Goal: Task Accomplishment & Management: Manage account settings

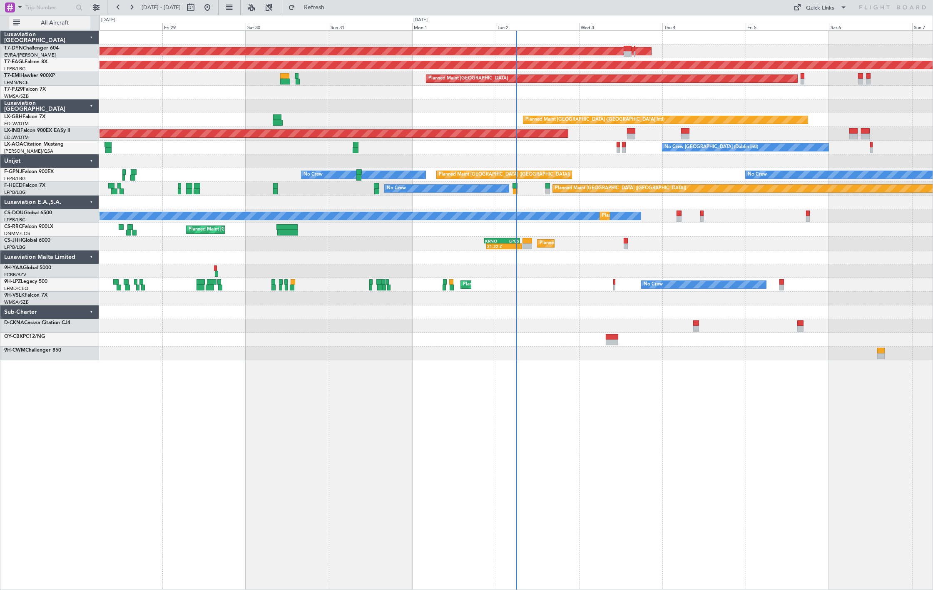
click at [54, 26] on button "All Aircraft" at bounding box center [49, 22] width 81 height 13
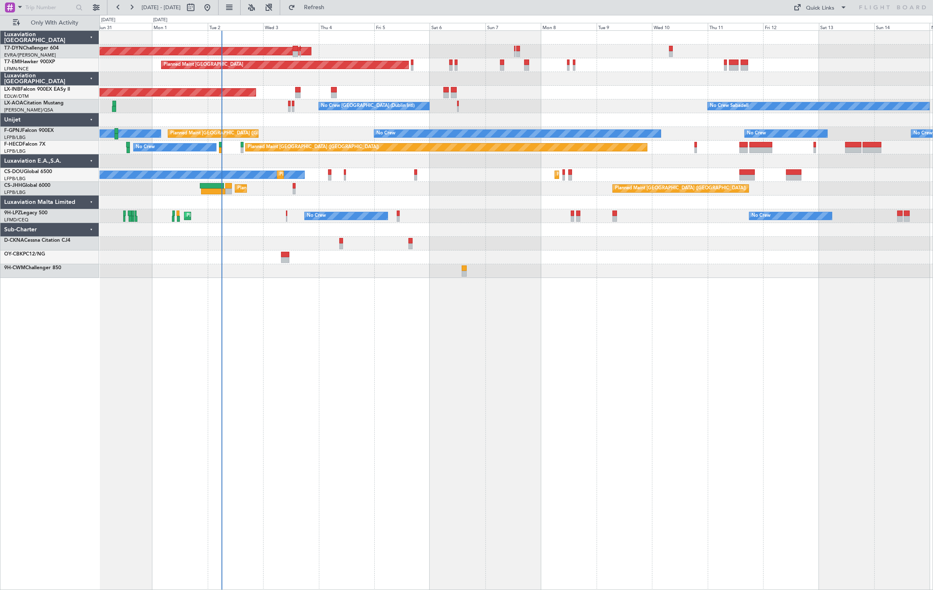
click at [252, 207] on div "AOG Maint Riga (Riga Intl) Planned Maint Zurich Unplanned Maint Dubai (Al Makto…" at bounding box center [515, 154] width 833 height 247
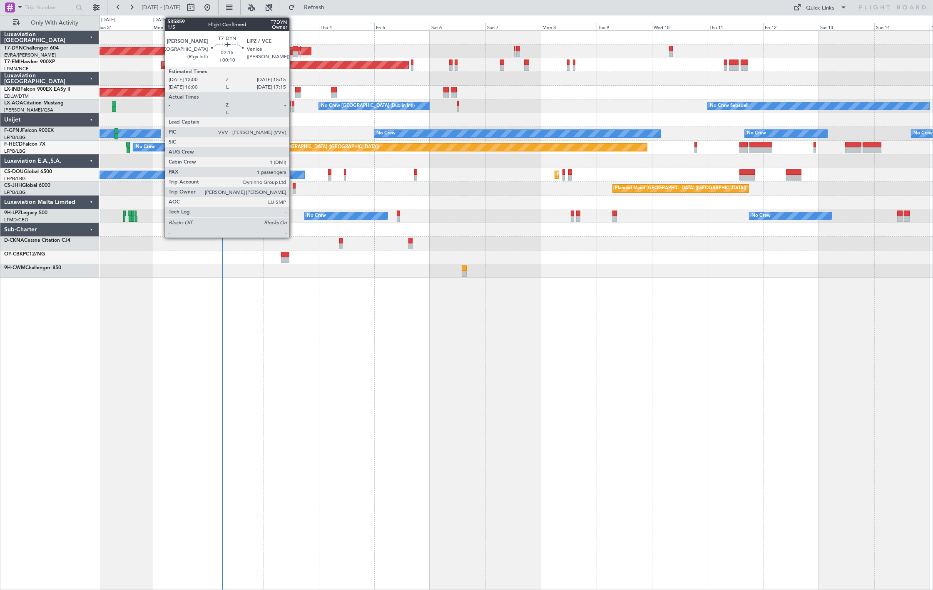
click at [293, 49] on div at bounding box center [295, 49] width 5 height 6
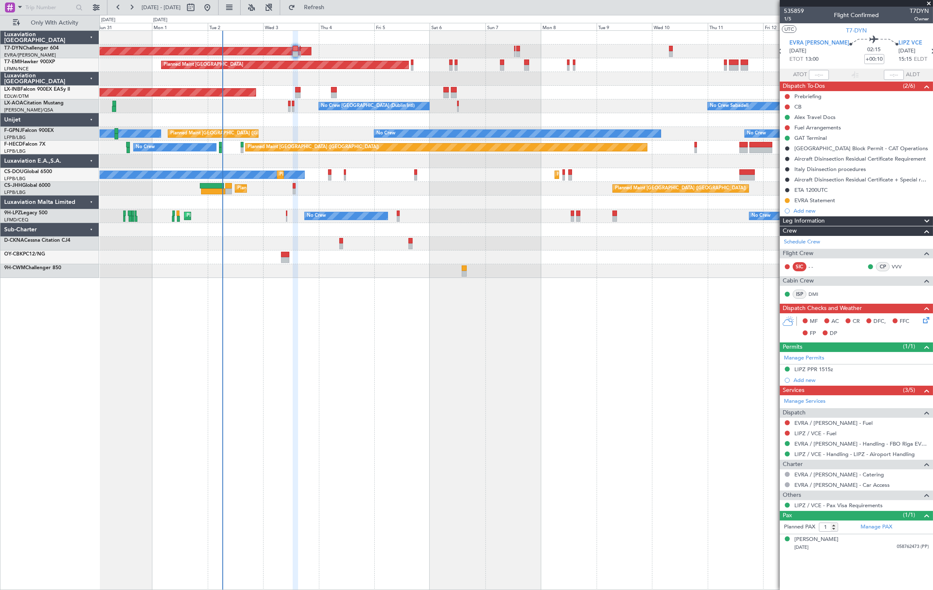
click at [291, 109] on div "No Crew Sabadell No Crew Dublin (Dublin Intl)" at bounding box center [515, 106] width 833 height 14
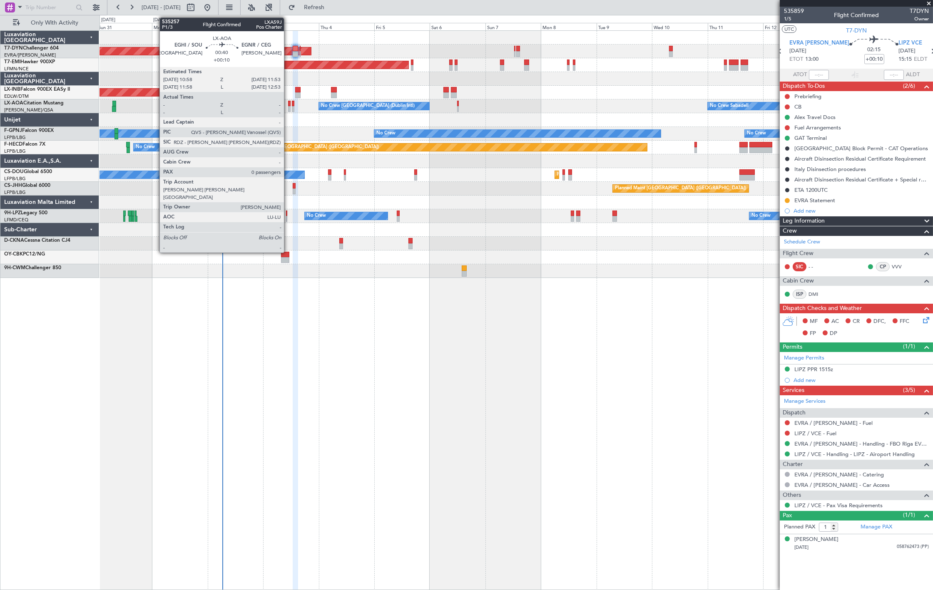
click at [288, 106] on div at bounding box center [289, 109] width 2 height 6
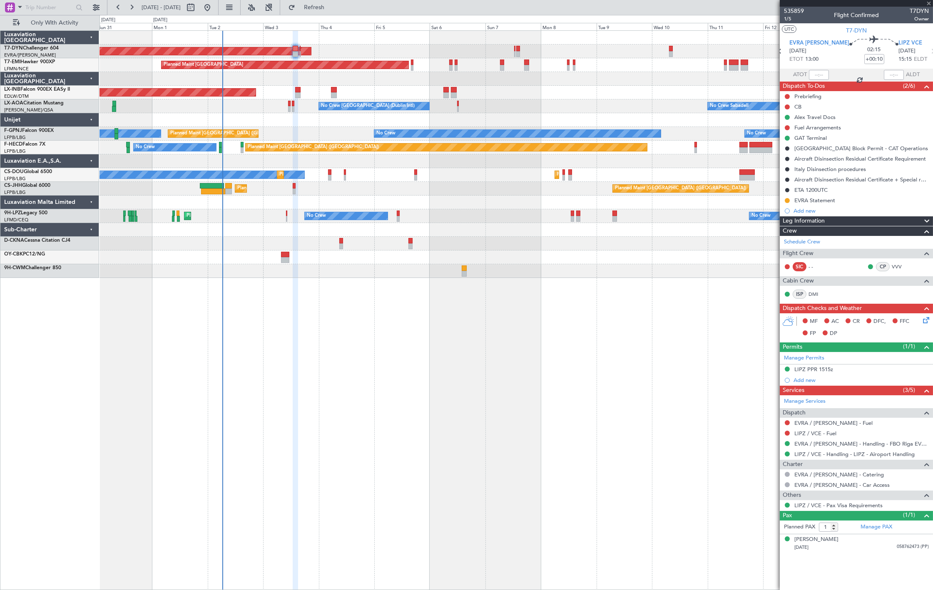
type input "0"
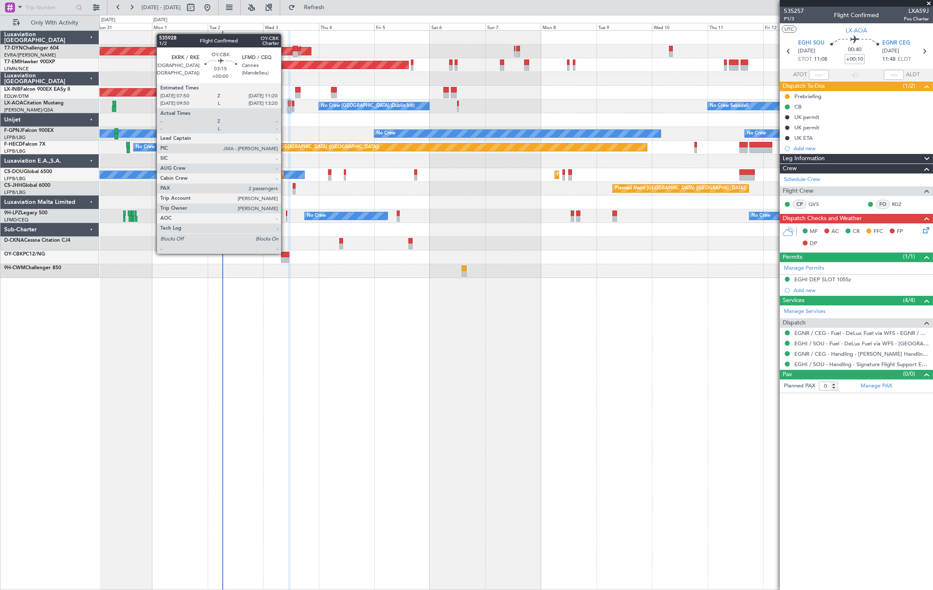
click at [285, 253] on div at bounding box center [285, 255] width 8 height 6
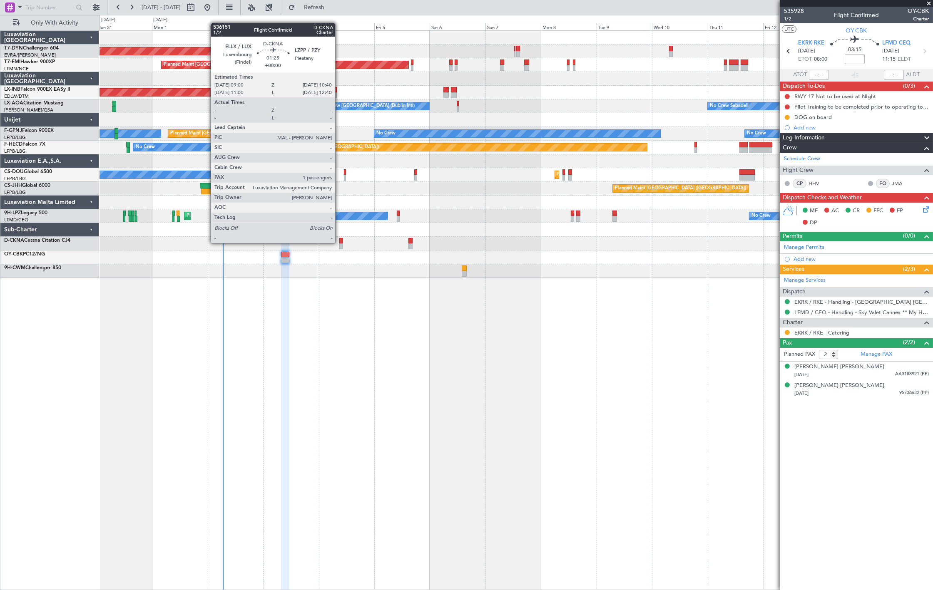
click at [339, 242] on div at bounding box center [341, 241] width 4 height 6
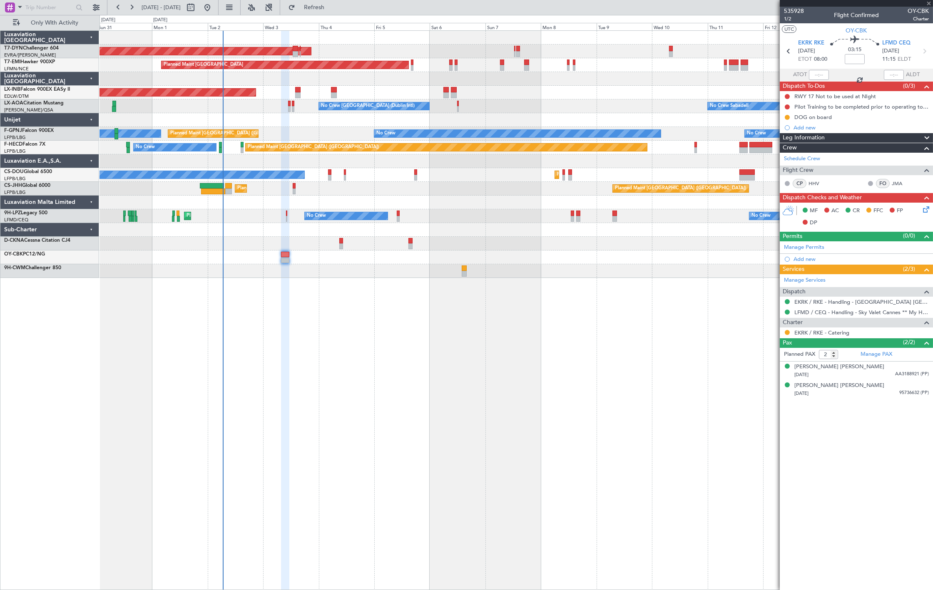
type input "1"
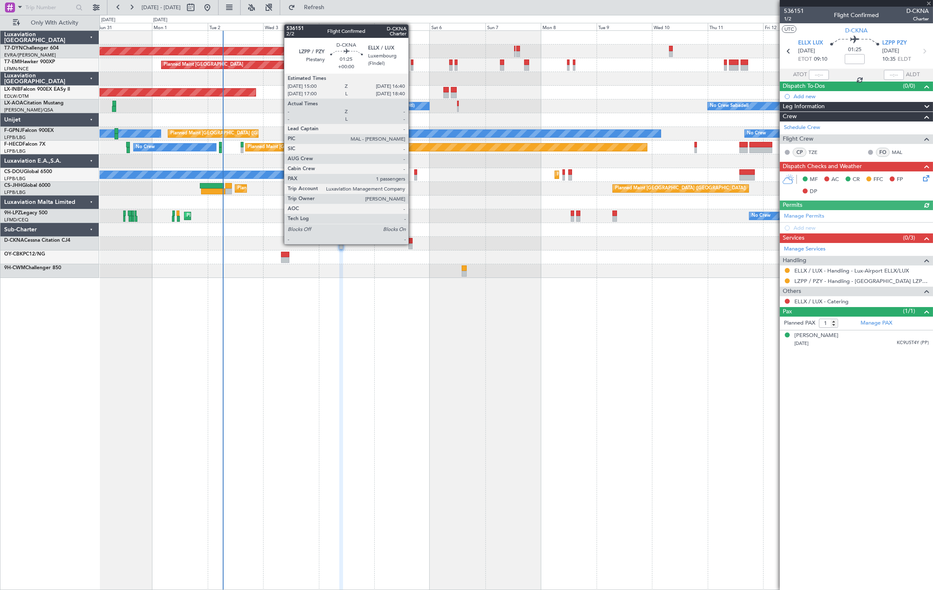
click at [412, 243] on div at bounding box center [410, 246] width 4 height 6
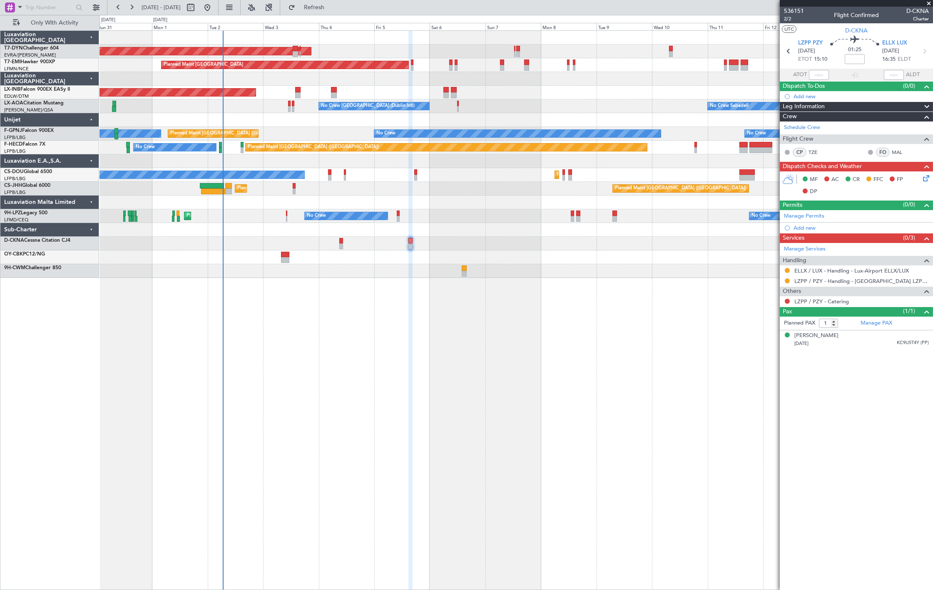
click at [255, 104] on div "No Crew Sabadell No Crew Dublin (Dublin Intl)" at bounding box center [515, 106] width 833 height 14
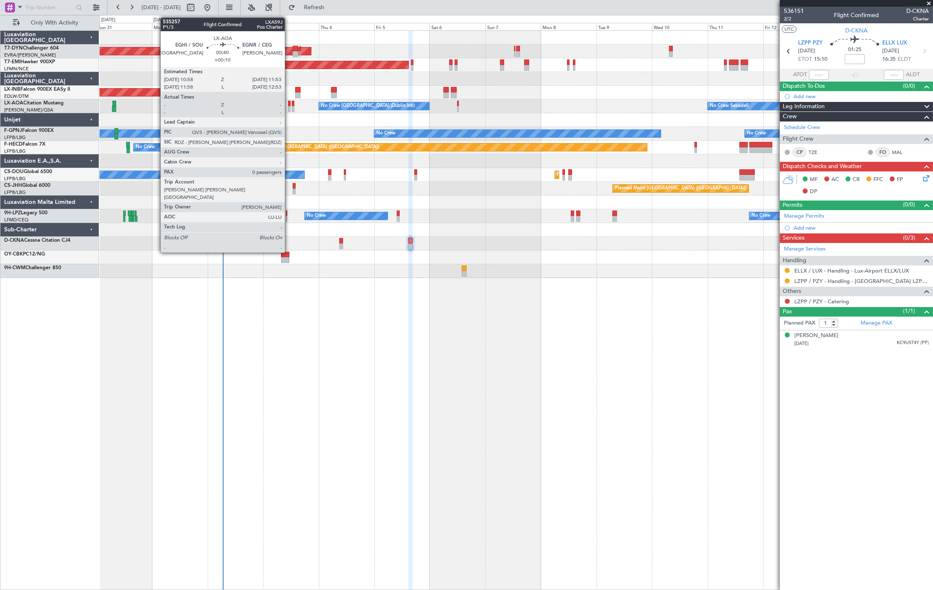
click at [289, 101] on div at bounding box center [289, 104] width 2 height 6
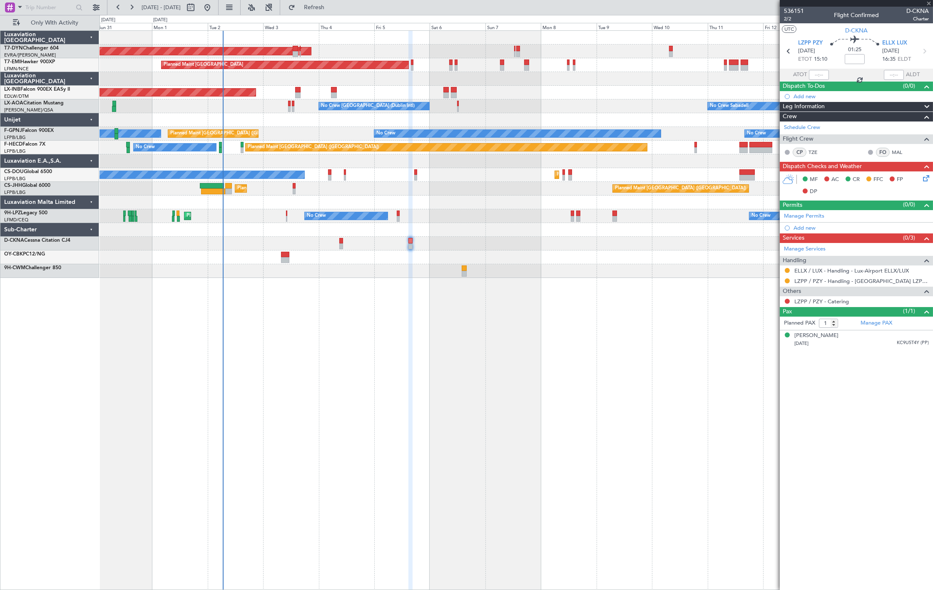
type input "+00:10"
type input "0"
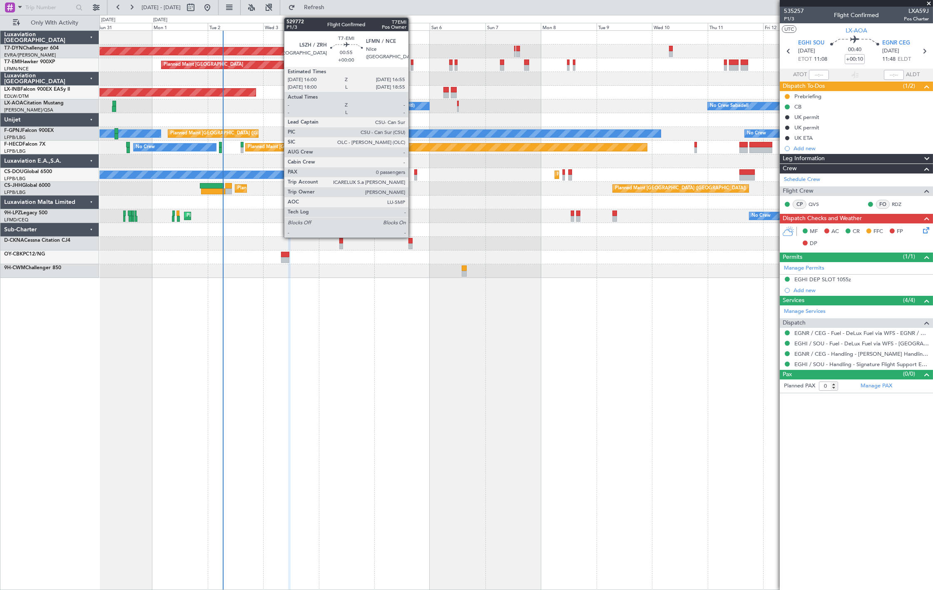
click at [412, 65] on div at bounding box center [412, 68] width 2 height 6
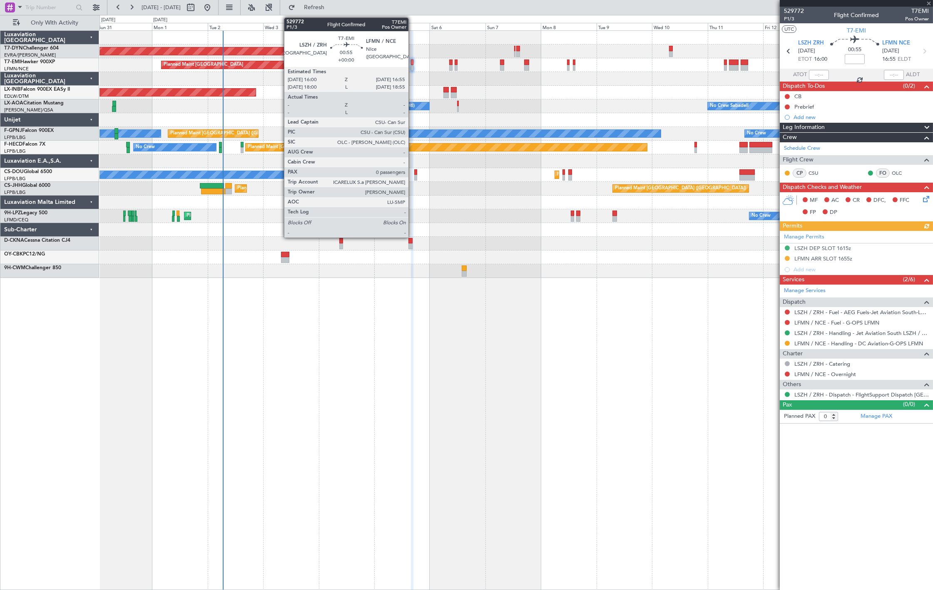
click at [412, 67] on div at bounding box center [412, 68] width 2 height 6
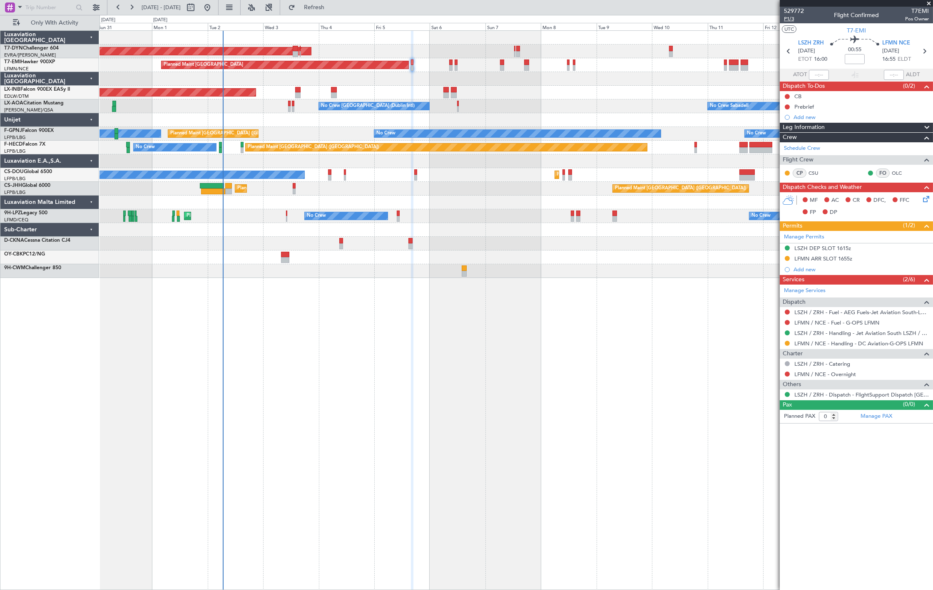
click at [796, 17] on span "P1/3" at bounding box center [794, 18] width 20 height 7
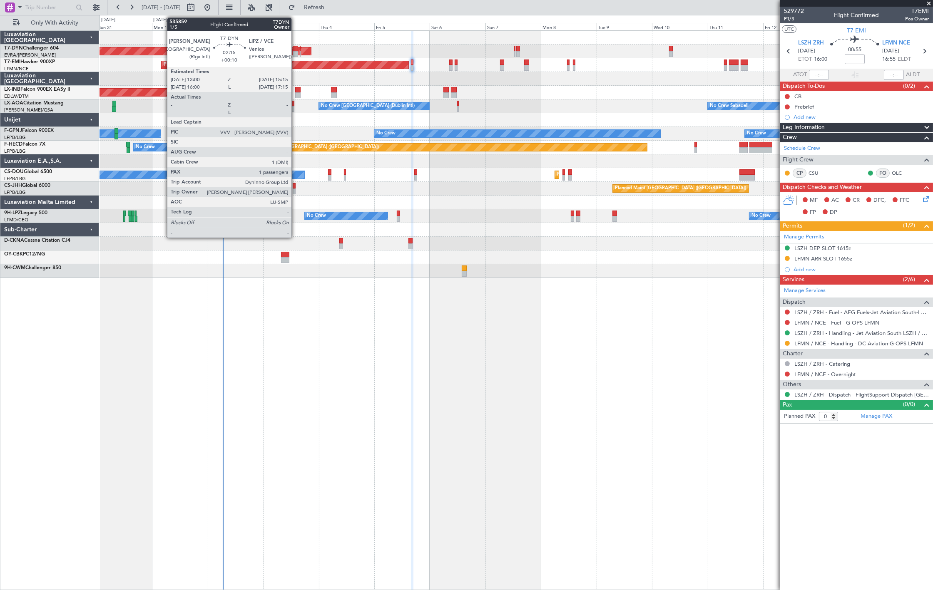
click at [296, 50] on div at bounding box center [295, 49] width 5 height 6
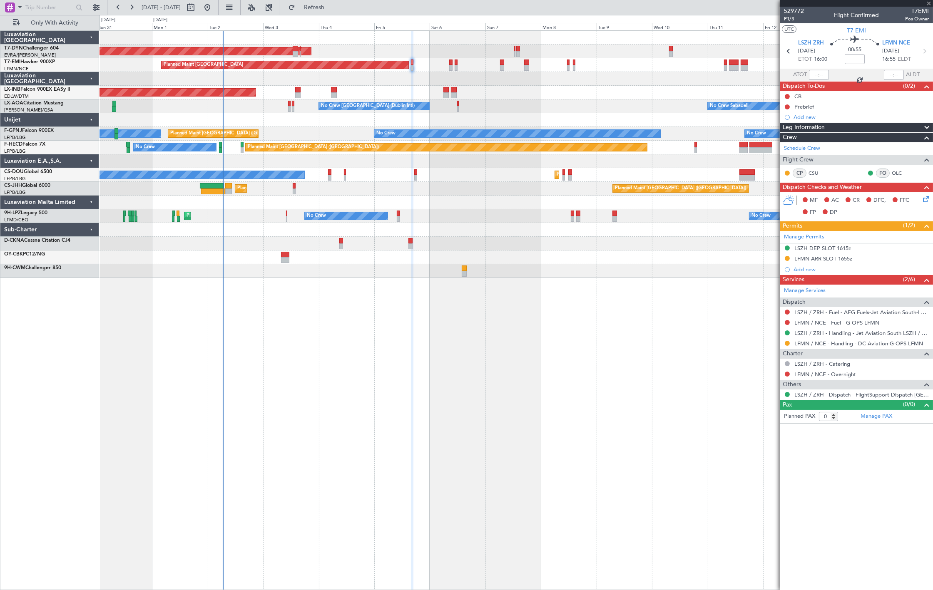
type input "+00:10"
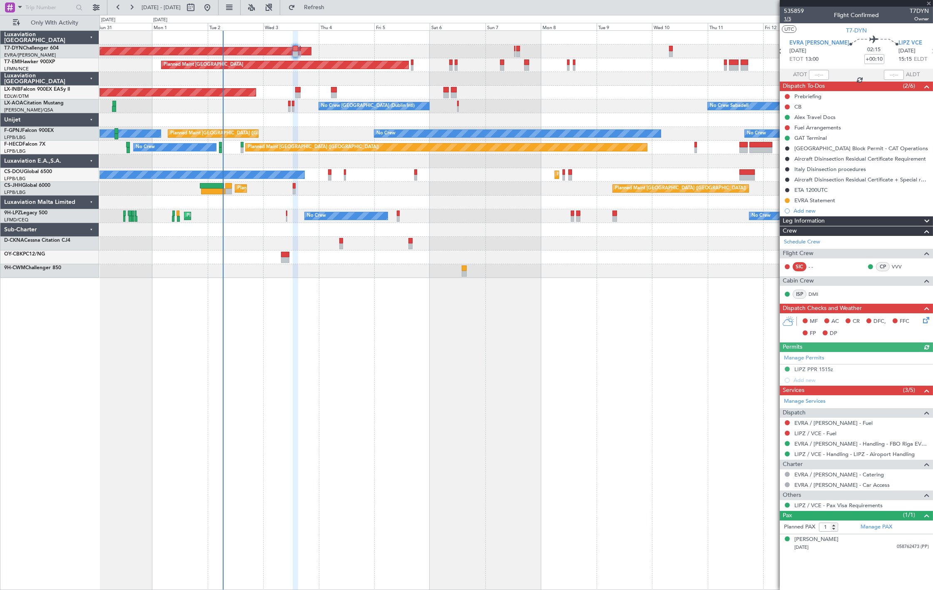
click at [784, 21] on span "1/5" at bounding box center [794, 18] width 20 height 7
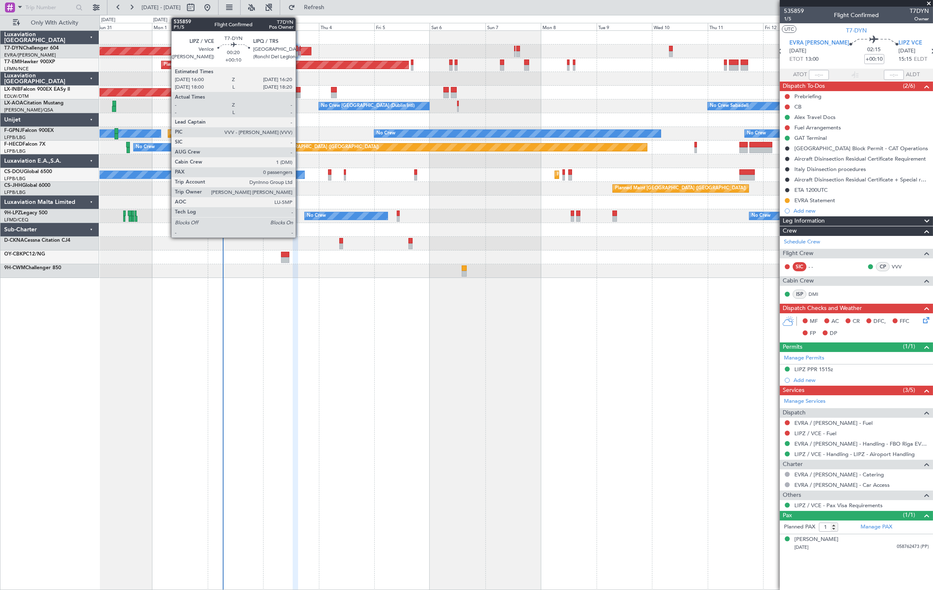
click at [300, 52] on div at bounding box center [300, 54] width 1 height 6
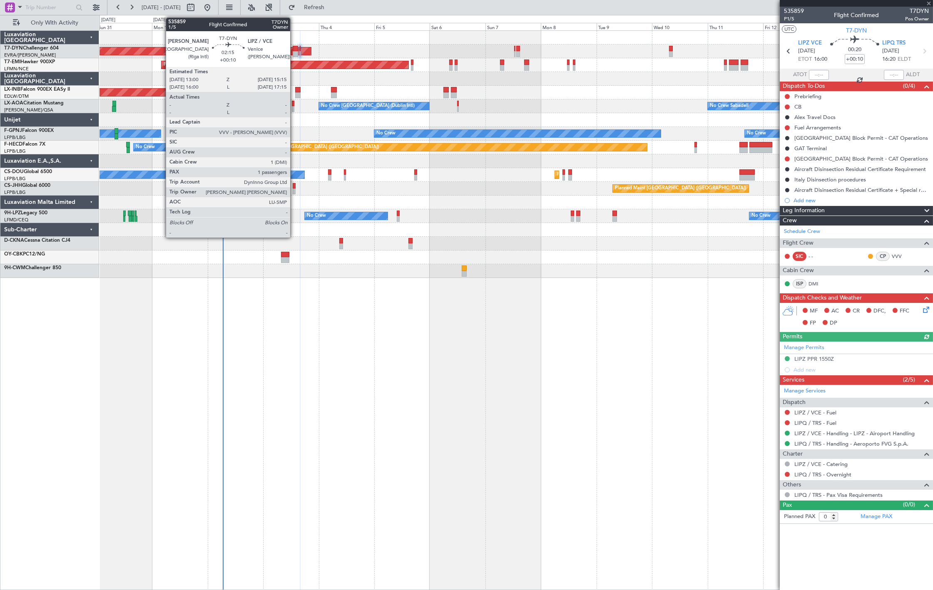
click at [295, 53] on div at bounding box center [295, 54] width 5 height 6
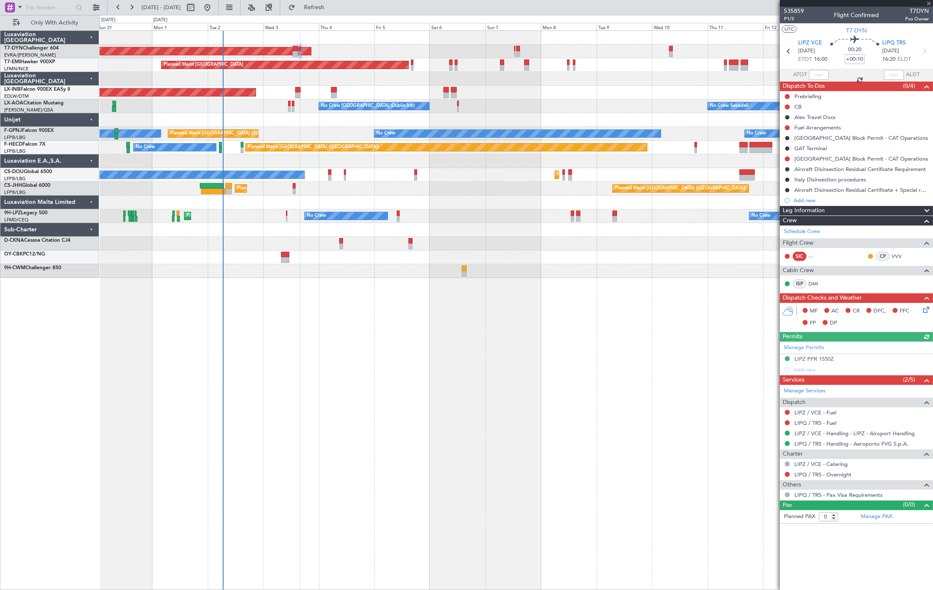
type input "1"
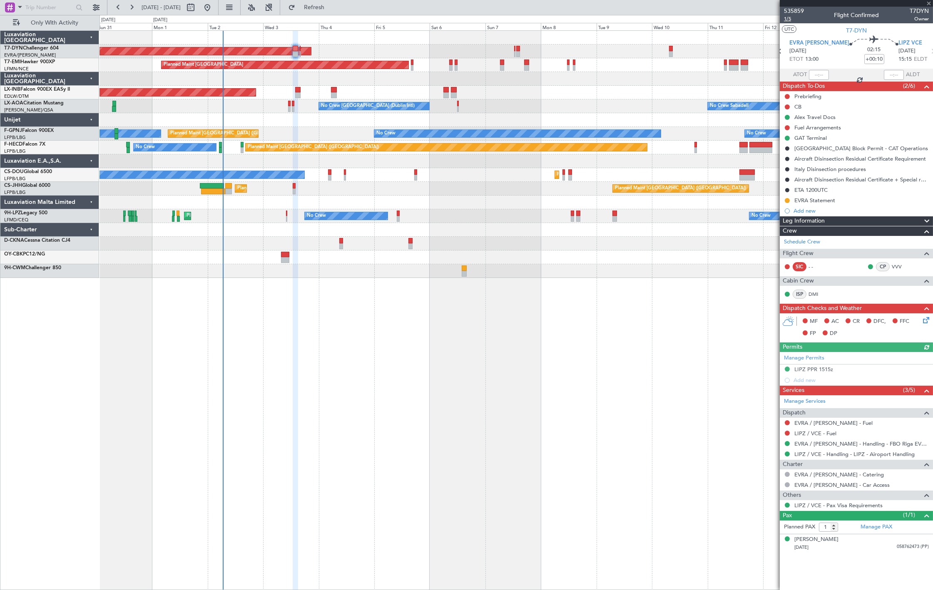
click at [789, 15] on span "1/5" at bounding box center [794, 18] width 20 height 7
click at [332, 10] on span "Refresh" at bounding box center [314, 8] width 35 height 6
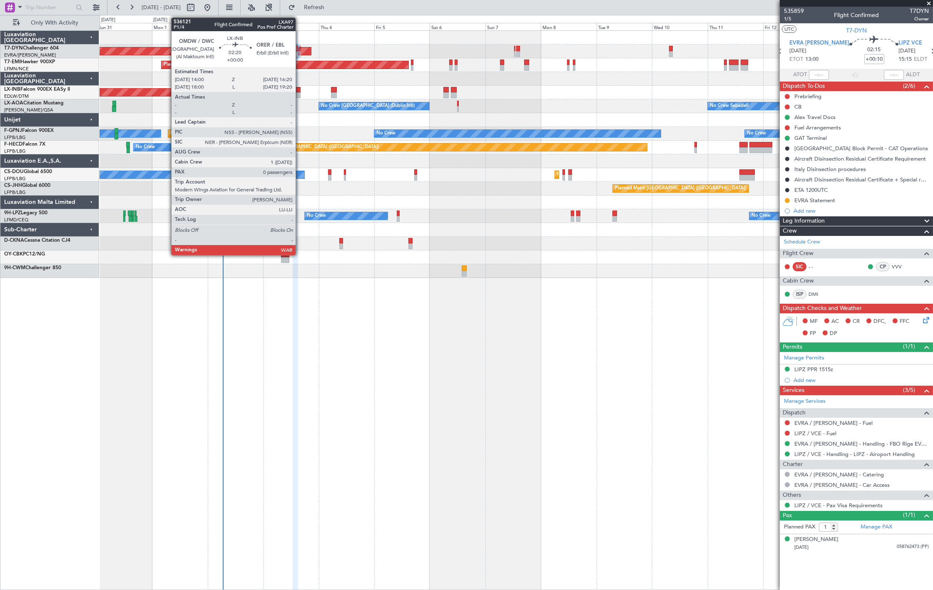
click at [300, 92] on div at bounding box center [297, 95] width 5 height 6
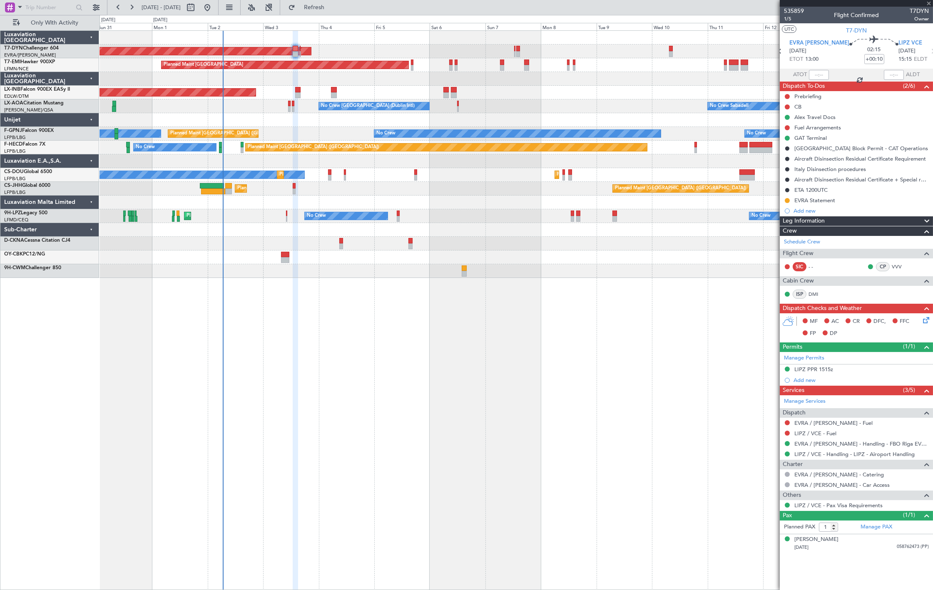
type input "0"
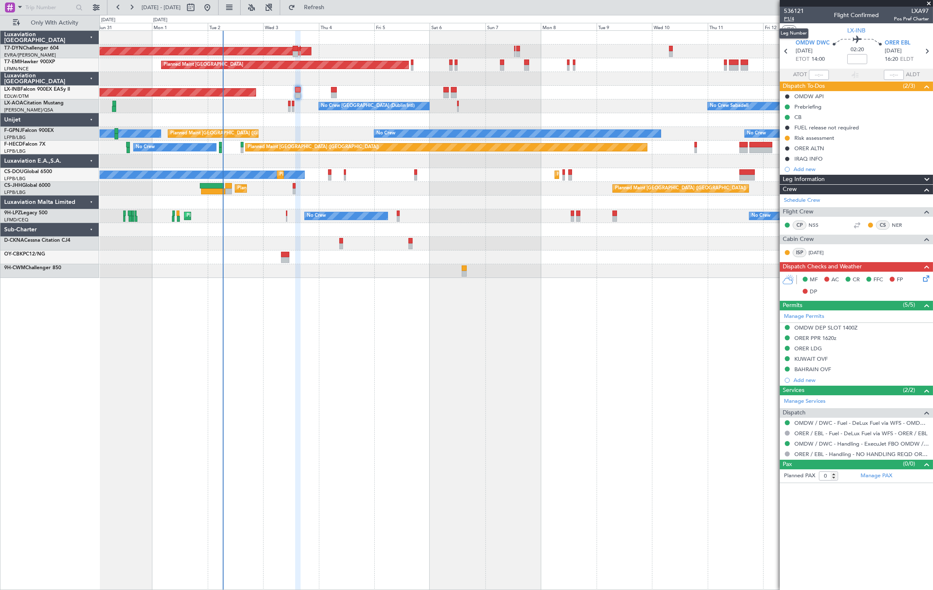
click at [794, 21] on span "P1/4" at bounding box center [794, 18] width 20 height 7
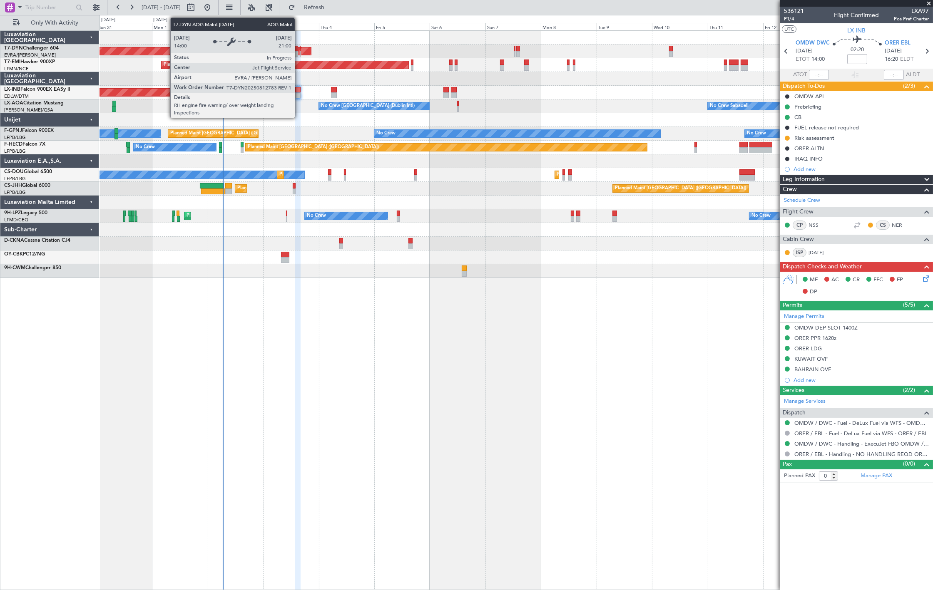
click at [300, 47] on div at bounding box center [300, 49] width 1 height 6
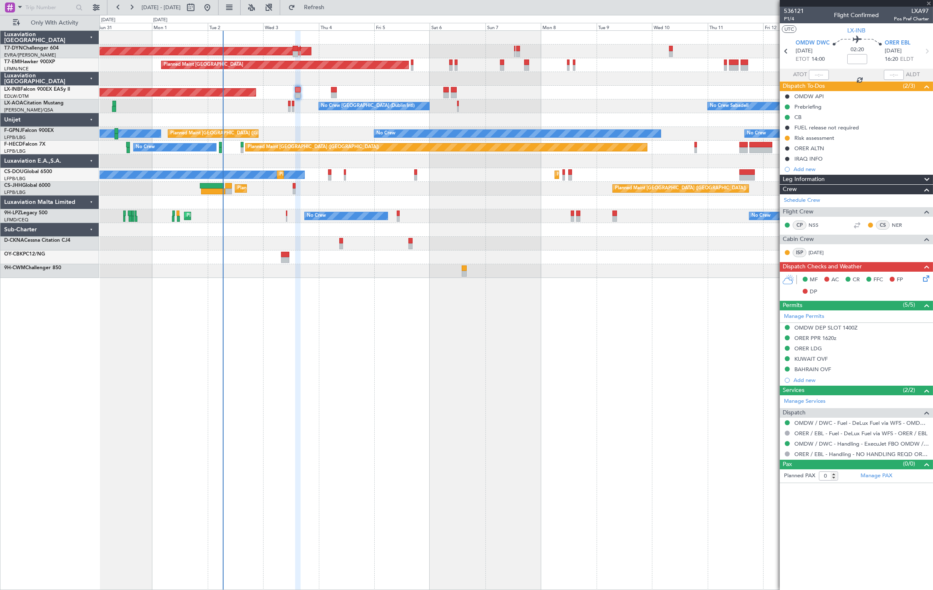
click at [297, 50] on div at bounding box center [295, 49] width 5 height 6
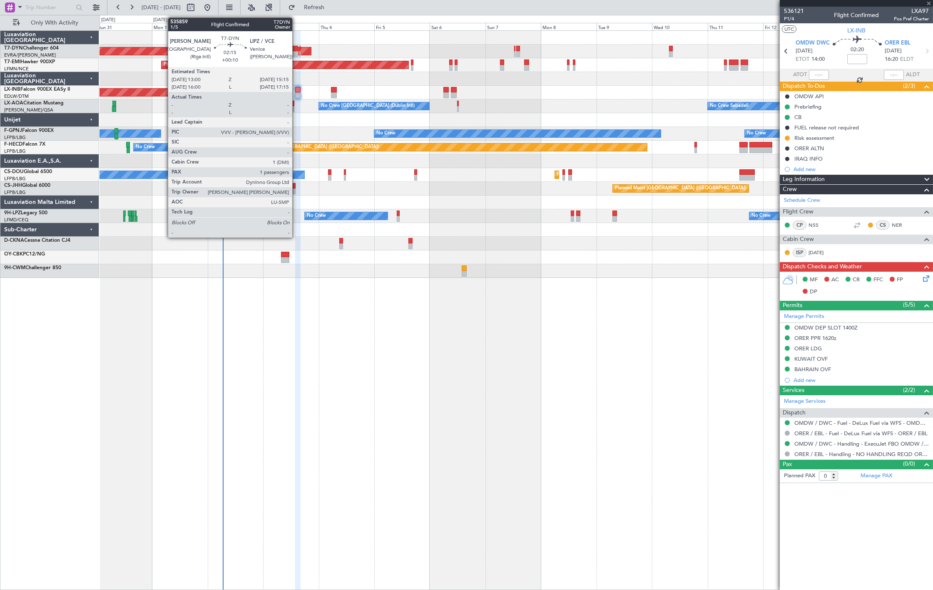
type input "+00:10"
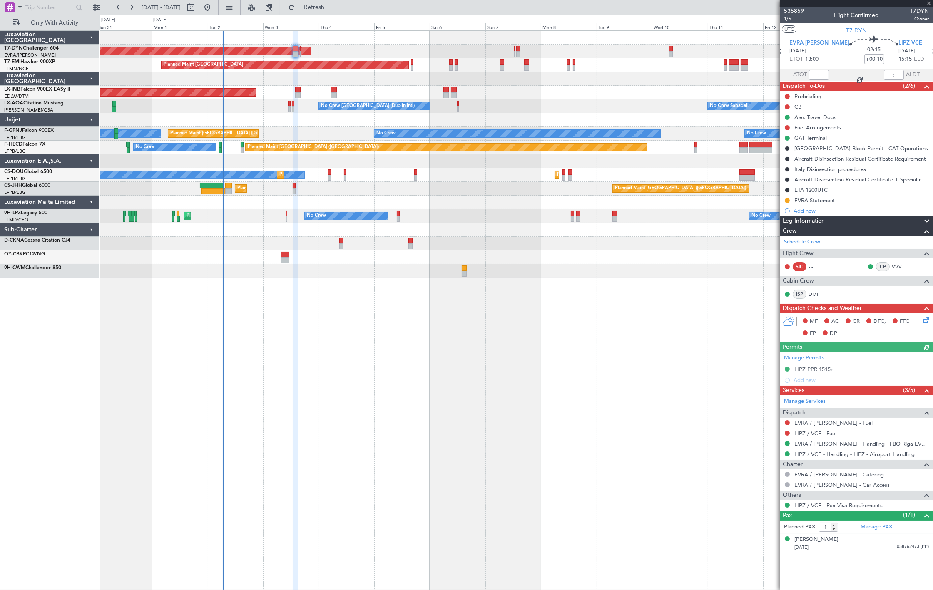
click at [790, 17] on span "1/5" at bounding box center [794, 18] width 20 height 7
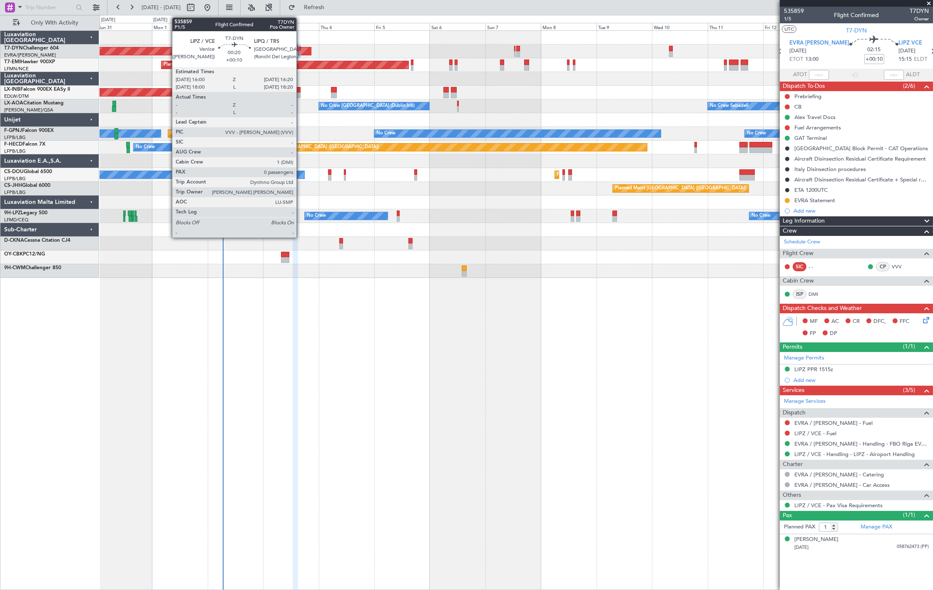
click at [301, 53] on div at bounding box center [300, 54] width 1 height 6
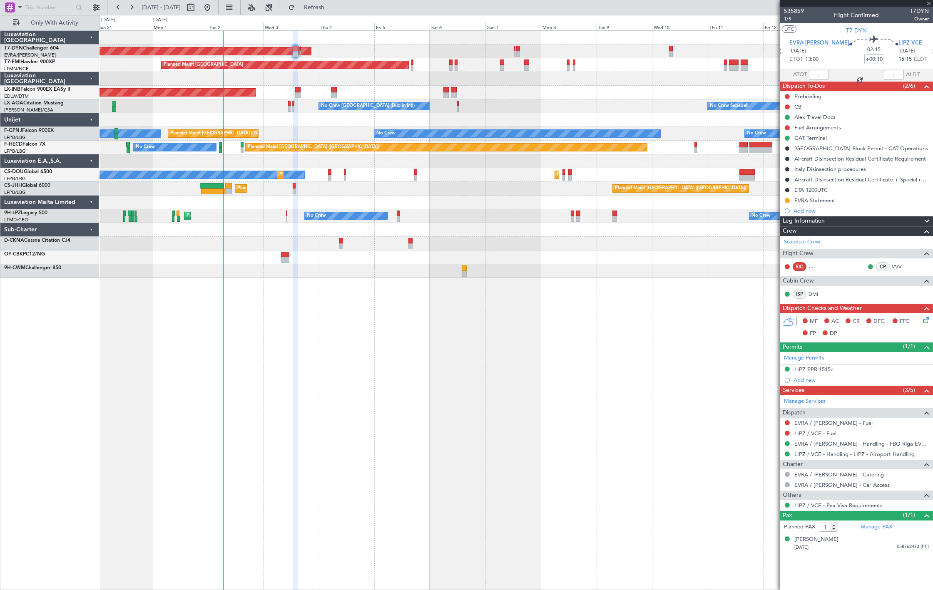
type input "0"
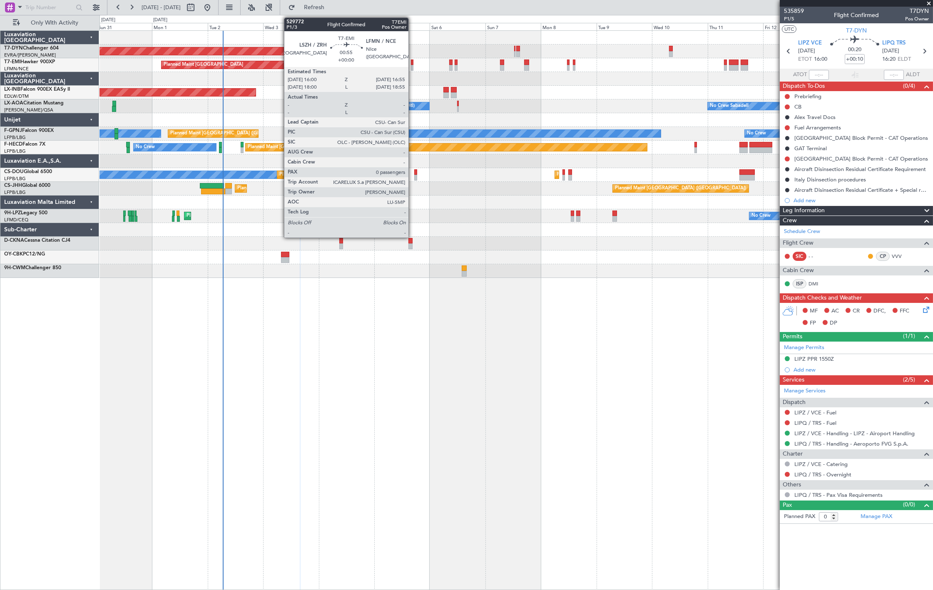
click at [412, 66] on div at bounding box center [412, 68] width 2 height 6
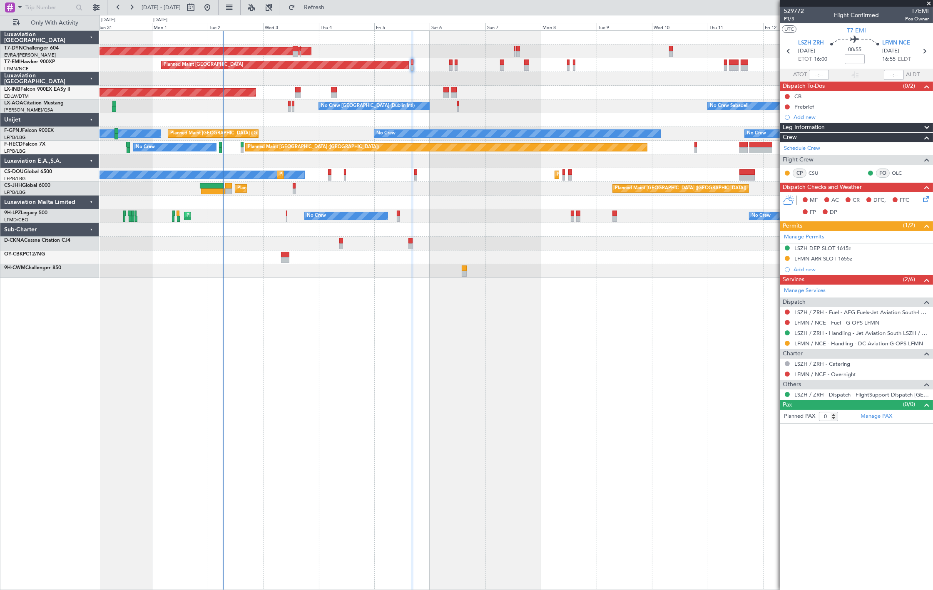
click at [796, 18] on span "P1/3" at bounding box center [794, 18] width 20 height 7
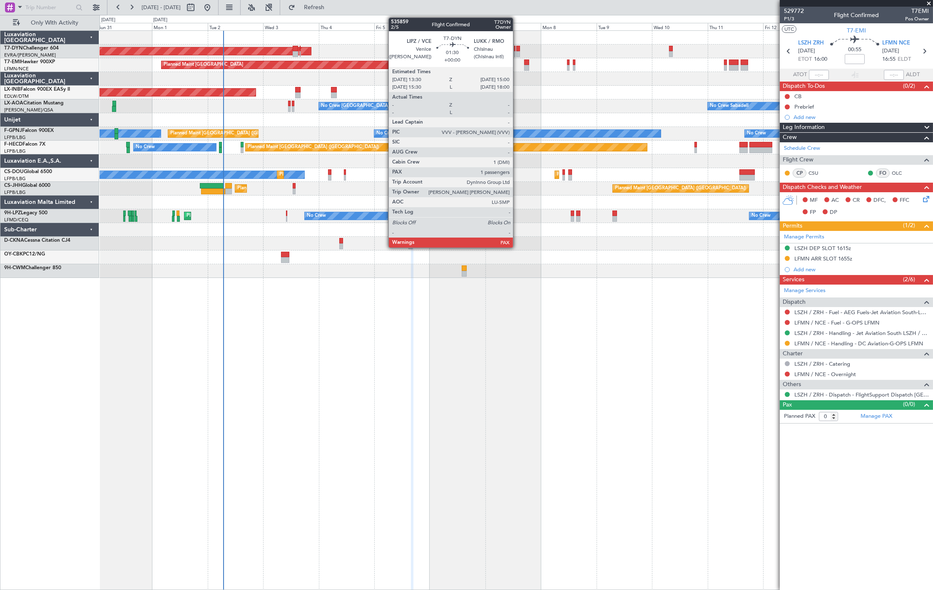
click at [517, 49] on div at bounding box center [518, 49] width 4 height 6
type input "2"
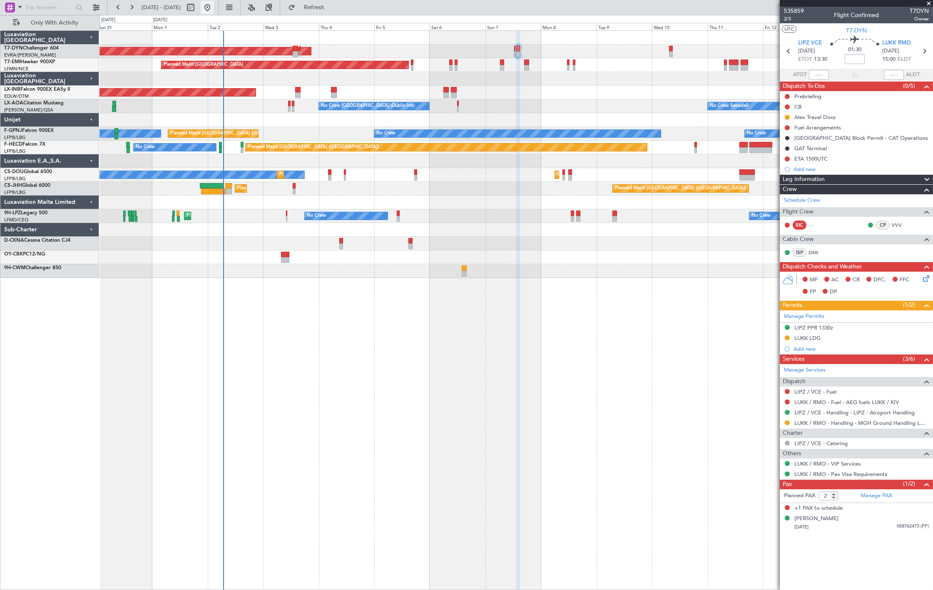
click at [214, 10] on button at bounding box center [207, 7] width 13 height 13
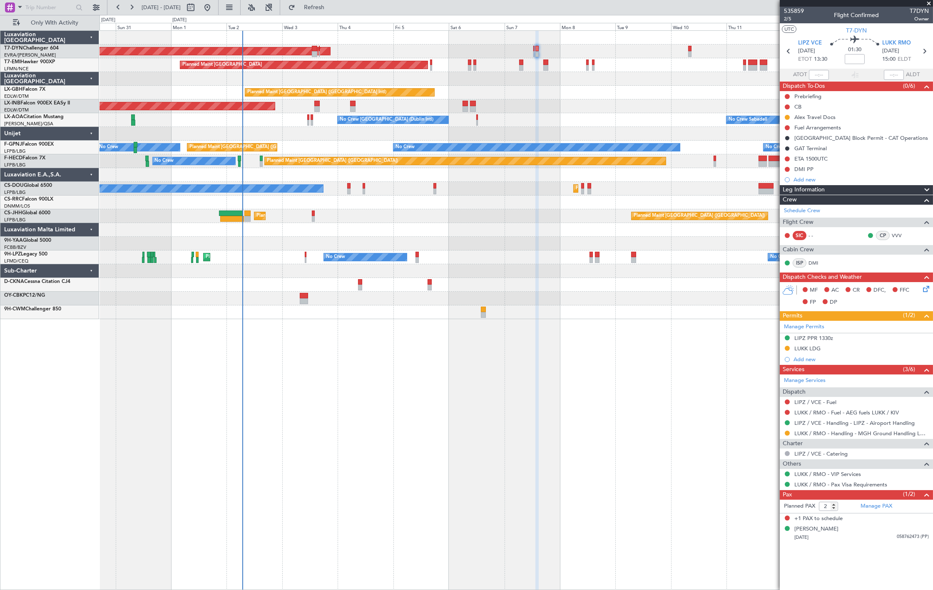
click at [400, 365] on div "AOG Maint Riga (Riga Intl) Planned Maint Zurich Planned Maint Dubai (Dubai Intl…" at bounding box center [515, 310] width 833 height 560
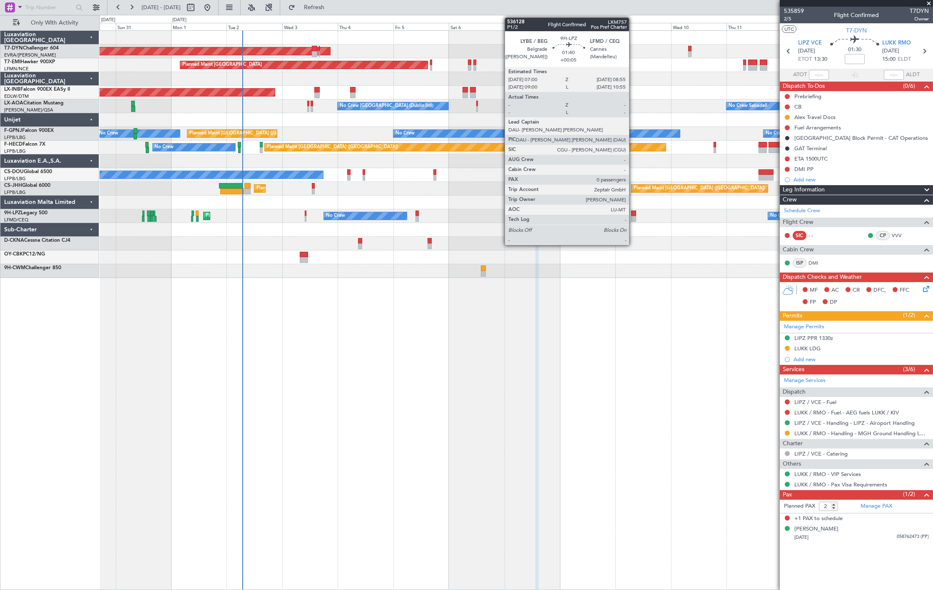
click at [633, 219] on div at bounding box center [633, 219] width 5 height 6
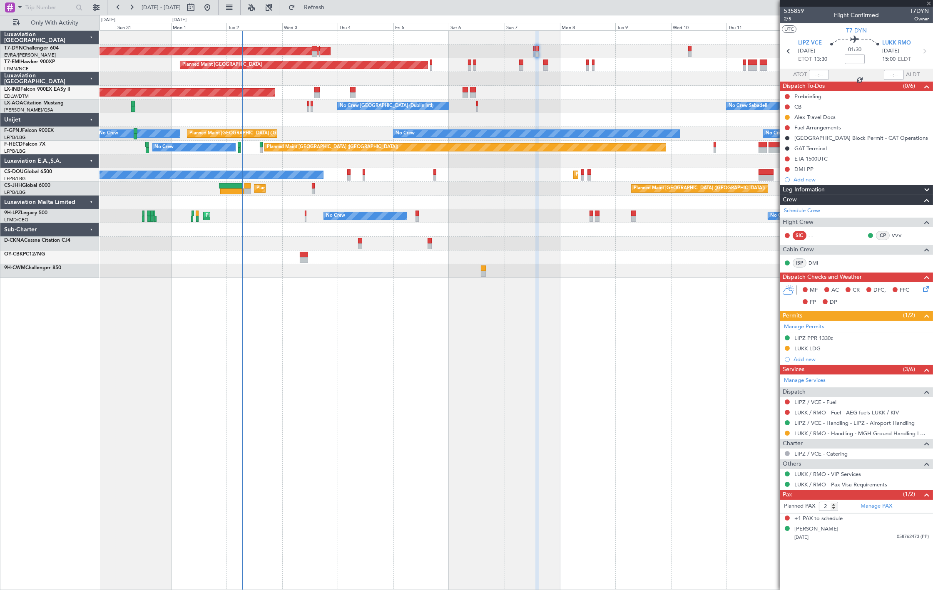
type input "+00:05"
type input "0"
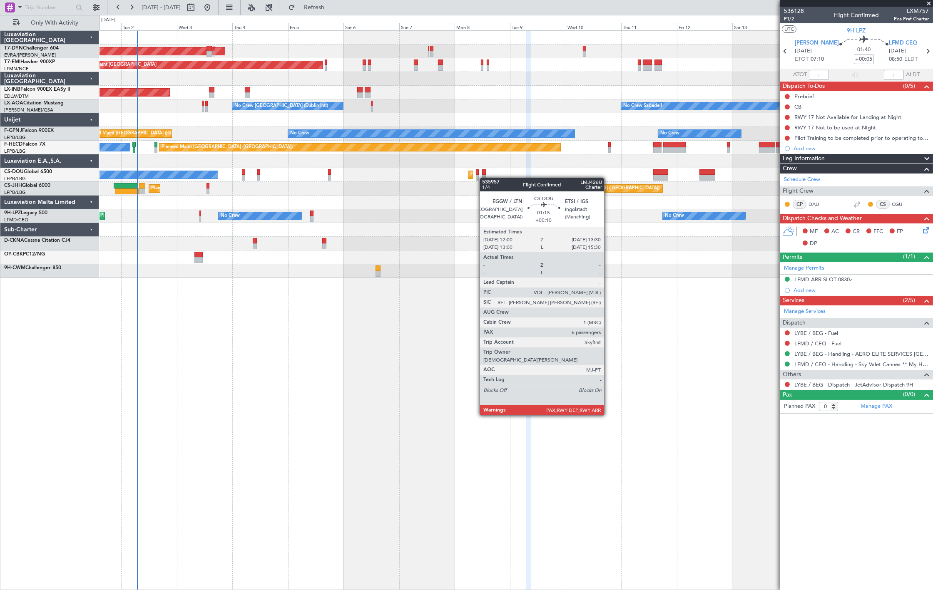
click at [484, 178] on div at bounding box center [484, 178] width 4 height 6
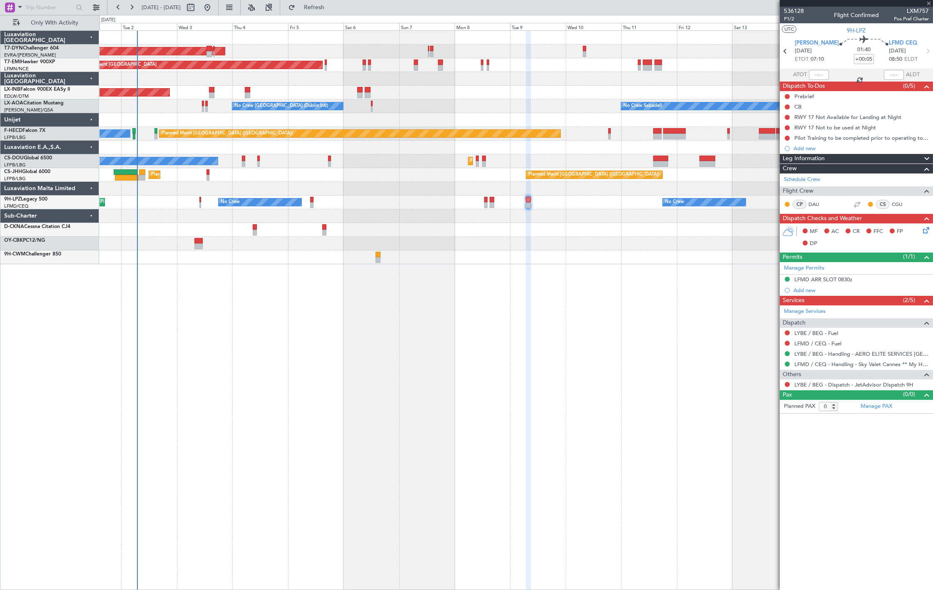
type input "+00:10"
type input "6"
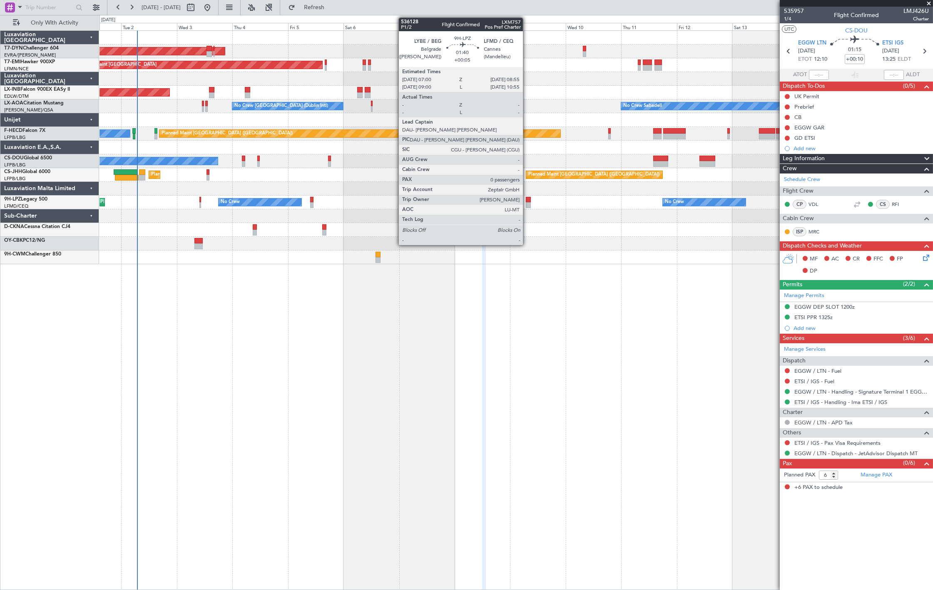
click at [527, 202] on div at bounding box center [528, 205] width 5 height 6
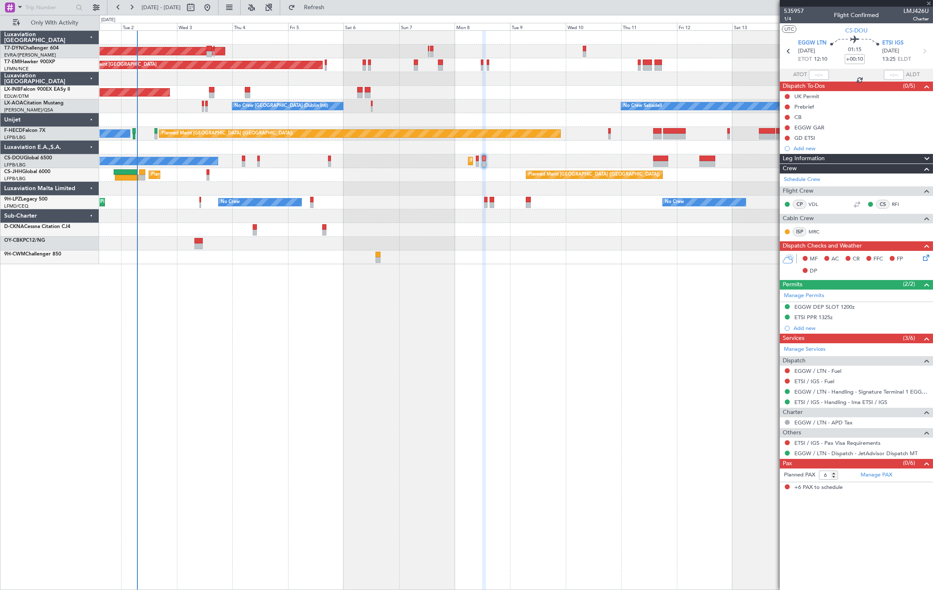
type input "+00:05"
type input "0"
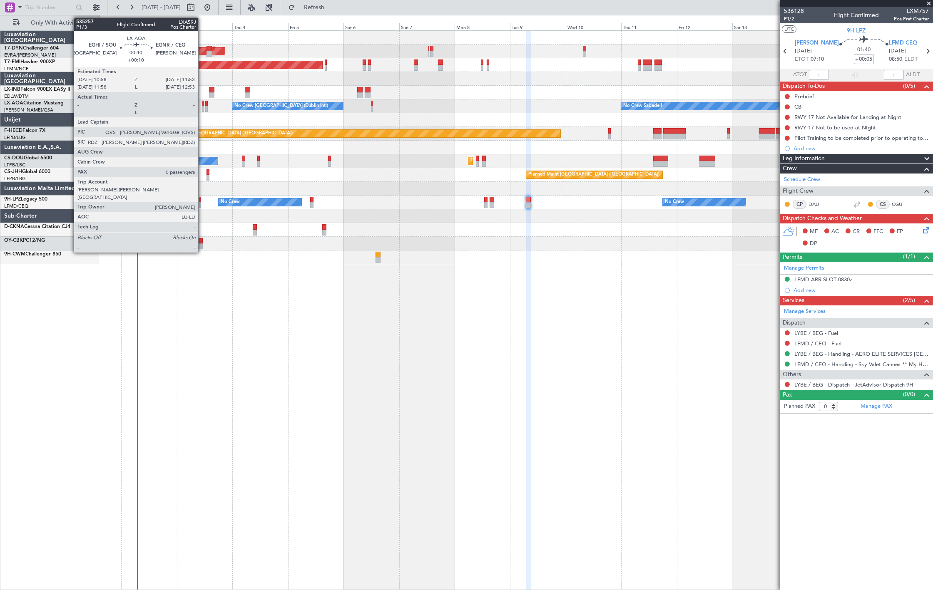
click at [202, 105] on div at bounding box center [203, 104] width 2 height 6
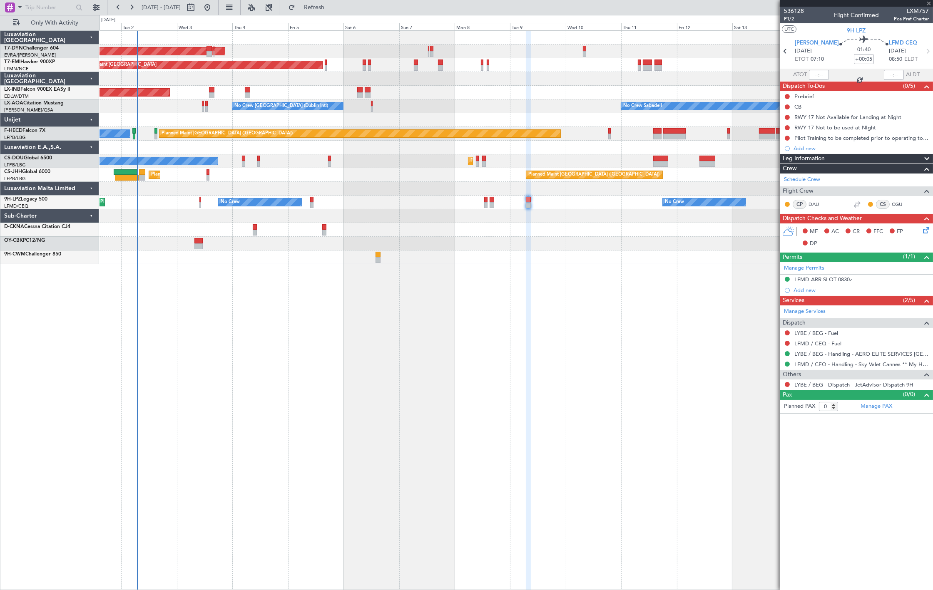
type input "+00:10"
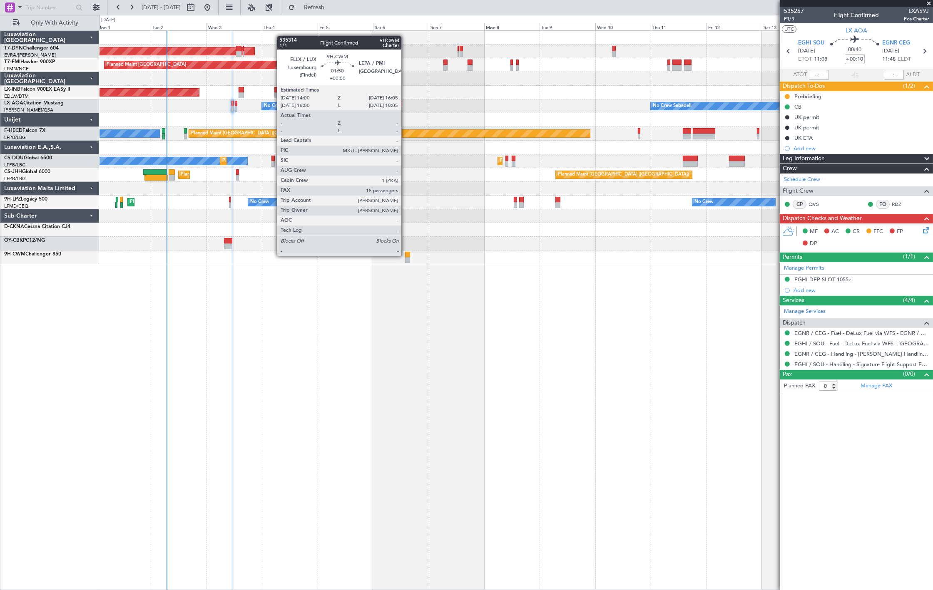
click at [405, 255] on div at bounding box center [407, 255] width 5 height 6
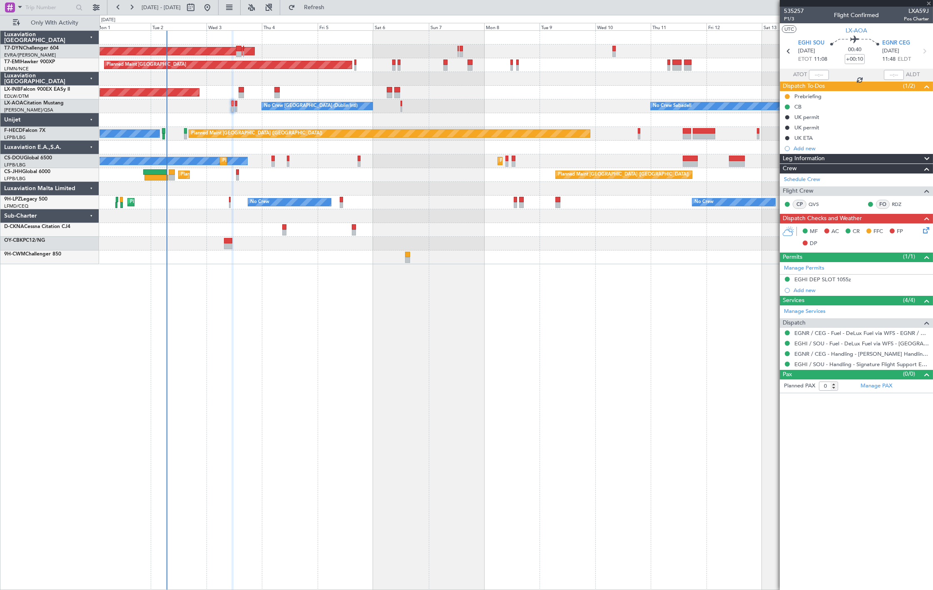
type input "15"
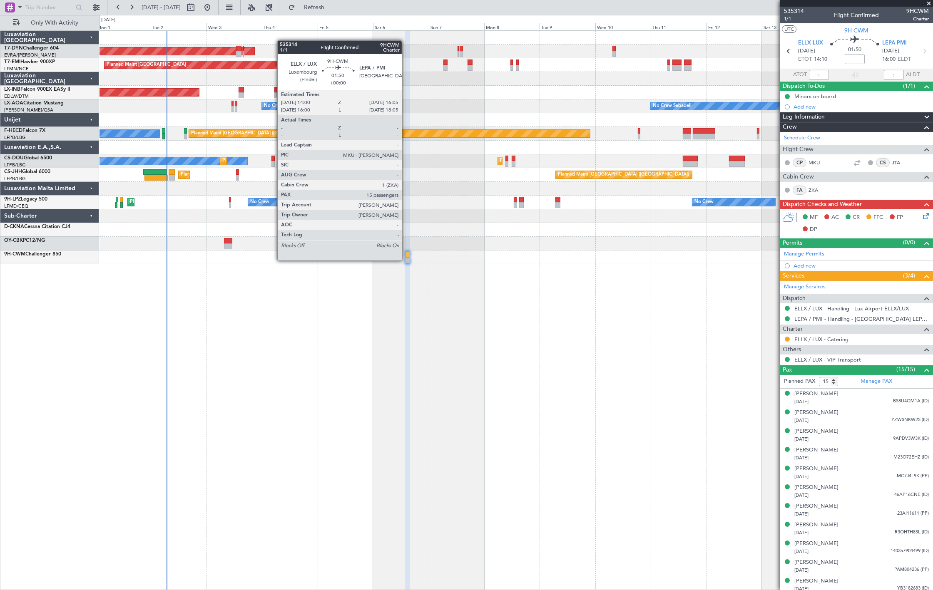
click at [406, 260] on div at bounding box center [407, 260] width 5 height 6
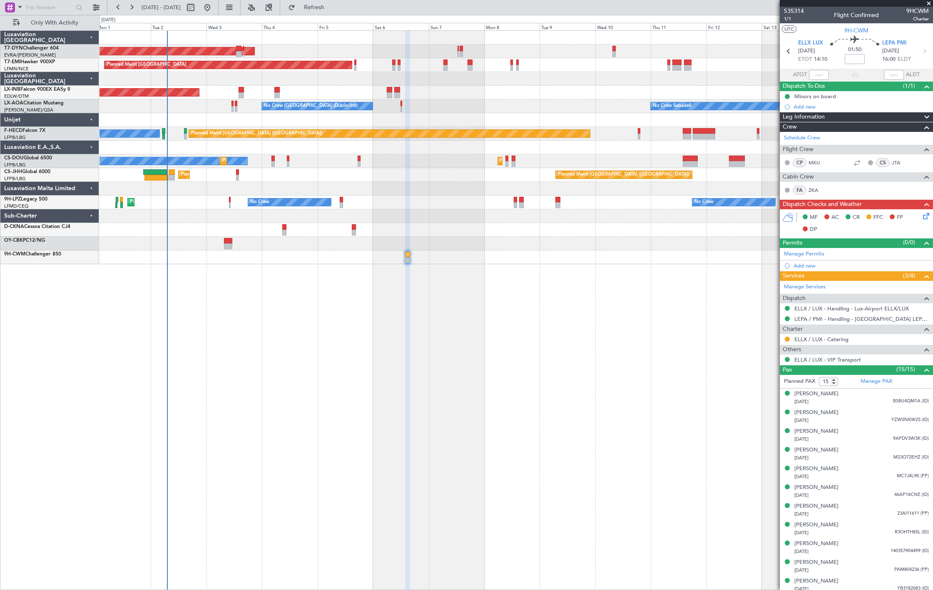
click at [491, 96] on div "Unplanned Maint [GEOGRAPHIC_DATA] (Al Maktoum Intl)" at bounding box center [515, 93] width 833 height 14
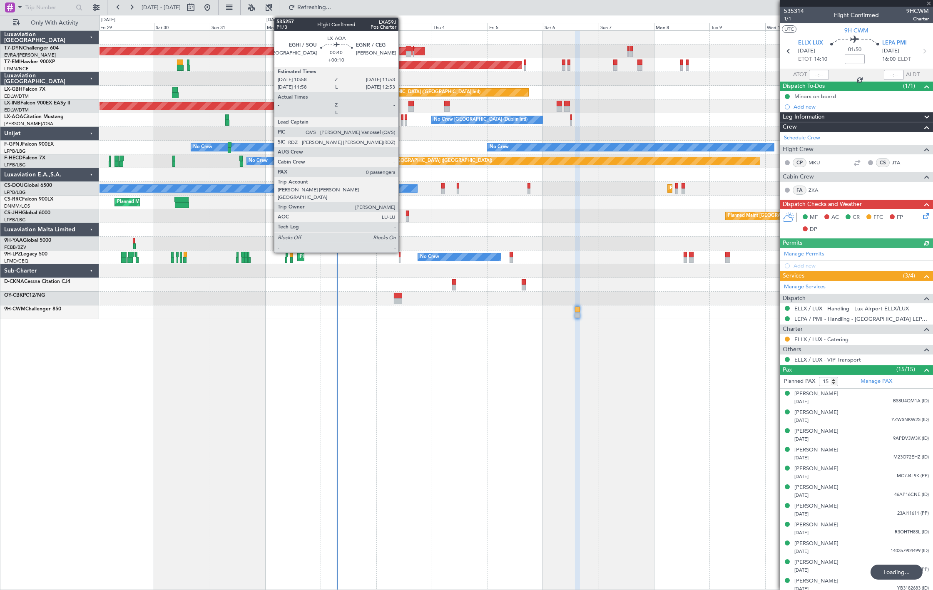
click at [402, 117] on div at bounding box center [402, 117] width 2 height 6
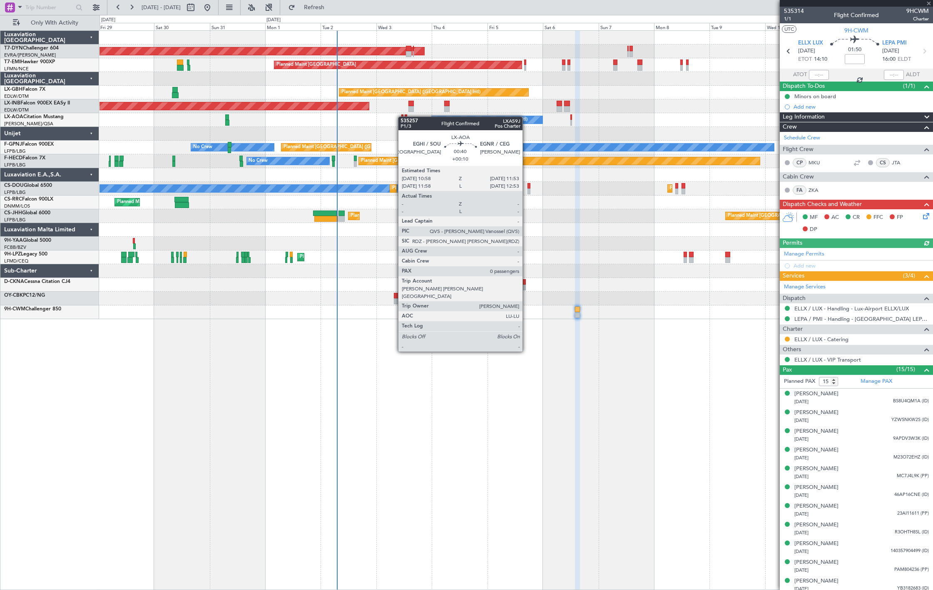
type input "+00:10"
type input "0"
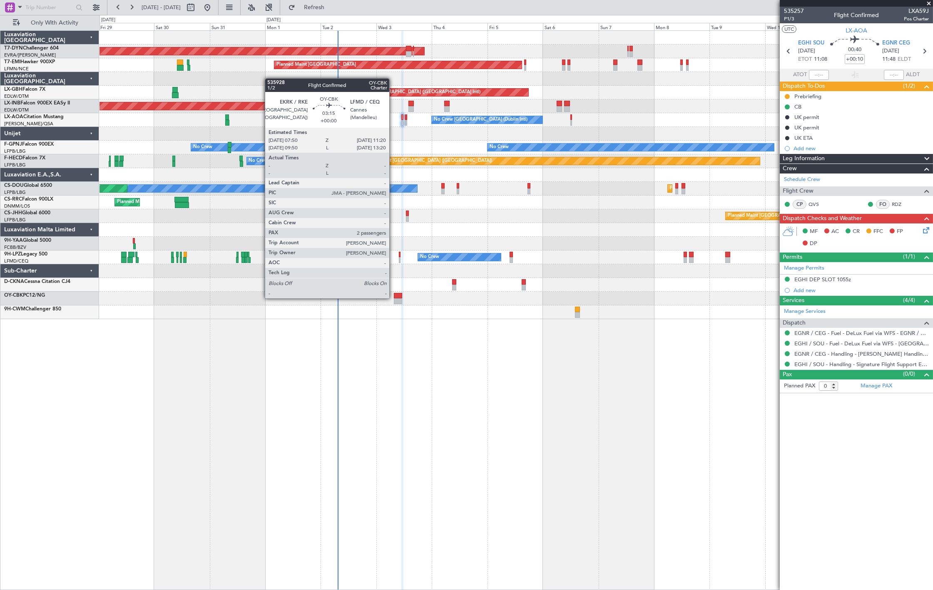
click at [394, 298] on div at bounding box center [398, 296] width 8 height 6
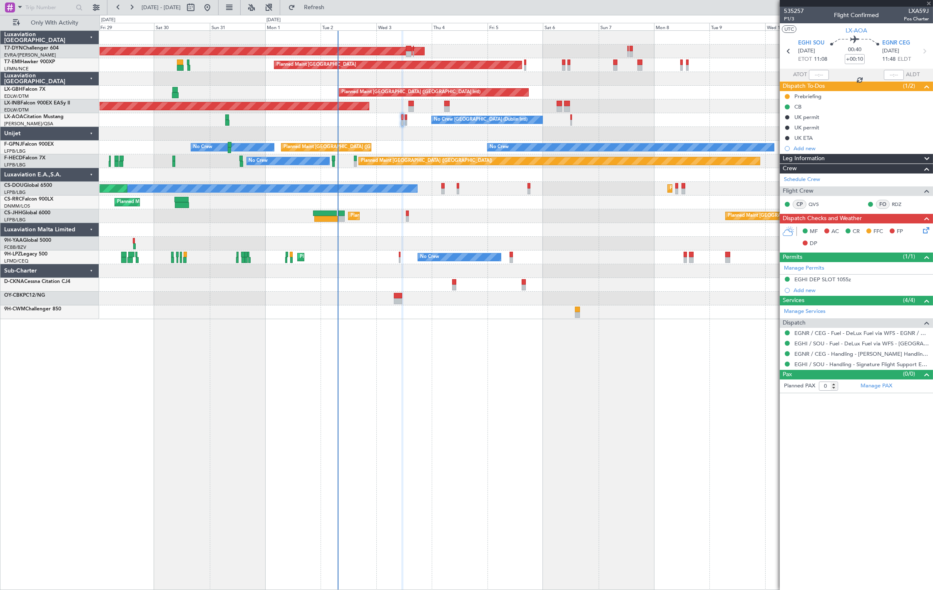
type input "2"
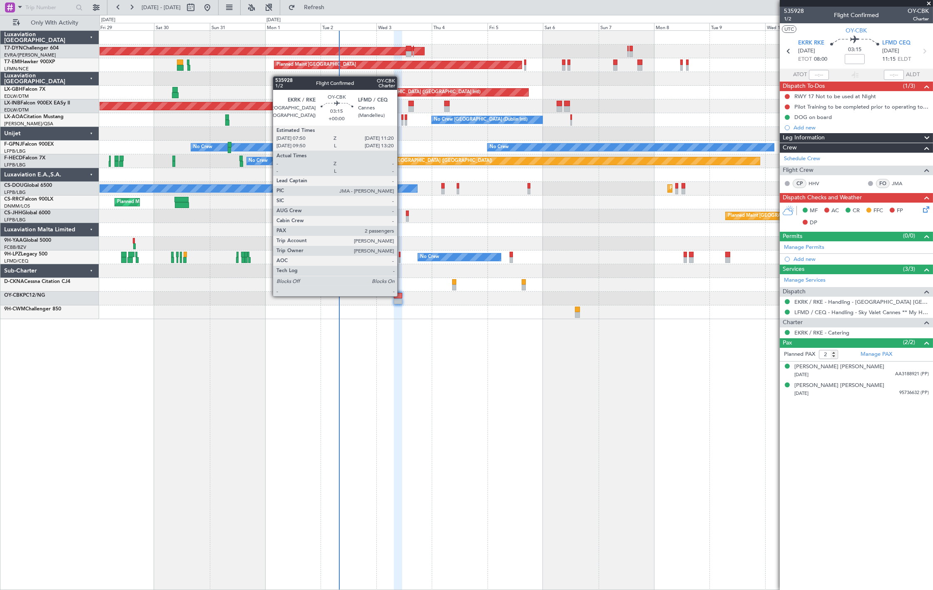
click at [401, 296] on div at bounding box center [398, 296] width 8 height 6
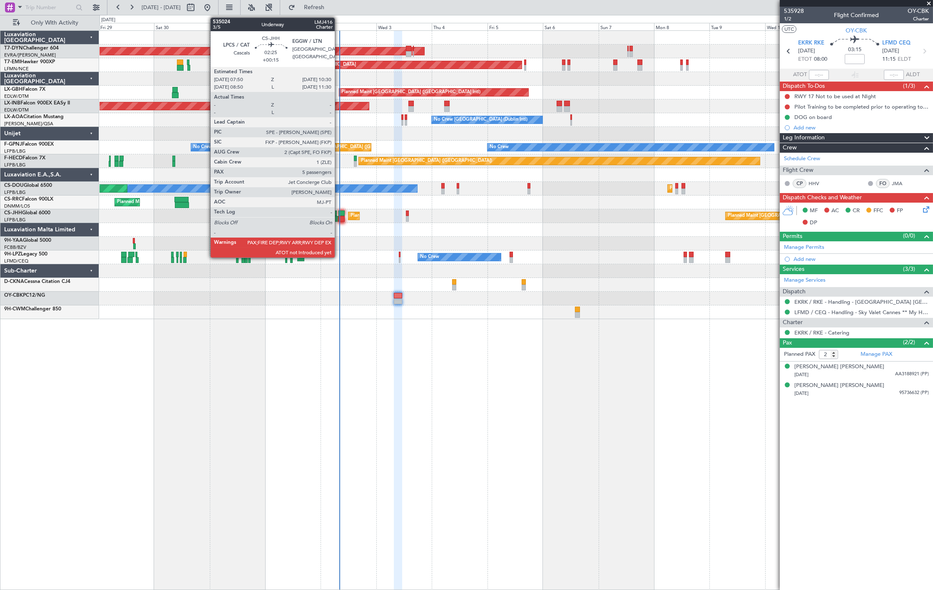
click at [339, 214] on div at bounding box center [341, 214] width 6 height 6
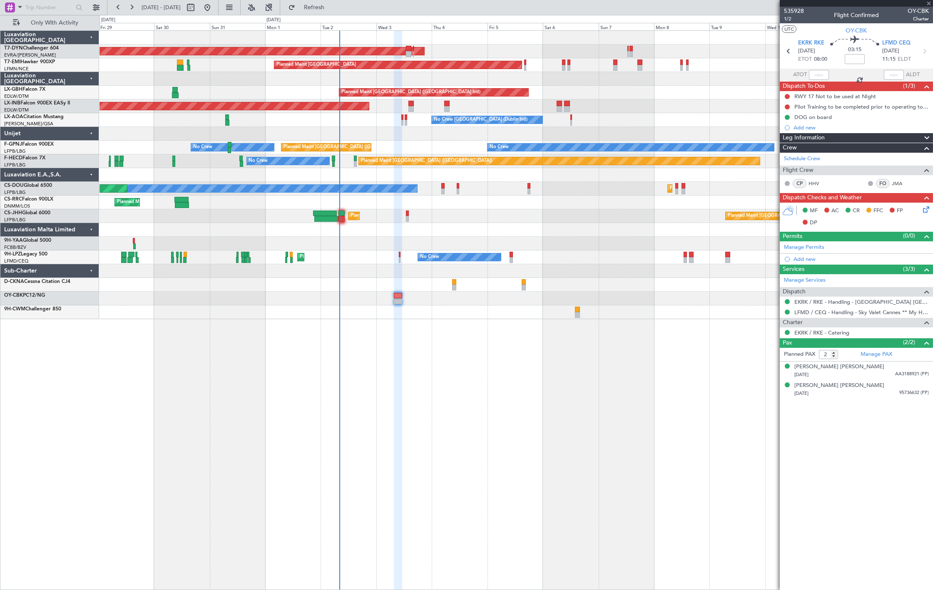
type input "+00:15"
type input "5"
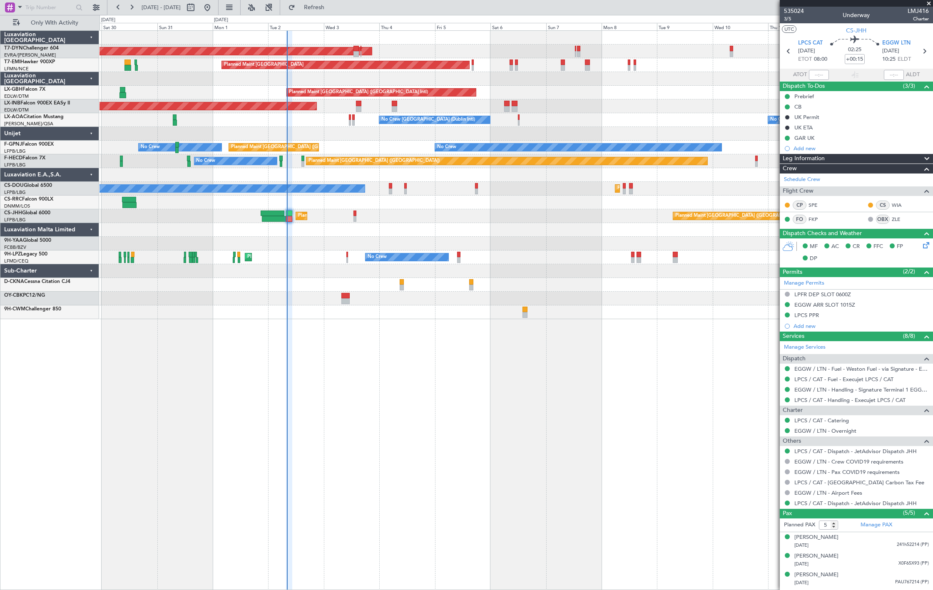
click at [291, 183] on div "Planned Maint Paris (Le Bourget) Planned Maint Paris (Le Bourget) No Crew Plann…" at bounding box center [515, 189] width 833 height 14
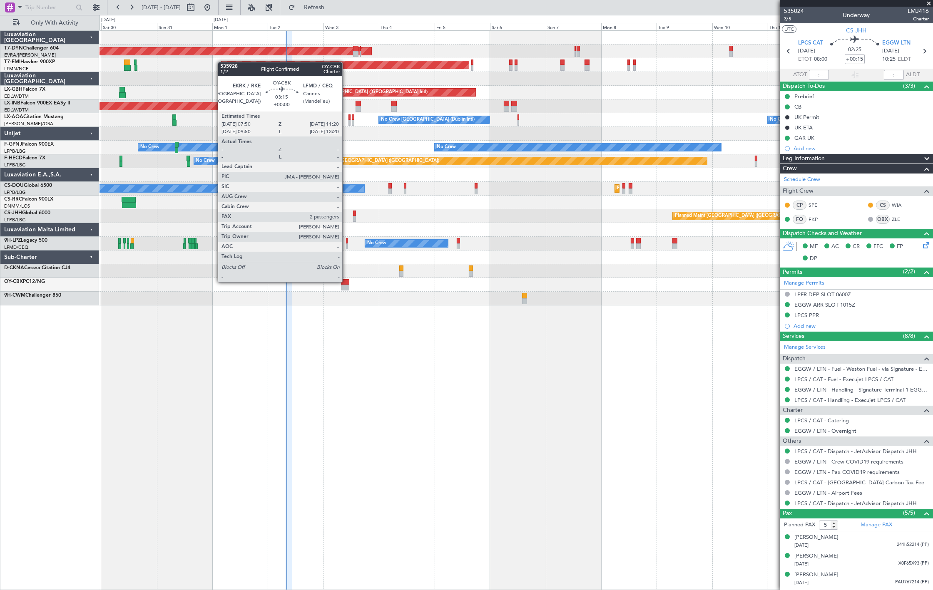
click at [346, 281] on div at bounding box center [345, 282] width 8 height 6
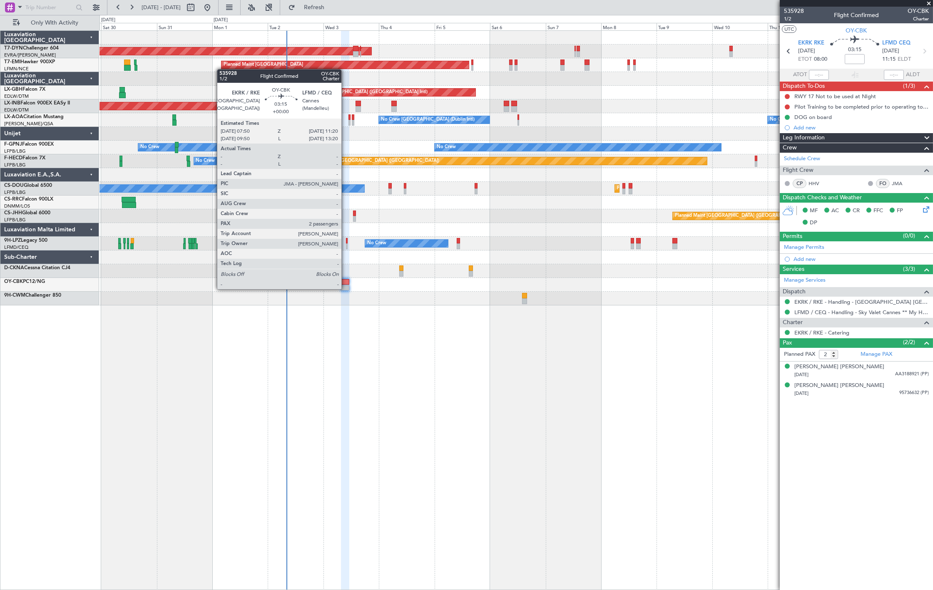
click at [345, 288] on div at bounding box center [345, 288] width 8 height 6
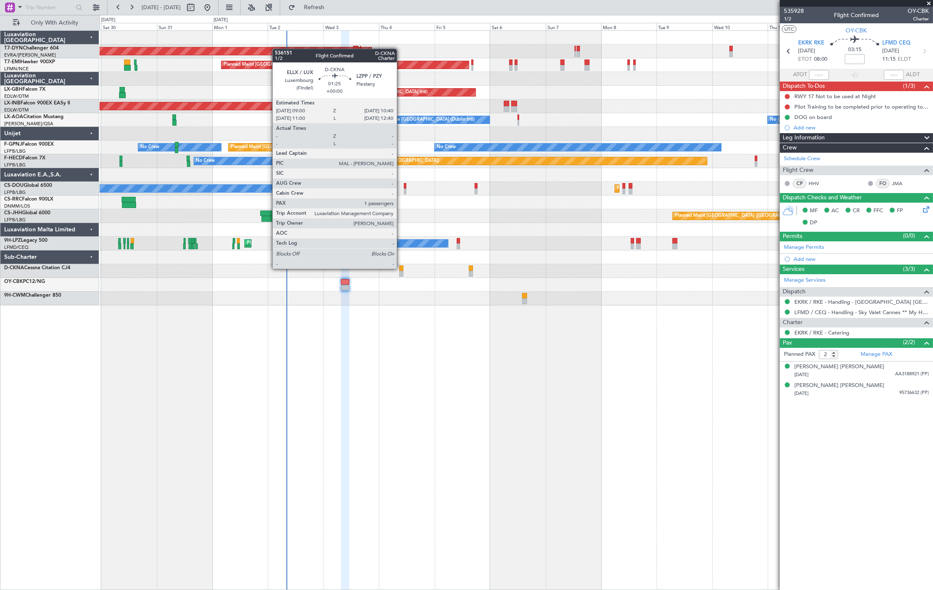
click at [401, 268] on div at bounding box center [401, 269] width 4 height 6
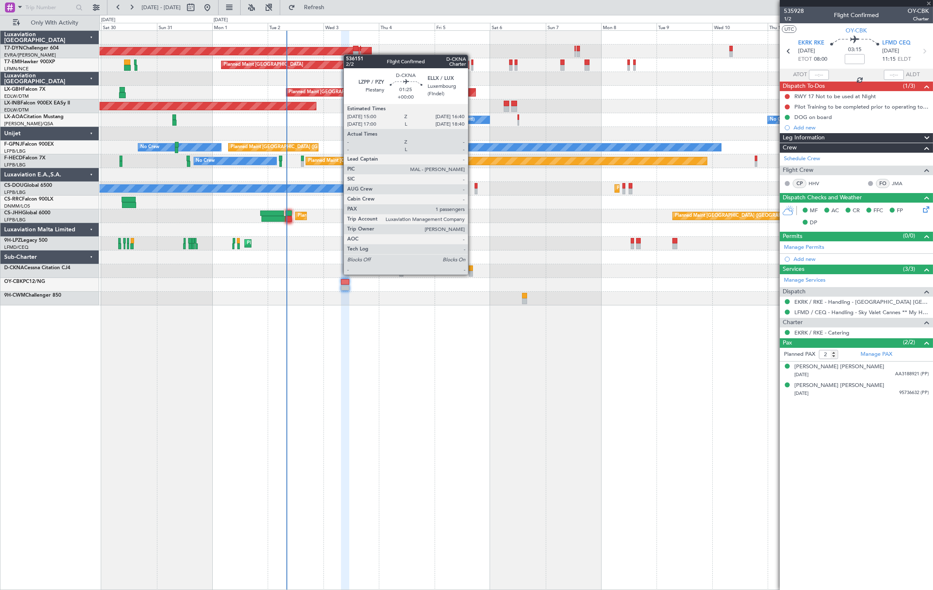
type input "1"
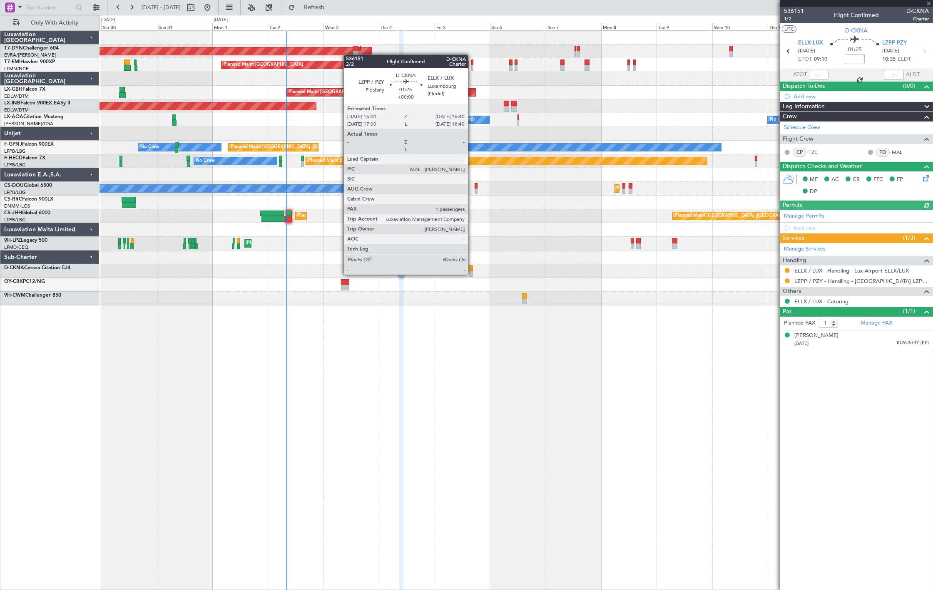
click at [472, 274] on div at bounding box center [471, 274] width 4 height 6
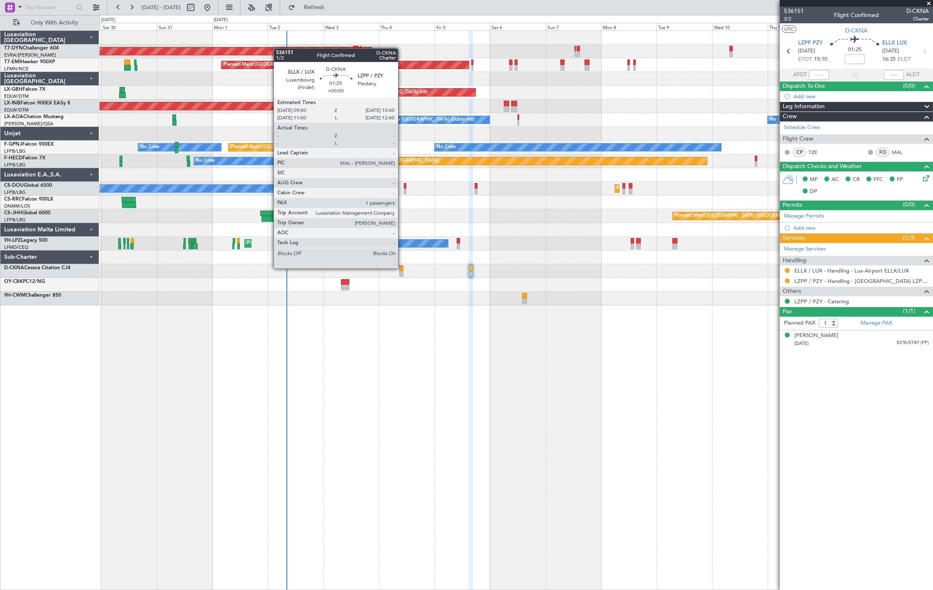
click at [402, 268] on div at bounding box center [401, 269] width 4 height 6
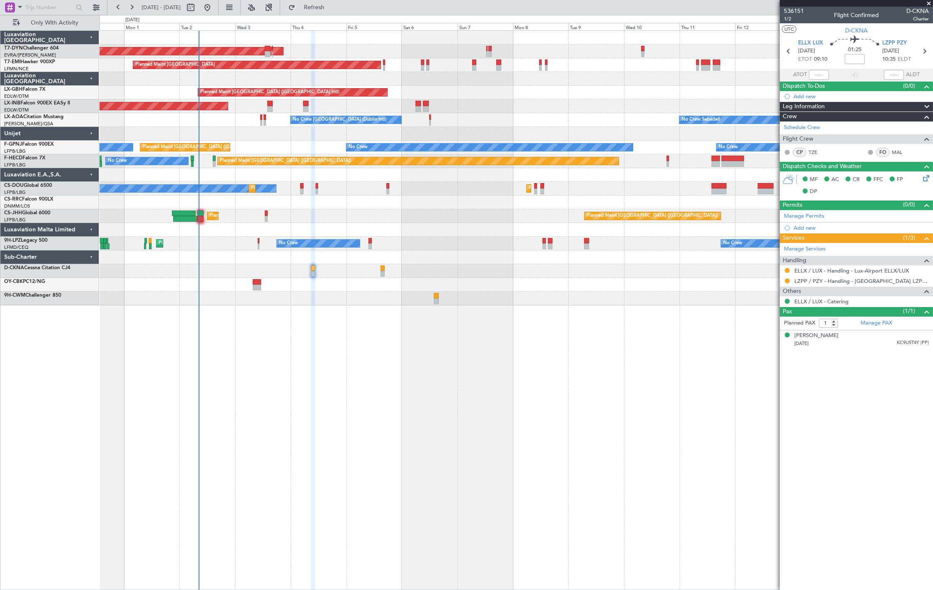
click at [165, 139] on div at bounding box center [515, 134] width 833 height 14
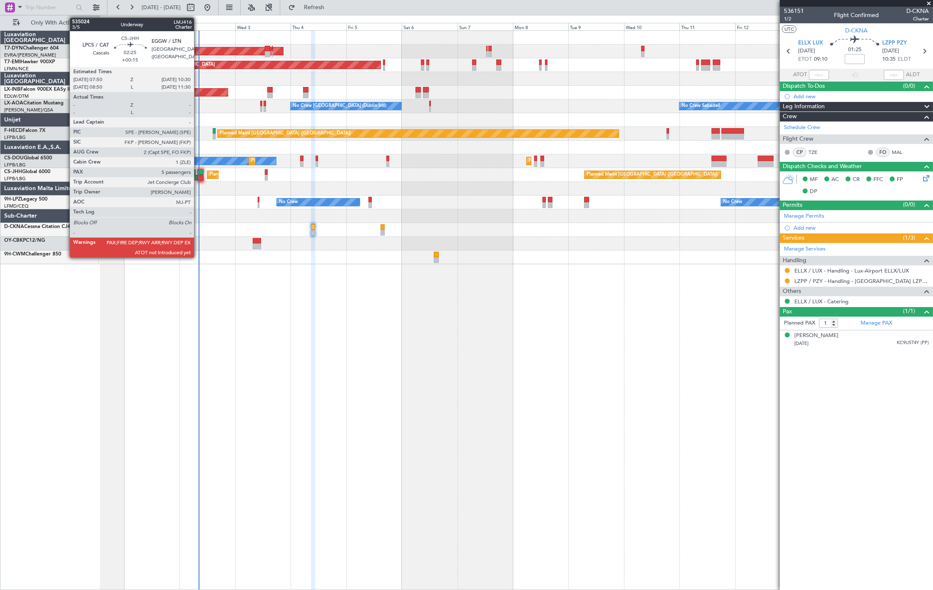
click at [198, 178] on div at bounding box center [200, 178] width 6 height 6
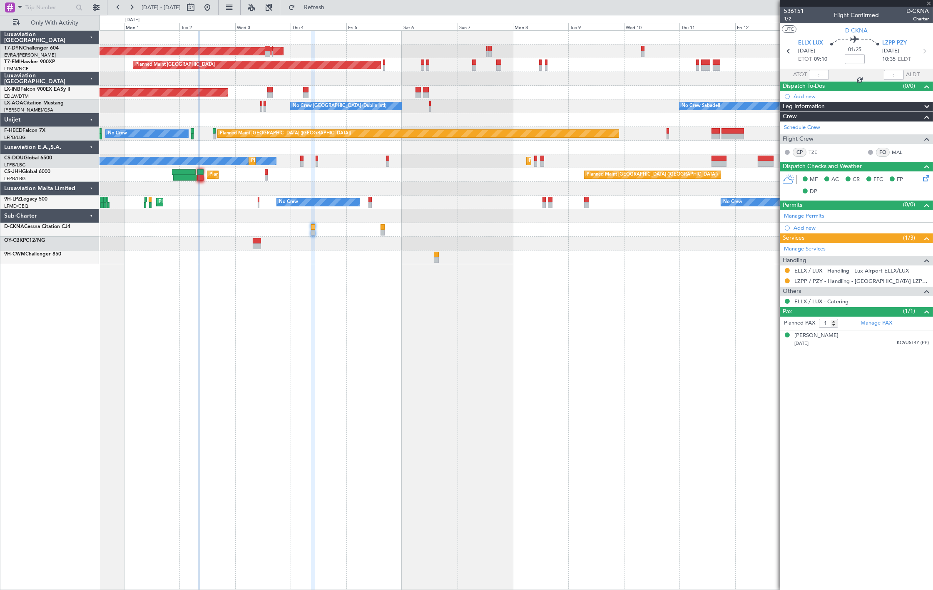
type input "+00:15"
type input "5"
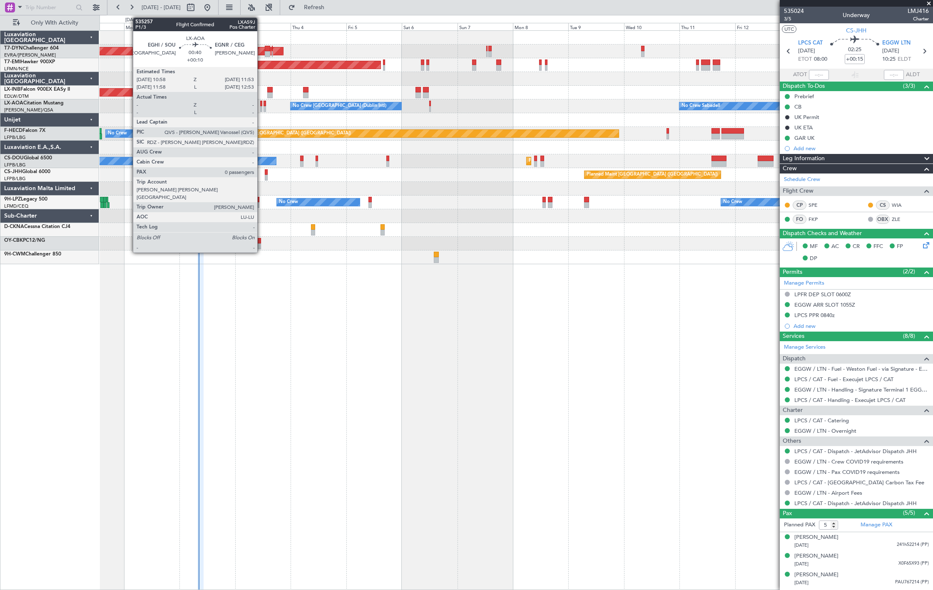
click at [261, 110] on div at bounding box center [261, 109] width 2 height 6
type input "+00:10"
type input "0"
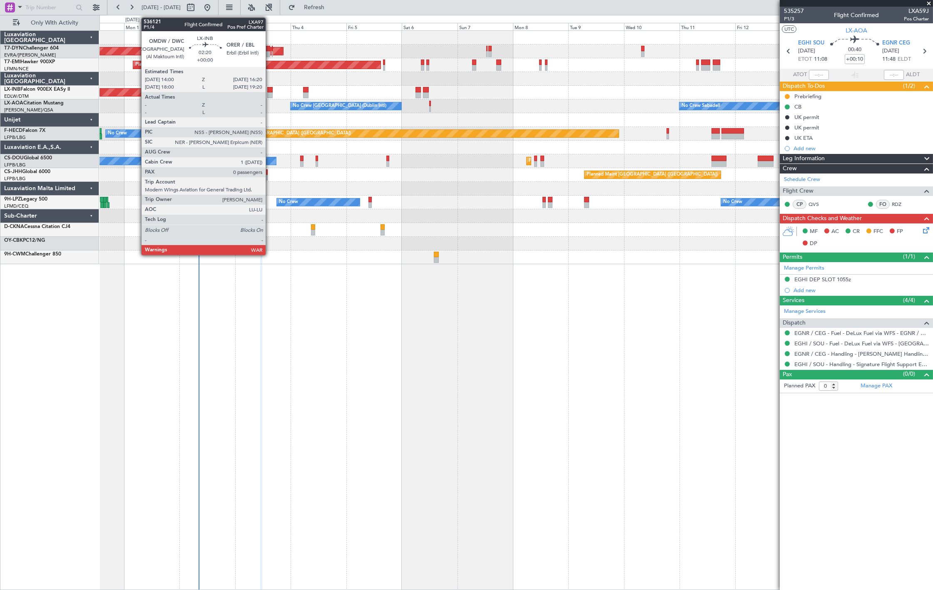
click at [270, 96] on div at bounding box center [269, 95] width 5 height 6
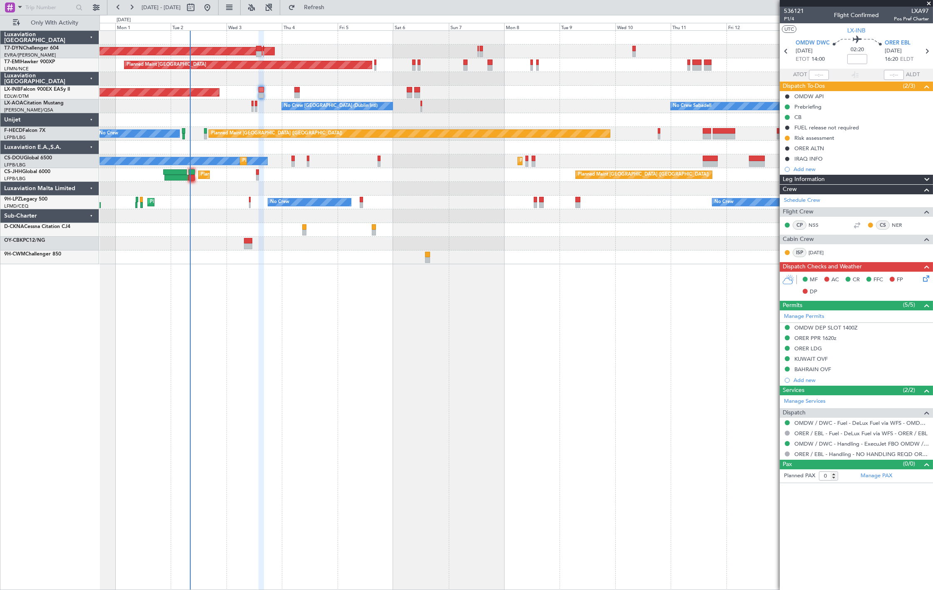
click at [210, 110] on div "AOG Maint Riga (Riga Intl) Planned Maint Zurich Unplanned Maint Dubai (Al Makto…" at bounding box center [515, 148] width 833 height 234
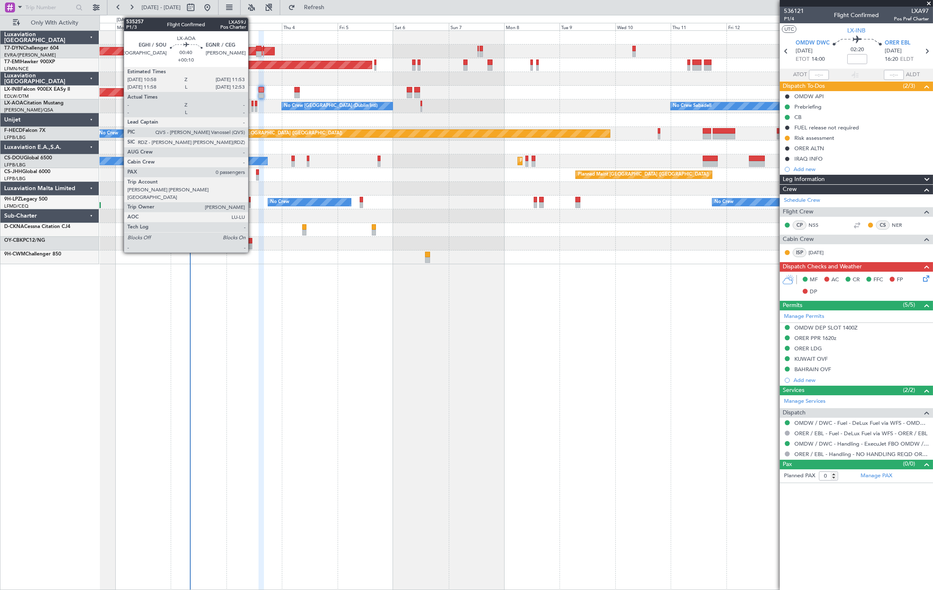
click at [252, 107] on div at bounding box center [252, 109] width 2 height 6
type input "+00:10"
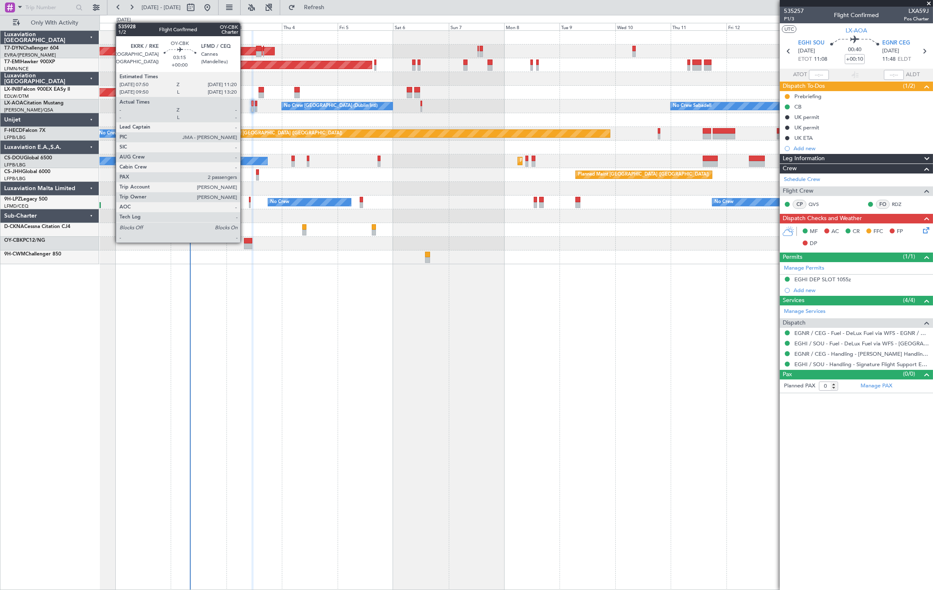
click at [244, 242] on div at bounding box center [248, 241] width 8 height 6
type input "2"
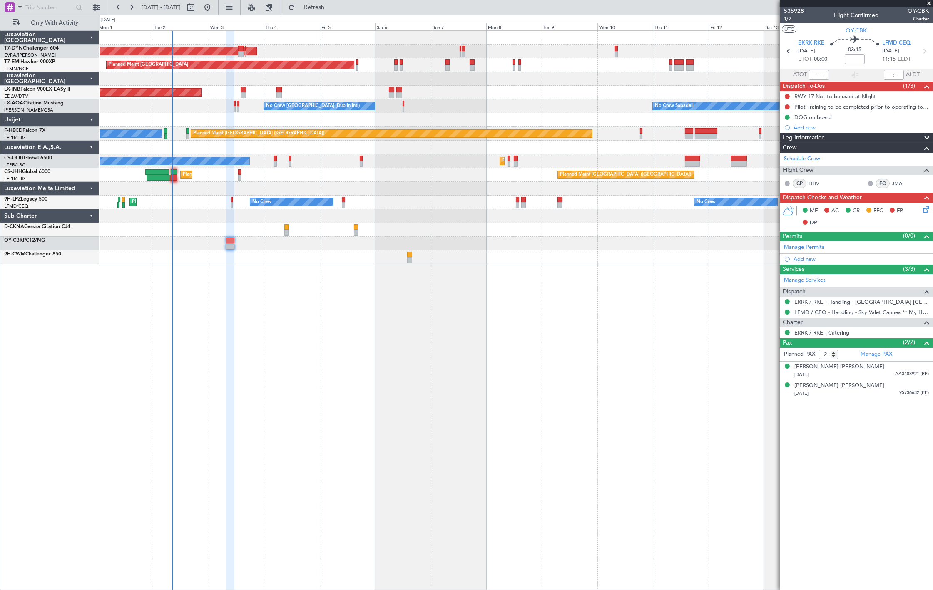
click at [349, 210] on div "AOG Maint Riga (Riga Intl) Planned Maint Zurich Unplanned Maint Dubai (Al Makto…" at bounding box center [515, 148] width 833 height 234
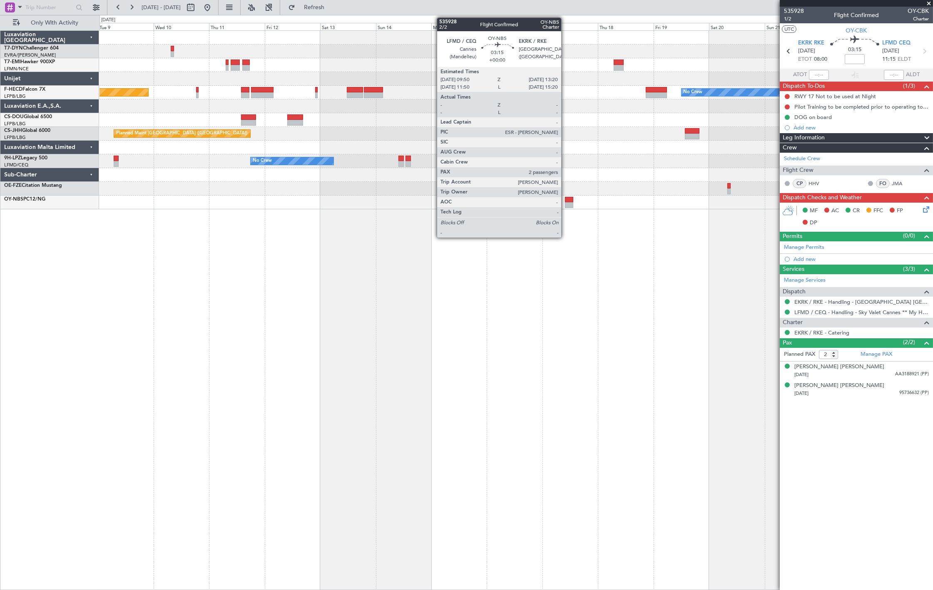
click at [568, 202] on div at bounding box center [569, 205] width 8 height 6
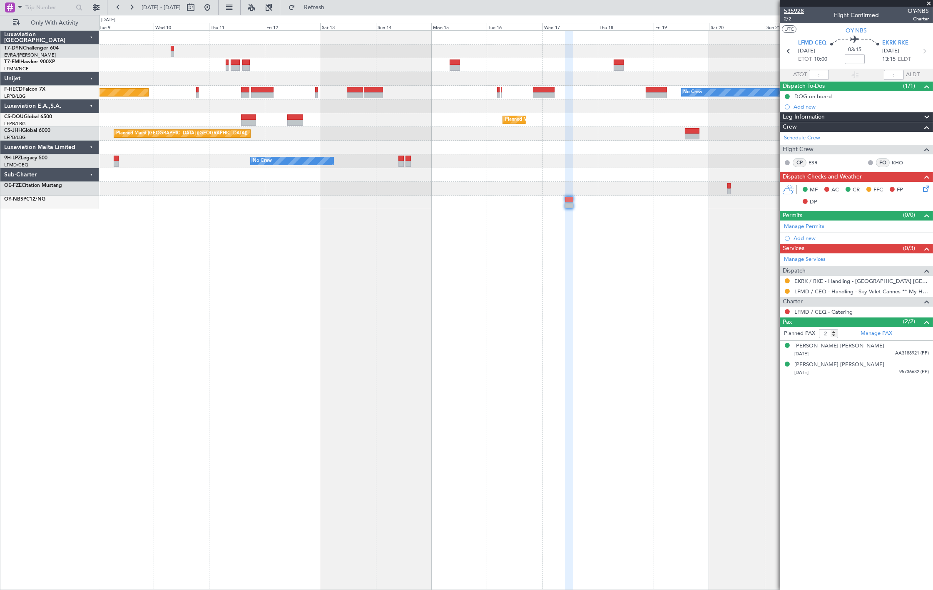
click at [797, 9] on span "535928" at bounding box center [794, 11] width 20 height 9
click at [852, 59] on input at bounding box center [855, 59] width 20 height 10
click at [881, 62] on div "03:15 -00:05" at bounding box center [854, 51] width 55 height 31
type input "-00:05"
click at [857, 60] on input "-00:05" at bounding box center [855, 59] width 20 height 10
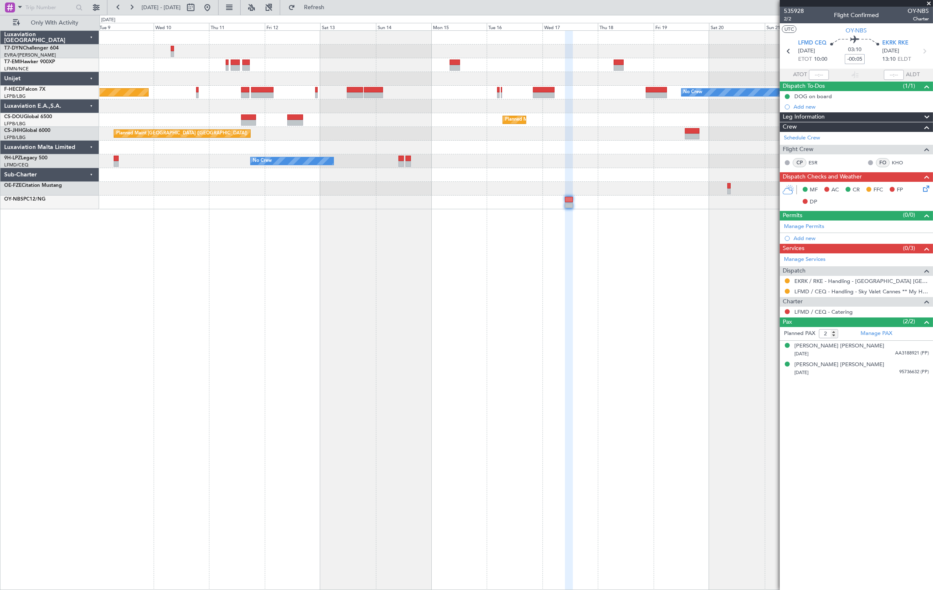
click at [857, 60] on input "-00:05" at bounding box center [855, 59] width 20 height 10
click at [865, 60] on div "03:10" at bounding box center [854, 51] width 55 height 31
click at [871, 61] on div "03:10" at bounding box center [854, 51] width 55 height 31
click at [332, 10] on span "Refresh" at bounding box center [314, 8] width 35 height 6
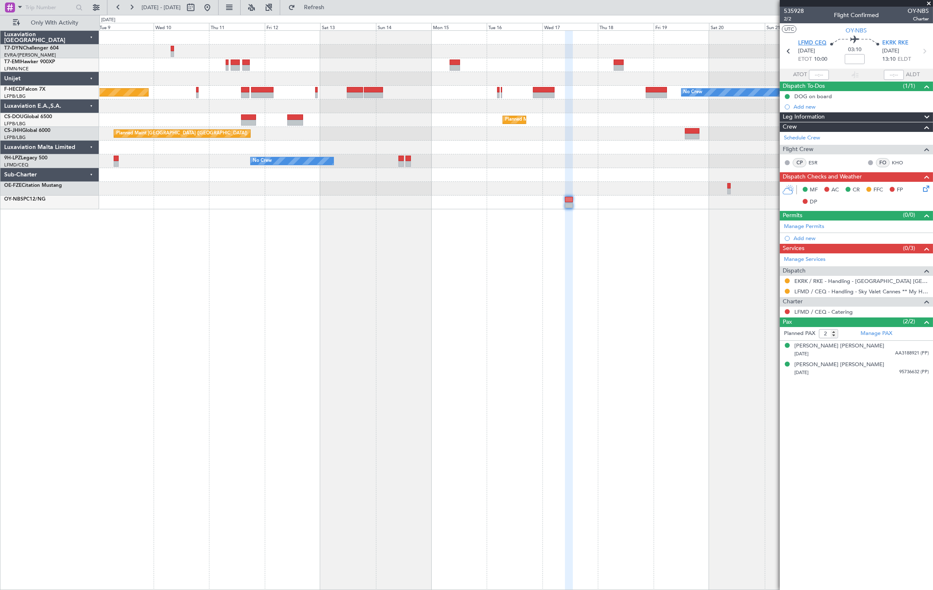
drag, startPoint x: 799, startPoint y: 63, endPoint x: 807, endPoint y: 42, distance: 22.1
click at [807, 42] on div "UTC OY-NBS LFMD CEQ 17/09/2025 ETOT 10:00 03:10 EKRK RKE 17/09/2025 13:10 ELDT …" at bounding box center [856, 52] width 153 height 58
click at [794, 7] on span "535928" at bounding box center [794, 11] width 20 height 9
click at [851, 59] on input at bounding box center [855, 59] width 20 height 10
click at [869, 69] on section "ATOT ALDT" at bounding box center [856, 75] width 153 height 12
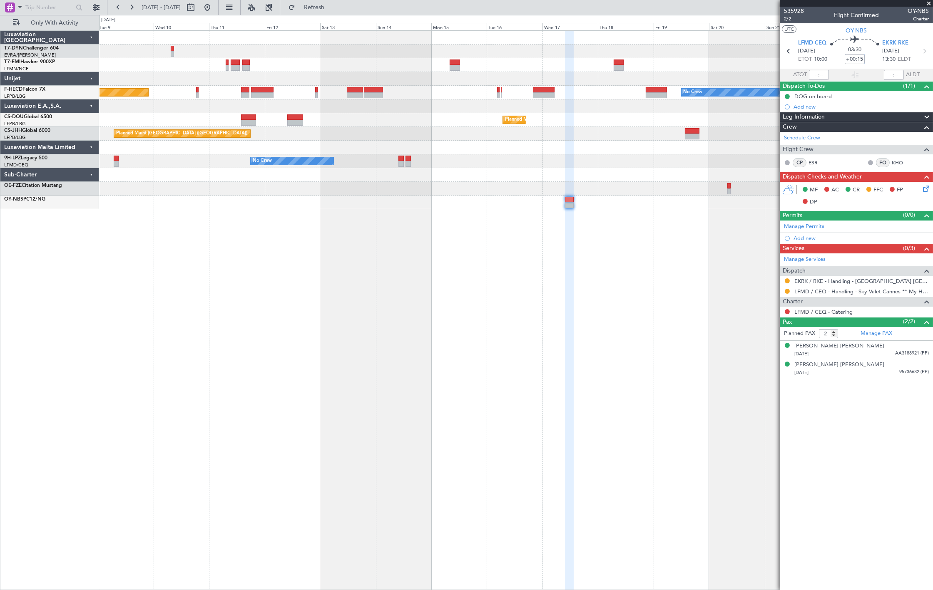
click at [863, 60] on input "+00:15" at bounding box center [855, 59] width 20 height 10
click at [861, 58] on input "+00:15" at bounding box center [855, 59] width 20 height 10
type input "+00:10"
click at [877, 63] on mat-tooltip-component "Estimated Landing Time" at bounding box center [894, 74] width 66 height 22
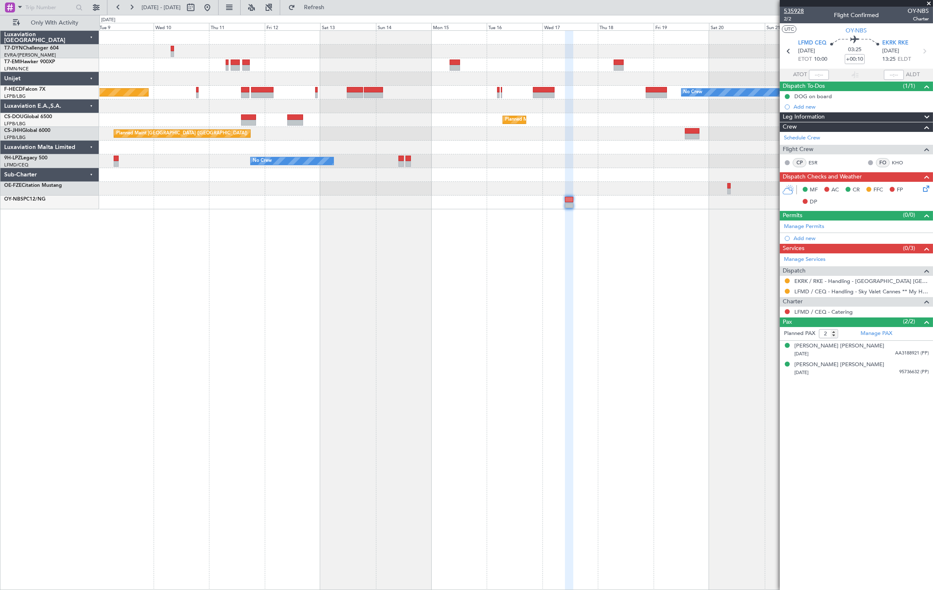
click at [800, 10] on span "535928" at bounding box center [794, 11] width 20 height 9
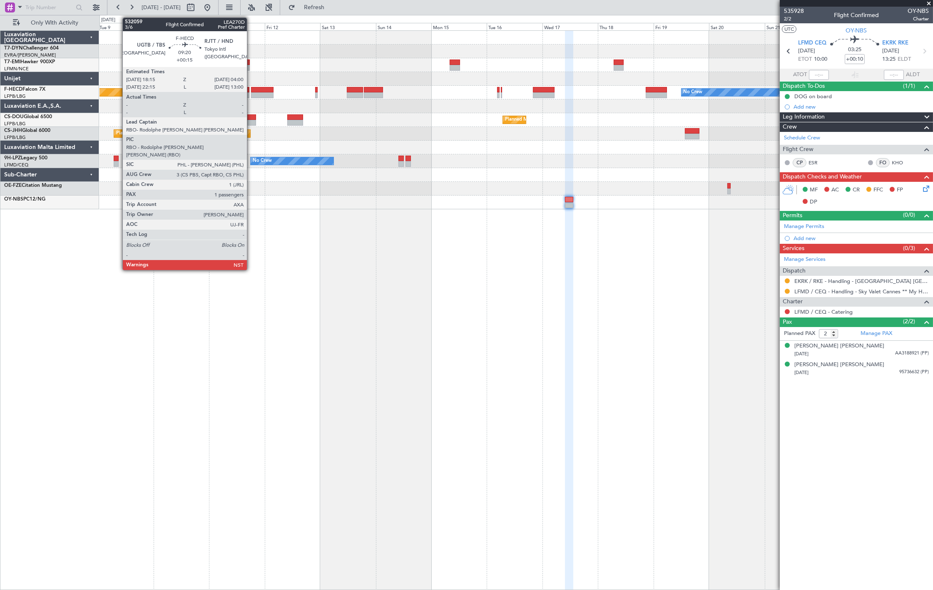
click at [260, 94] on div at bounding box center [262, 95] width 23 height 6
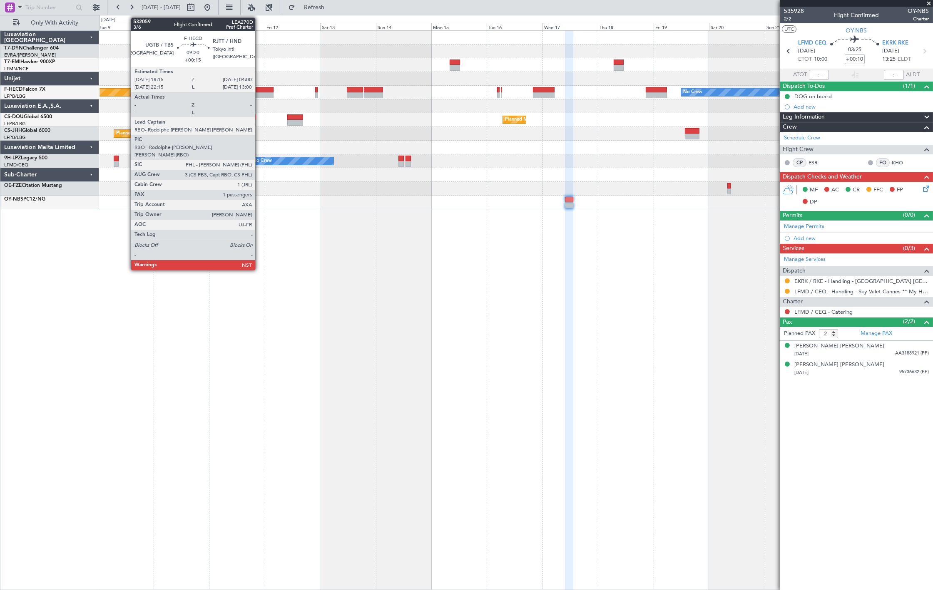
click at [260, 94] on div at bounding box center [262, 95] width 23 height 6
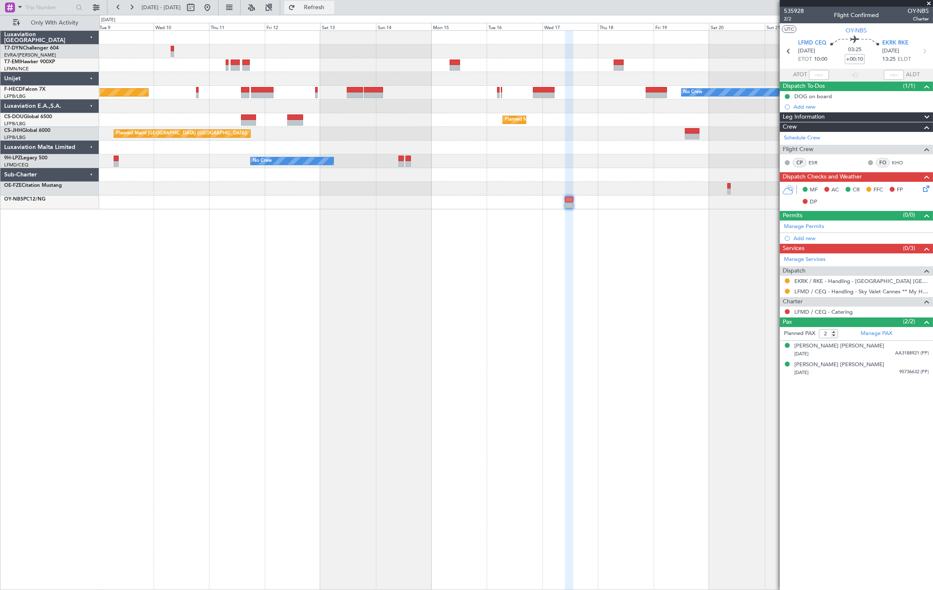
click at [332, 10] on span "Refresh" at bounding box center [314, 8] width 35 height 6
click at [214, 7] on button at bounding box center [207, 7] width 13 height 13
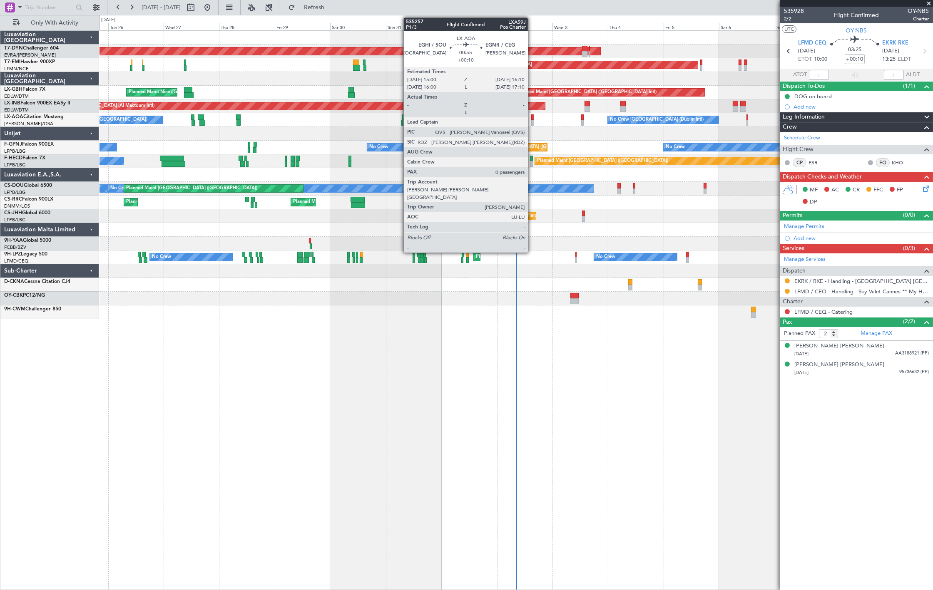
click at [532, 118] on div at bounding box center [532, 117] width 3 height 6
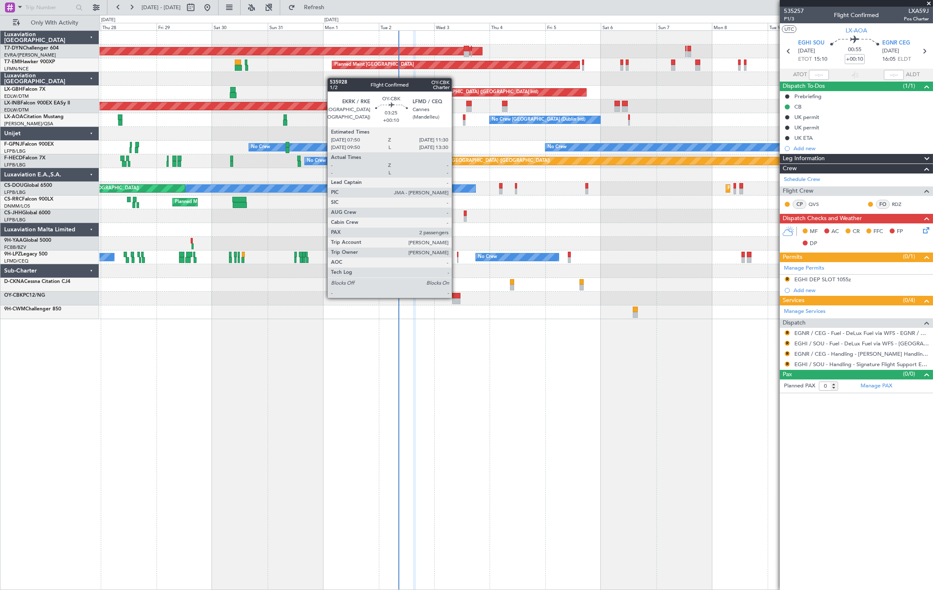
click at [456, 297] on div at bounding box center [456, 296] width 9 height 6
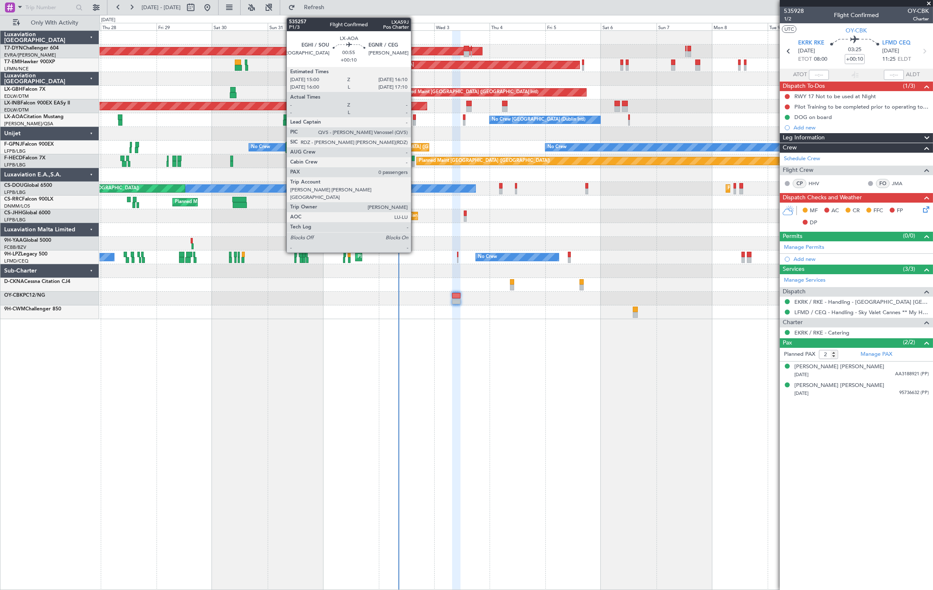
click at [415, 121] on div at bounding box center [414, 123] width 3 height 6
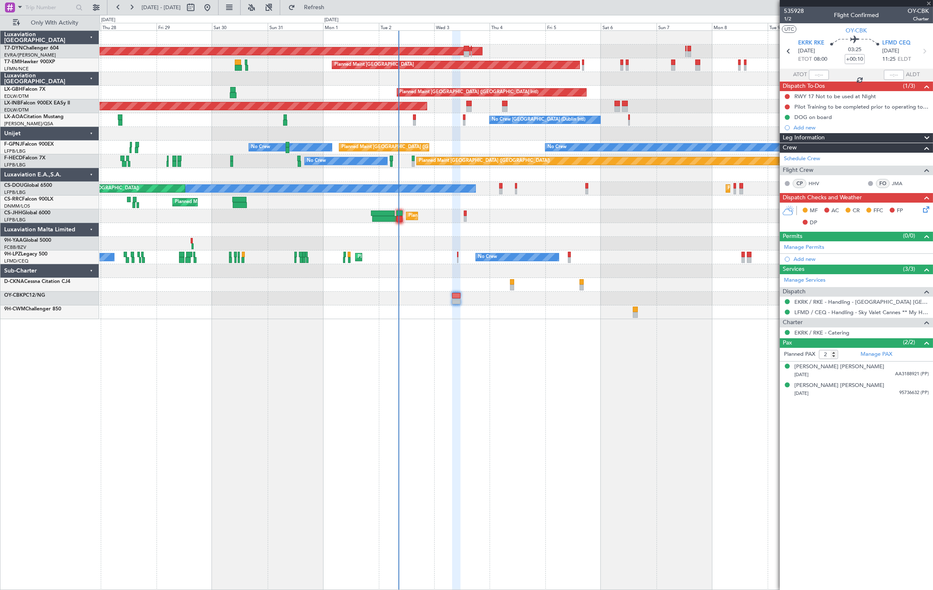
type input "0"
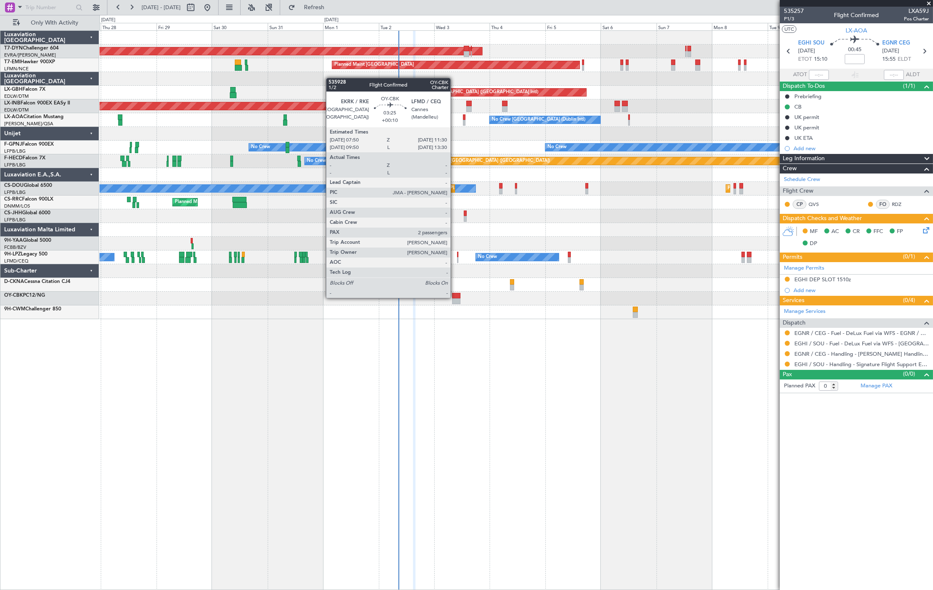
click at [455, 297] on div at bounding box center [456, 296] width 9 height 6
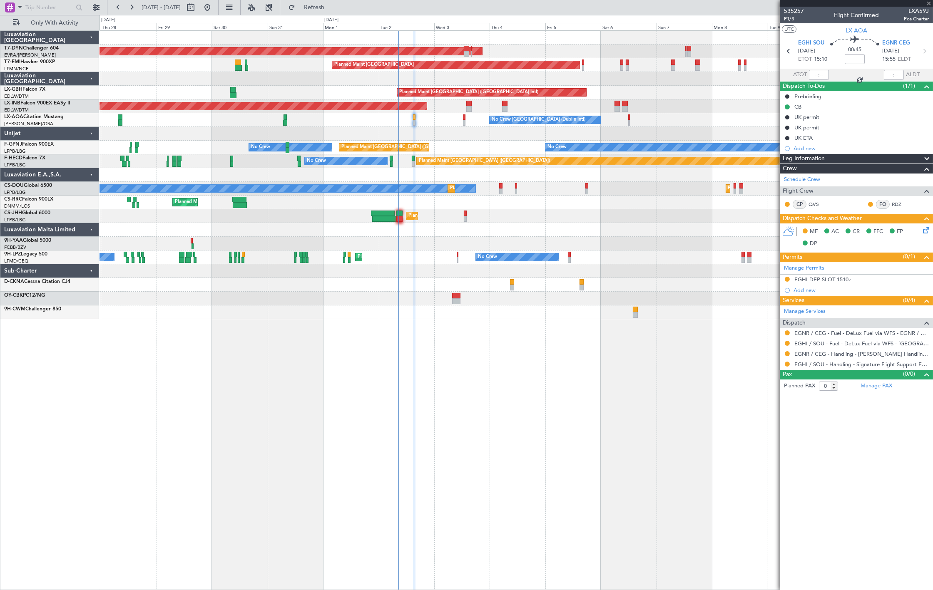
type input "+00:10"
type input "2"
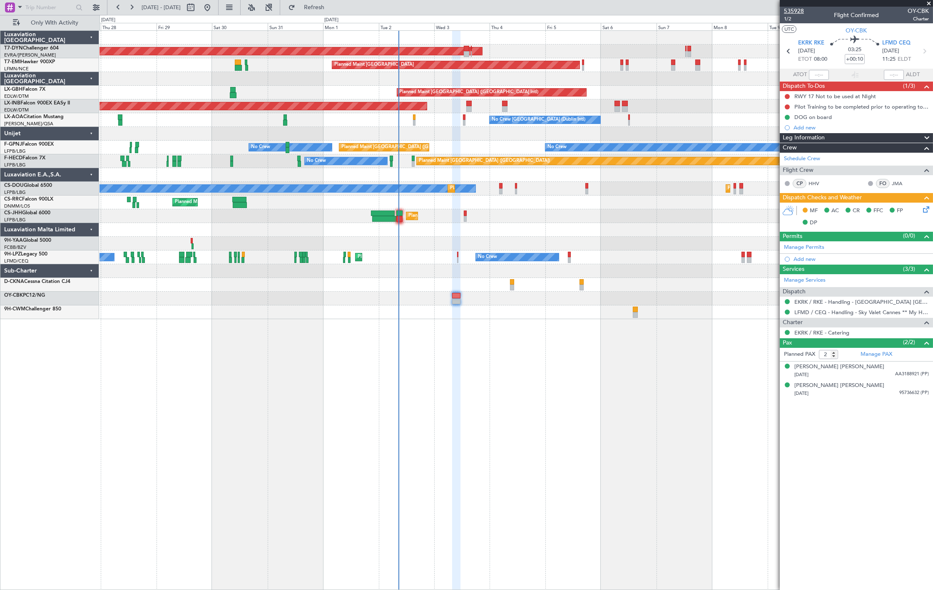
click at [796, 11] on span "535928" at bounding box center [794, 11] width 20 height 9
click at [807, 43] on span "EKRK RKE" at bounding box center [811, 43] width 26 height 8
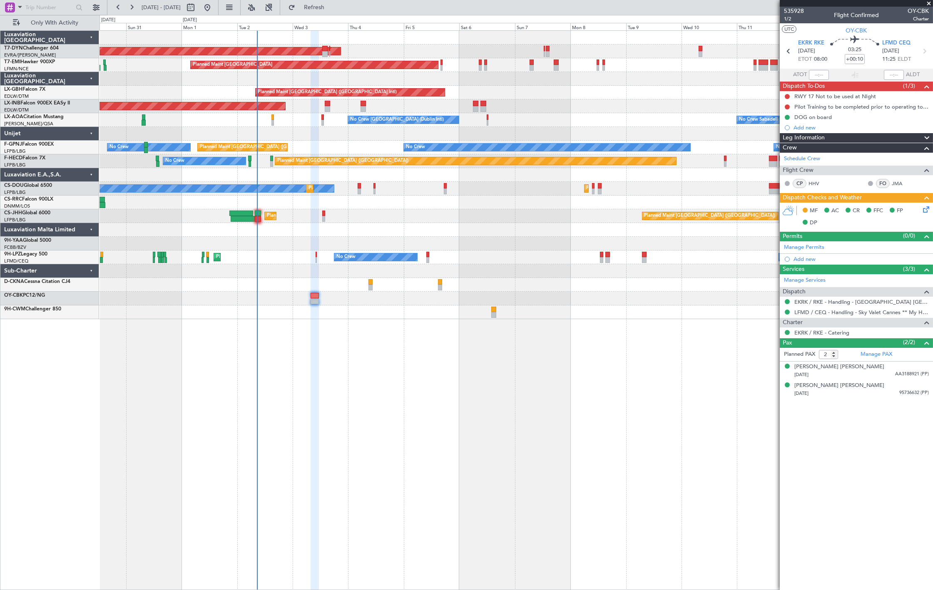
click at [253, 285] on div "AOG Maint Riga (Riga Intl) Planned Maint Zurich Planned Maint Dubai (Dubai Intl…" at bounding box center [515, 175] width 833 height 288
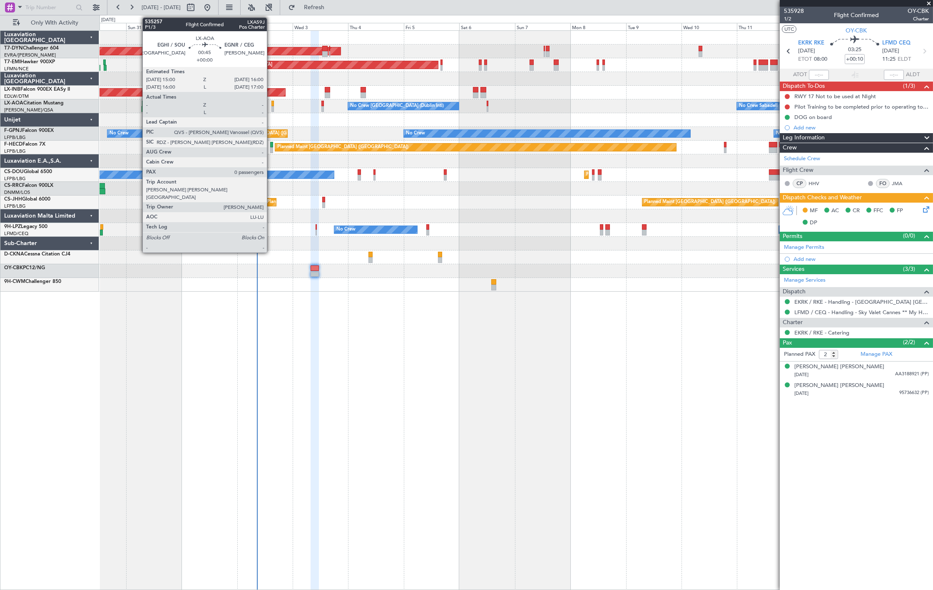
click at [272, 107] on div at bounding box center [272, 109] width 2 height 6
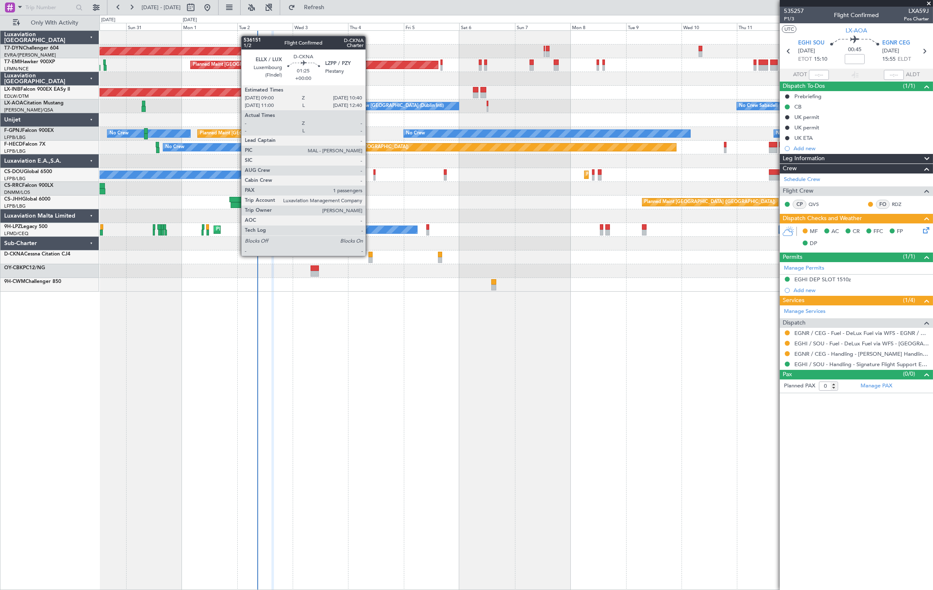
click at [371, 257] on div at bounding box center [370, 260] width 4 height 6
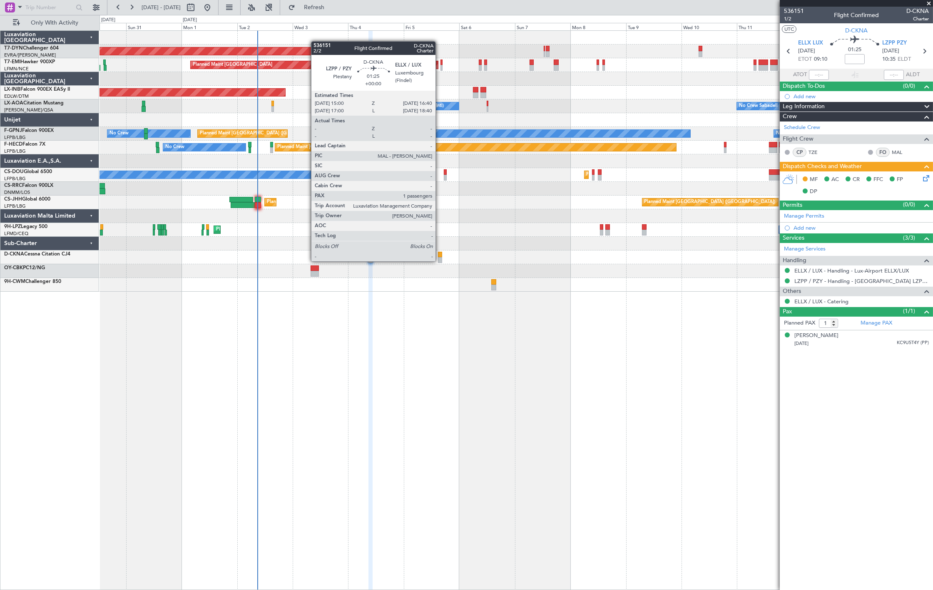
click at [440, 260] on div at bounding box center [440, 260] width 4 height 6
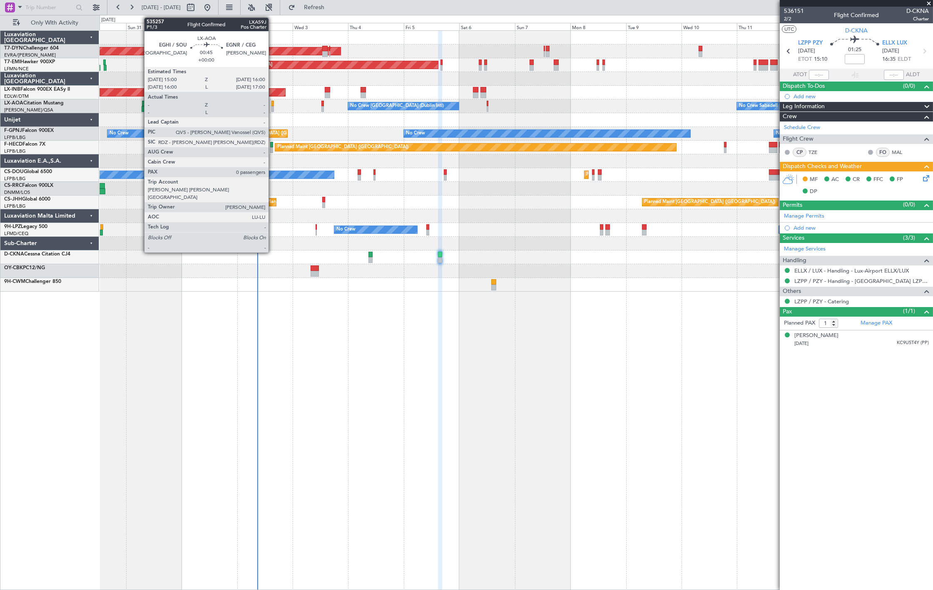
click at [273, 105] on div at bounding box center [272, 104] width 2 height 6
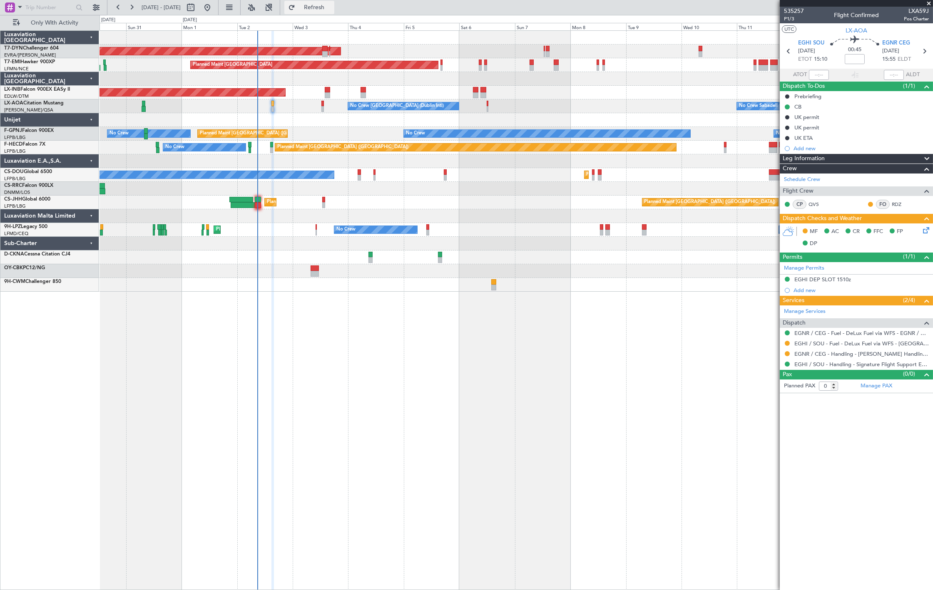
click at [332, 6] on span "Refresh" at bounding box center [314, 8] width 35 height 6
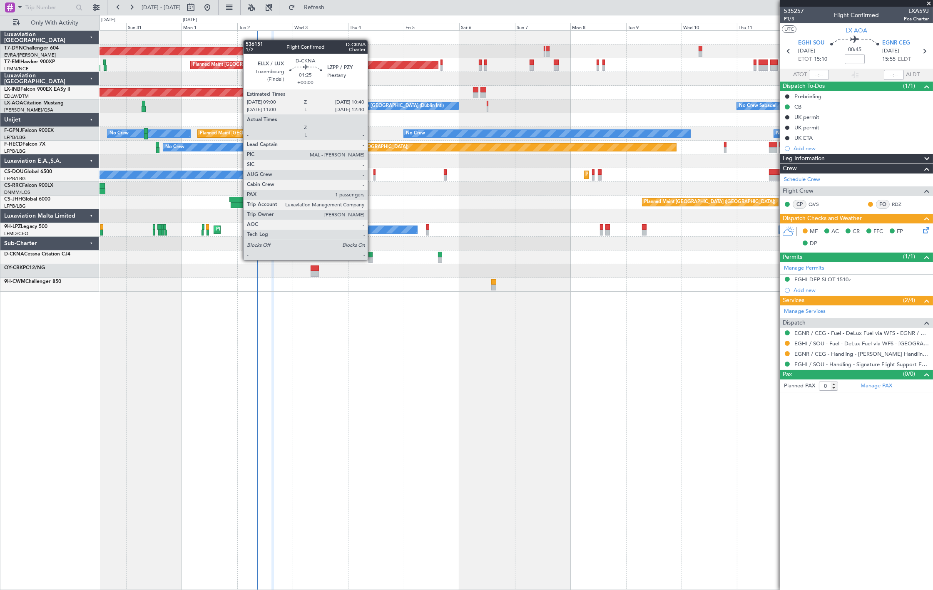
click at [372, 259] on div at bounding box center [370, 260] width 4 height 6
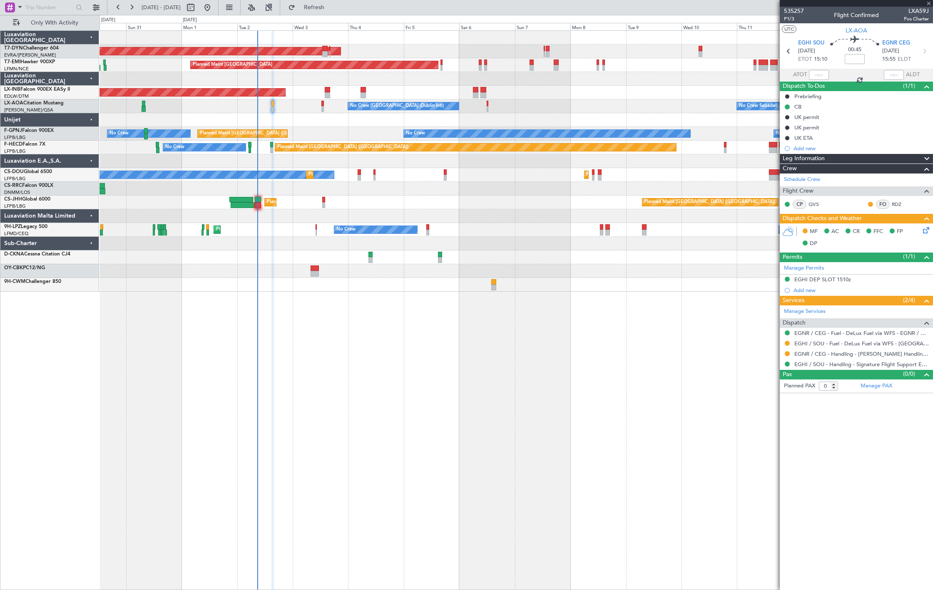
type input "1"
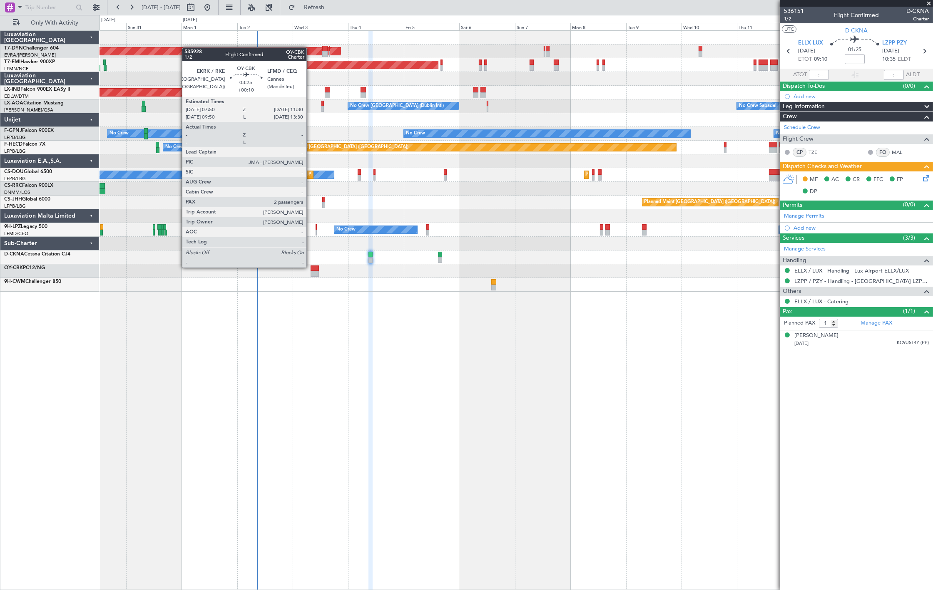
click at [311, 267] on div at bounding box center [315, 269] width 9 height 6
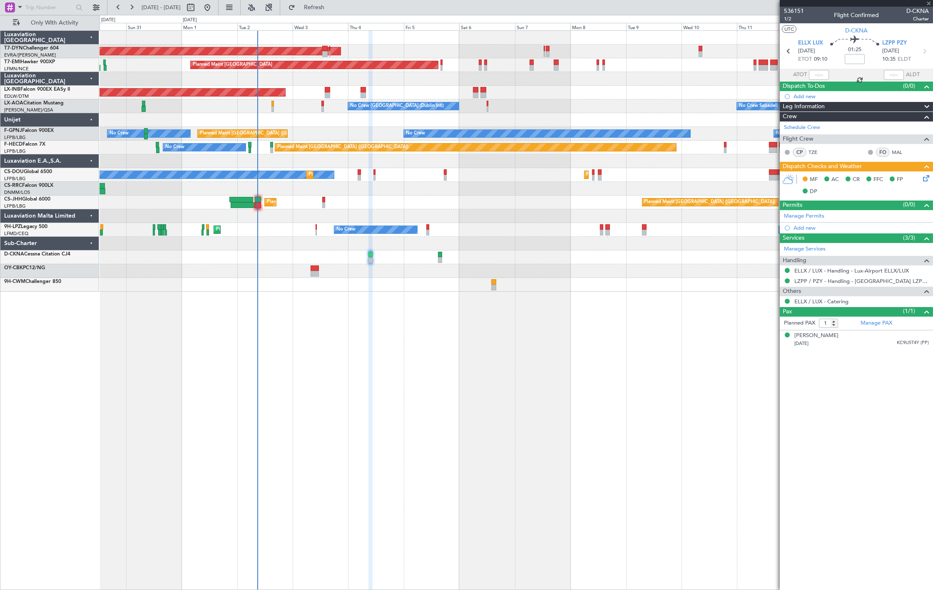
type input "+00:10"
type input "2"
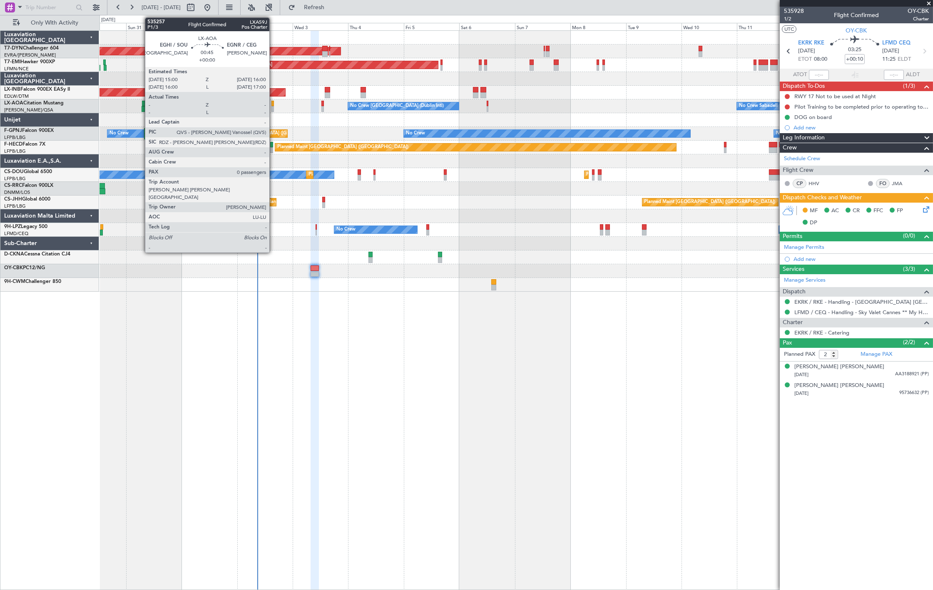
click at [273, 102] on div at bounding box center [272, 104] width 2 height 6
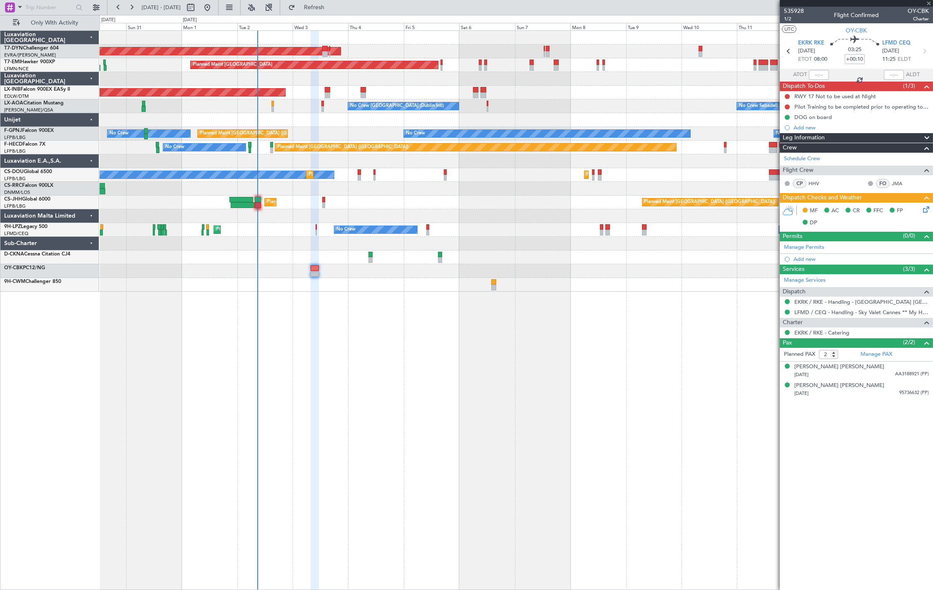
type input "0"
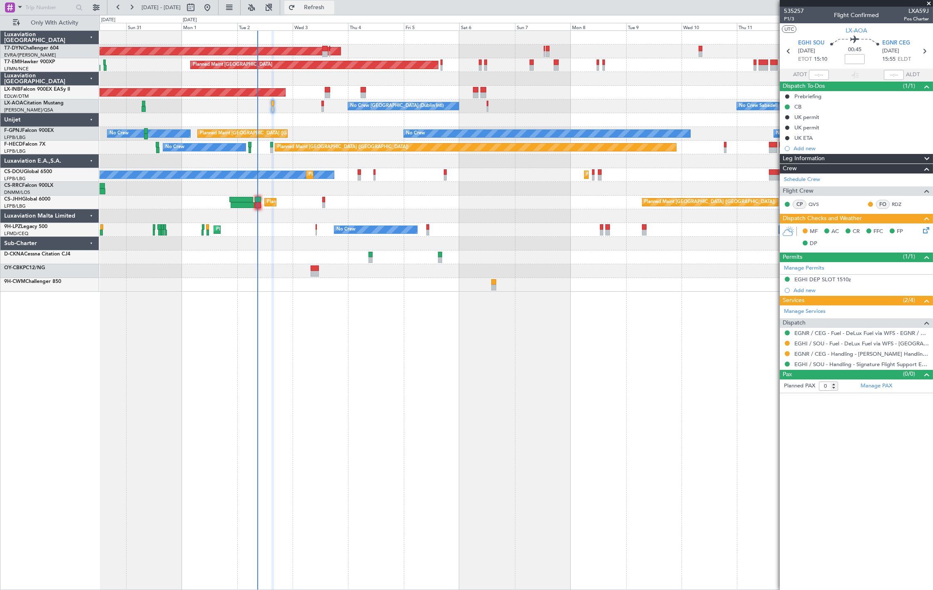
click at [326, 7] on span "Refresh" at bounding box center [314, 8] width 35 height 6
click at [323, 1] on button "Refresh" at bounding box center [309, 7] width 50 height 13
click at [44, 5] on input "text" at bounding box center [49, 7] width 48 height 12
paste input "533140"
type input "533140"
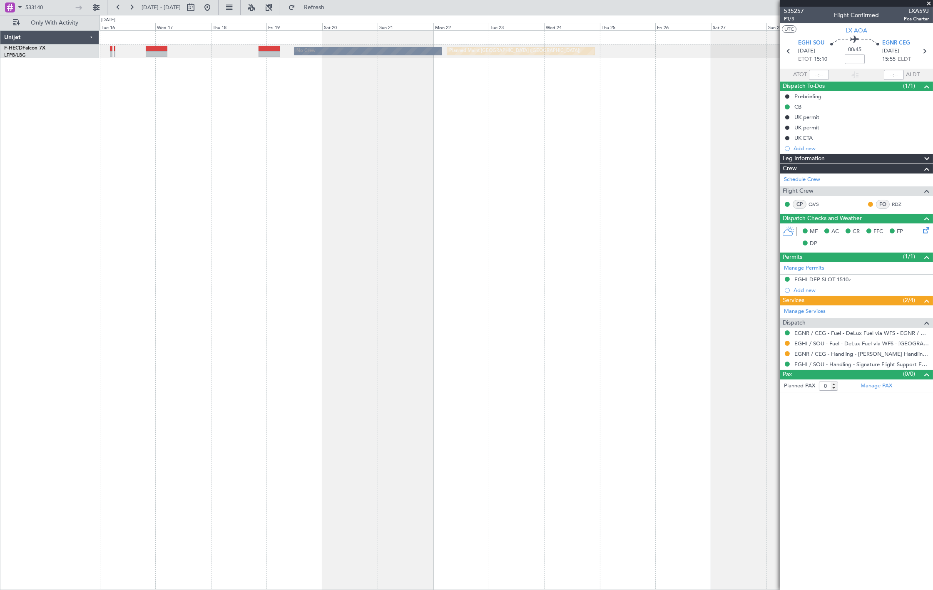
click at [360, 142] on div "Planned Maint Paris (Le Bourget) No Crew" at bounding box center [515, 310] width 833 height 560
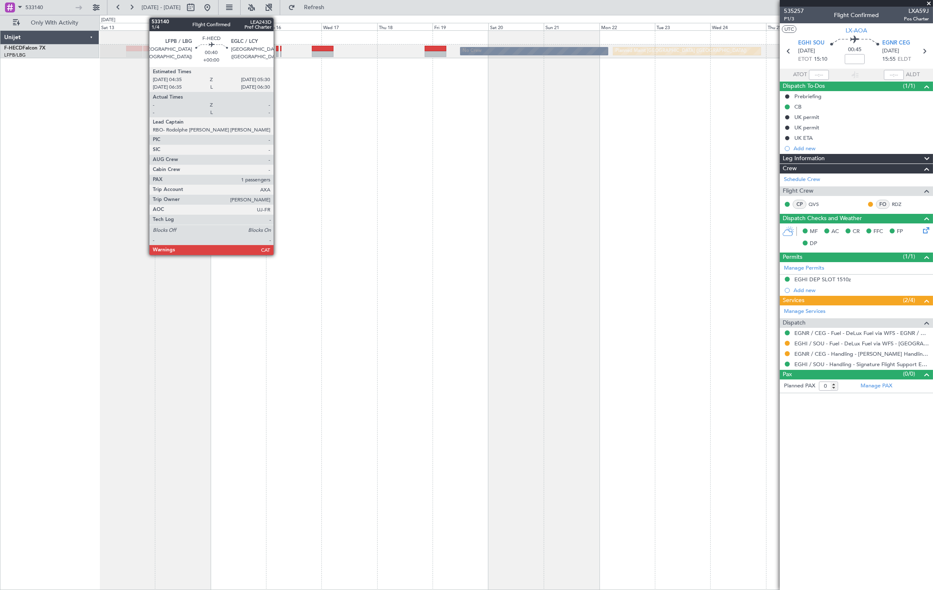
click at [278, 52] on div at bounding box center [277, 54] width 2 height 6
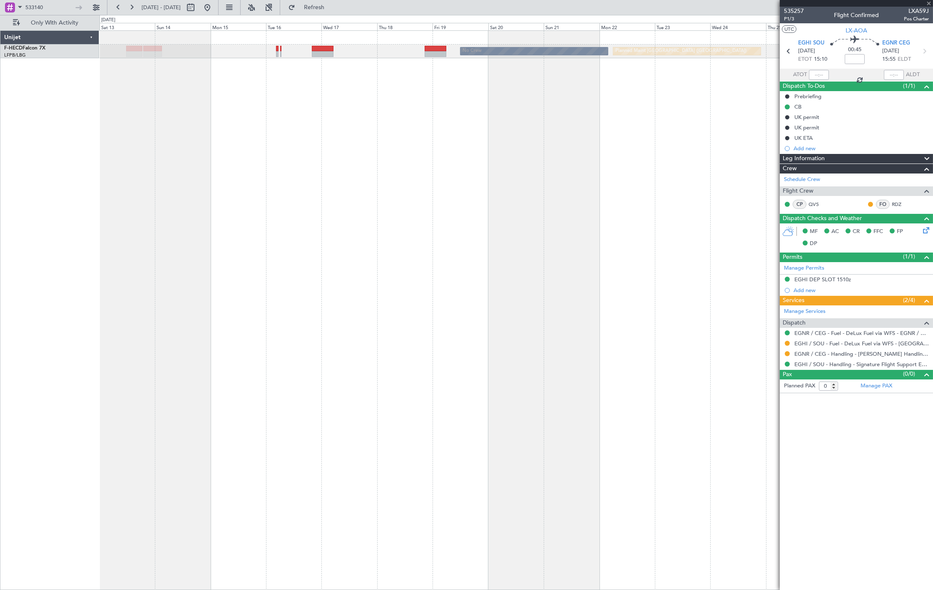
type input "1"
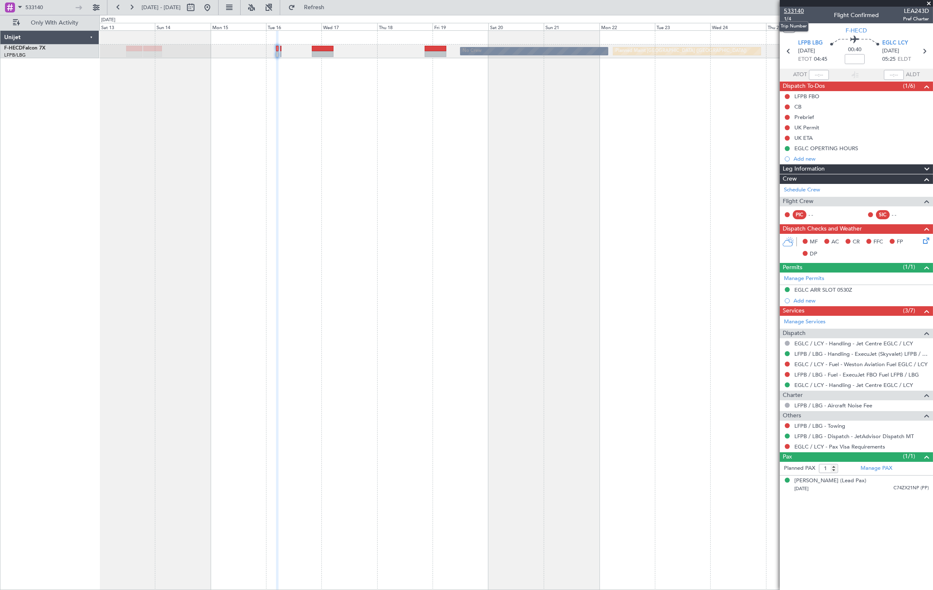
click at [791, 10] on span "533140" at bounding box center [794, 11] width 20 height 9
click at [796, 7] on span "533140" at bounding box center [794, 11] width 20 height 9
click at [797, 17] on span "1/4" at bounding box center [794, 18] width 20 height 7
click at [334, 12] on button "Refresh" at bounding box center [309, 7] width 50 height 13
click at [792, 10] on span "533140" at bounding box center [794, 11] width 20 height 9
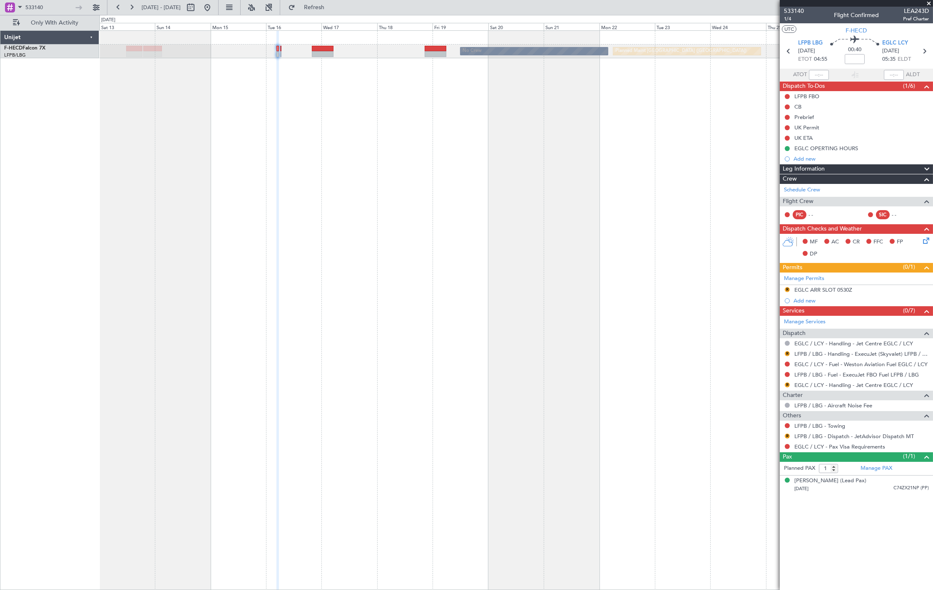
drag, startPoint x: 350, startPoint y: 11, endPoint x: 361, endPoint y: 36, distance: 27.2
click at [334, 11] on button "Refresh" at bounding box center [309, 7] width 50 height 13
click at [835, 148] on div "EGLC OPERTING HOURS" at bounding box center [826, 148] width 64 height 7
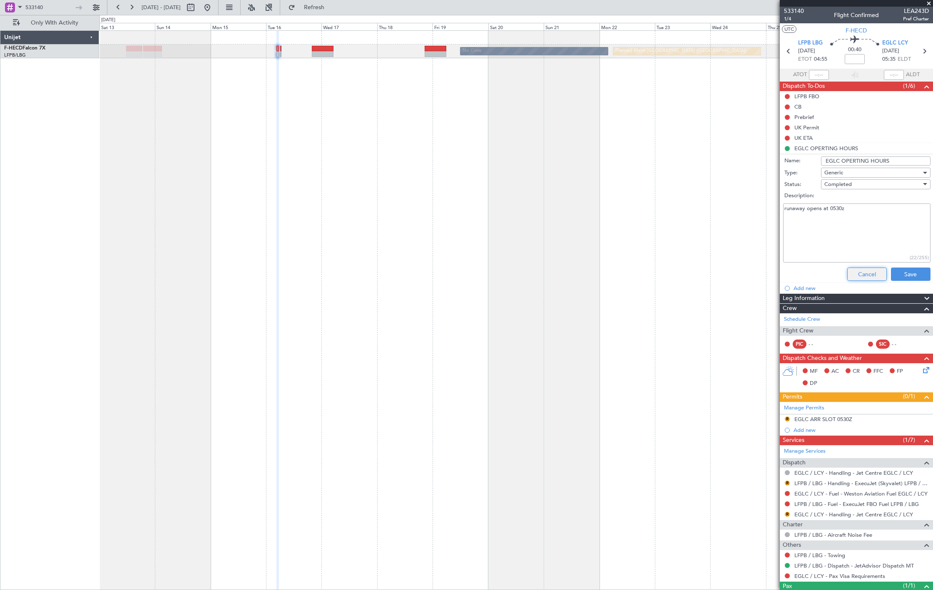
click at [862, 279] on button "Cancel" at bounding box center [867, 274] width 40 height 13
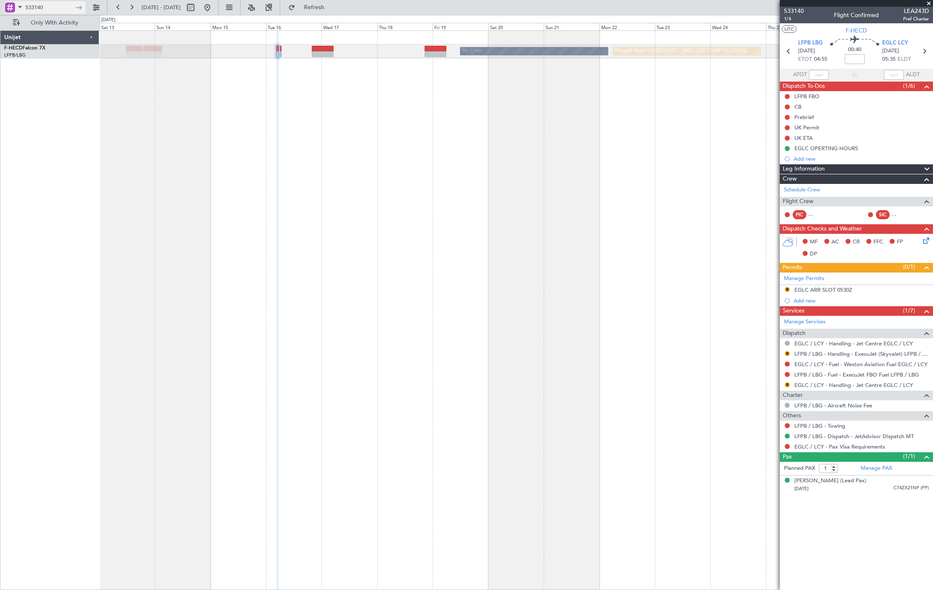
click at [62, 5] on input "533140" at bounding box center [49, 7] width 48 height 12
paste input "LMJ416"
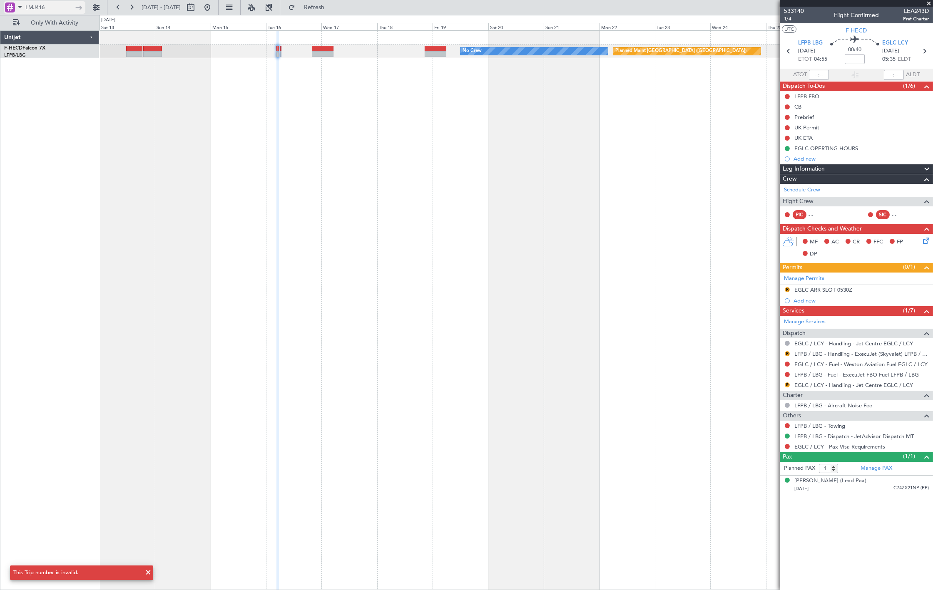
click at [62, 7] on input "LMJ416" at bounding box center [49, 7] width 48 height 12
type input "LMJ416"
click at [58, 5] on input "LMJ416" at bounding box center [49, 7] width 48 height 12
click at [59, 5] on input "LMJ416" at bounding box center [49, 7] width 48 height 12
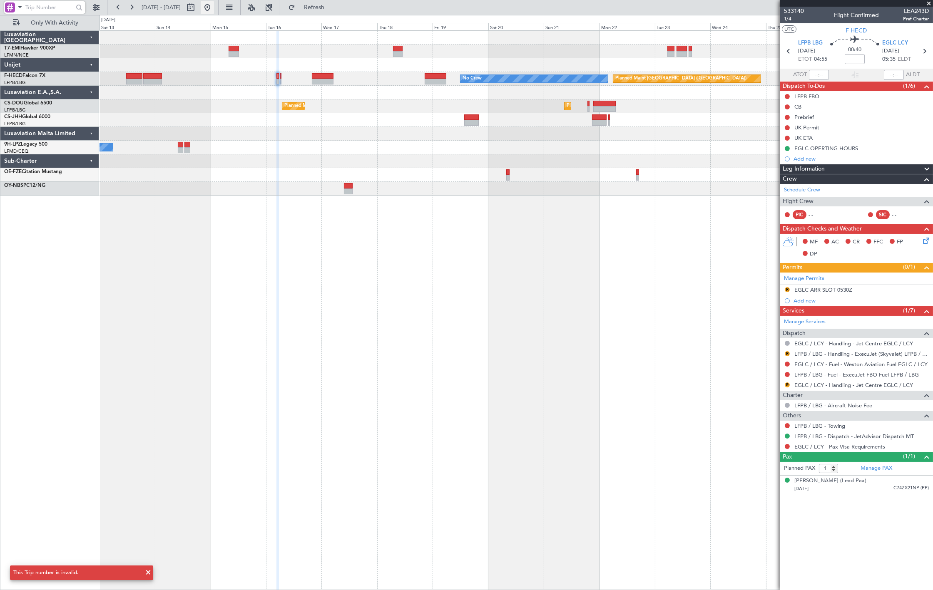
click at [214, 5] on button at bounding box center [207, 7] width 13 height 13
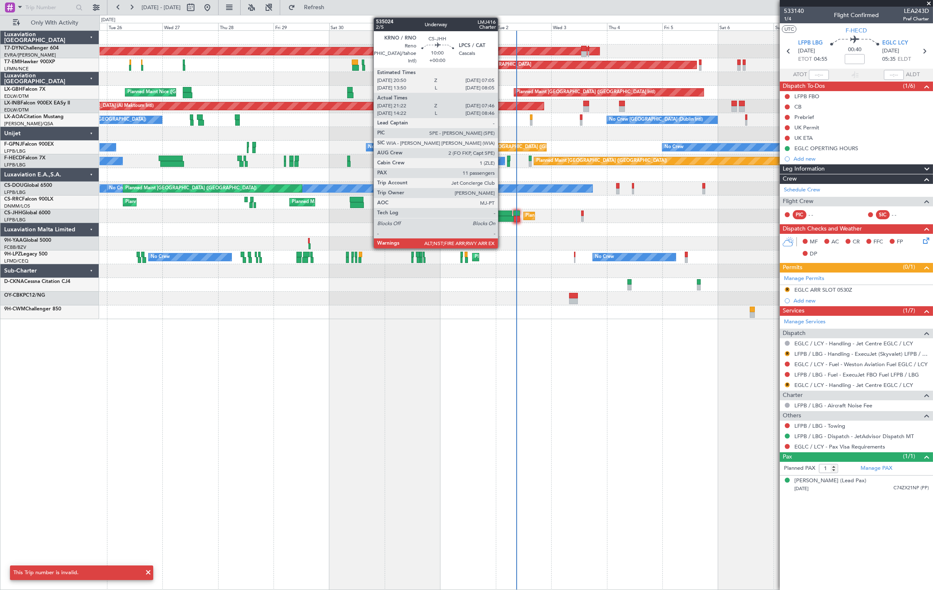
click at [502, 213] on div at bounding box center [500, 214] width 24 height 6
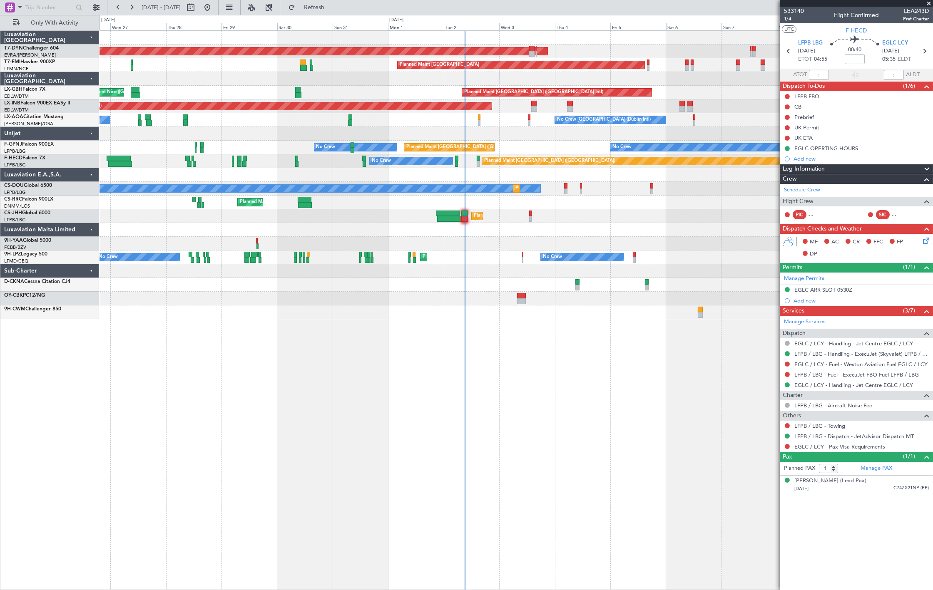
click at [501, 201] on div "AOG Maint Riga (Riga Intl) Planned Maint Zurich Planned Maint Nice (Côte d'Azur…" at bounding box center [515, 175] width 833 height 288
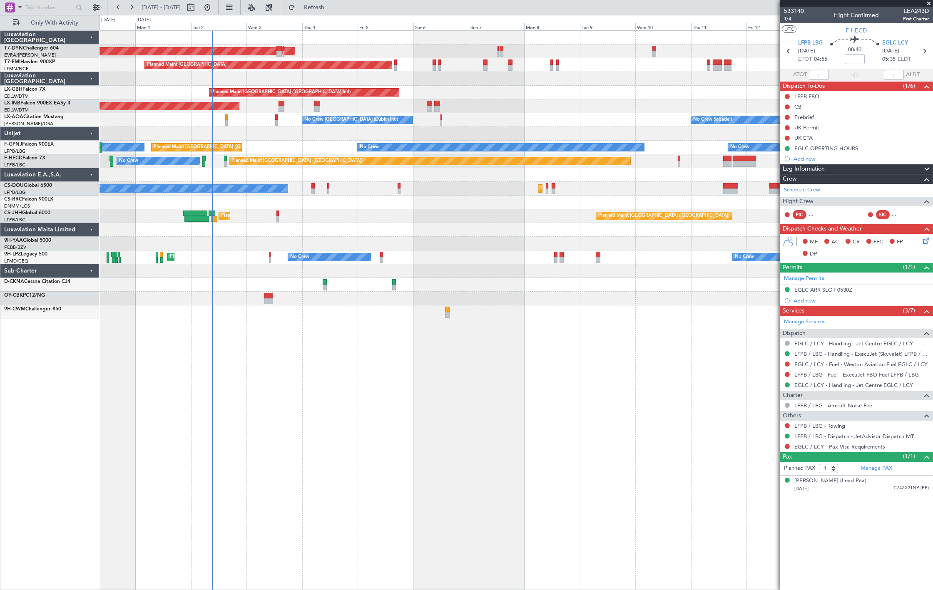
click at [298, 407] on div "AOG Maint Riga (Riga Intl) Planned Maint Zurich Planned Maint Dubai (Dubai Intl…" at bounding box center [515, 310] width 833 height 560
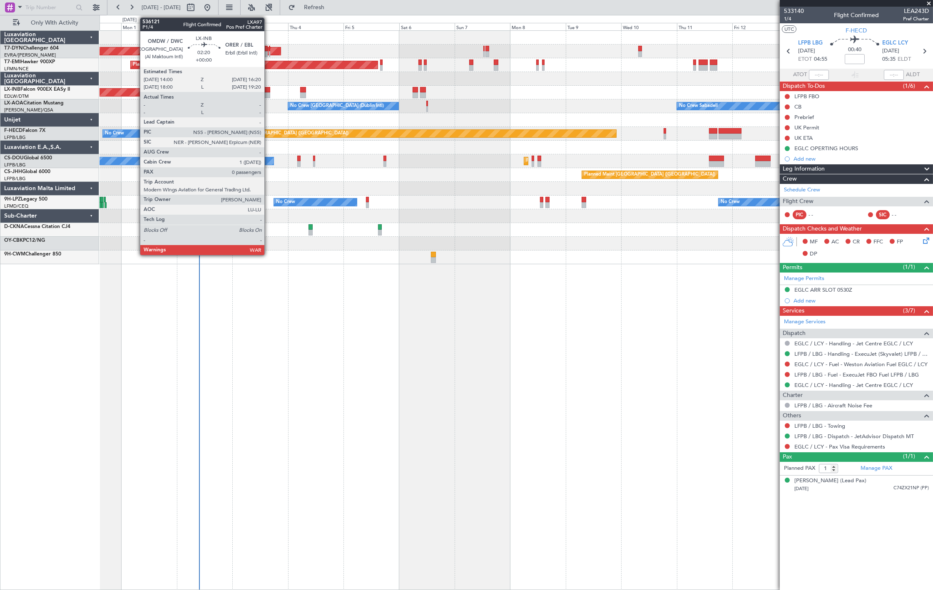
click at [268, 90] on div at bounding box center [266, 90] width 5 height 6
type input "0"
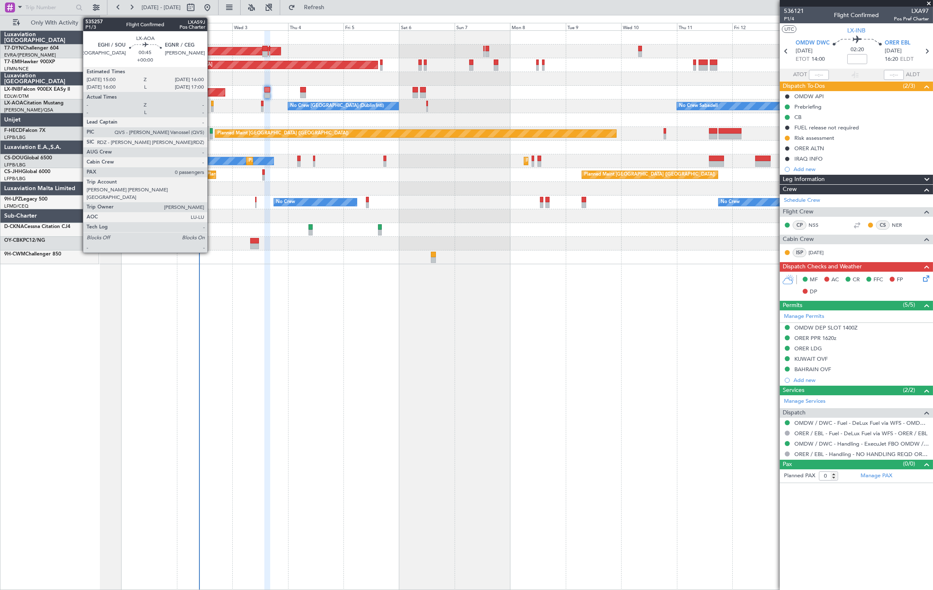
click at [211, 102] on div at bounding box center [212, 104] width 2 height 6
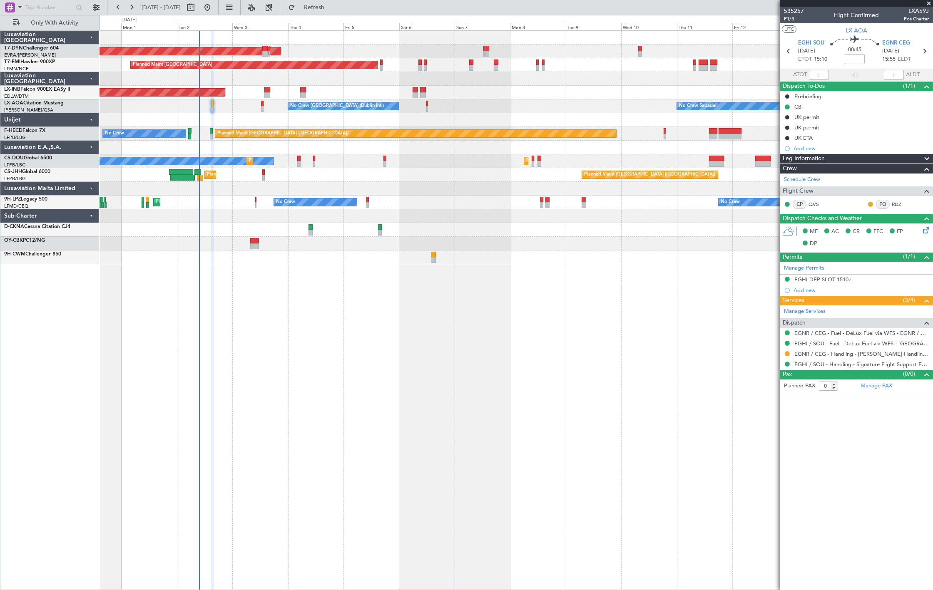
drag, startPoint x: 333, startPoint y: 3, endPoint x: 343, endPoint y: 15, distance: 15.6
click at [332, 5] on span "Refresh" at bounding box center [314, 8] width 35 height 6
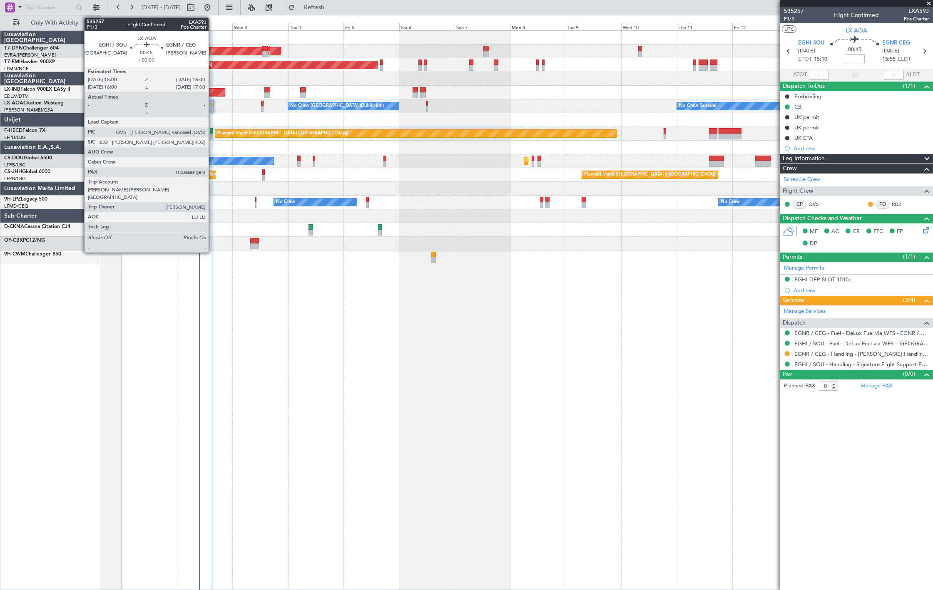
click at [213, 104] on div at bounding box center [212, 104] width 2 height 6
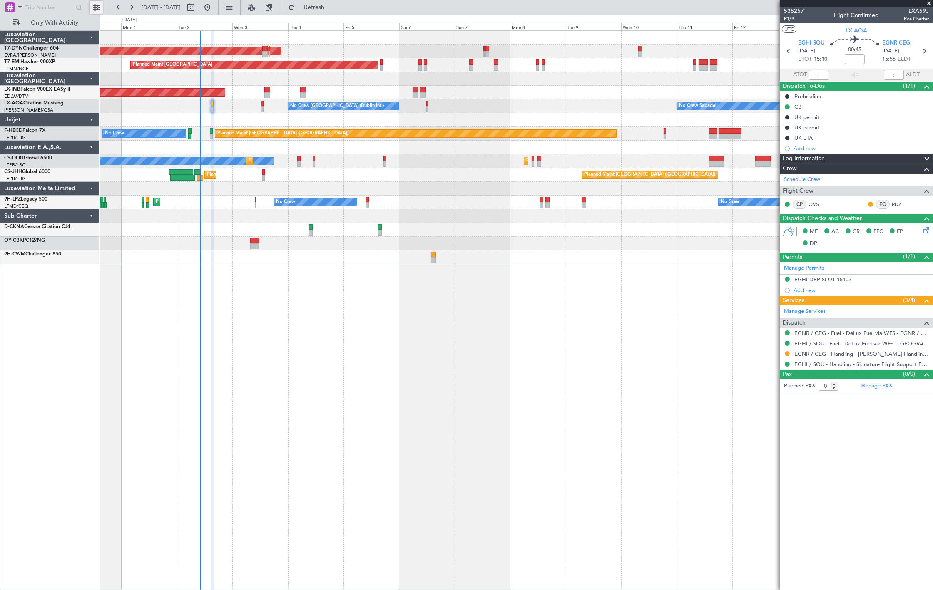
click at [92, 11] on button at bounding box center [95, 7] width 13 height 13
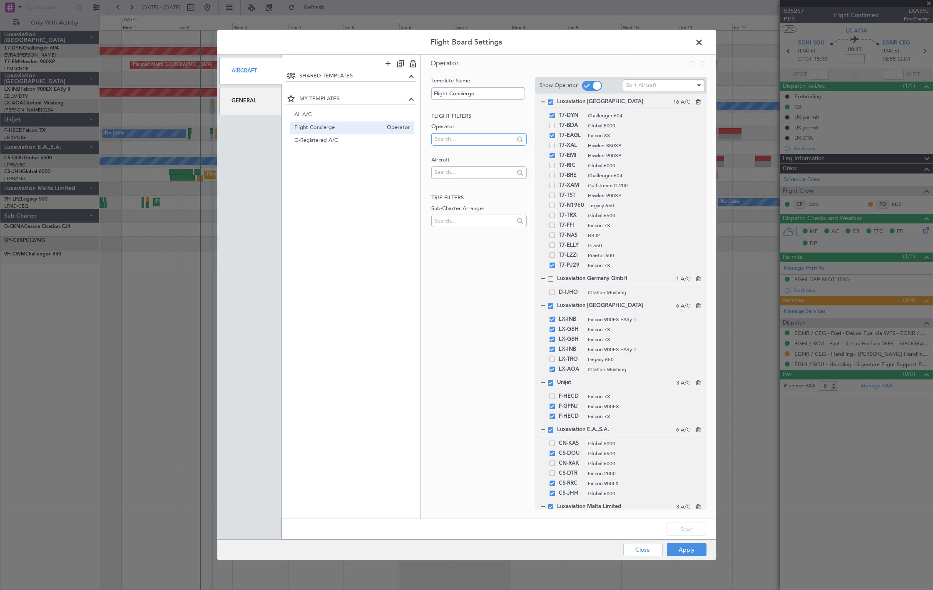
click at [458, 138] on input "text" at bounding box center [474, 139] width 79 height 12
click at [460, 139] on input "Luxaviation Po" at bounding box center [474, 139] width 79 height 12
click at [457, 139] on input "Luxaviation Po" at bounding box center [474, 139] width 79 height 12
click at [478, 135] on input "Luxaviation Po" at bounding box center [474, 139] width 79 height 12
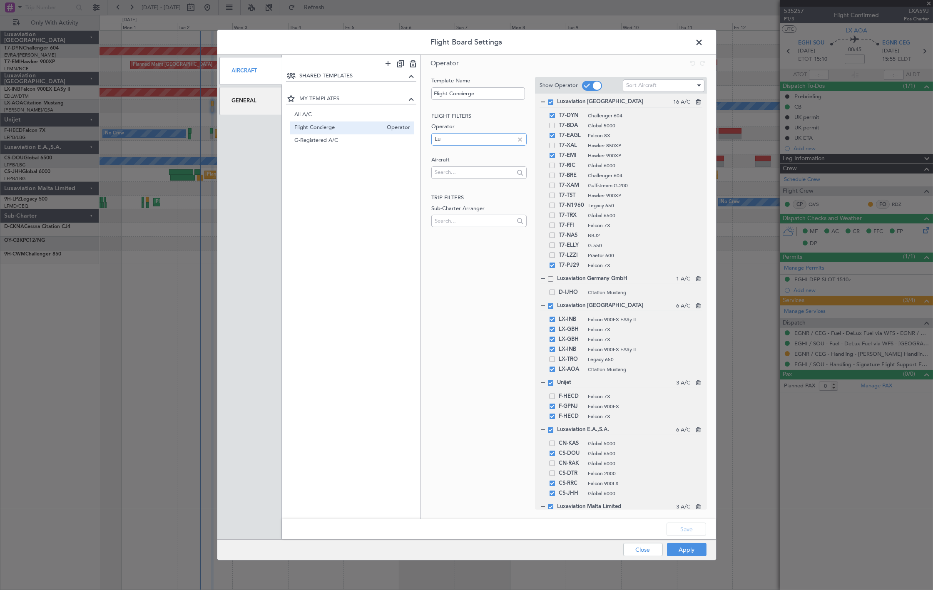
type input "L"
type input "Portugal"
click at [488, 137] on input "Portugal" at bounding box center [474, 139] width 79 height 12
click at [455, 138] on input "text" at bounding box center [474, 139] width 79 height 12
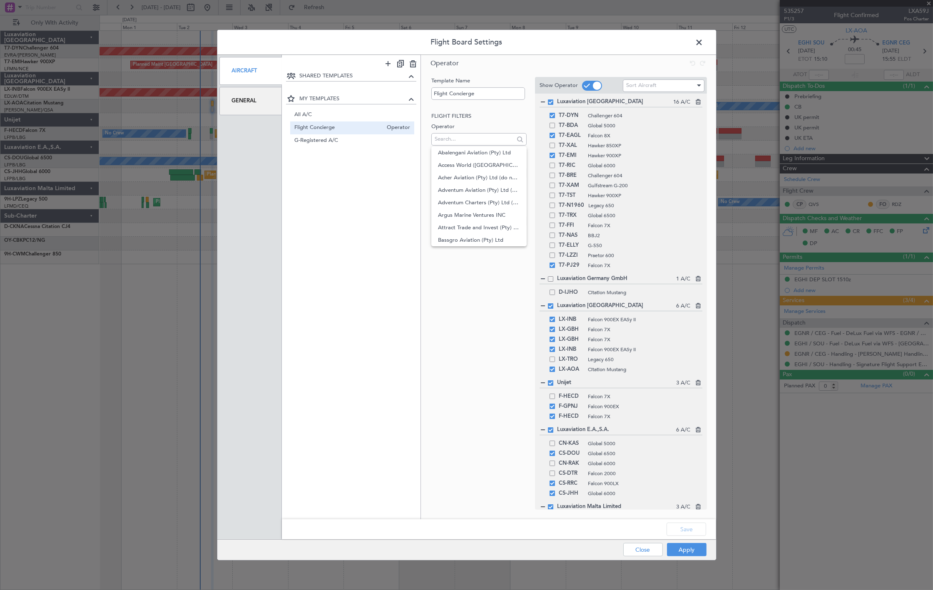
click at [494, 115] on h2 "Flight filters" at bounding box center [478, 116] width 95 height 8
click at [478, 145] on div at bounding box center [474, 139] width 79 height 12
click at [476, 143] on input "text" at bounding box center [474, 139] width 79 height 12
click at [492, 124] on label "Operator" at bounding box center [478, 127] width 95 height 8
drag, startPoint x: 494, startPoint y: 137, endPoint x: 486, endPoint y: 134, distance: 9.1
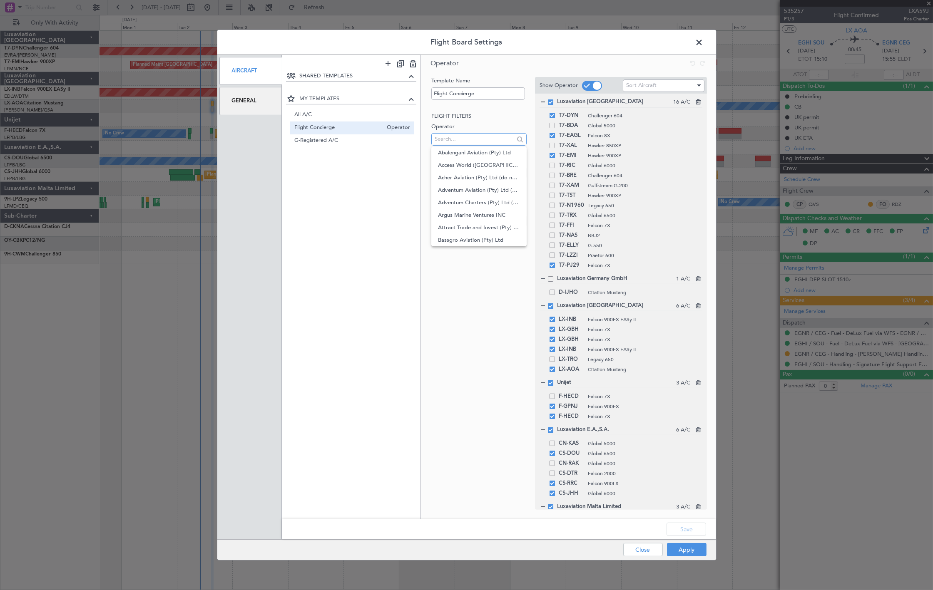
click at [494, 137] on input "text" at bounding box center [474, 139] width 79 height 12
click at [451, 62] on span "Operator" at bounding box center [444, 63] width 28 height 9
click at [472, 142] on input "text" at bounding box center [474, 139] width 79 height 12
click at [497, 144] on input "text" at bounding box center [474, 139] width 79 height 12
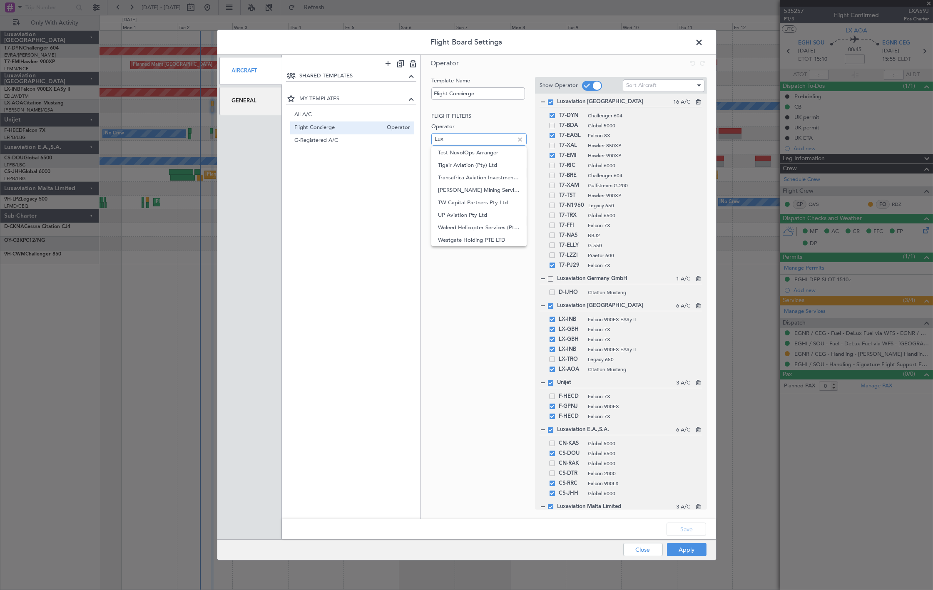
scroll to position [0, 0]
type input "L"
click at [703, 43] on span at bounding box center [703, 44] width 0 height 17
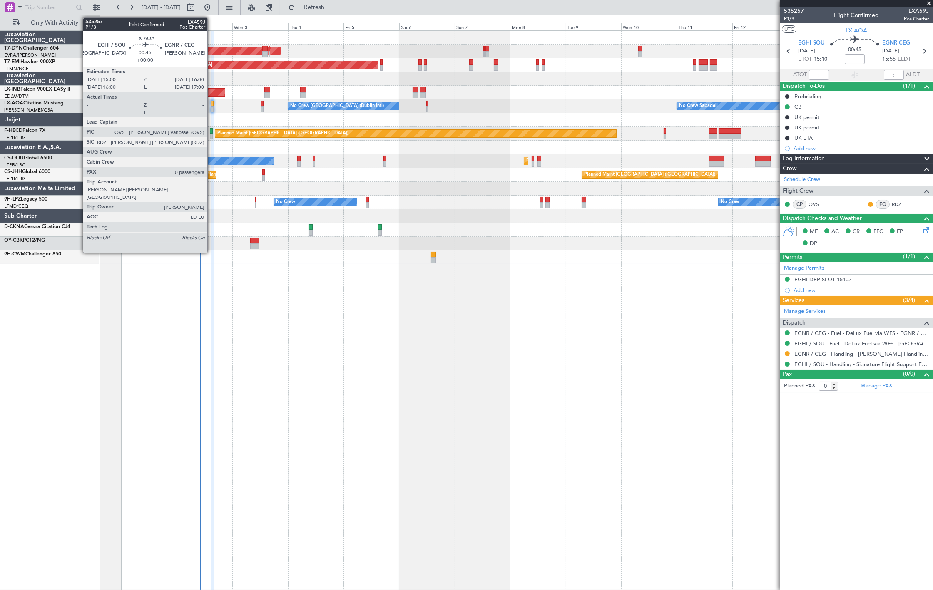
click at [211, 105] on div at bounding box center [212, 104] width 2 height 6
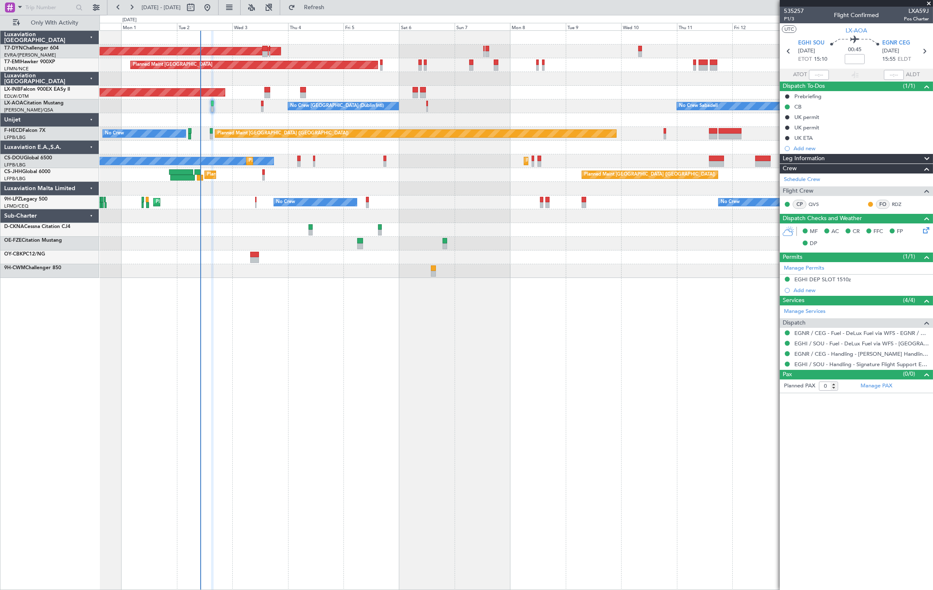
click at [581, 205] on div "No Crew No Crew [GEOGRAPHIC_DATA] ([GEOGRAPHIC_DATA]) No Crew" at bounding box center [515, 203] width 833 height 14
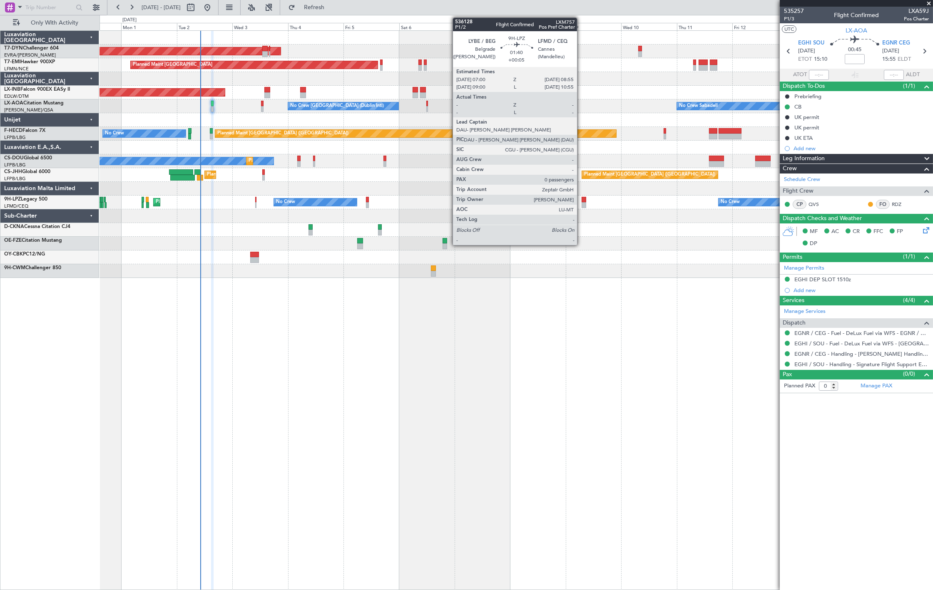
click at [581, 202] on div at bounding box center [583, 205] width 5 height 6
click at [584, 203] on div at bounding box center [583, 205] width 5 height 6
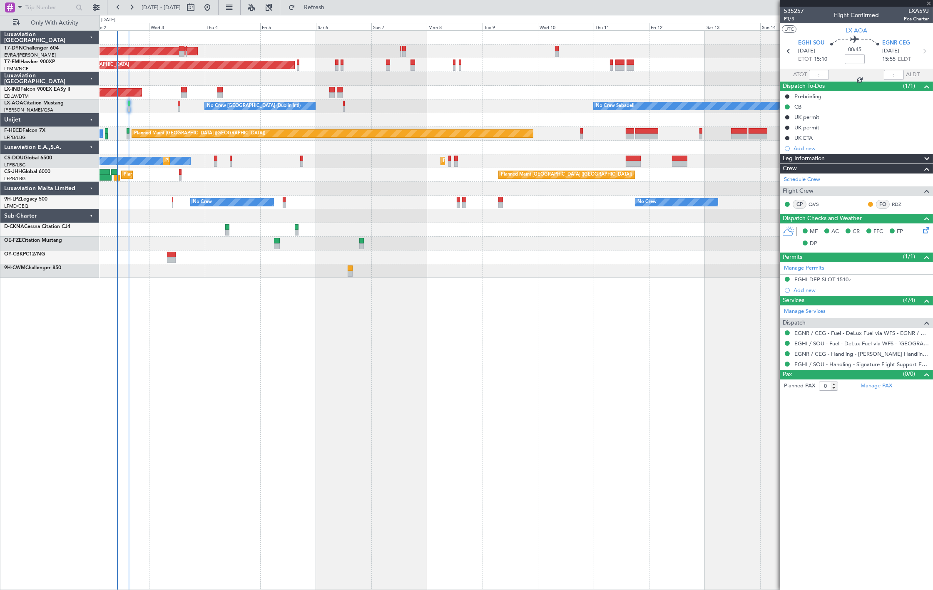
click at [501, 215] on div "AOG Maint Riga (Riga Intl) Planned Maint [GEOGRAPHIC_DATA] Unplanned Maint [GEO…" at bounding box center [515, 154] width 833 height 247
type input "+00:05"
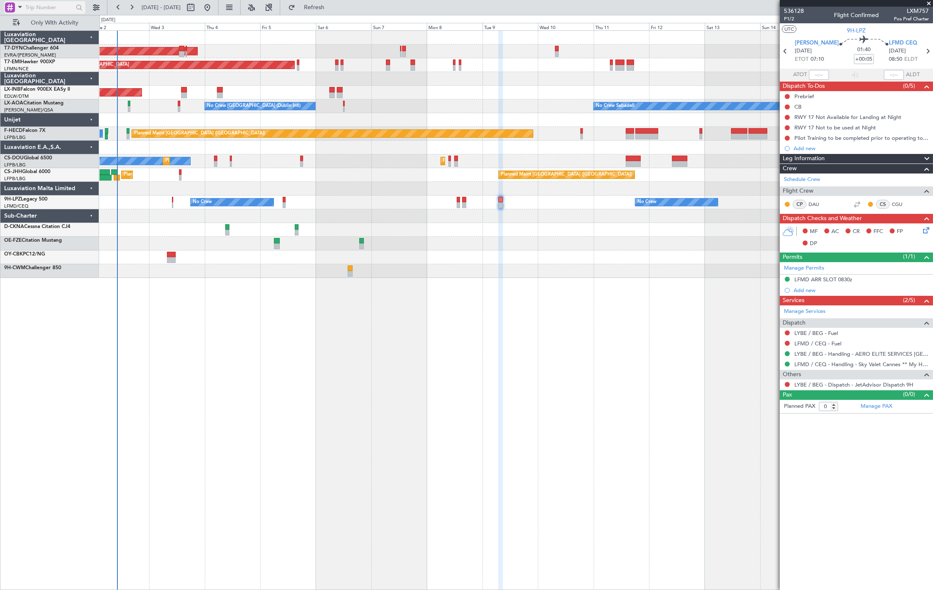
click at [36, 5] on input "text" at bounding box center [49, 7] width 48 height 12
paste input "532133"
type input "532133"
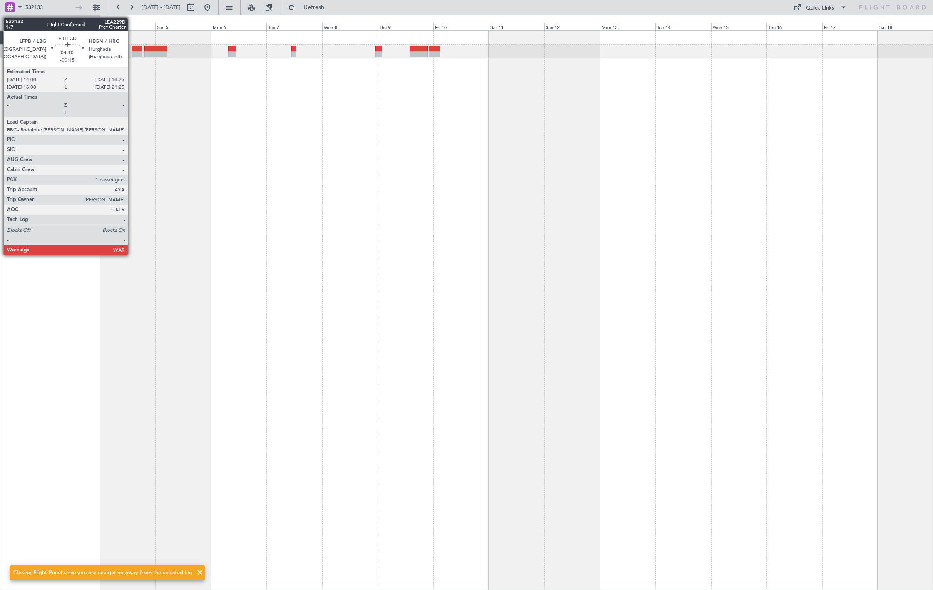
click at [132, 55] on div at bounding box center [137, 54] width 10 height 6
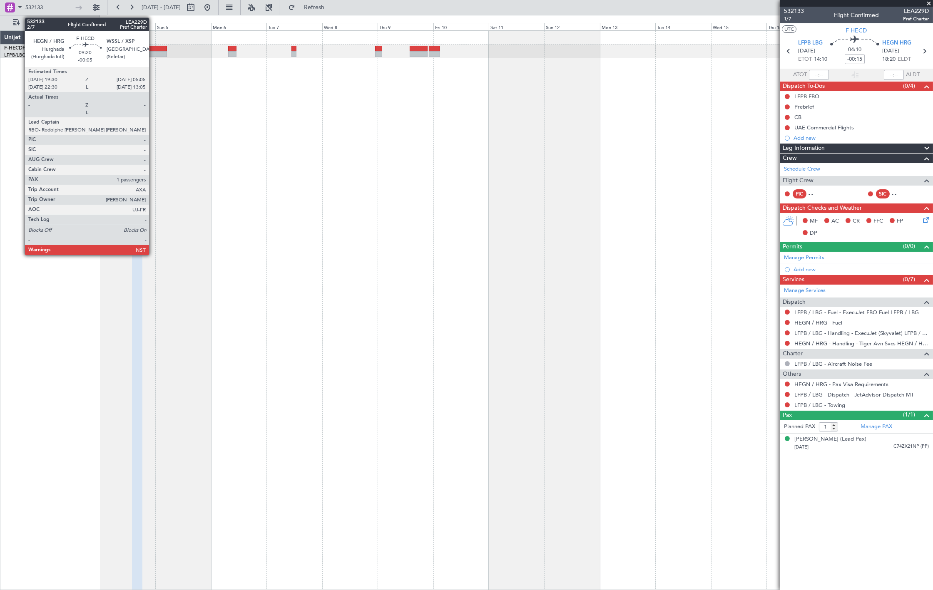
click at [153, 47] on div at bounding box center [155, 49] width 22 height 6
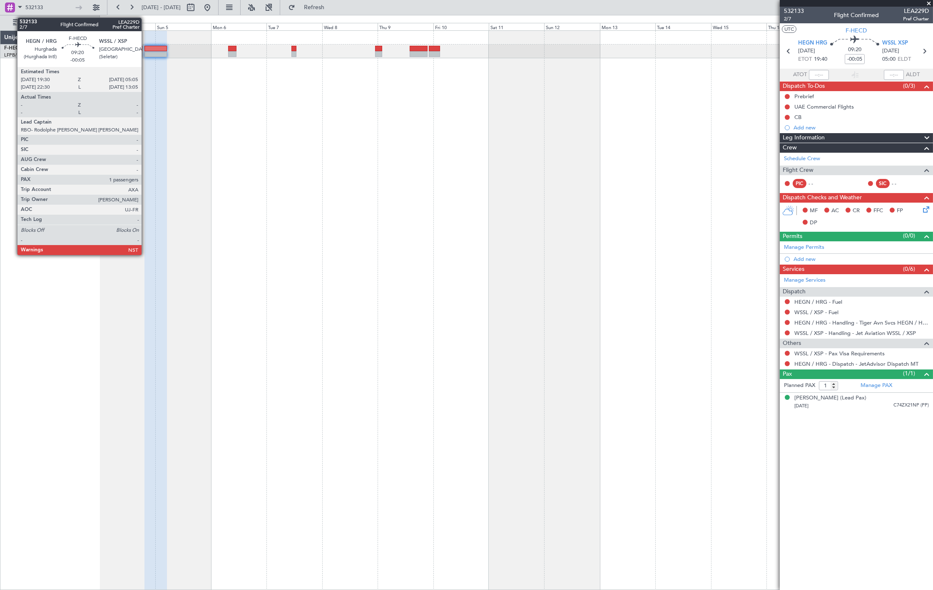
click at [157, 53] on div at bounding box center [155, 54] width 22 height 6
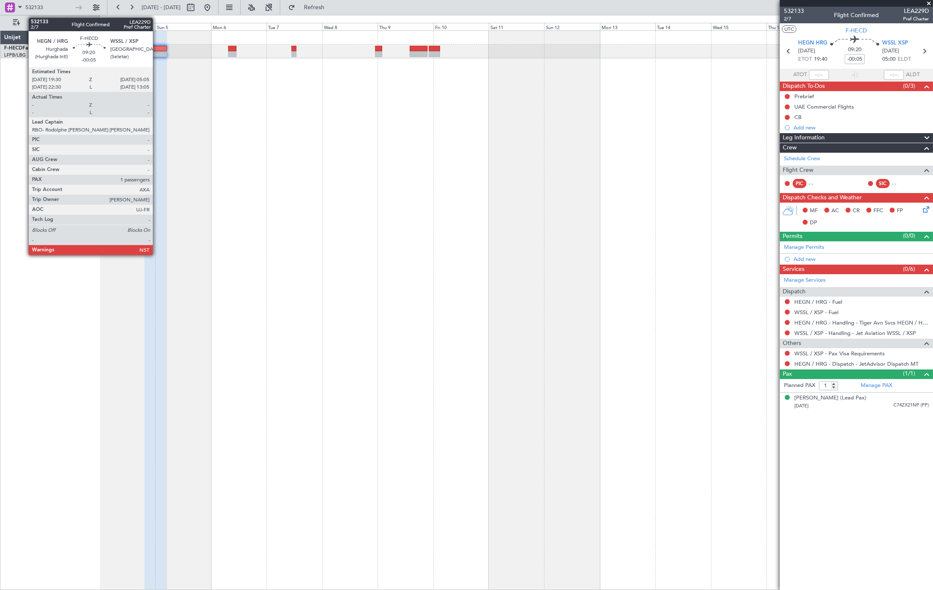
click at [157, 53] on div at bounding box center [155, 54] width 22 height 6
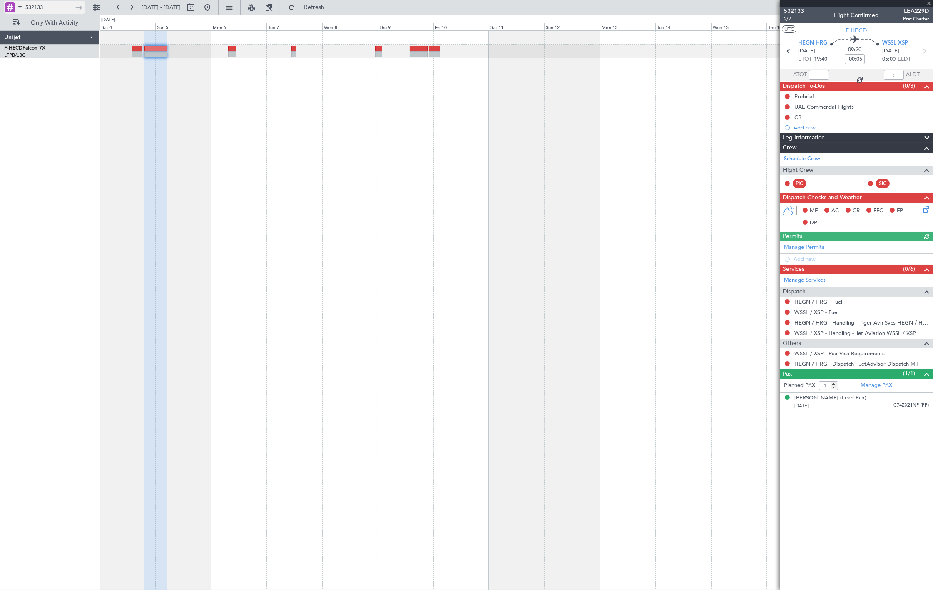
click at [42, 7] on input "532133" at bounding box center [49, 7] width 48 height 12
click at [46, 8] on input "532133" at bounding box center [49, 7] width 48 height 12
click at [305, 104] on div at bounding box center [515, 310] width 833 height 560
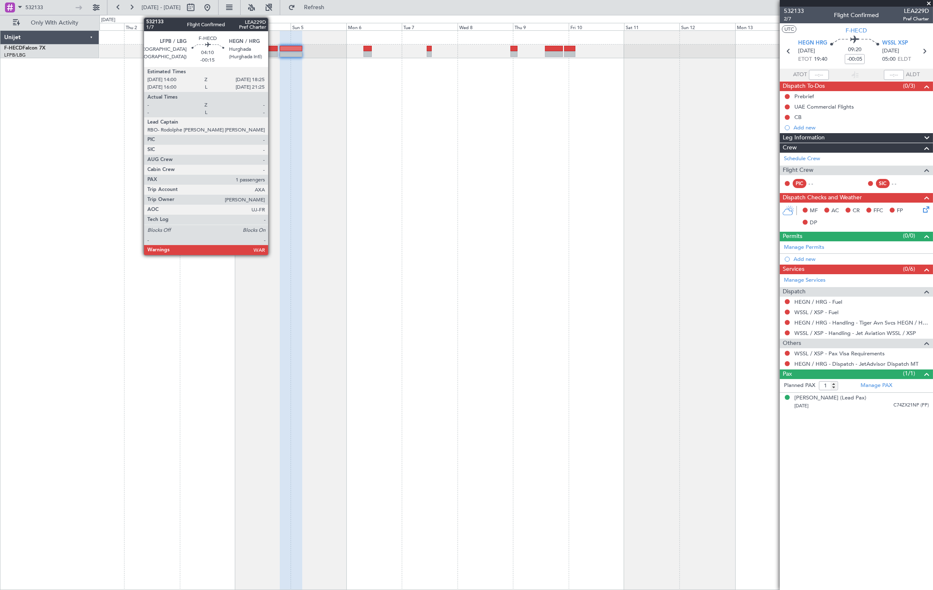
click at [272, 47] on div at bounding box center [272, 49] width 10 height 6
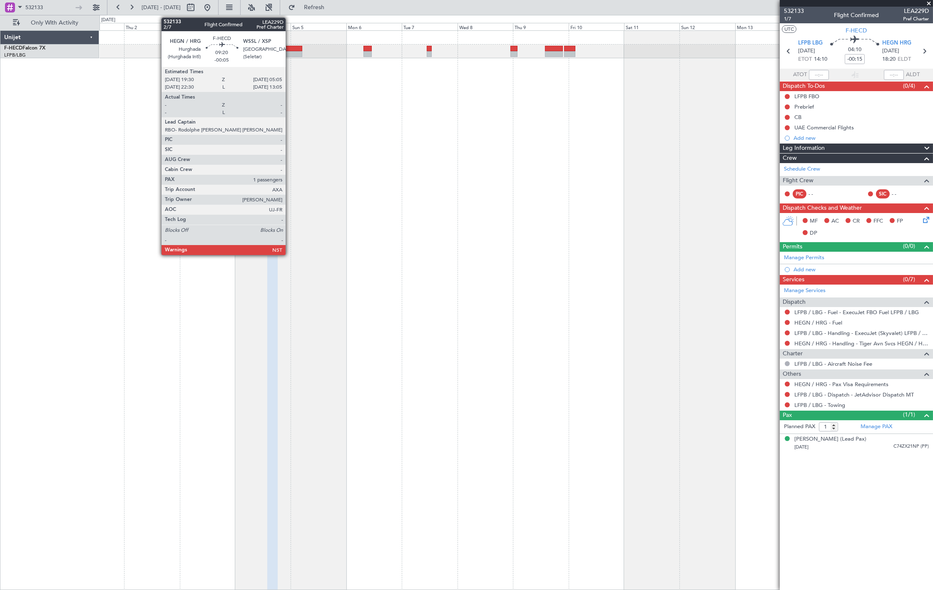
click at [290, 55] on div at bounding box center [291, 54] width 22 height 6
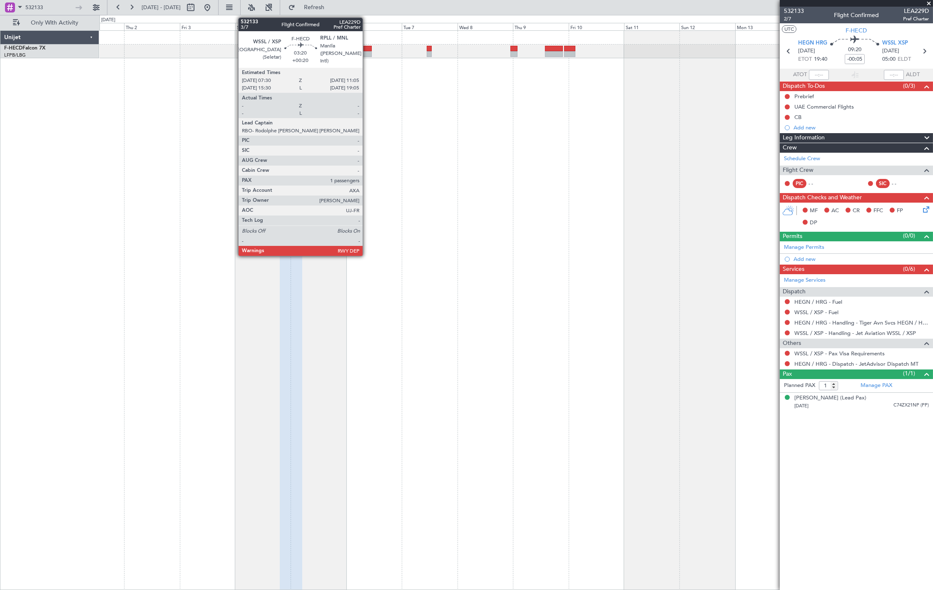
click at [367, 50] on div at bounding box center [367, 49] width 8 height 6
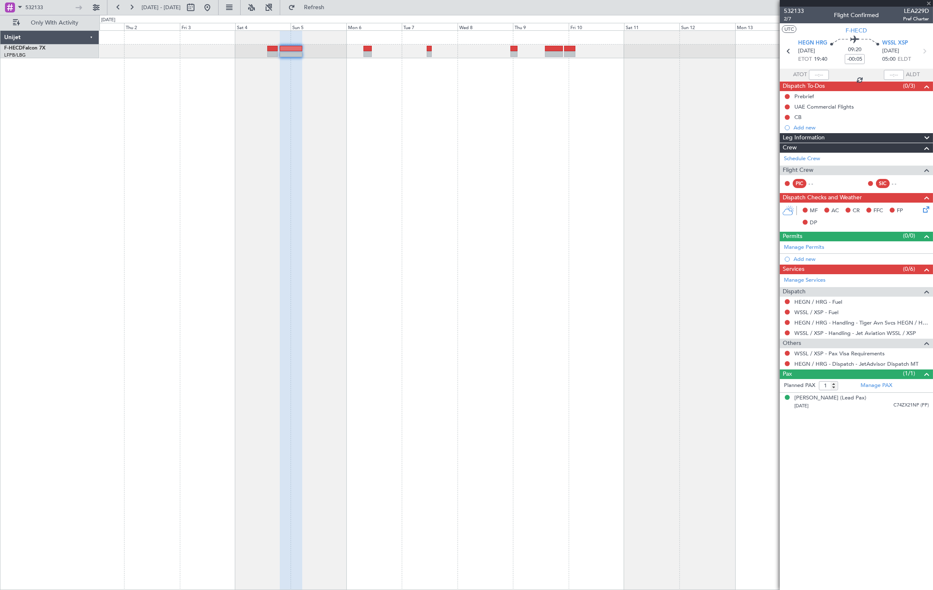
type input "+00:20"
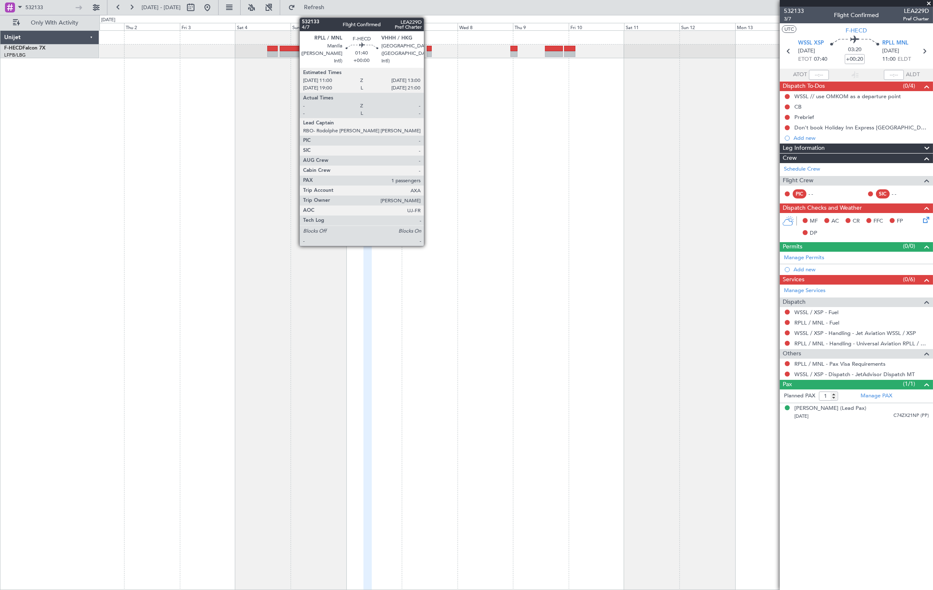
click at [428, 49] on div at bounding box center [429, 49] width 5 height 6
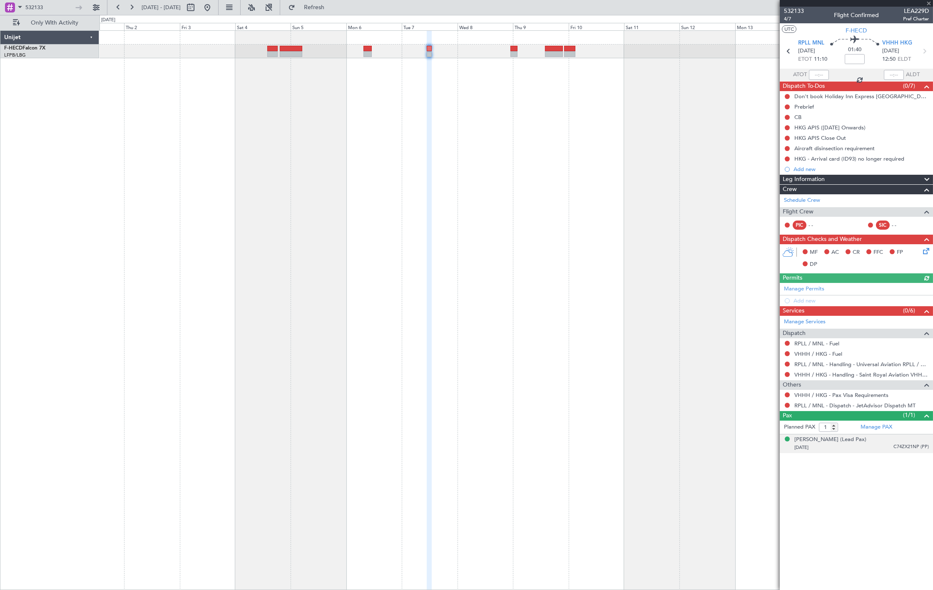
click at [894, 437] on div "[PERSON_NAME] (Lead Pax) [DATE] C74ZX21NP (PP)" at bounding box center [861, 444] width 134 height 16
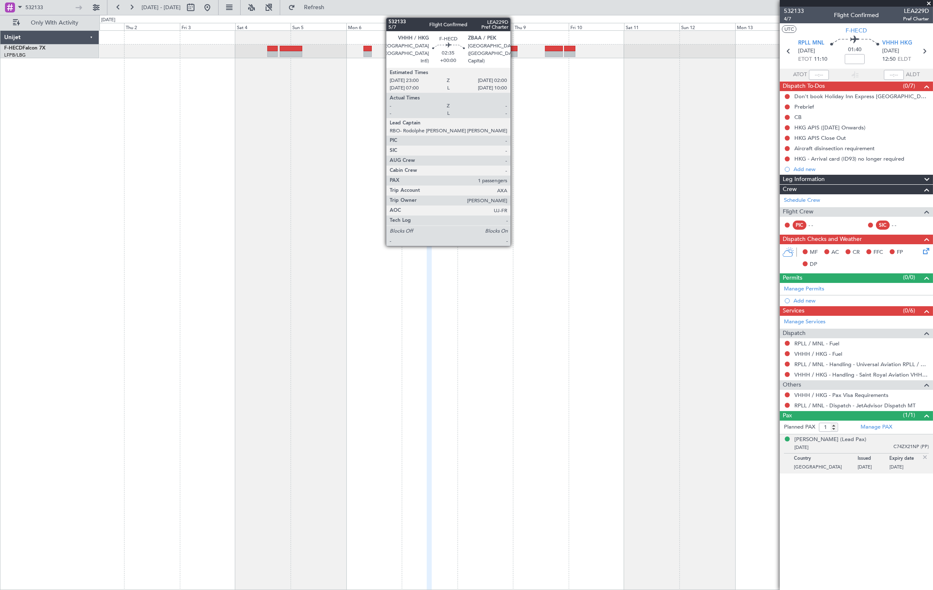
click at [514, 51] on div at bounding box center [513, 54] width 7 height 6
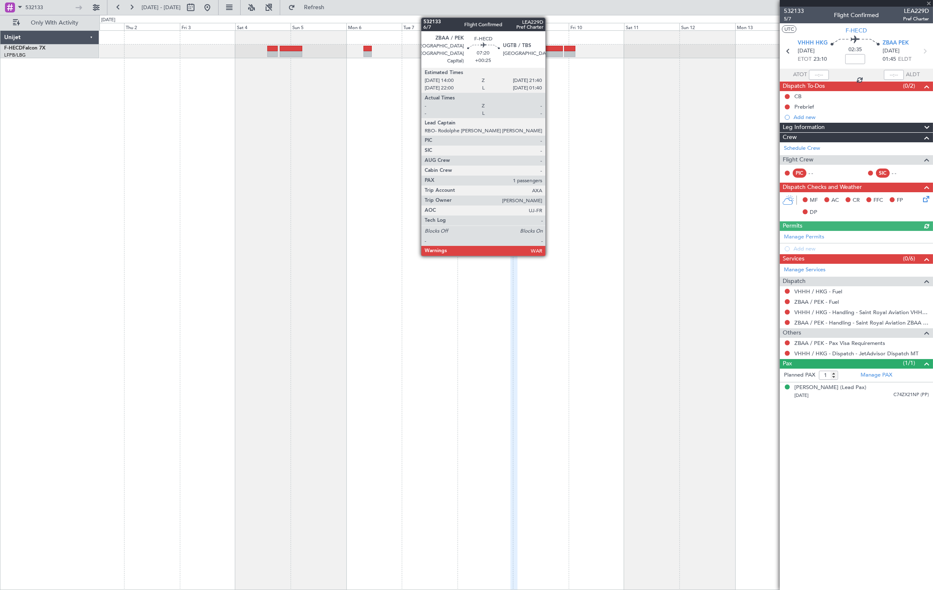
click at [549, 56] on div at bounding box center [554, 54] width 18 height 6
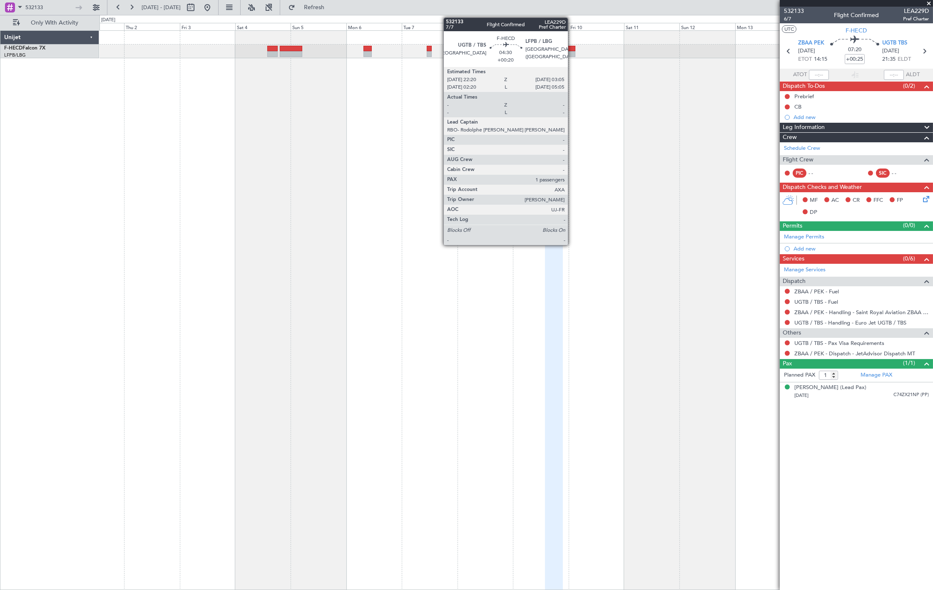
click at [572, 52] on div at bounding box center [569, 54] width 11 height 6
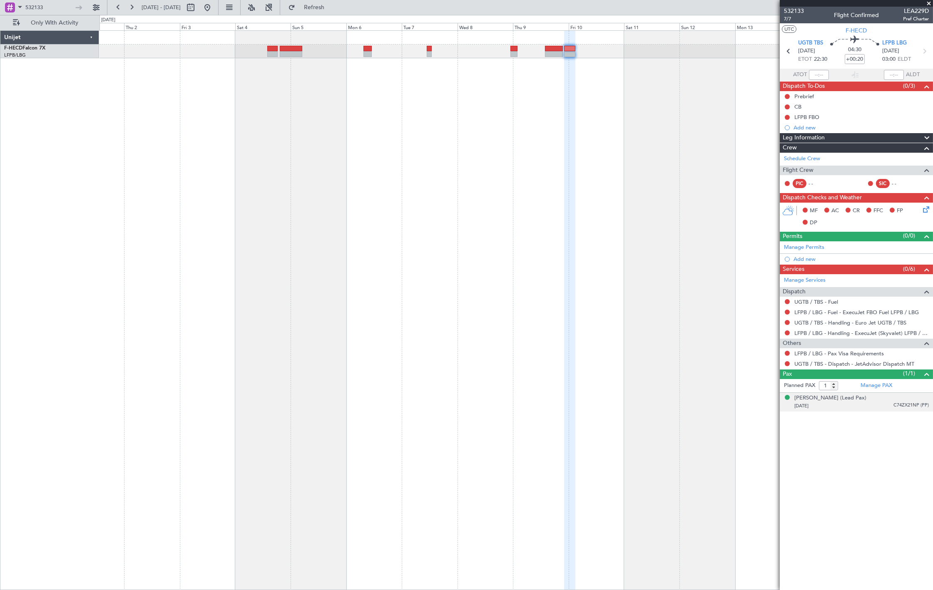
click at [860, 409] on div "[DATE] C74ZX21NP (PP)" at bounding box center [861, 406] width 134 height 8
click at [844, 400] on div "Thomas BUBERL (Lead Pax)" at bounding box center [830, 398] width 72 height 8
click at [845, 394] on div "Thomas BUBERL (Lead Pax)" at bounding box center [830, 398] width 72 height 8
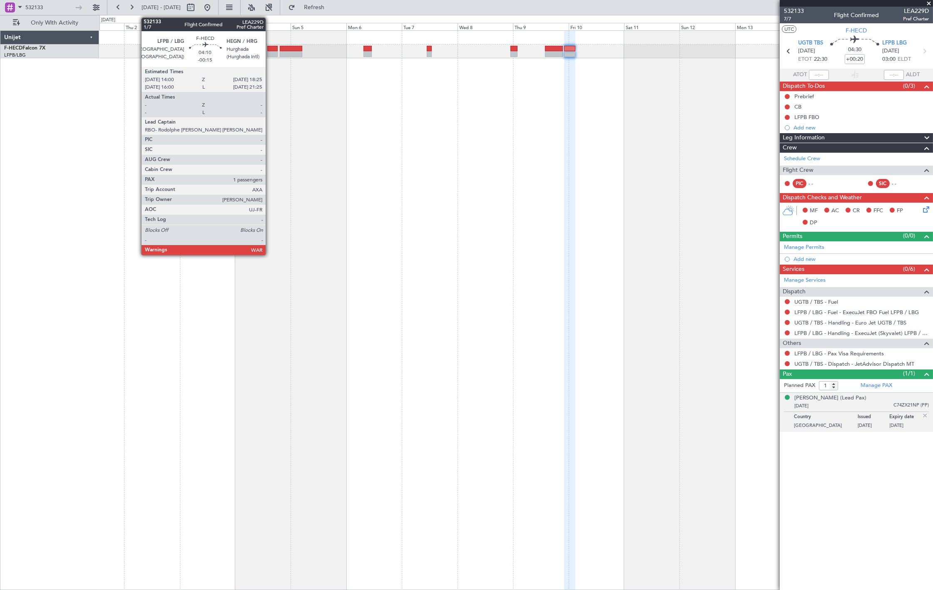
click at [270, 51] on div at bounding box center [272, 54] width 10 height 6
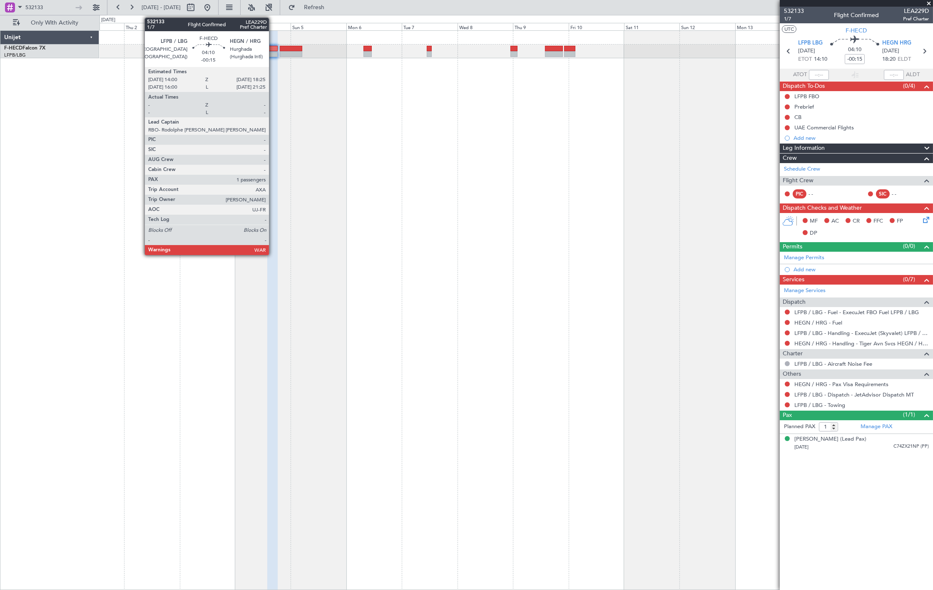
click at [273, 49] on div at bounding box center [272, 49] width 10 height 6
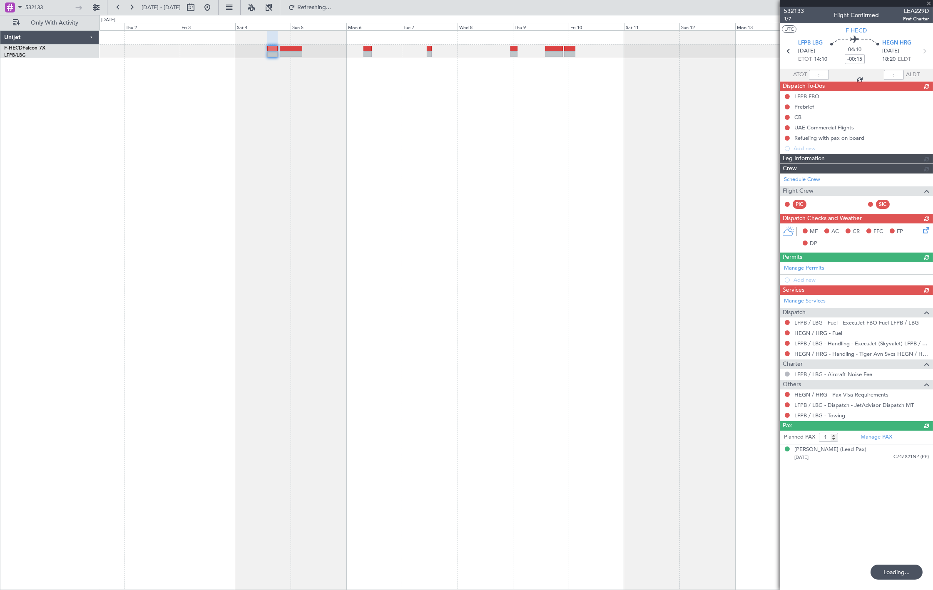
type input "-00:05"
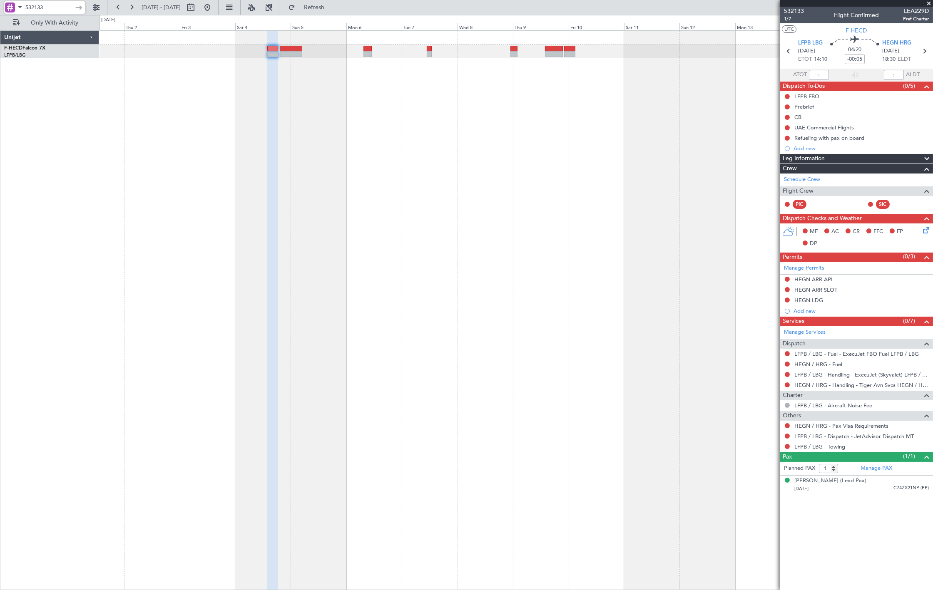
click at [59, 9] on input "532133" at bounding box center [49, 7] width 48 height 12
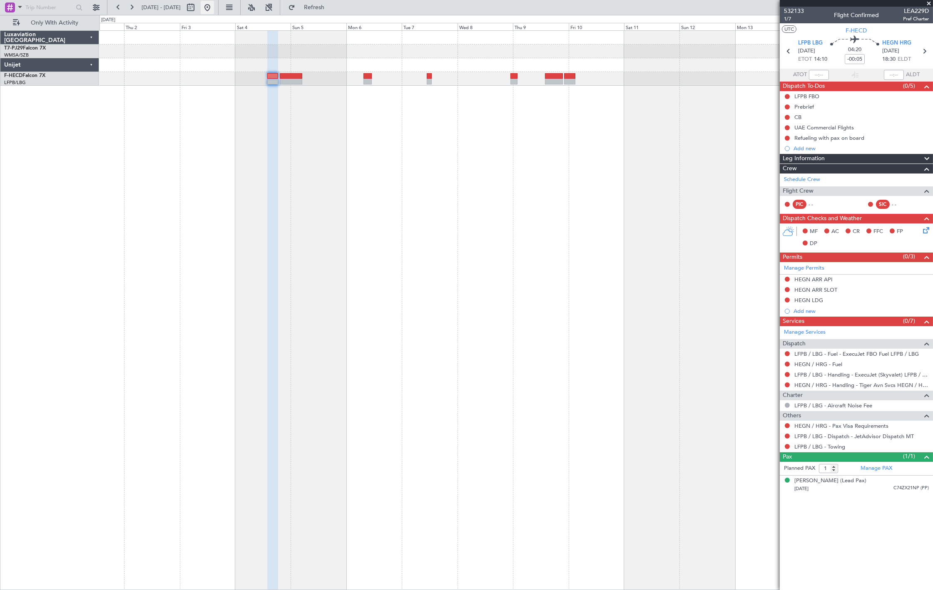
click at [214, 5] on button at bounding box center [207, 7] width 13 height 13
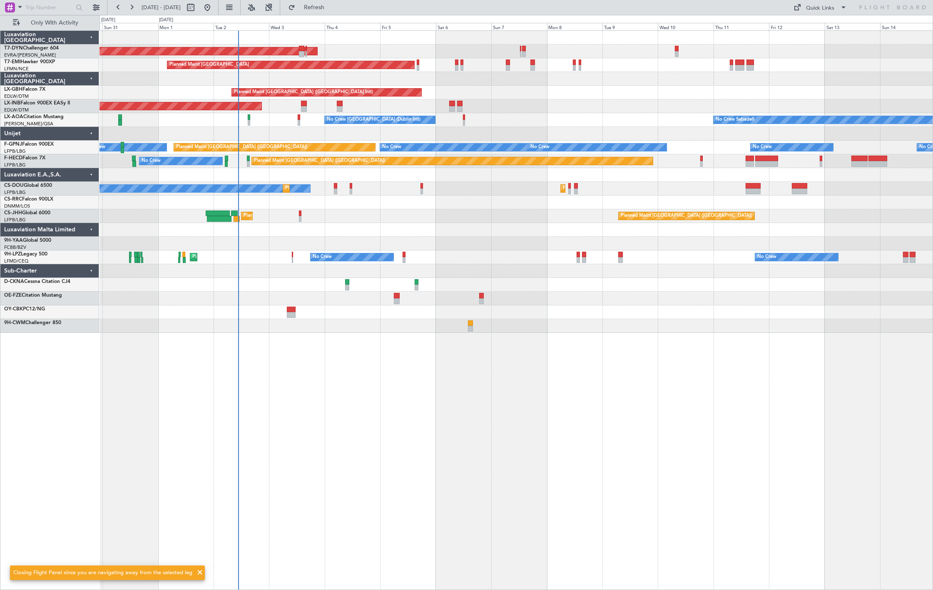
click at [166, 179] on div "AOG Maint Riga (Riga Intl) Planned Maint Zurich Planned Maint Dubai (Dubai Intl…" at bounding box center [515, 182] width 833 height 302
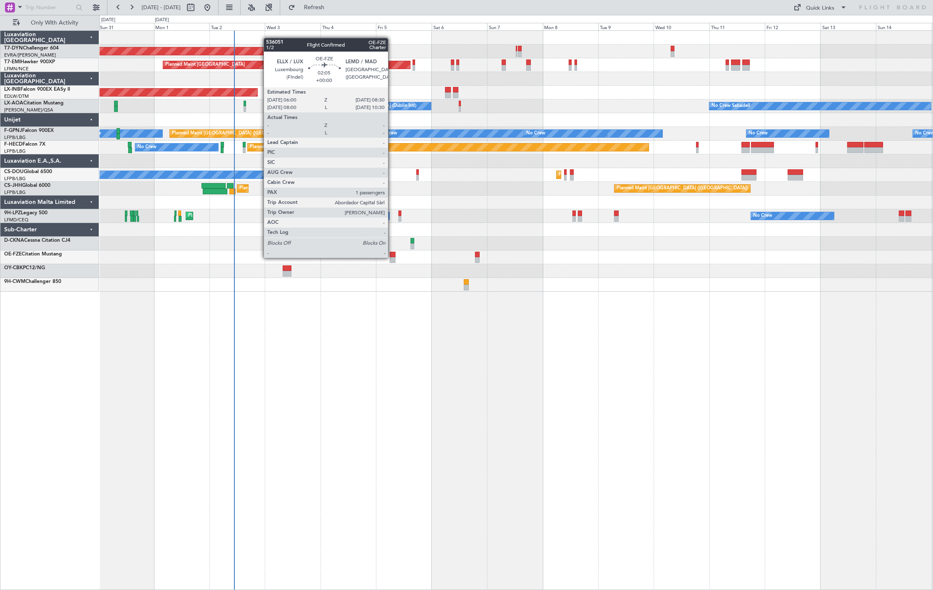
click at [392, 257] on div at bounding box center [393, 260] width 6 height 6
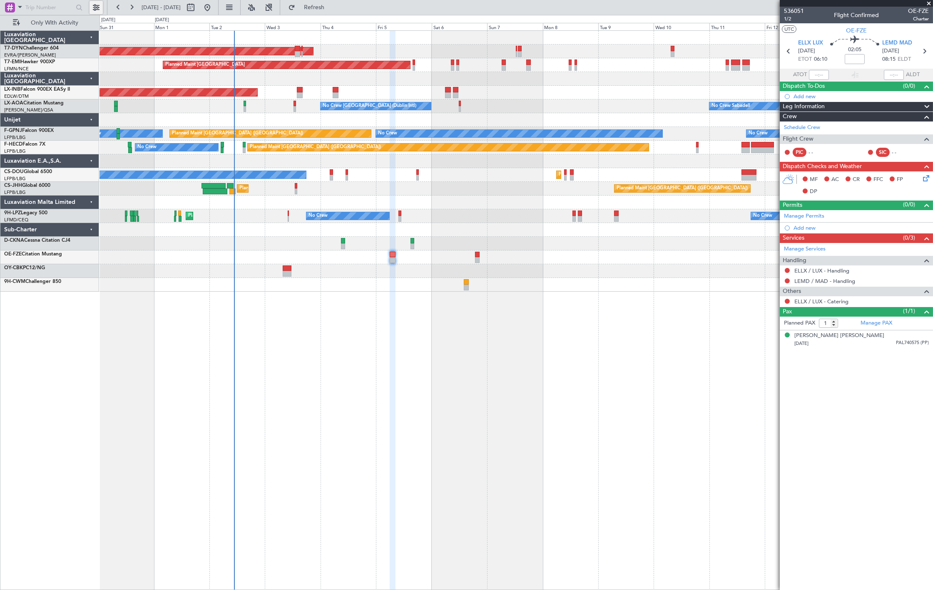
click at [99, 2] on button at bounding box center [95, 7] width 13 height 13
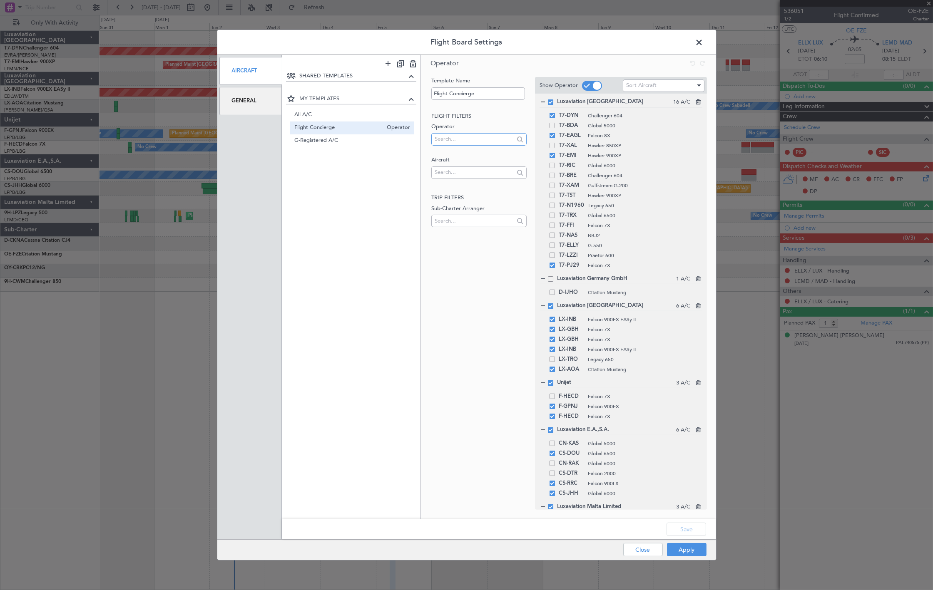
click at [464, 143] on input "text" at bounding box center [474, 139] width 79 height 12
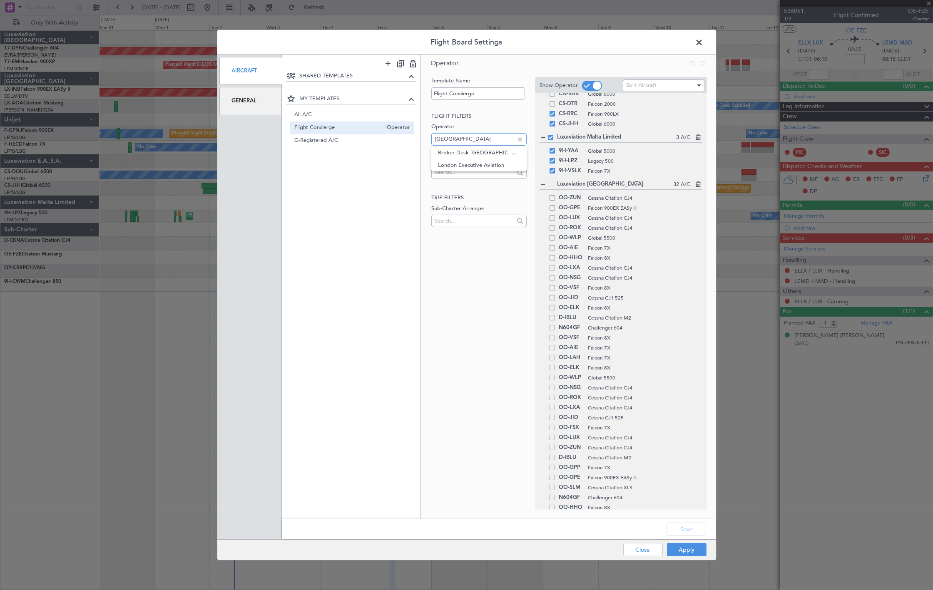
scroll to position [531, 0]
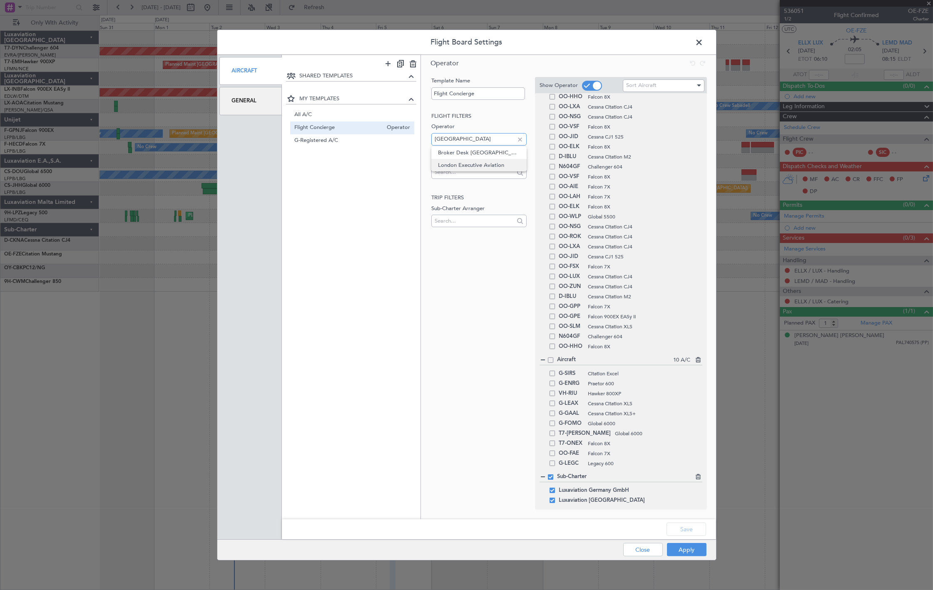
type input "LONDON"
click at [468, 161] on span "London Executive Aviation" at bounding box center [479, 165] width 82 height 12
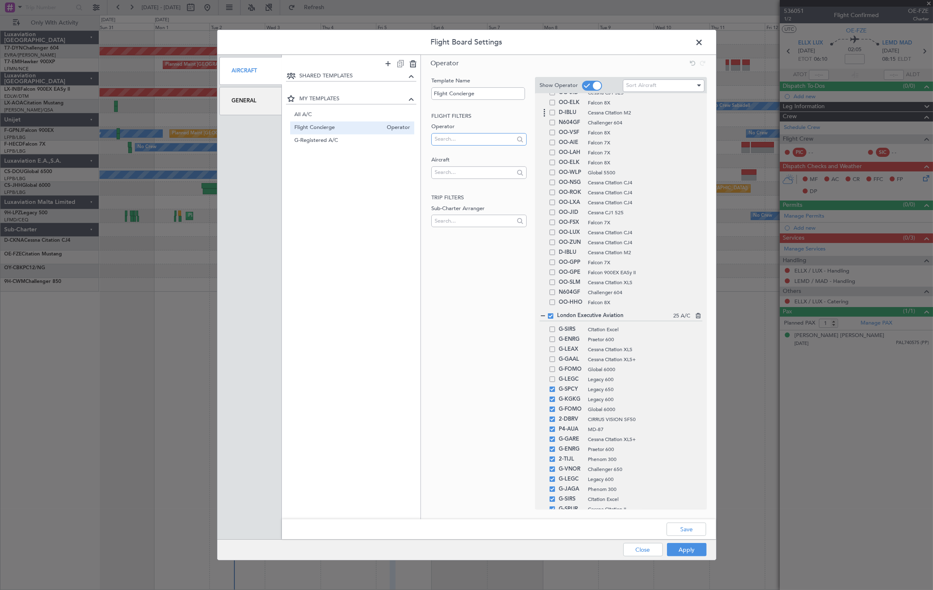
scroll to position [552, 0]
click at [697, 49] on header "Flight Board Settings" at bounding box center [466, 42] width 499 height 25
click at [703, 42] on span at bounding box center [703, 44] width 0 height 17
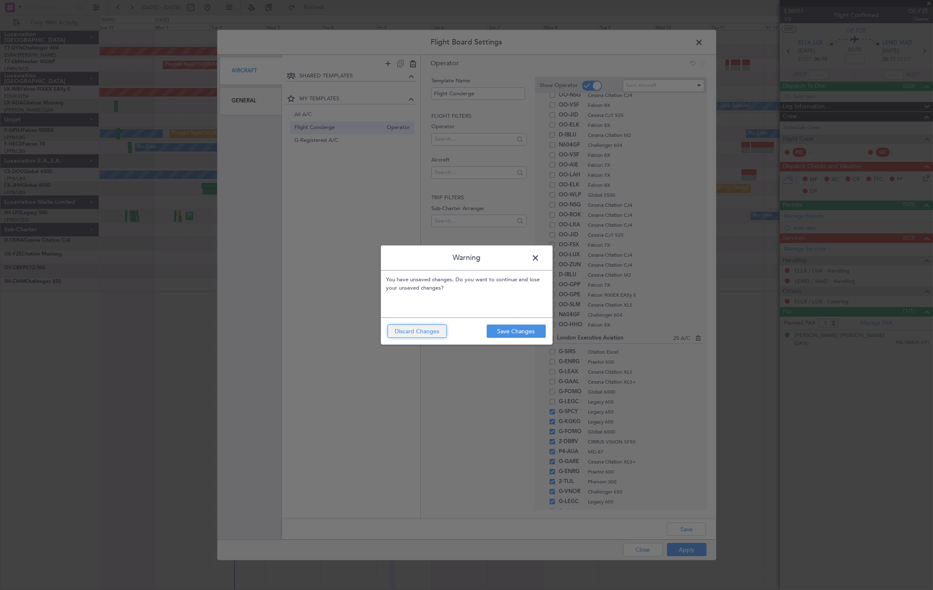
click at [440, 335] on button "Discard Changes" at bounding box center [417, 331] width 59 height 13
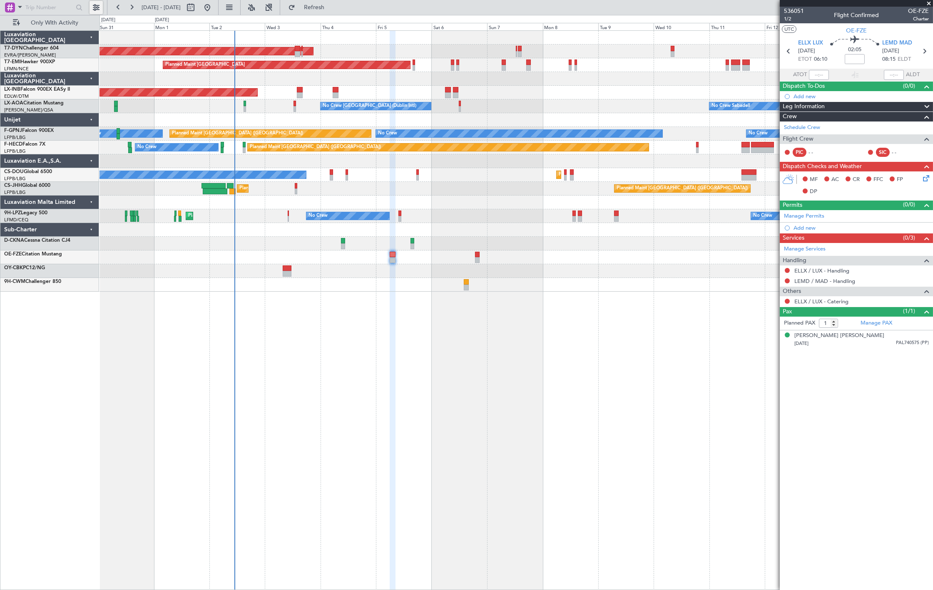
click at [96, 8] on button at bounding box center [95, 7] width 13 height 13
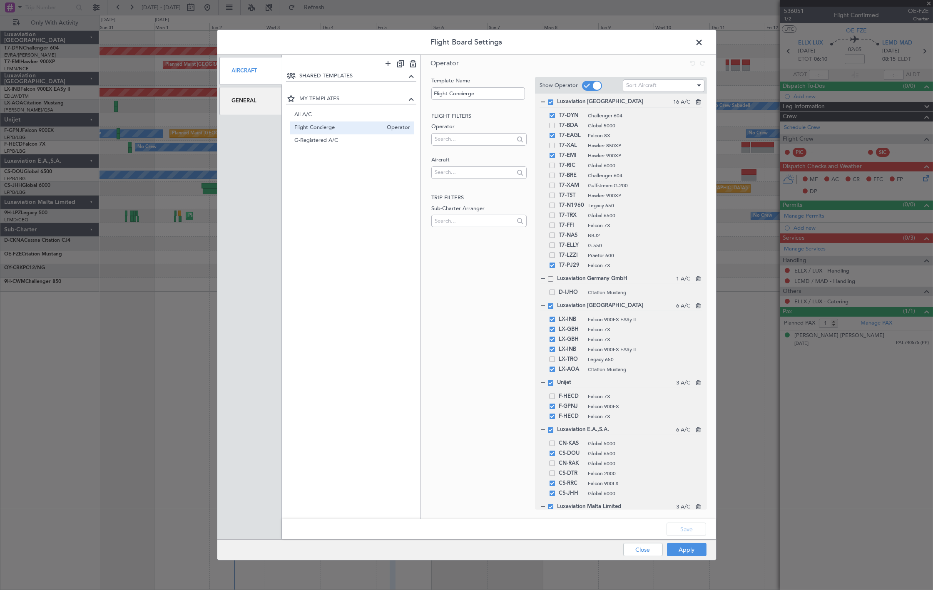
click at [703, 41] on span at bounding box center [703, 44] width 0 height 17
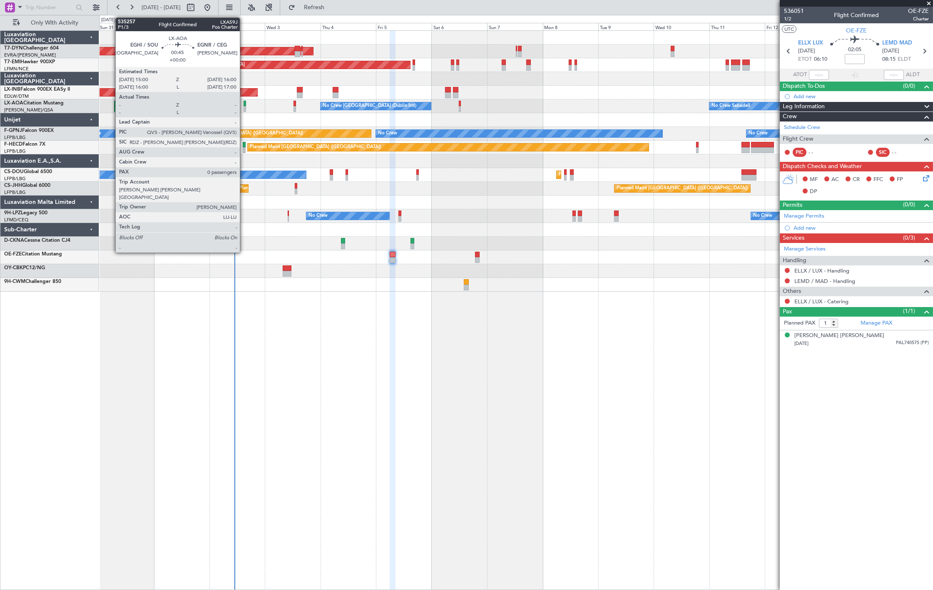
click at [244, 105] on div at bounding box center [244, 104] width 2 height 6
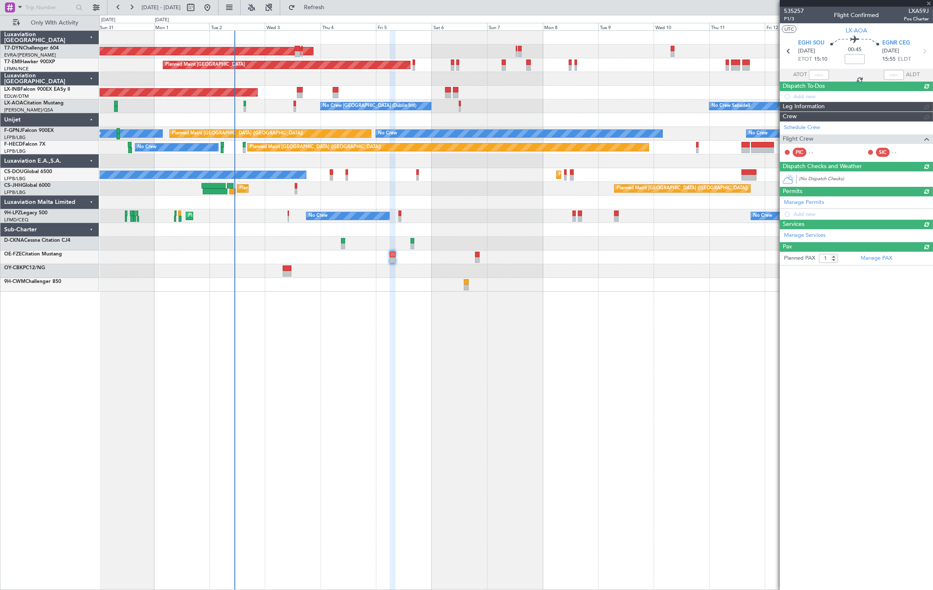
type input "0"
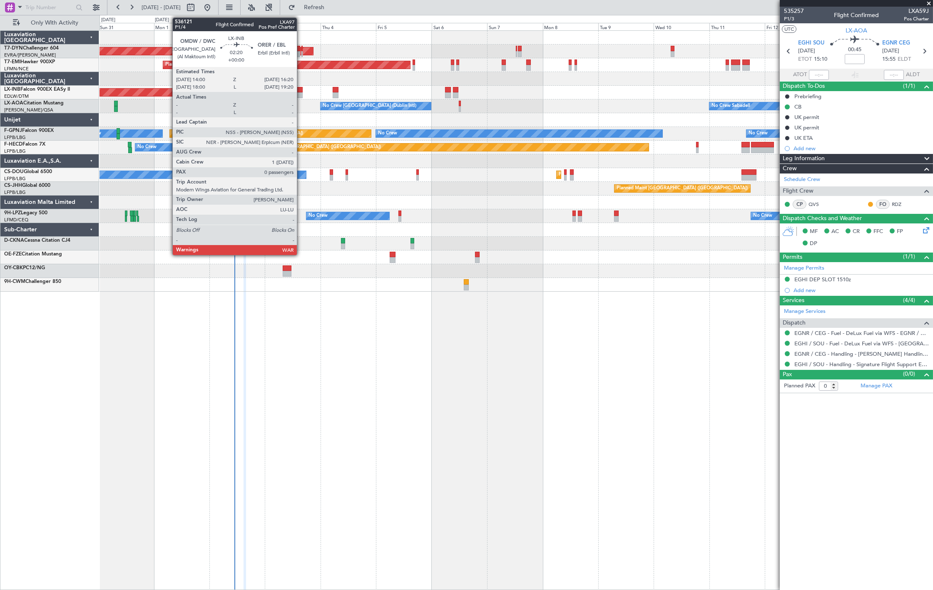
click at [301, 97] on div at bounding box center [299, 95] width 5 height 6
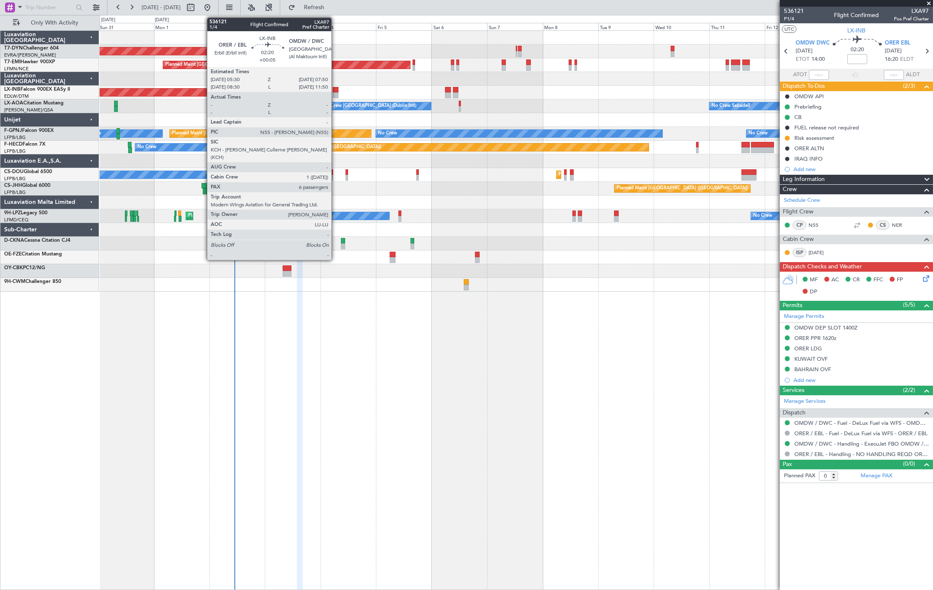
click at [335, 92] on div at bounding box center [335, 90] width 5 height 6
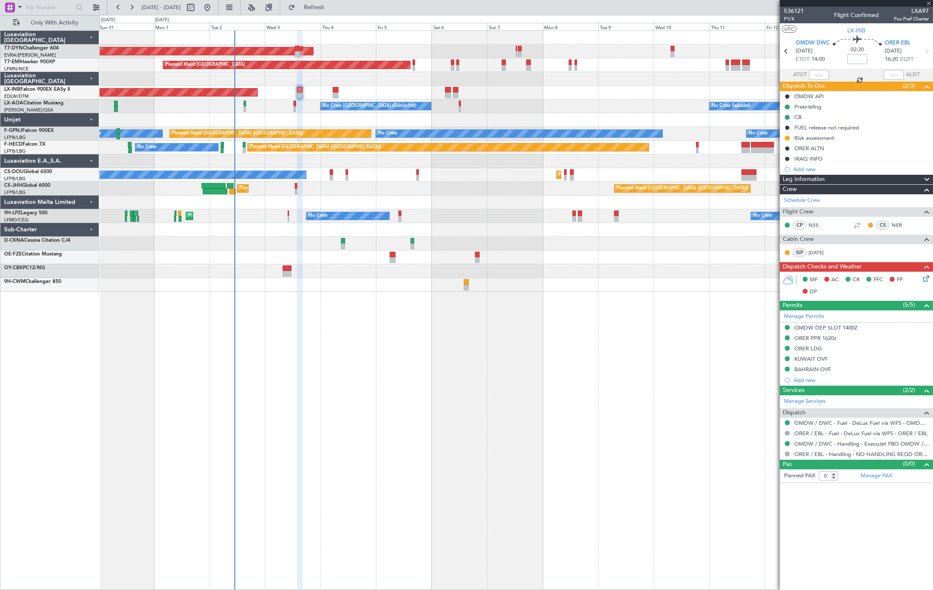
type input "+00:05"
type input "6"
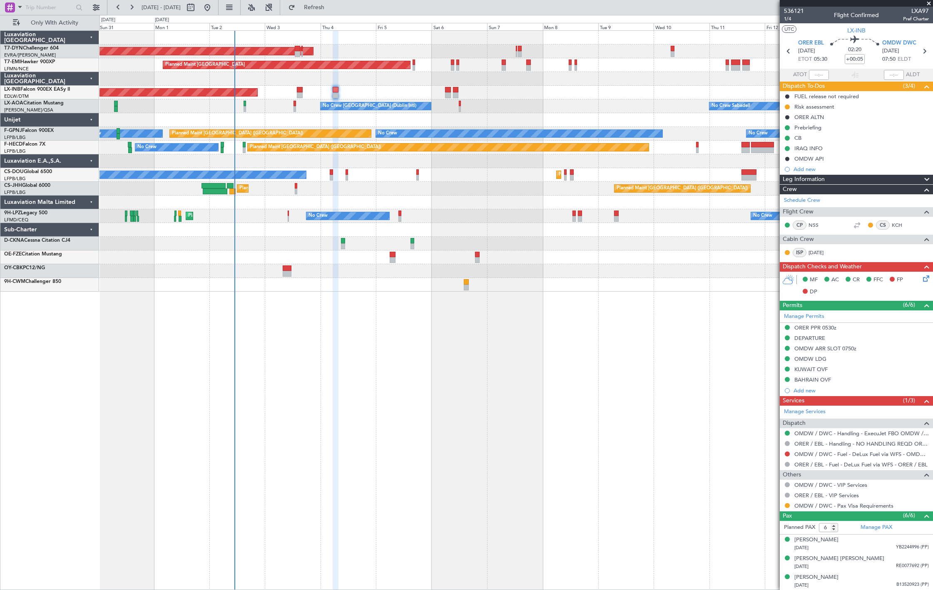
click at [296, 107] on div "No Crew Dublin (Dublin Intl) No Crew Sabadell" at bounding box center [515, 106] width 833 height 14
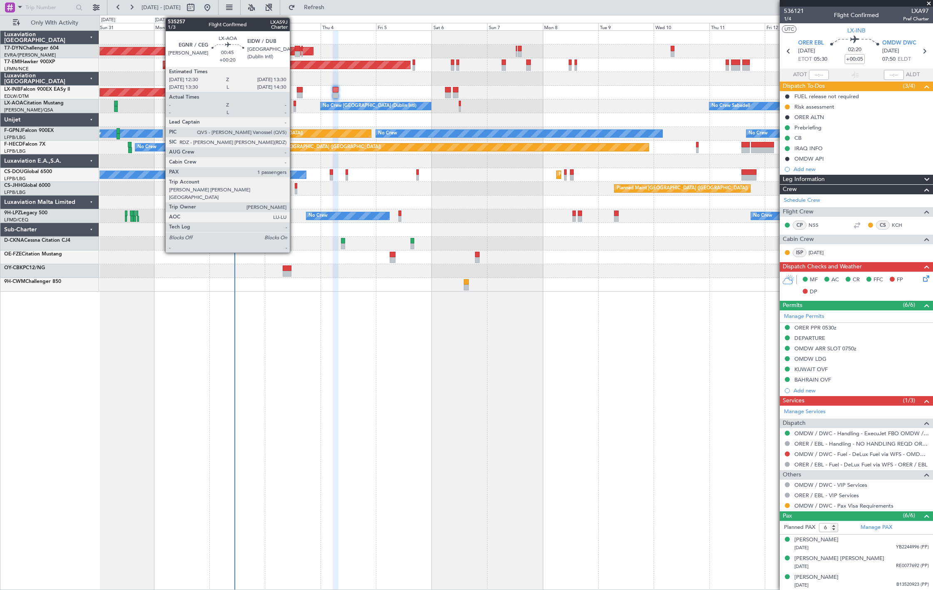
click at [294, 109] on div at bounding box center [294, 109] width 2 height 6
type input "+00:20"
type input "1"
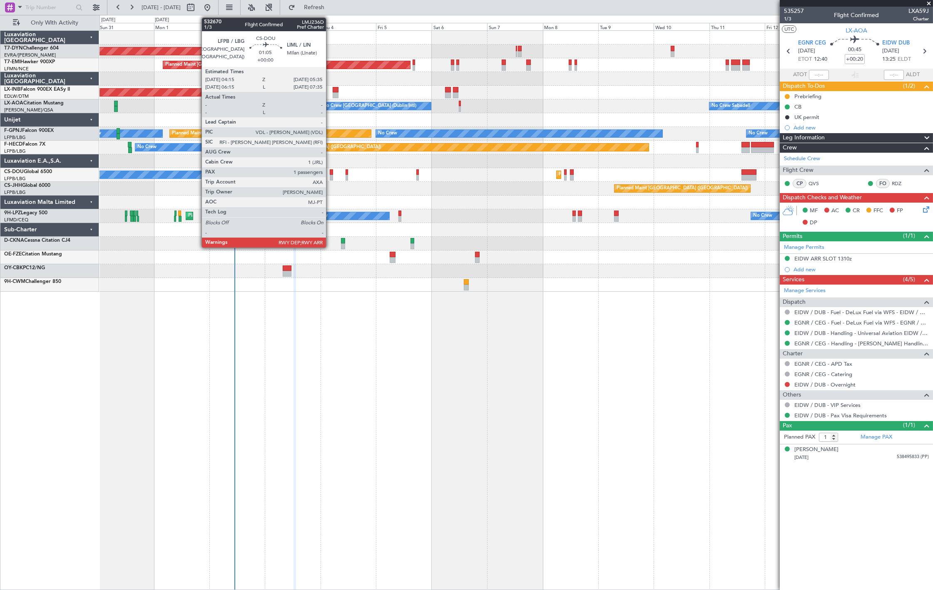
click at [330, 176] on div at bounding box center [331, 178] width 3 height 6
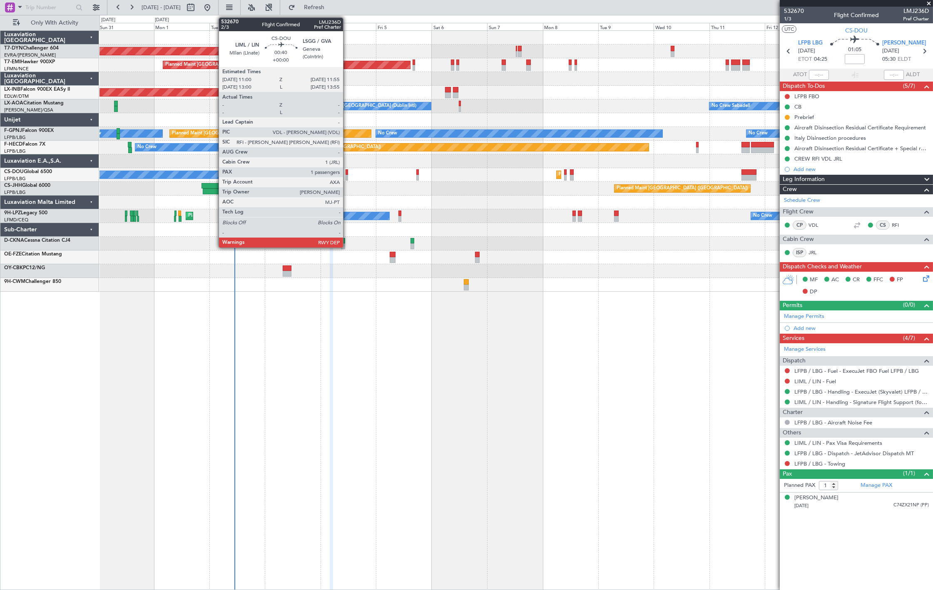
click at [347, 177] on div at bounding box center [346, 178] width 2 height 6
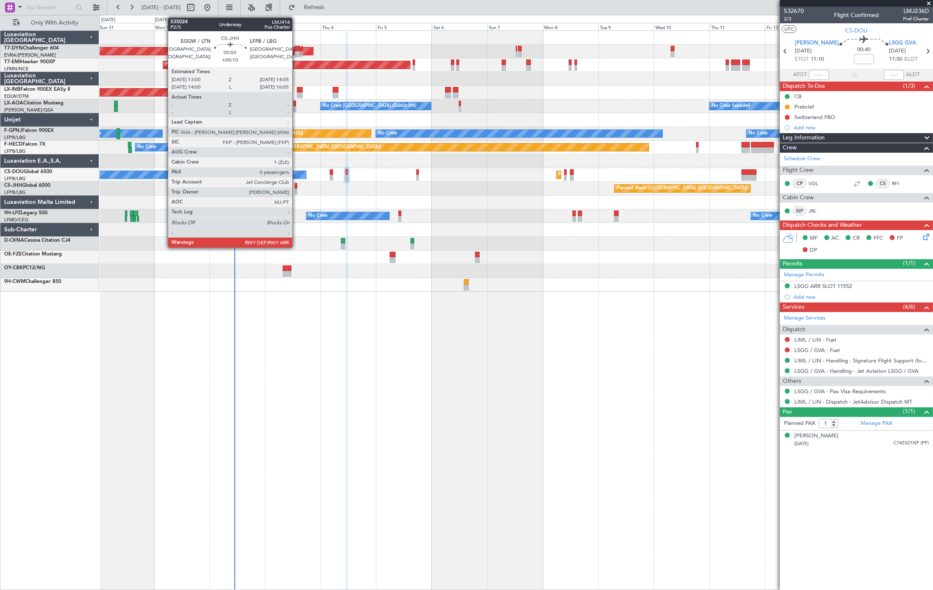
click at [296, 189] on div at bounding box center [296, 192] width 3 height 6
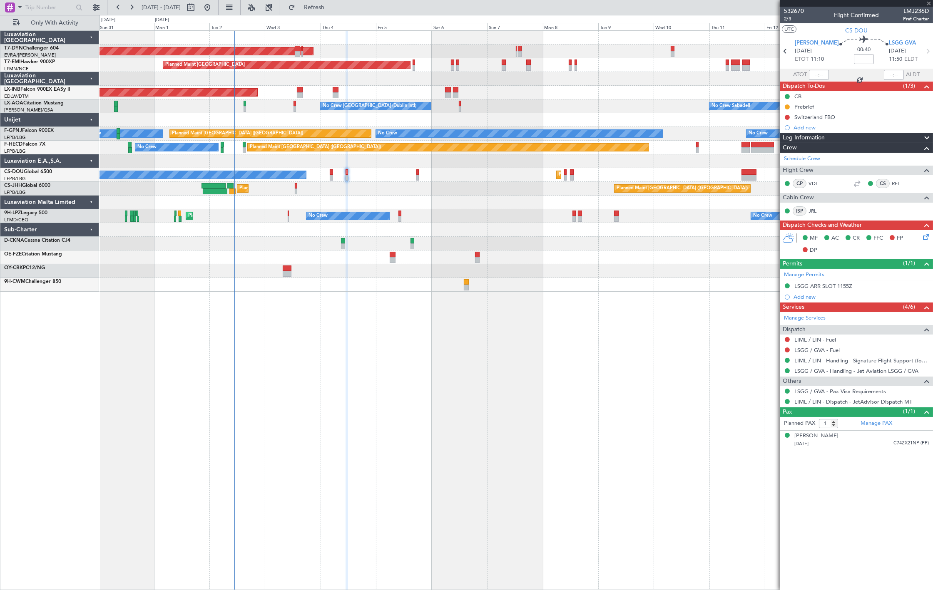
type input "+00:10"
type input "0"
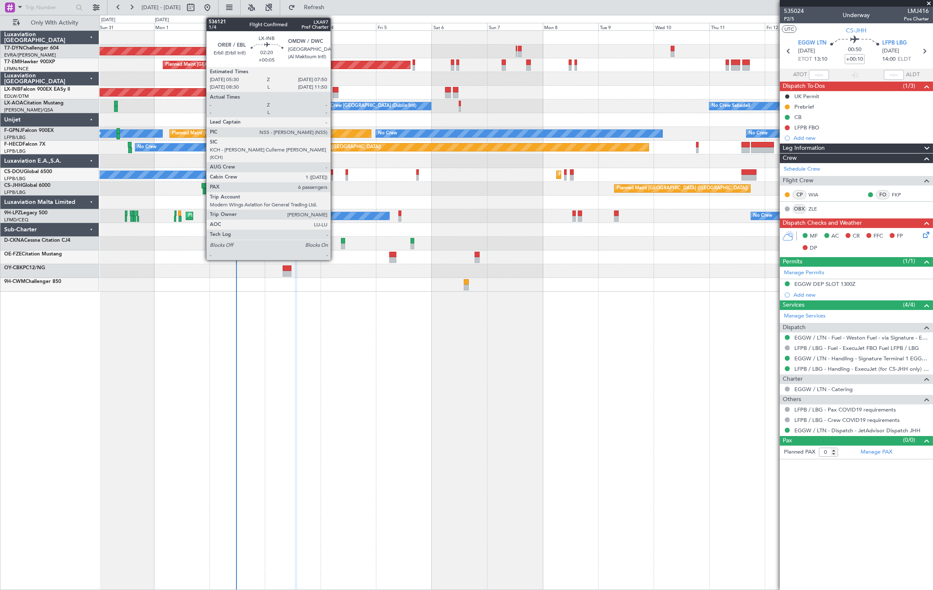
click at [335, 93] on div at bounding box center [335, 95] width 5 height 6
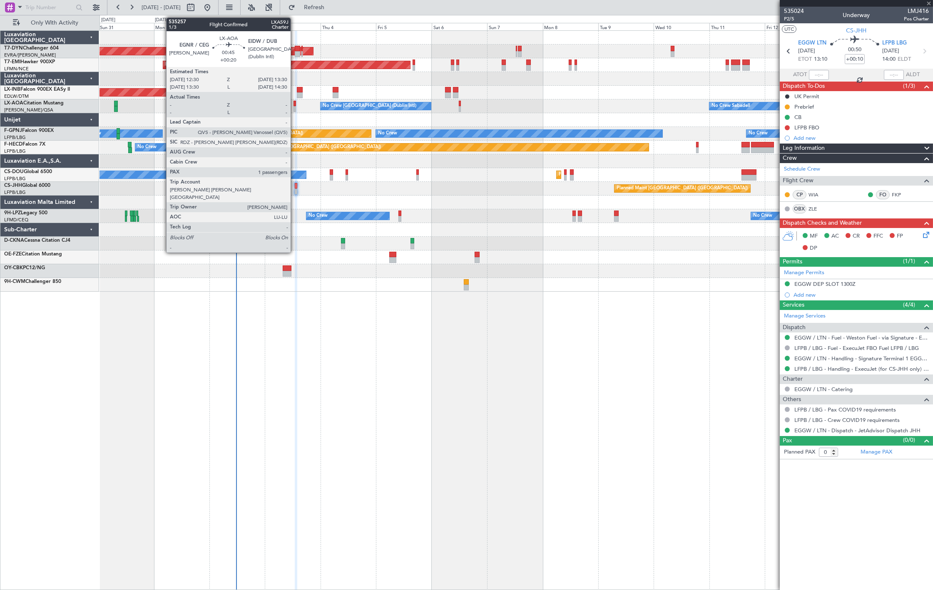
type input "+00:05"
type input "6"
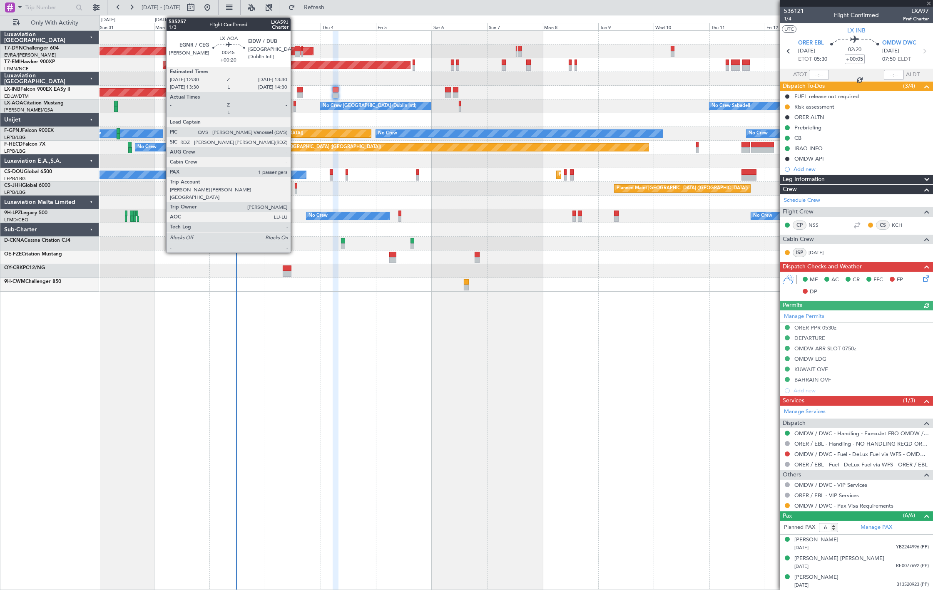
click at [295, 105] on div at bounding box center [294, 104] width 2 height 6
type input "+00:20"
type input "1"
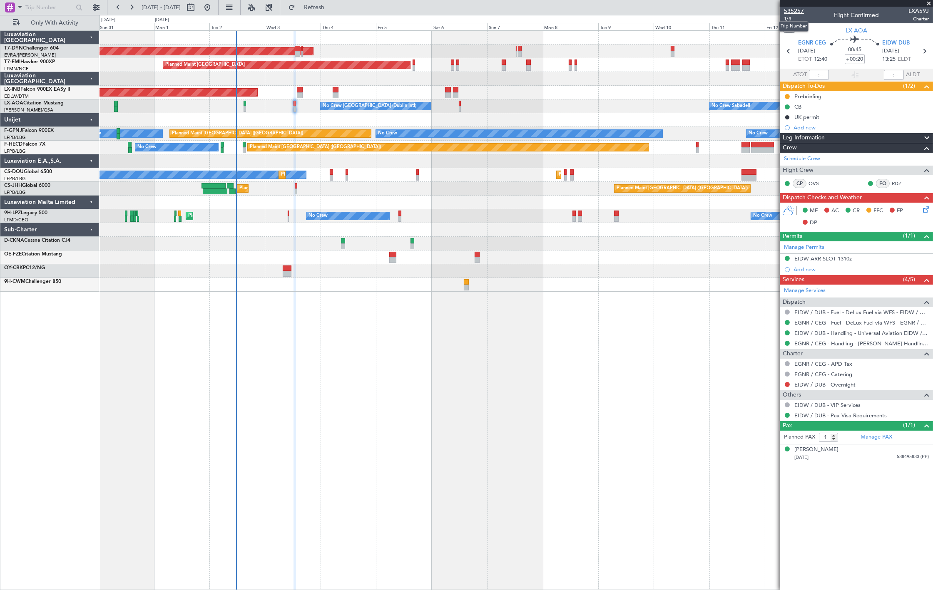
click at [796, 9] on span "535257" at bounding box center [794, 11] width 20 height 9
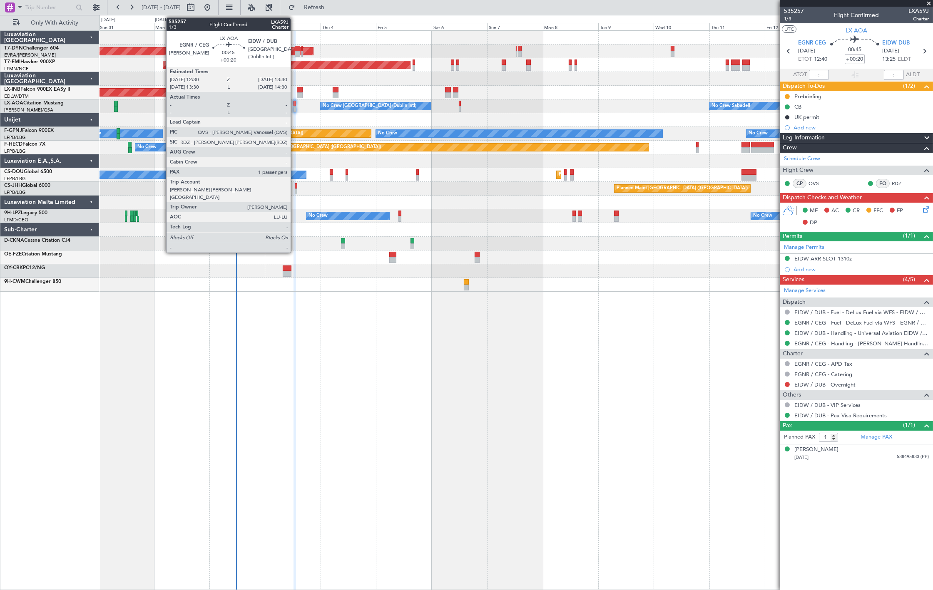
click at [295, 106] on div at bounding box center [294, 109] width 2 height 6
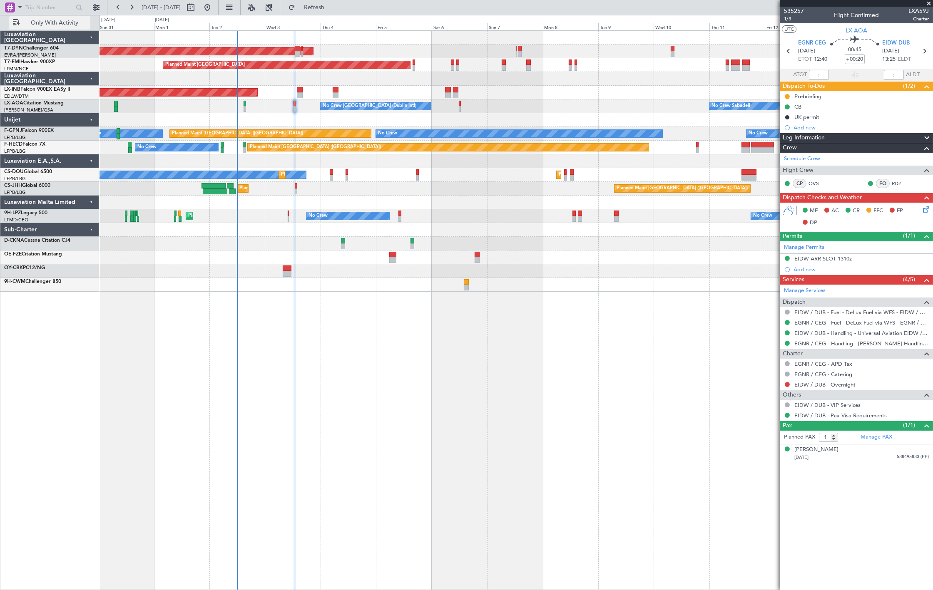
drag, startPoint x: 42, startPoint y: 22, endPoint x: 42, endPoint y: 27, distance: 4.6
click at [42, 22] on span "Only With Activity" at bounding box center [55, 23] width 66 height 6
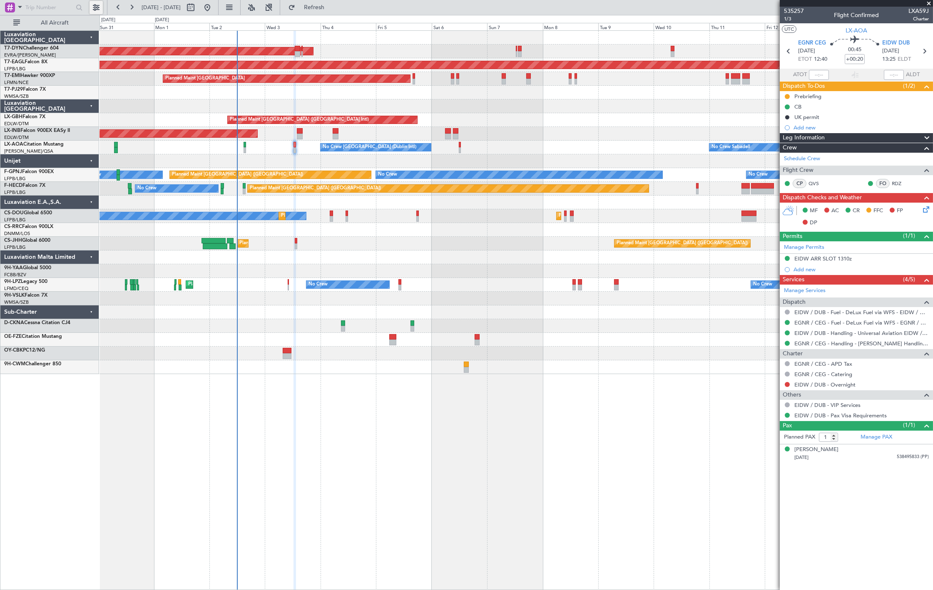
click at [98, 9] on button at bounding box center [95, 7] width 13 height 13
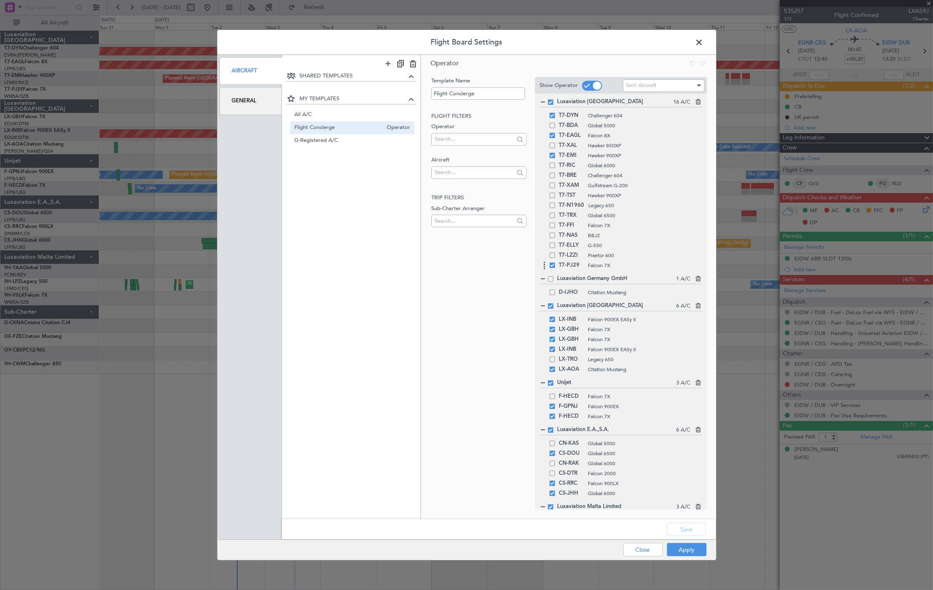
click at [551, 265] on span at bounding box center [551, 265] width 5 height 5
click at [555, 263] on input "checkbox" at bounding box center [555, 263] width 0 height 0
click at [689, 546] on button "Apply" at bounding box center [687, 549] width 40 height 13
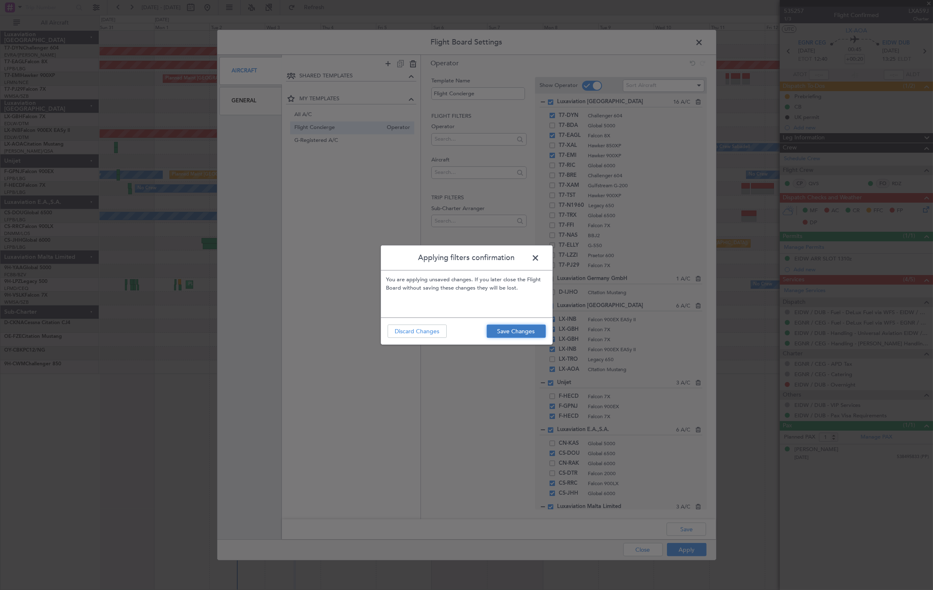
click at [520, 331] on button "Save Changes" at bounding box center [516, 331] width 59 height 13
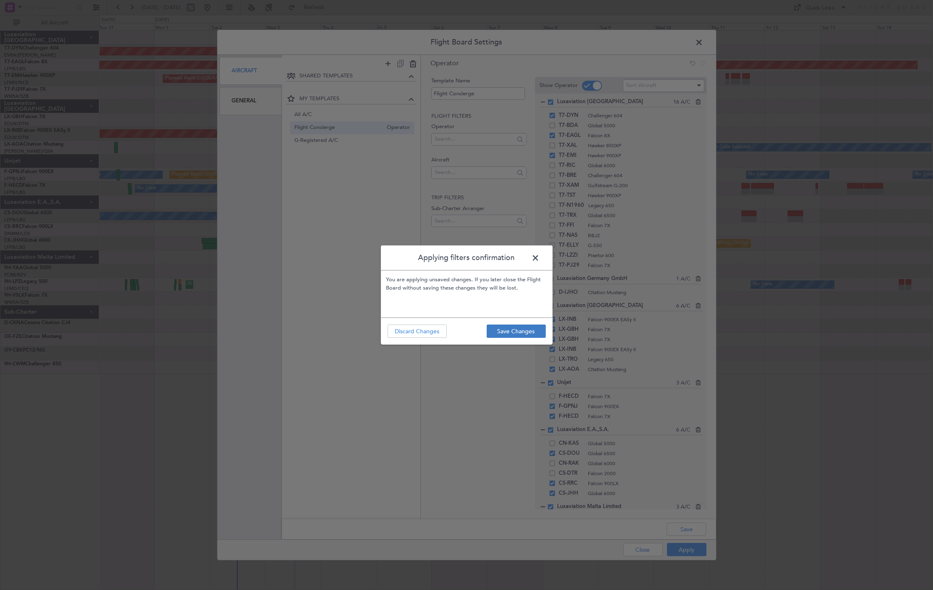
type input "0"
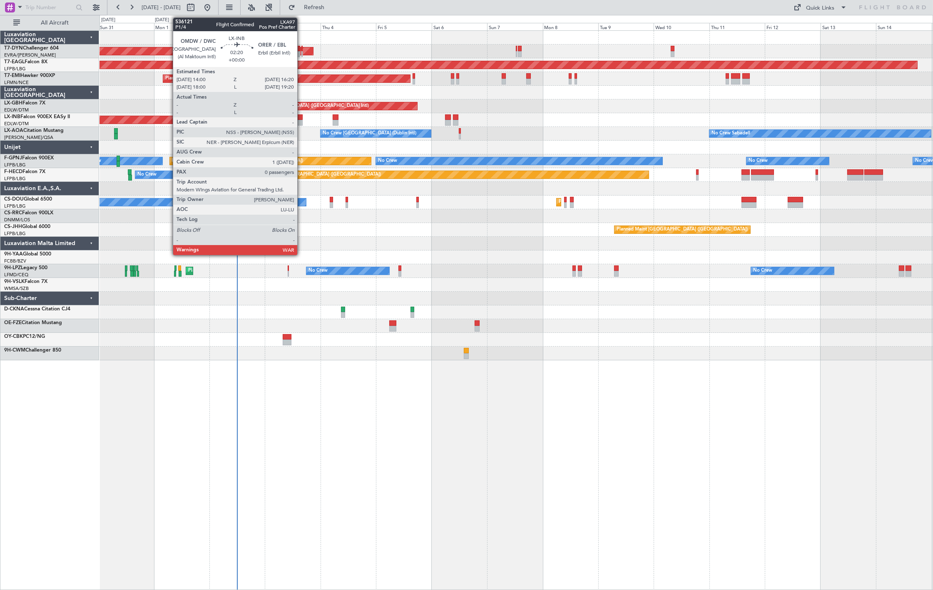
click at [301, 118] on div at bounding box center [299, 117] width 5 height 6
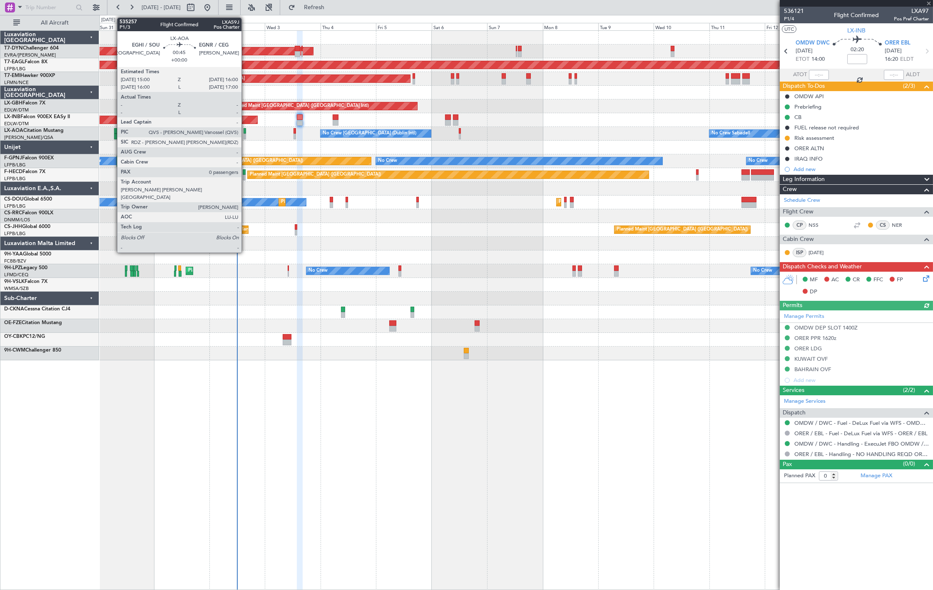
click at [246, 134] on div at bounding box center [244, 137] width 2 height 6
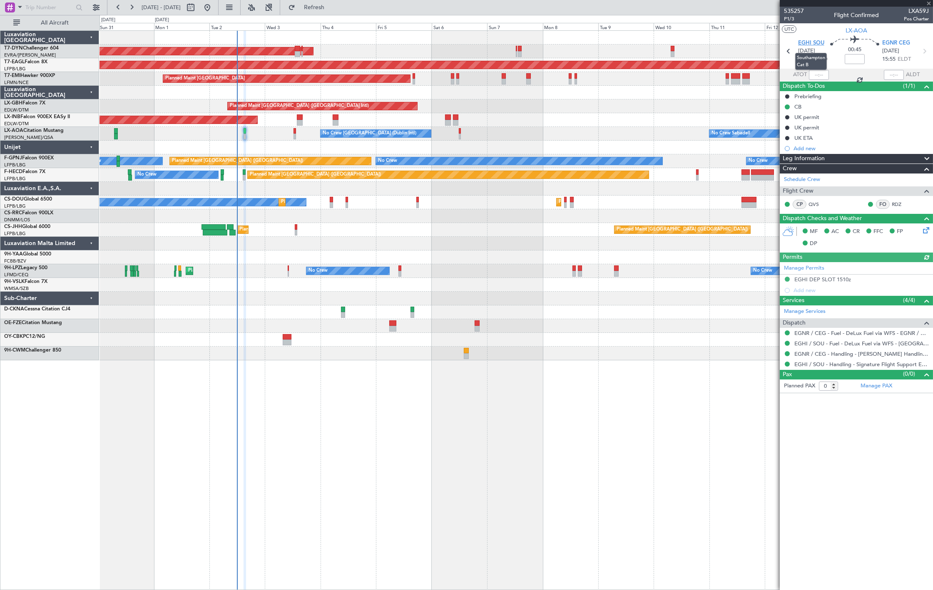
click at [813, 42] on span "EGHI SOU" at bounding box center [811, 43] width 26 height 8
click at [894, 45] on span "EGNR CEG" at bounding box center [896, 43] width 28 height 8
click at [96, 10] on button at bounding box center [95, 7] width 13 height 13
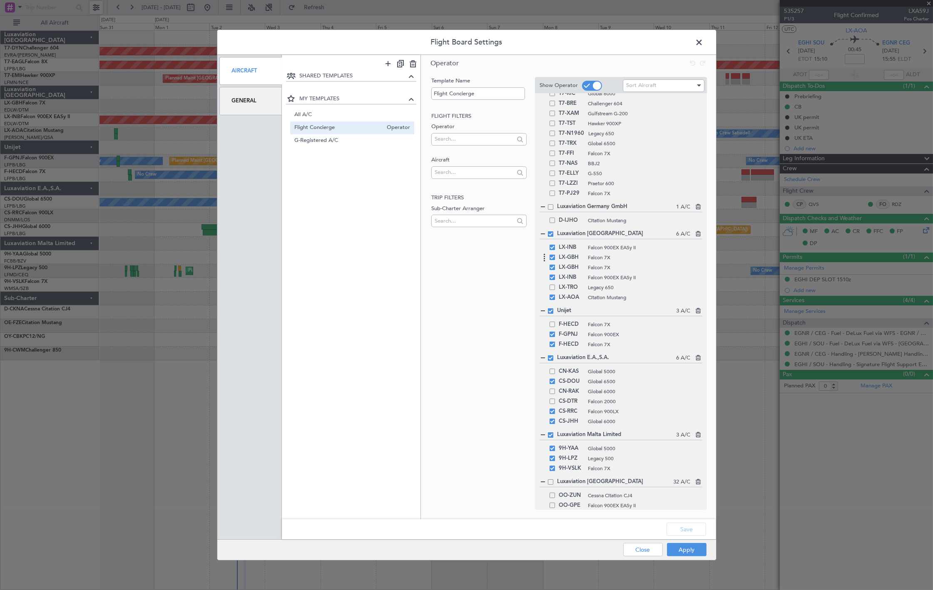
scroll to position [92, 0]
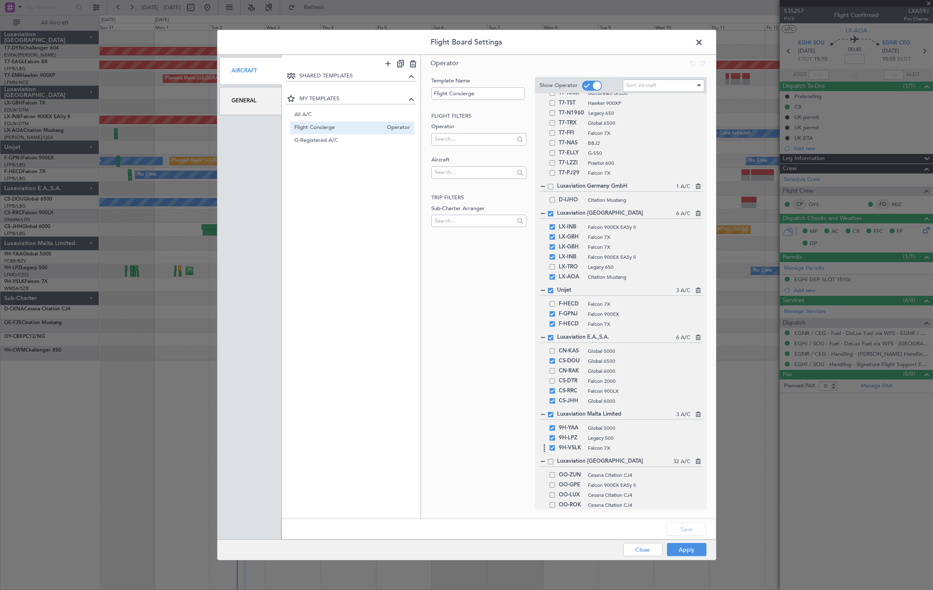
click at [552, 448] on span at bounding box center [551, 447] width 5 height 5
click at [555, 445] on input "checkbox" at bounding box center [555, 445] width 0 height 0
click at [673, 549] on button "Apply" at bounding box center [687, 549] width 40 height 13
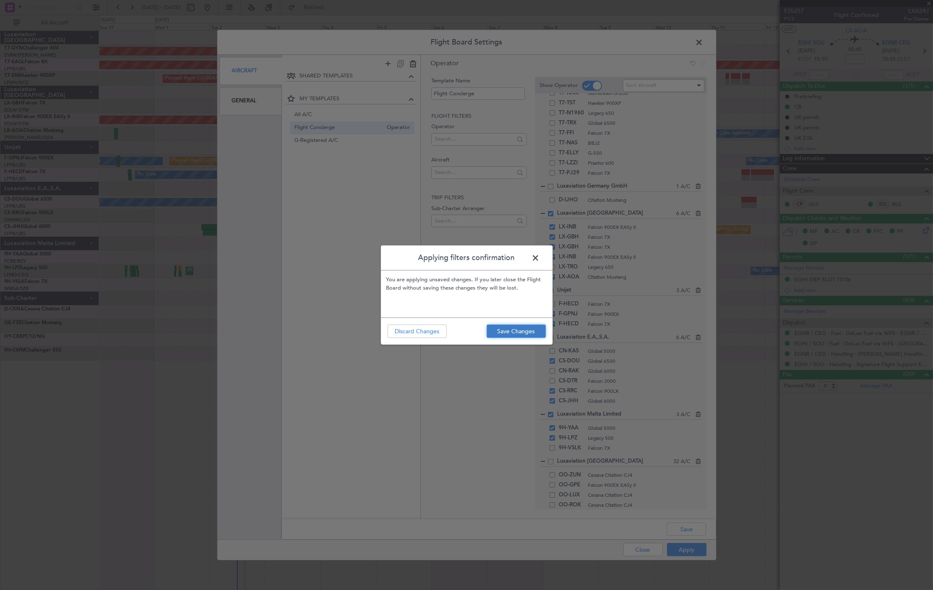
click at [526, 326] on button "Save Changes" at bounding box center [516, 331] width 59 height 13
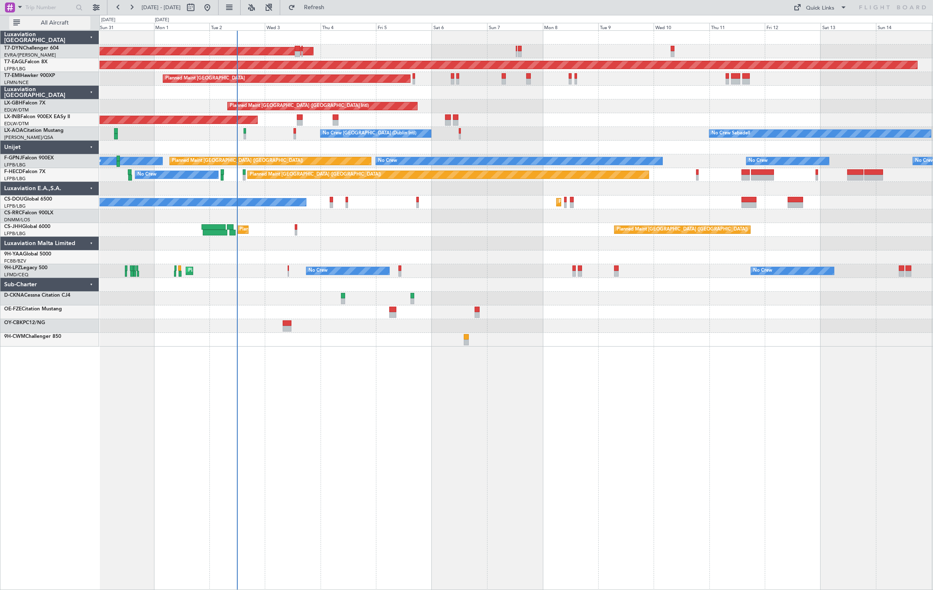
click at [46, 20] on span "All Aircraft" at bounding box center [55, 23] width 66 height 6
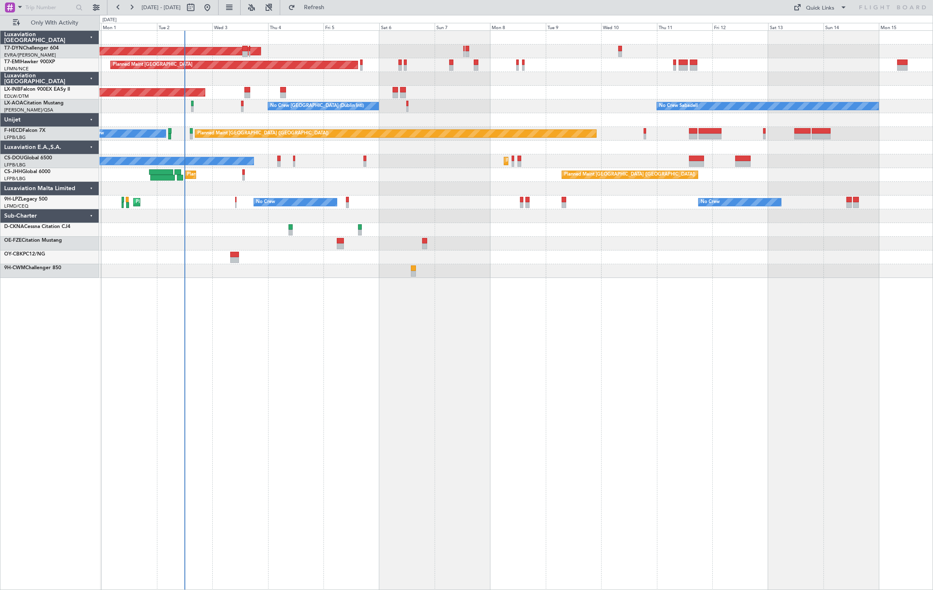
click at [243, 107] on div "No Crew Dublin (Dublin Intl) No Crew Sabadell" at bounding box center [515, 106] width 833 height 14
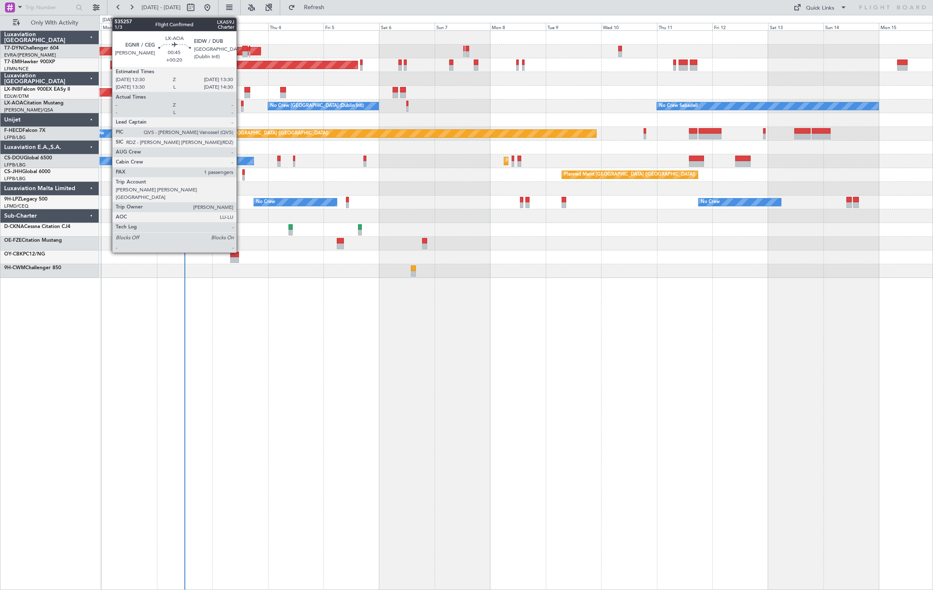
click at [241, 107] on div at bounding box center [242, 109] width 2 height 6
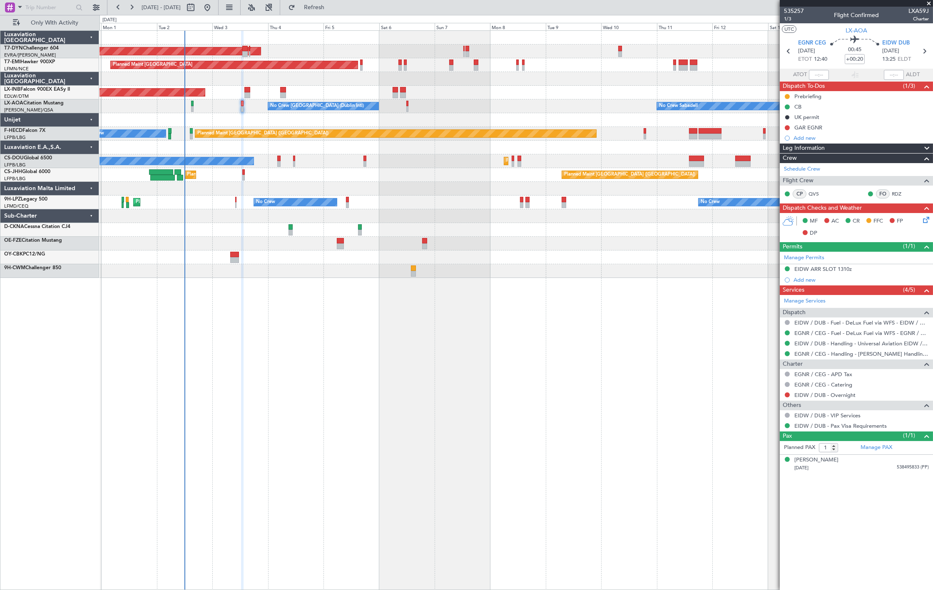
click at [349, 409] on div "AOG Maint Riga (Riga Intl) Planned Maint Zurich Unplanned Maint Dubai (Al Makto…" at bounding box center [515, 310] width 833 height 560
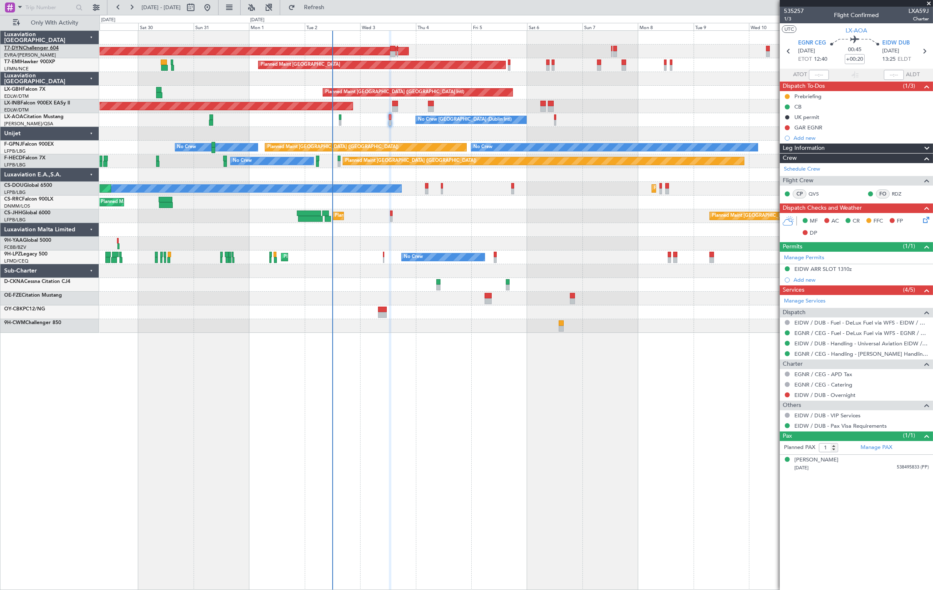
click at [51, 47] on link "T7-DYN Challenger 604" at bounding box center [31, 48] width 55 height 5
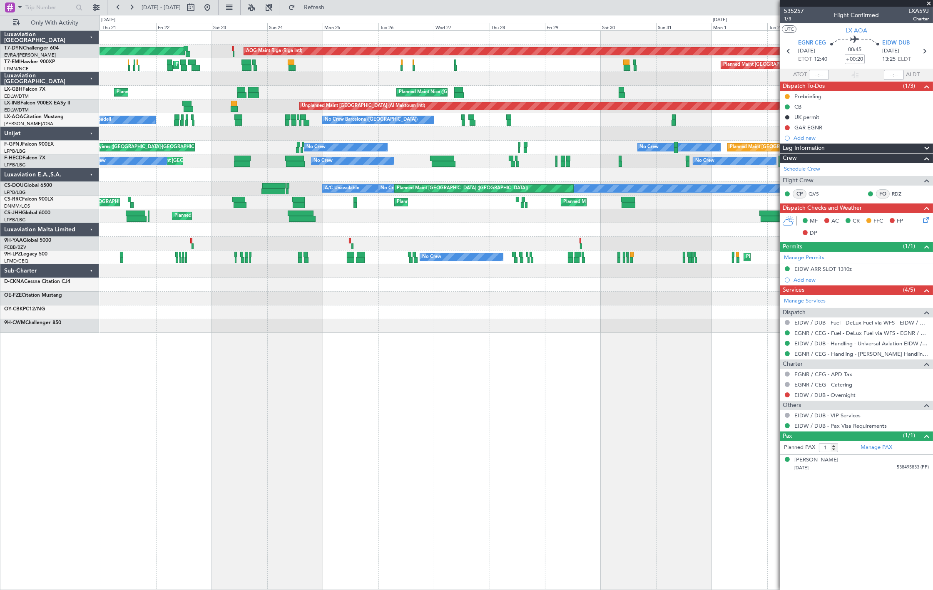
click at [619, 84] on div at bounding box center [515, 79] width 833 height 14
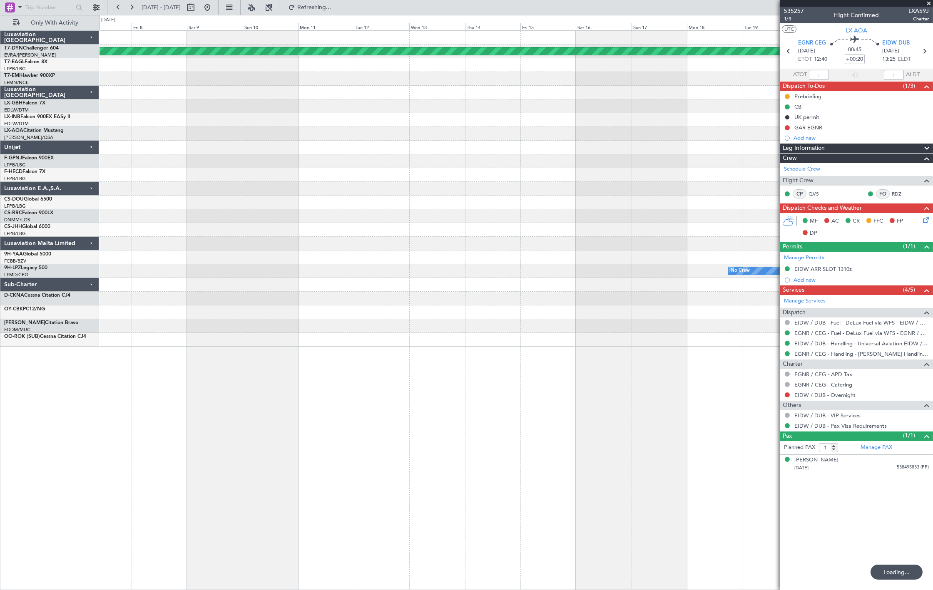
click at [547, 114] on div "Planned Maint Basel-Mulhouse AOG Maint Riga (Riga Intl) Grounded New York (Tete…" at bounding box center [515, 189] width 833 height 316
click at [620, 118] on div "Planned Maint Basel-Mulhouse No Crew" at bounding box center [515, 189] width 833 height 316
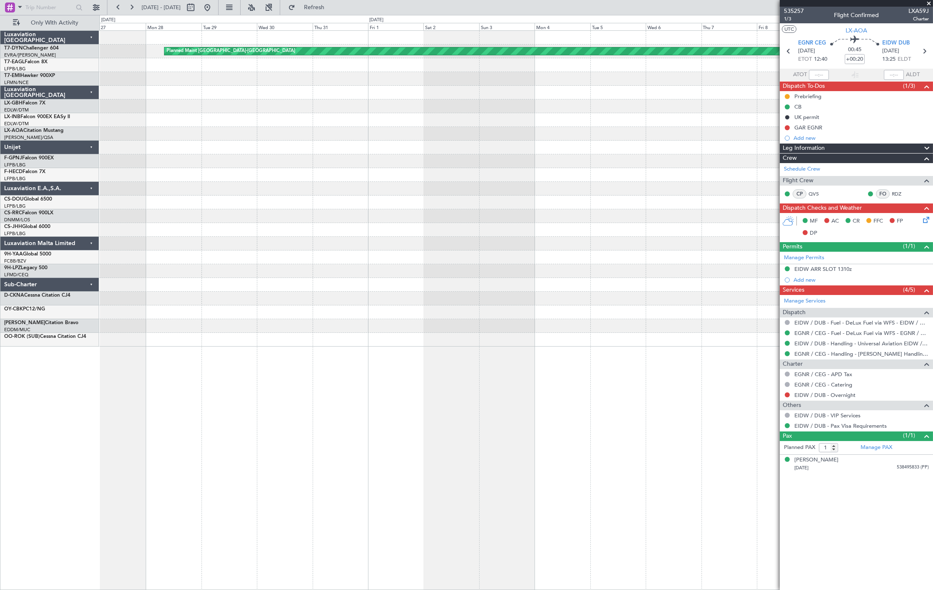
click at [468, 103] on div at bounding box center [515, 106] width 833 height 14
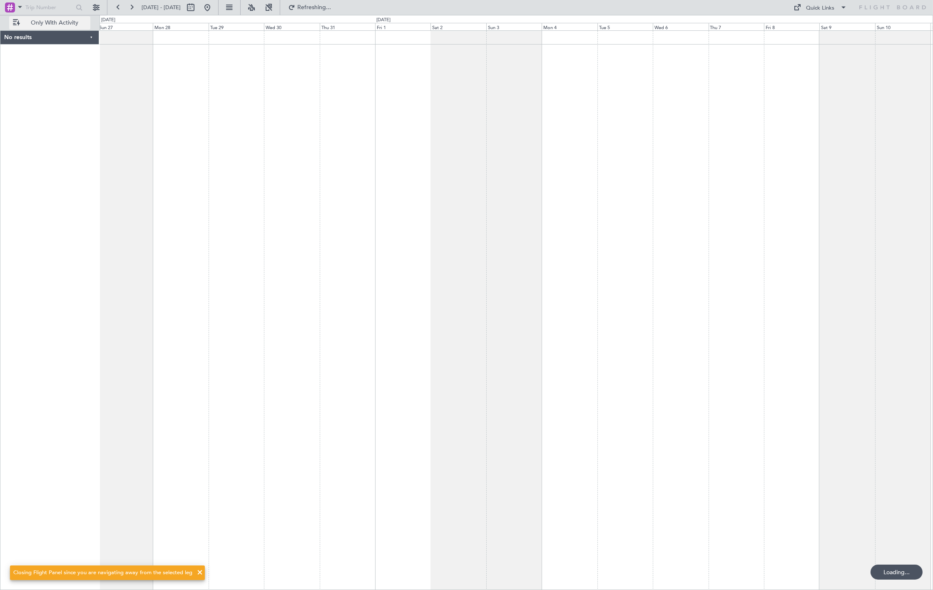
click at [78, 25] on span "Only With Activity" at bounding box center [55, 23] width 66 height 6
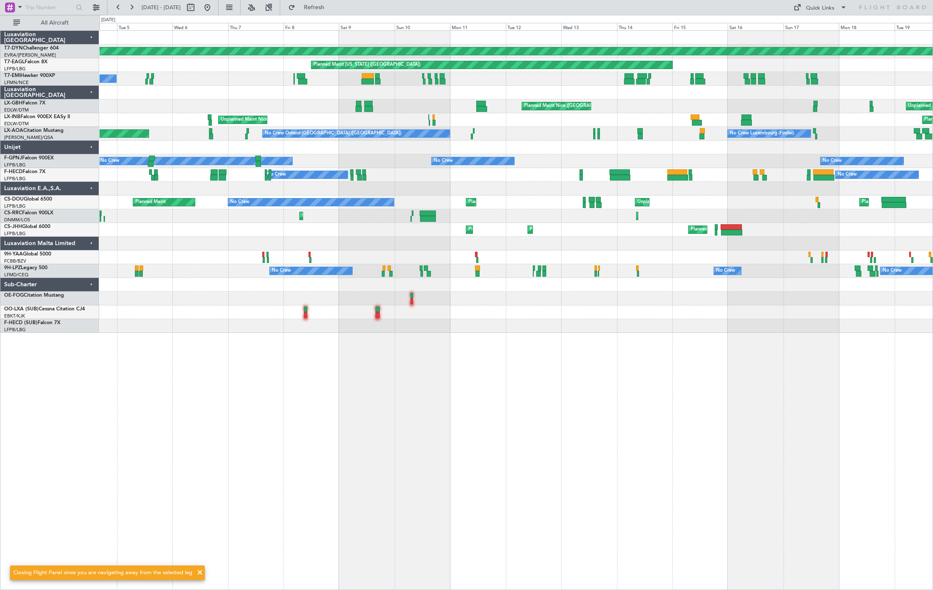
click at [306, 96] on div at bounding box center [515, 93] width 833 height 14
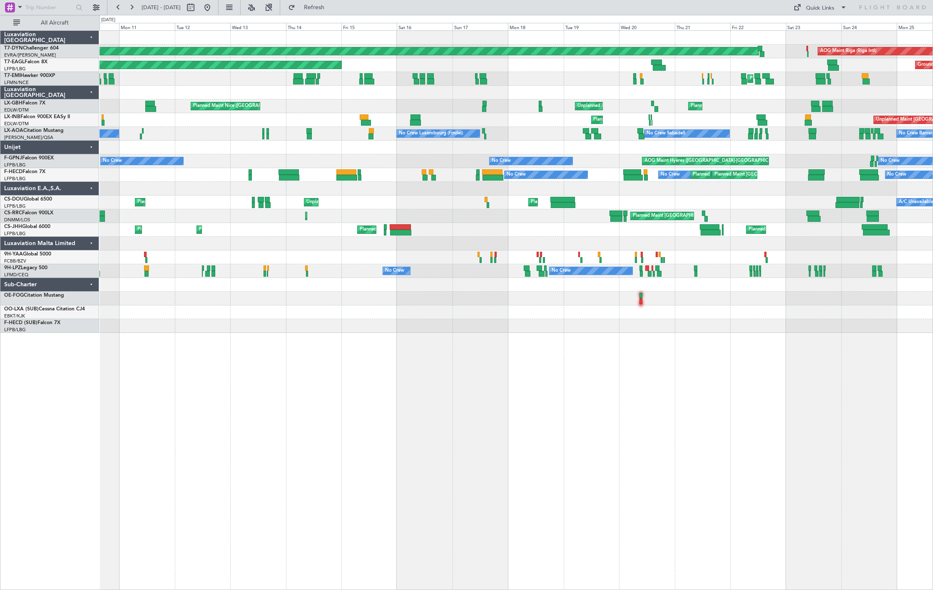
click at [360, 94] on div at bounding box center [515, 93] width 833 height 14
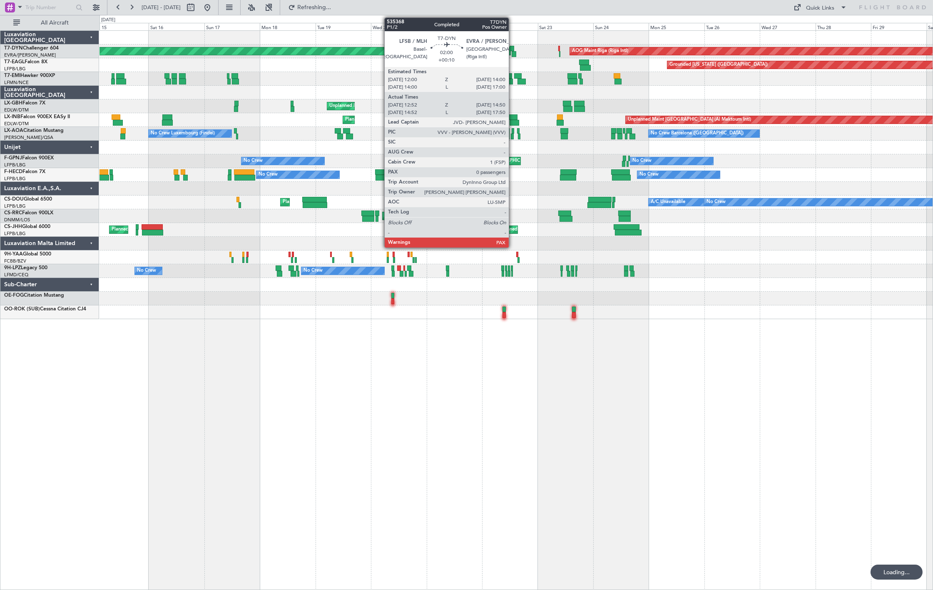
click at [513, 51] on div at bounding box center [514, 54] width 5 height 6
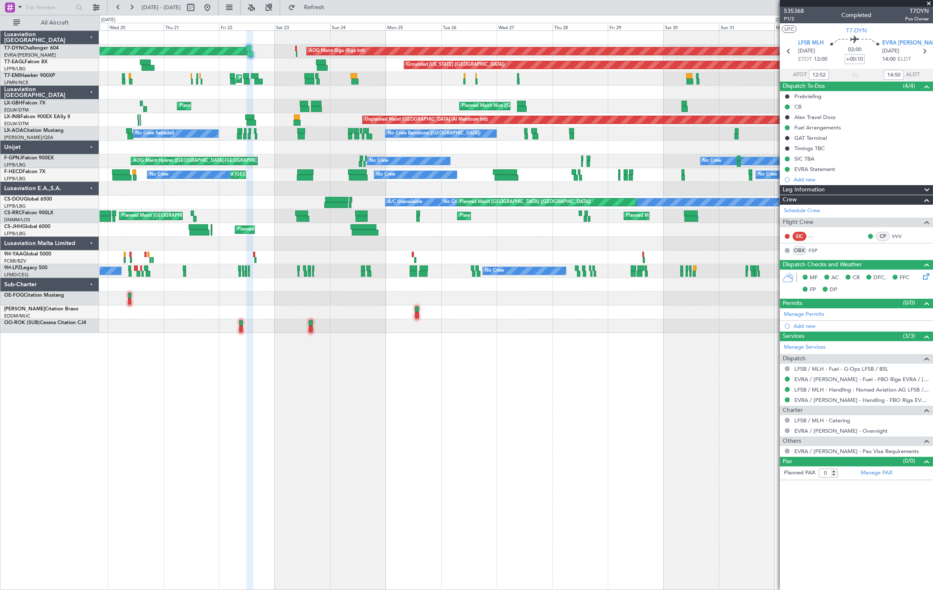
click at [338, 216] on div "AOG Maint Riga (Riga Intl) Planned Maint Basel-Mulhouse Grounded New York (Tete…" at bounding box center [515, 182] width 833 height 302
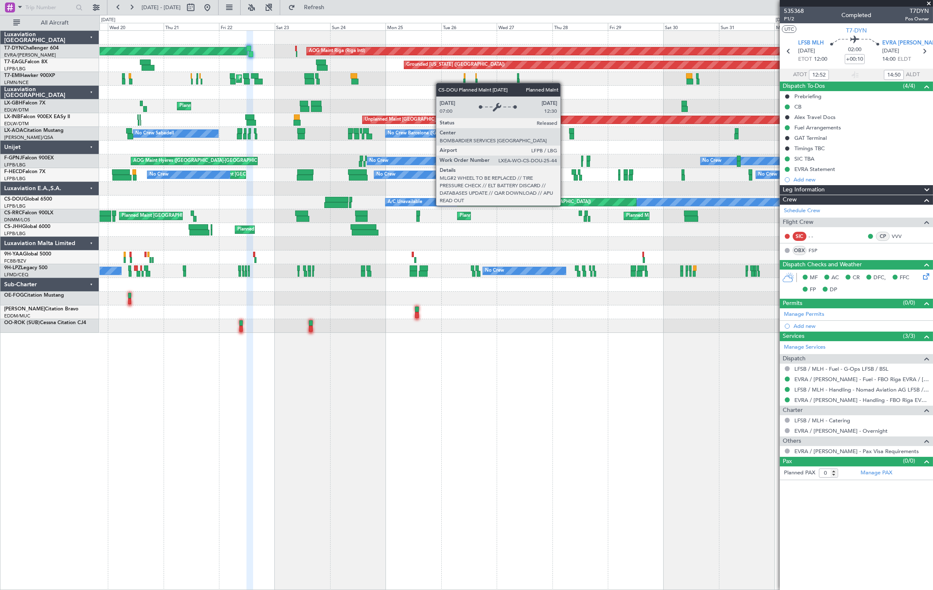
click at [240, 217] on div "AOG Maint Riga (Riga Intl) Planned Maint Basel-Mulhouse Grounded New York (Tete…" at bounding box center [515, 182] width 833 height 302
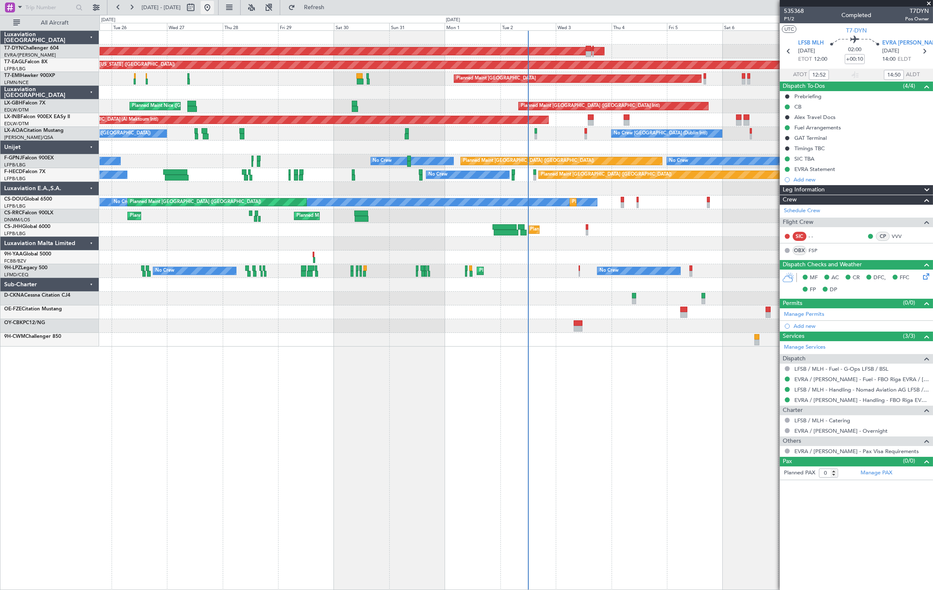
drag, startPoint x: 234, startPoint y: 5, endPoint x: 236, endPoint y: 10, distance: 5.3
click at [214, 5] on button at bounding box center [207, 7] width 13 height 13
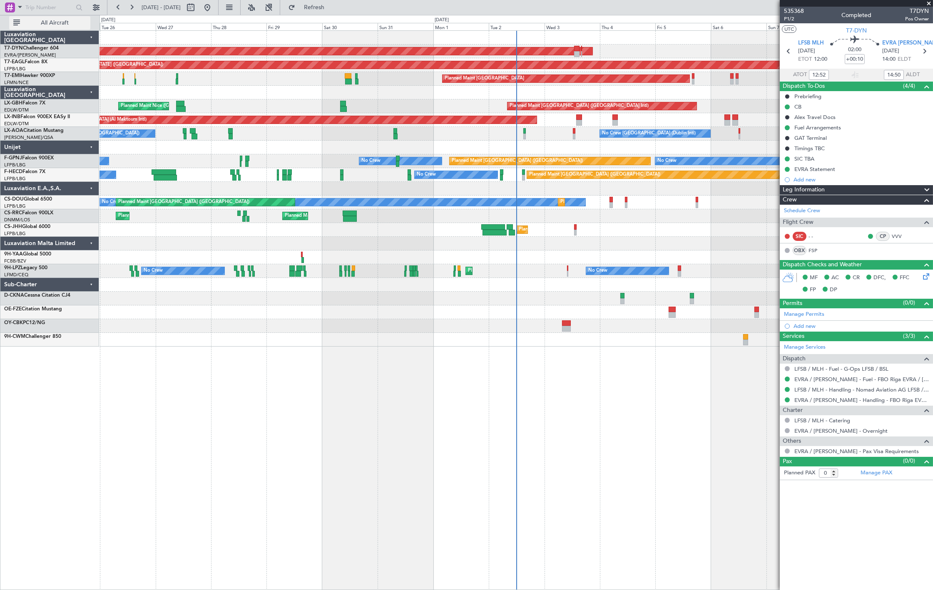
click at [60, 27] on button "All Aircraft" at bounding box center [49, 22] width 81 height 13
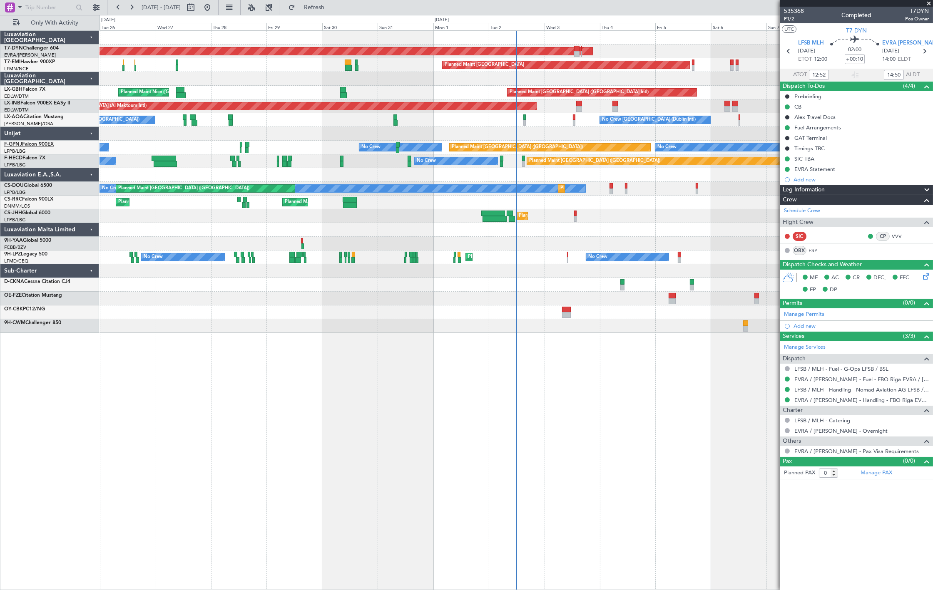
click at [34, 143] on link "F-GPNJ Falcon 900EX" at bounding box center [29, 144] width 50 height 5
click at [34, 156] on link "F-HECD Falcon 7X" at bounding box center [24, 158] width 41 height 5
click at [43, 23] on span "Only With Activity" at bounding box center [55, 23] width 66 height 6
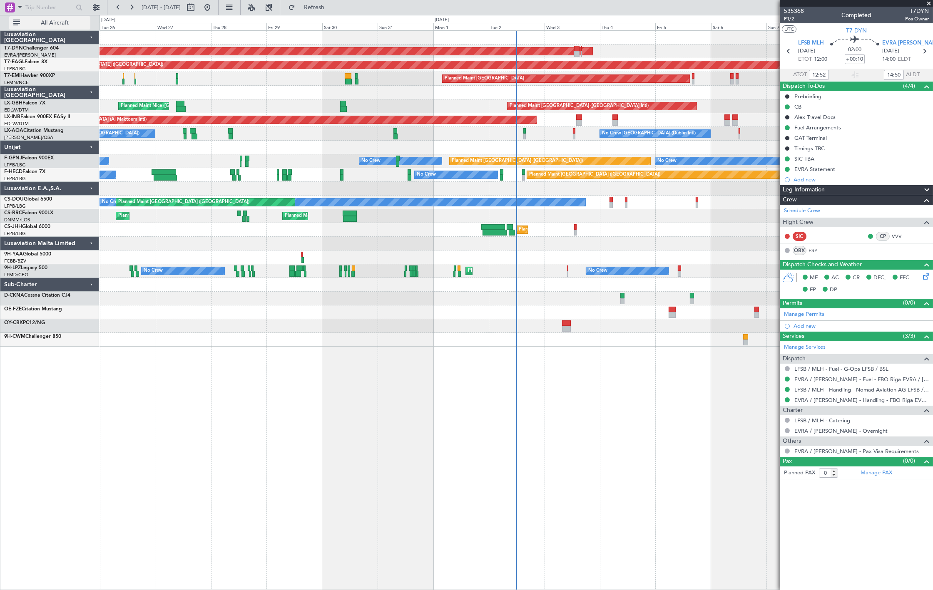
click at [43, 23] on span "All Aircraft" at bounding box center [55, 23] width 66 height 6
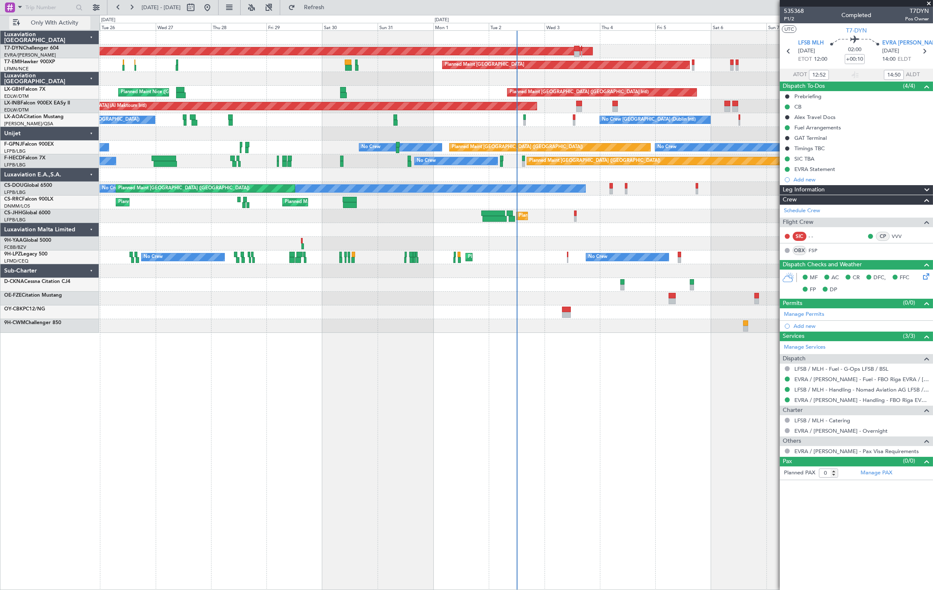
click at [65, 22] on span "Only With Activity" at bounding box center [55, 23] width 66 height 6
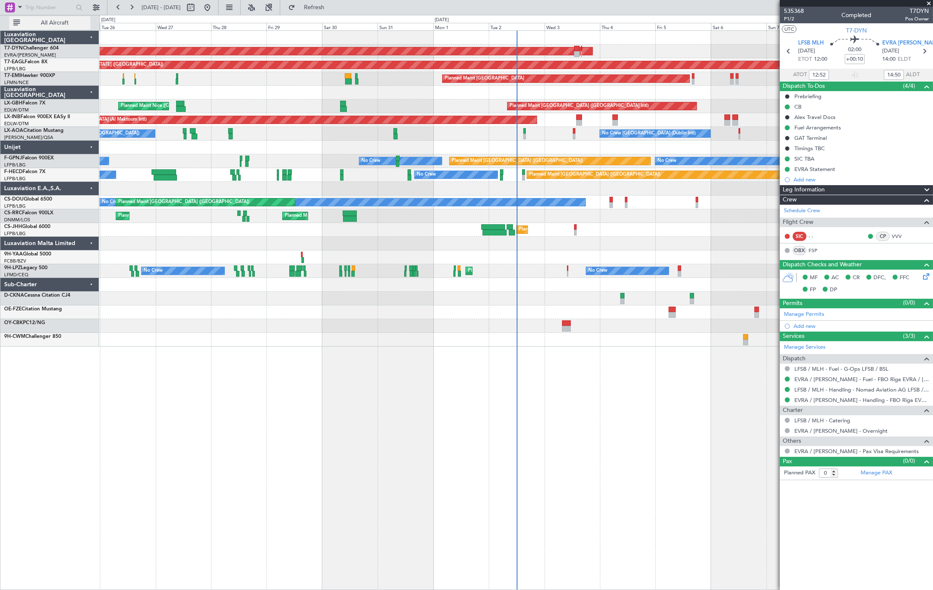
click at [57, 20] on span "All Aircraft" at bounding box center [55, 23] width 66 height 6
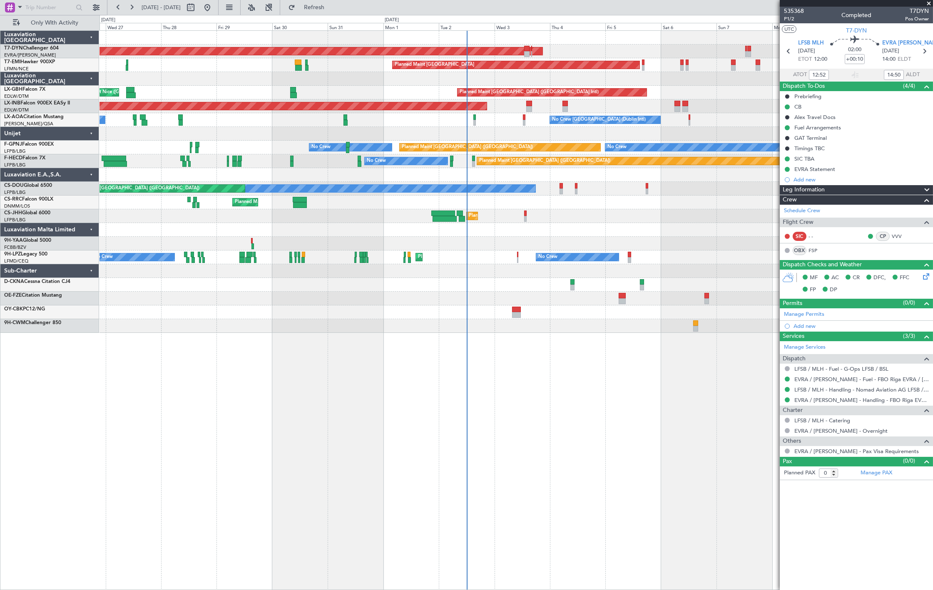
click at [578, 301] on div at bounding box center [515, 299] width 833 height 14
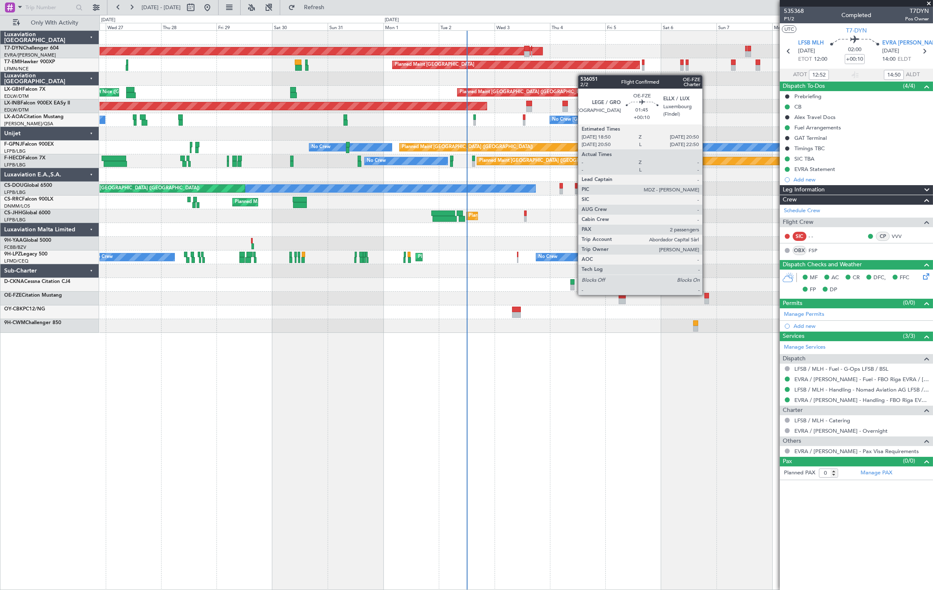
click at [706, 294] on div at bounding box center [706, 296] width 5 height 6
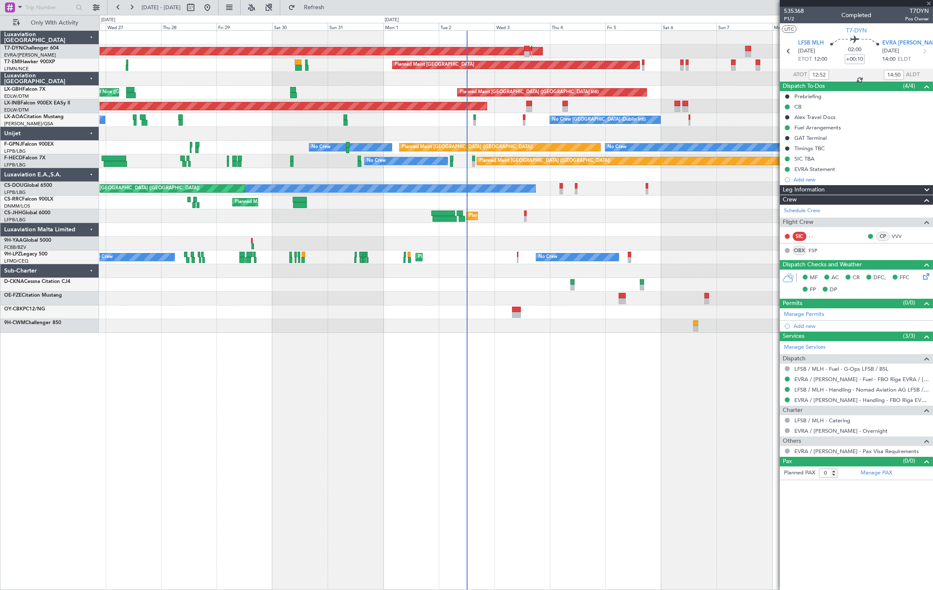
type input "2"
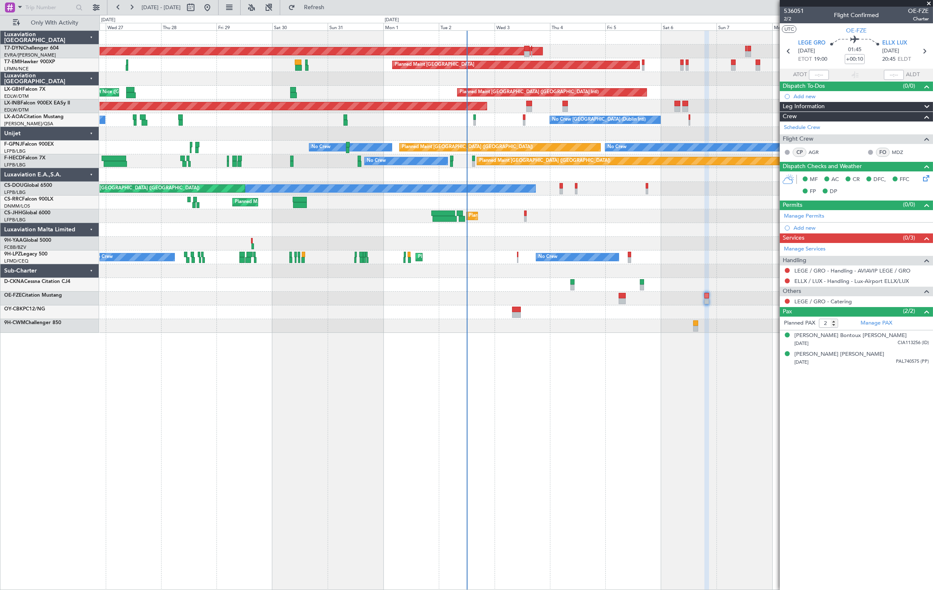
click at [465, 230] on div "AOG Maint Riga (Riga Intl) Planned Maint Zurich Planned Maint Dubai (Dubai Intl…" at bounding box center [515, 182] width 833 height 302
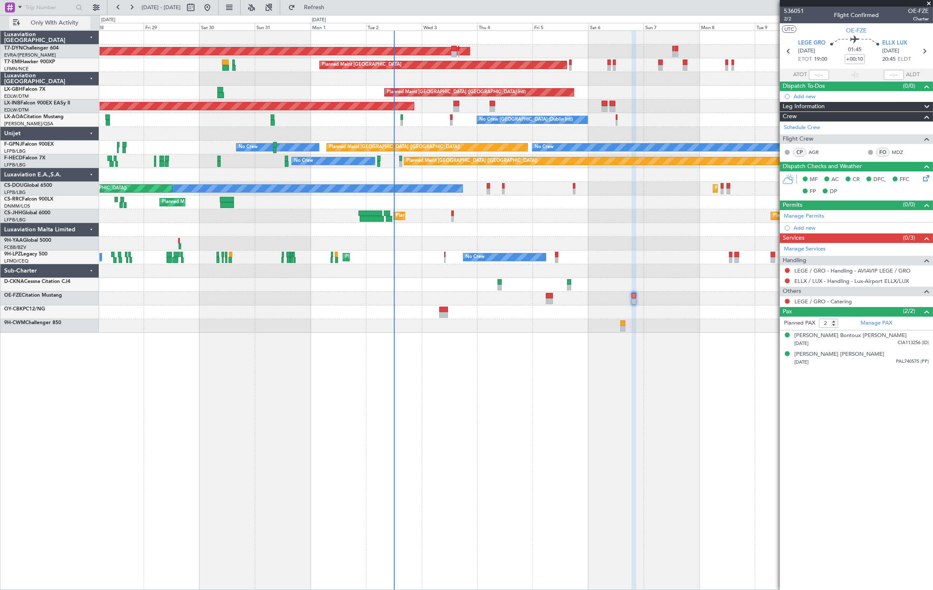
drag, startPoint x: 49, startPoint y: 24, endPoint x: 58, endPoint y: 27, distance: 9.9
click at [49, 24] on span "Only With Activity" at bounding box center [55, 23] width 66 height 6
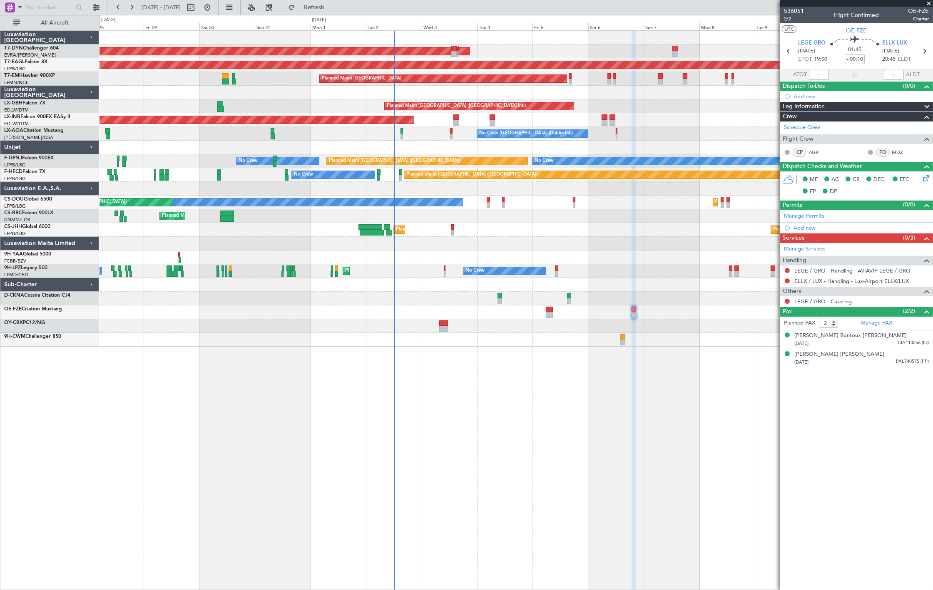
click at [634, 81] on div "AOG Maint Riga (Riga Intl) Grounded New York (Teterboro) Planned Maint Zurich P…" at bounding box center [515, 189] width 833 height 316
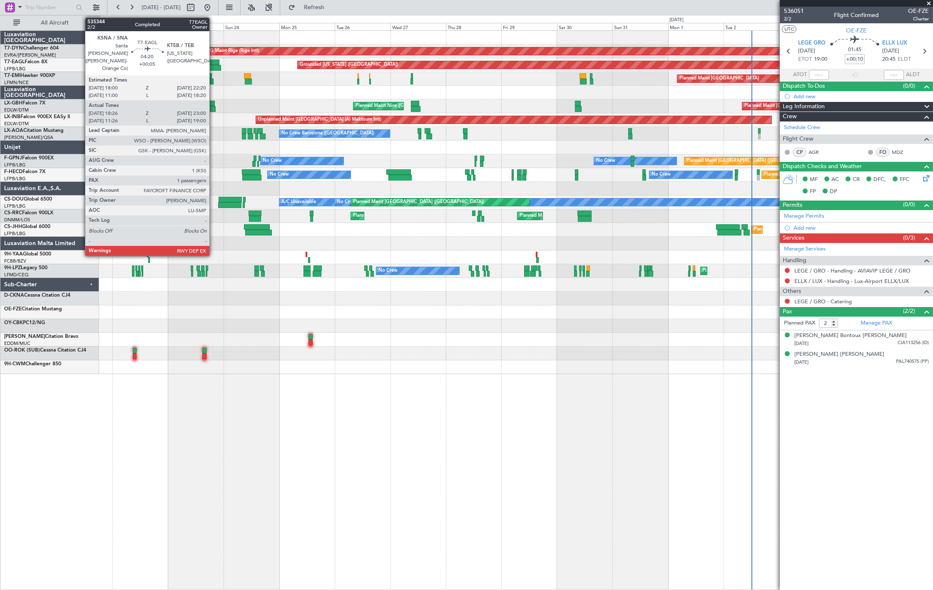
click at [214, 63] on div at bounding box center [214, 63] width 10 height 6
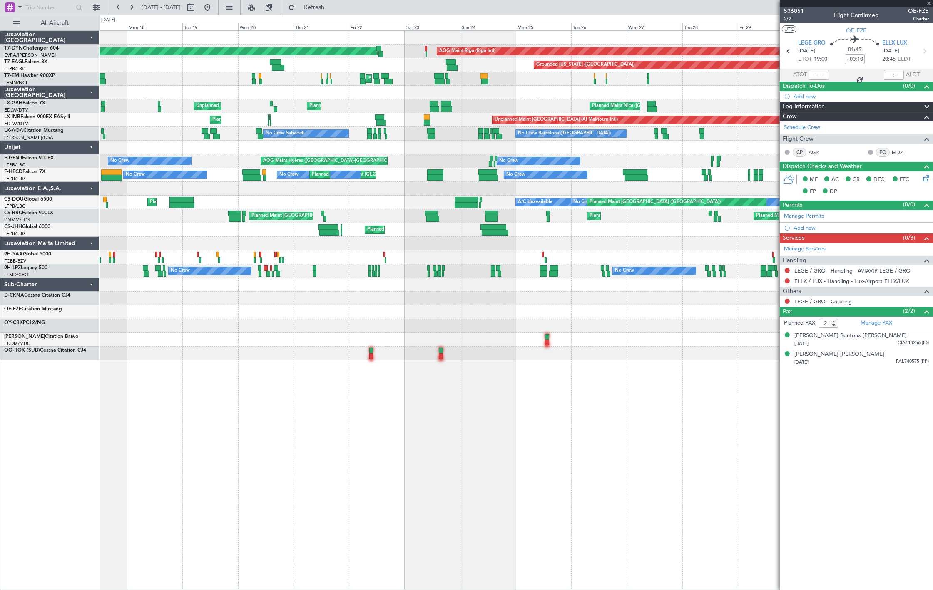
click at [439, 92] on div at bounding box center [515, 93] width 833 height 14
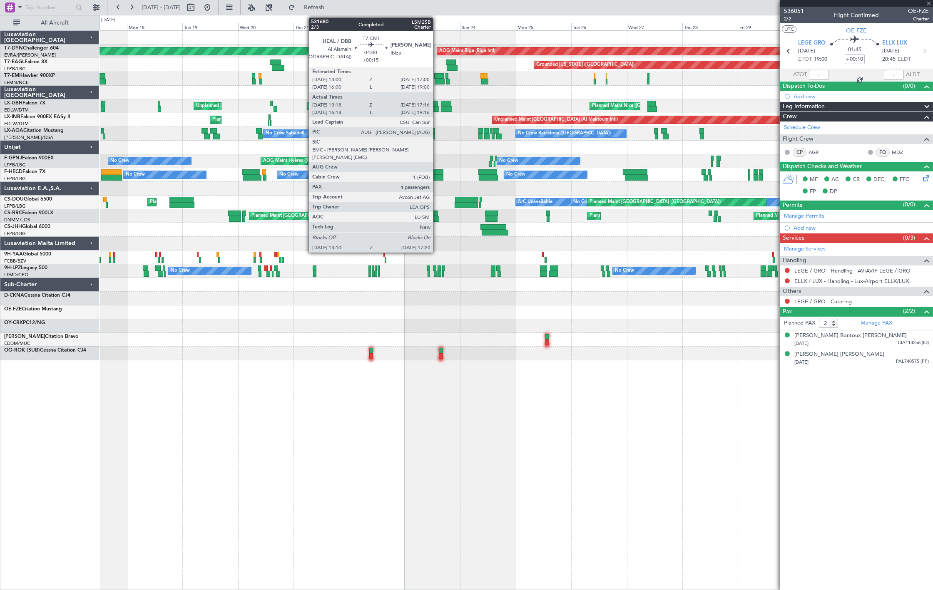
type input "+00:05"
type input "18:26"
type input "23:00"
type input "1"
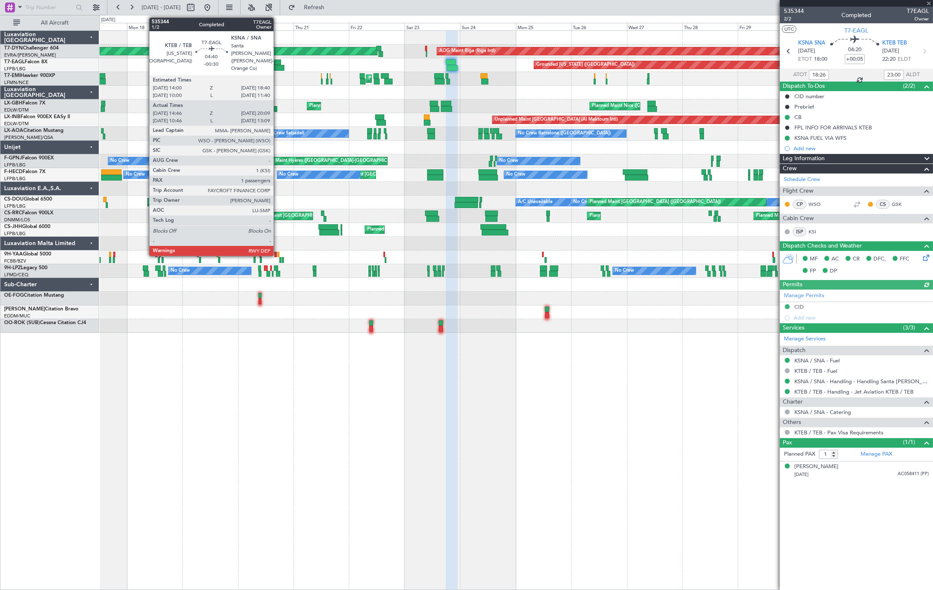
click at [278, 64] on div at bounding box center [275, 63] width 11 height 6
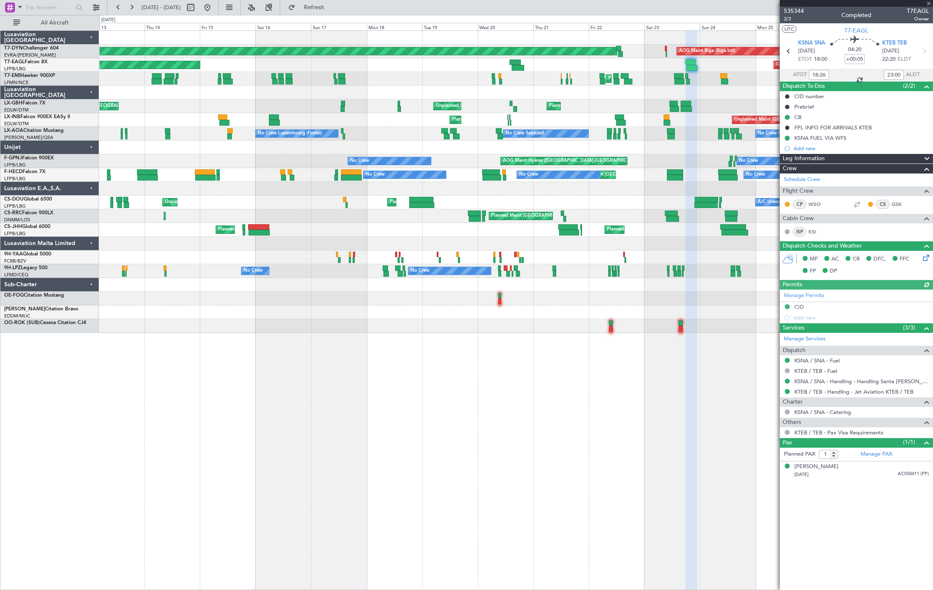
click at [481, 83] on div "AOG Maint Riga (Riga Intl) Planned Maint Basel-Mulhouse Grounded New York (Tete…" at bounding box center [515, 182] width 833 height 302
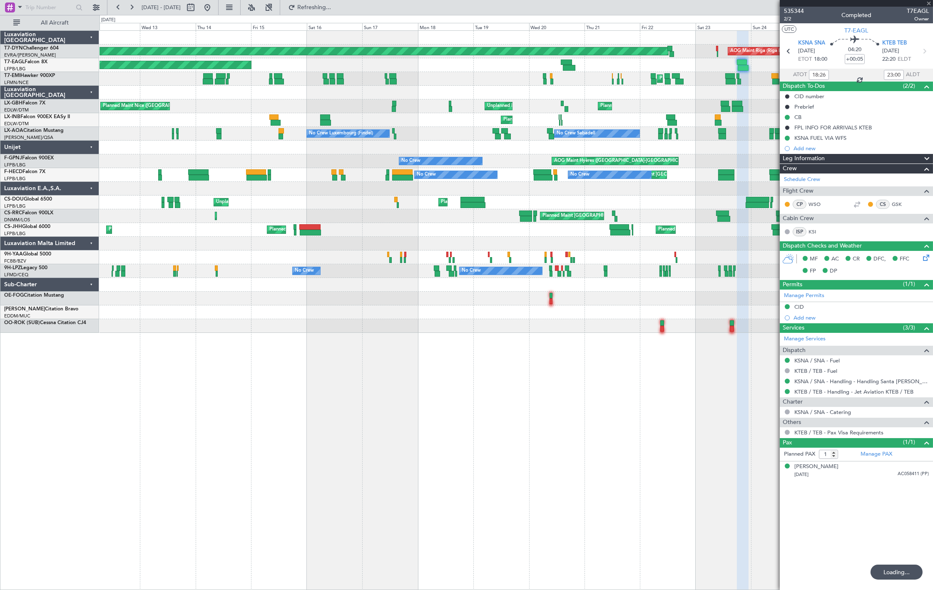
type input "-00:30"
type input "14:46"
type input "20:09"
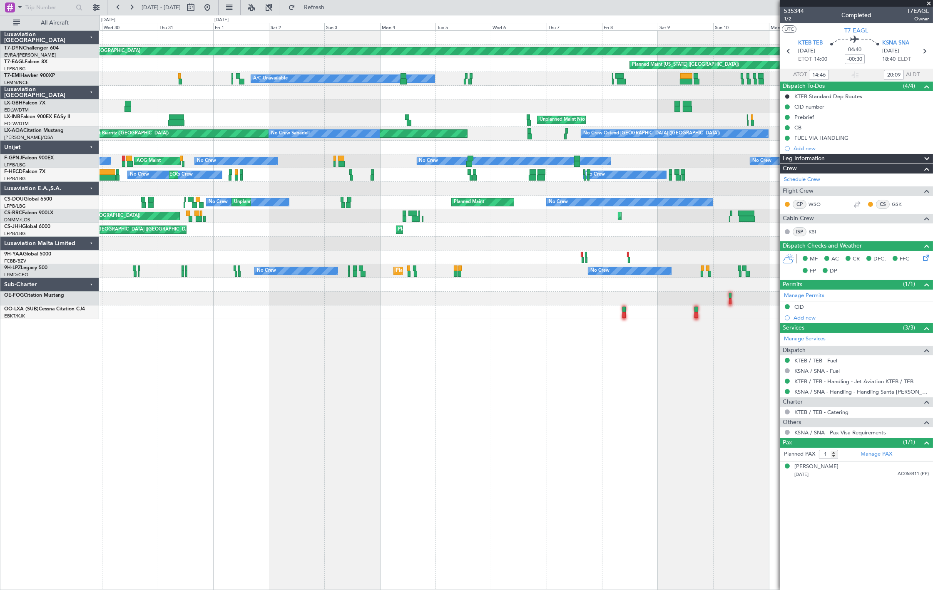
click at [376, 65] on div "Planned Maint New York (Teterboro)" at bounding box center [515, 65] width 833 height 14
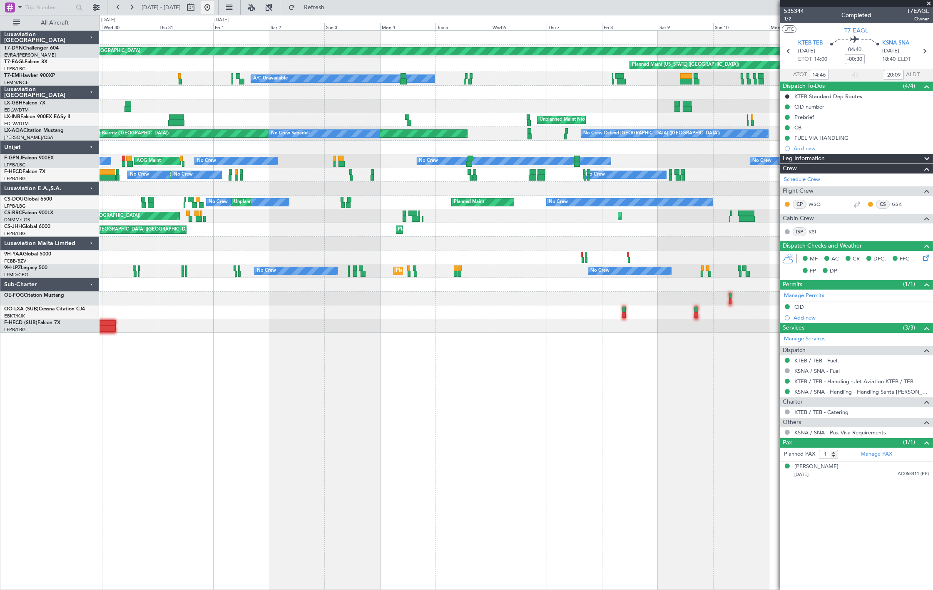
click at [214, 9] on button at bounding box center [207, 7] width 13 height 13
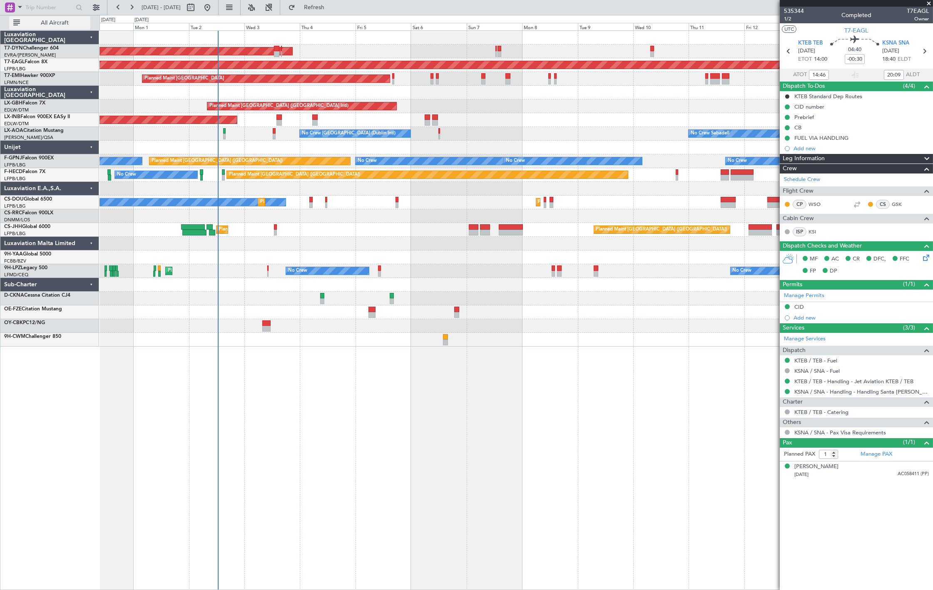
click at [64, 16] on button "All Aircraft" at bounding box center [49, 22] width 81 height 13
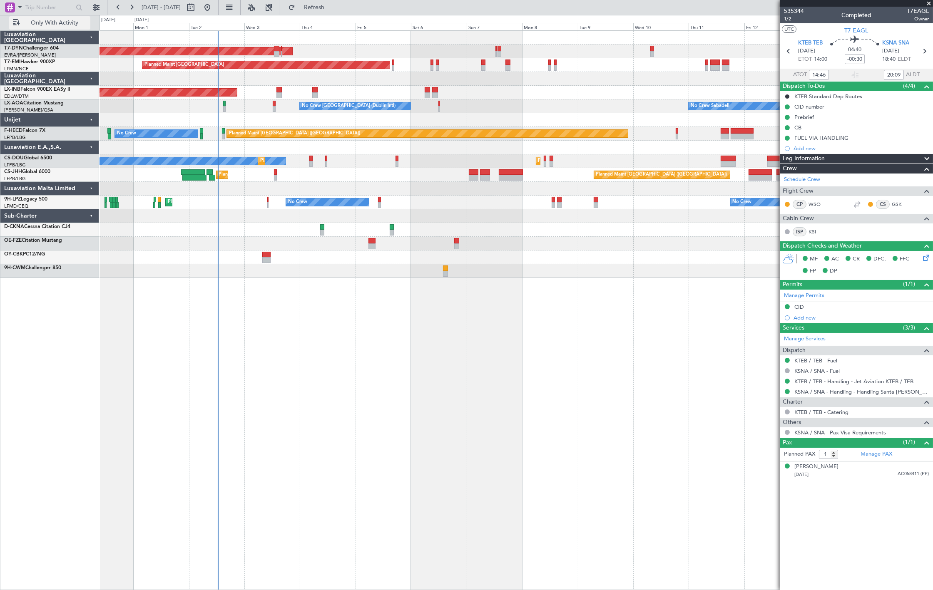
click at [73, 27] on button "Only With Activity" at bounding box center [49, 22] width 81 height 13
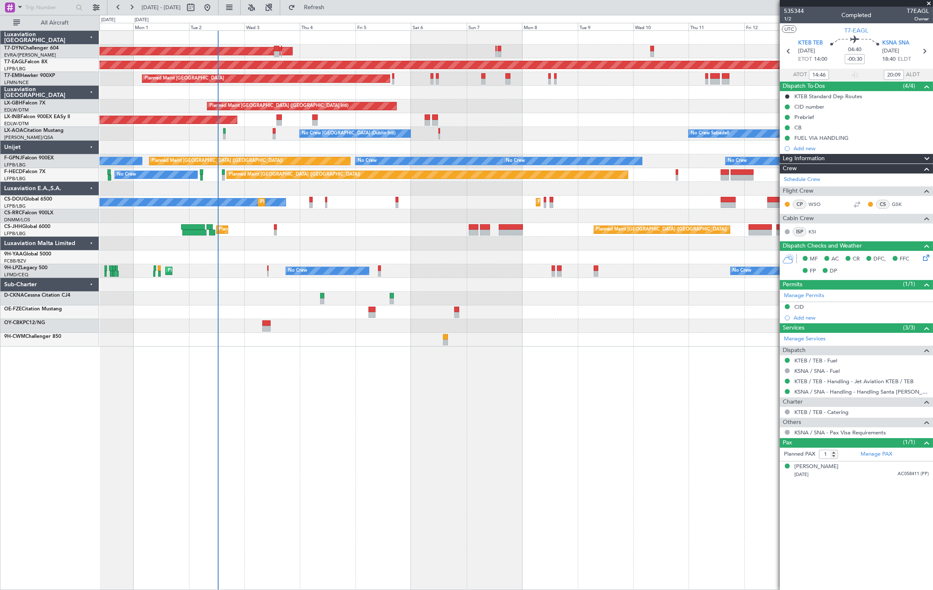
click at [89, 243] on div "Luxaviation Malta Limited" at bounding box center [49, 244] width 99 height 14
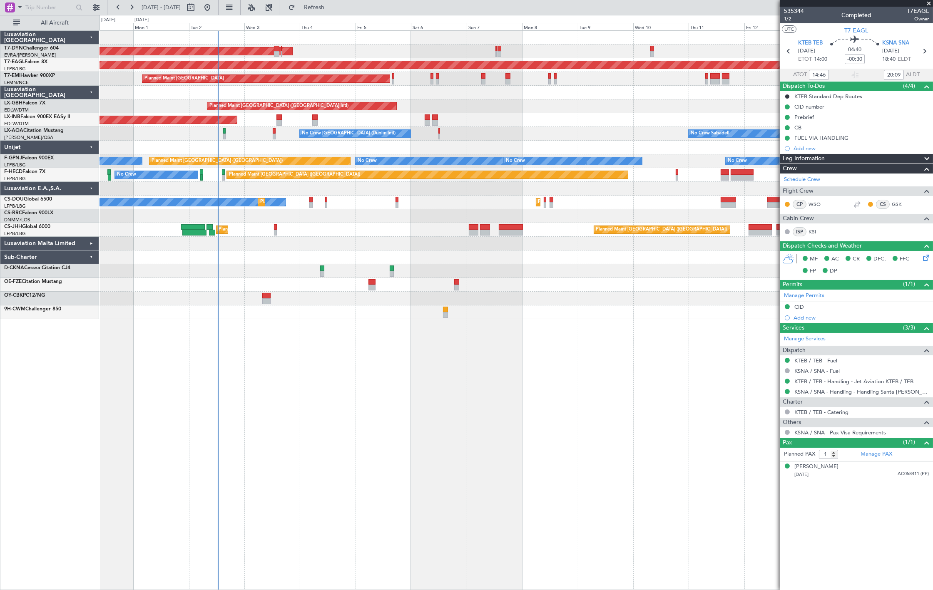
click at [90, 194] on div "Luxaviation E.A.,S.A." at bounding box center [49, 189] width 99 height 14
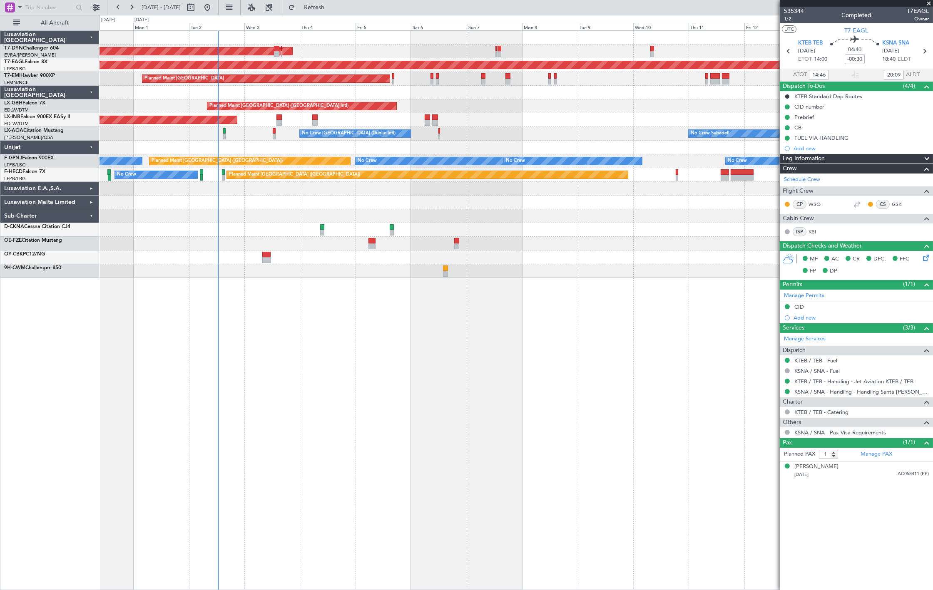
click at [90, 142] on div "Unijet" at bounding box center [49, 148] width 99 height 14
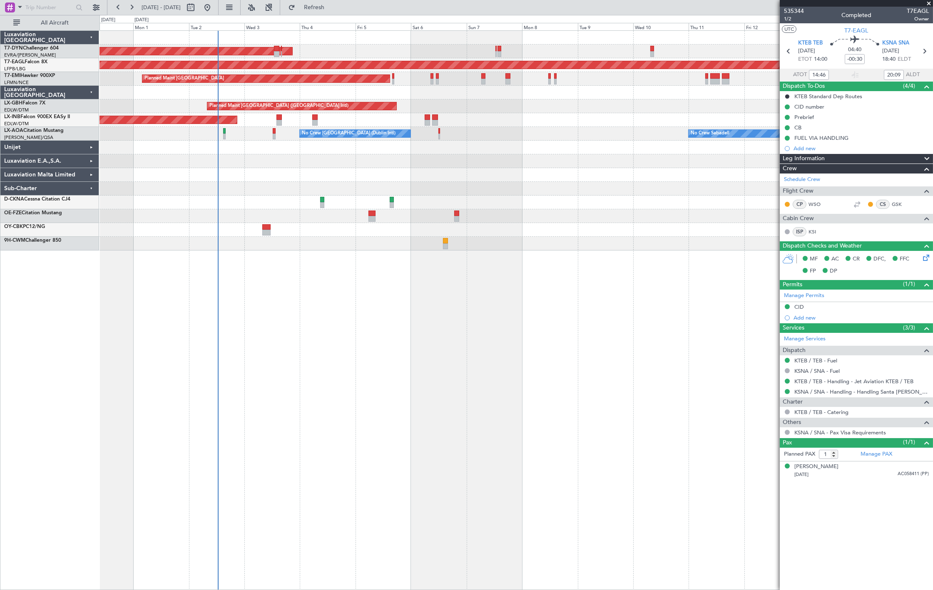
click at [87, 92] on div "Luxaviation [GEOGRAPHIC_DATA]" at bounding box center [49, 93] width 99 height 14
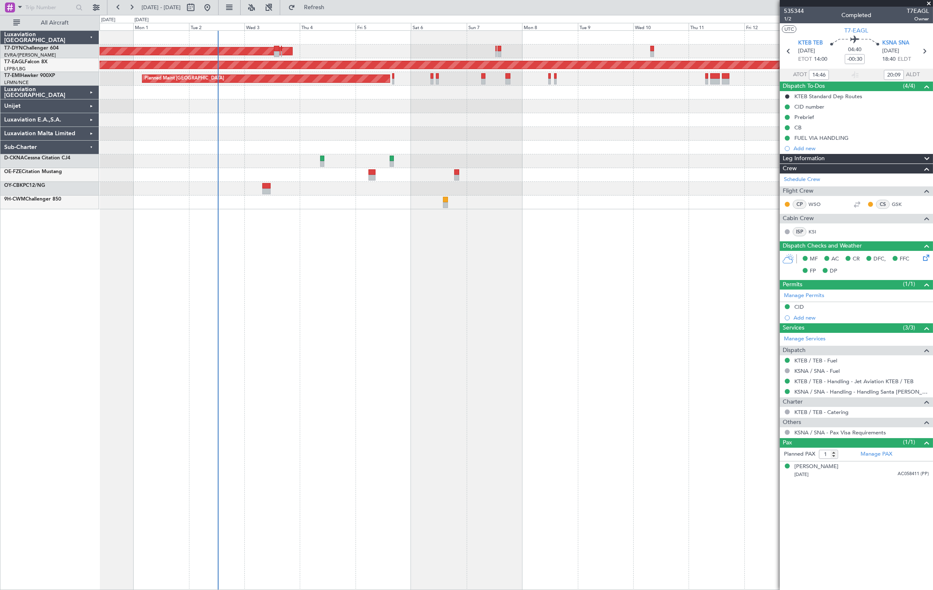
click at [89, 30] on div "All Aircraft" at bounding box center [53, 22] width 107 height 15
click at [90, 34] on div "Luxaviation [GEOGRAPHIC_DATA]" at bounding box center [49, 38] width 99 height 14
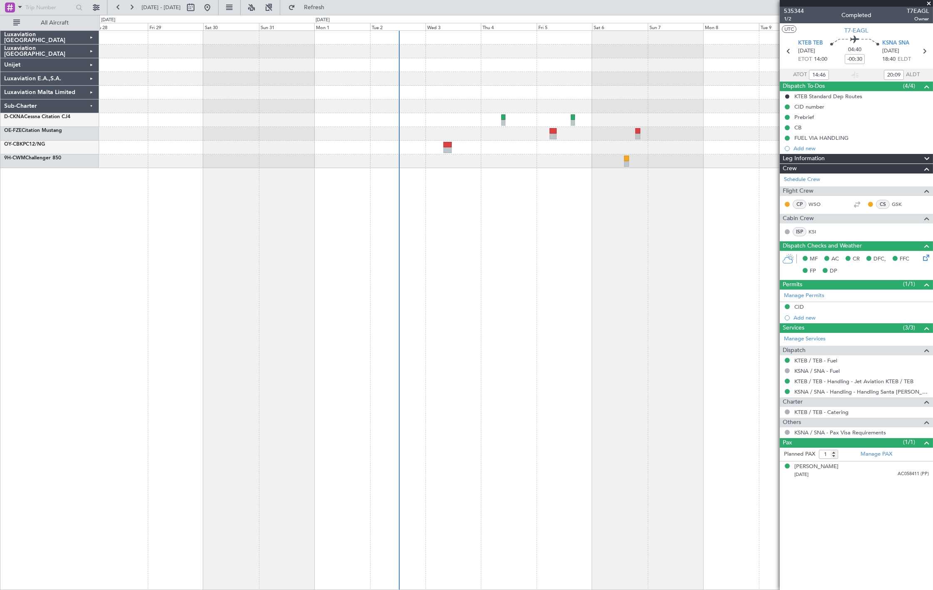
click at [290, 258] on div at bounding box center [515, 310] width 833 height 560
click at [197, 9] on button at bounding box center [190, 7] width 13 height 13
select select "8"
select select "2025"
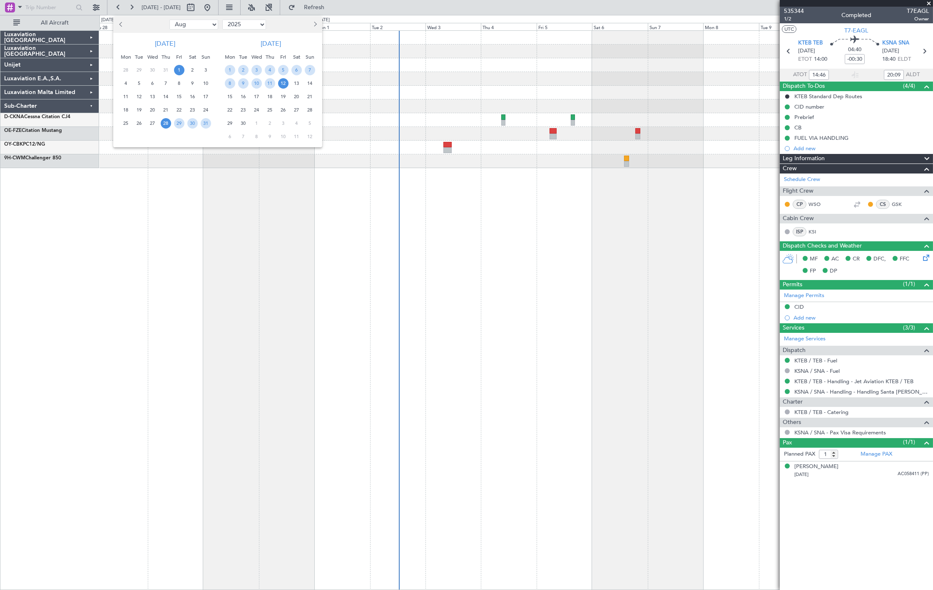
click at [178, 72] on span "1" at bounding box center [179, 70] width 10 height 10
click at [181, 67] on span "1" at bounding box center [179, 70] width 10 height 10
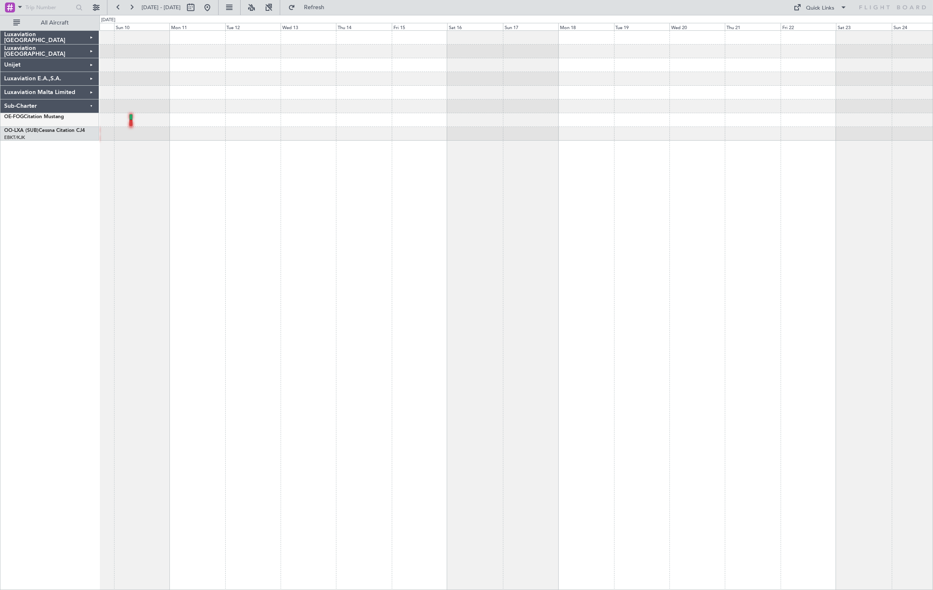
click at [142, 168] on div at bounding box center [515, 310] width 833 height 560
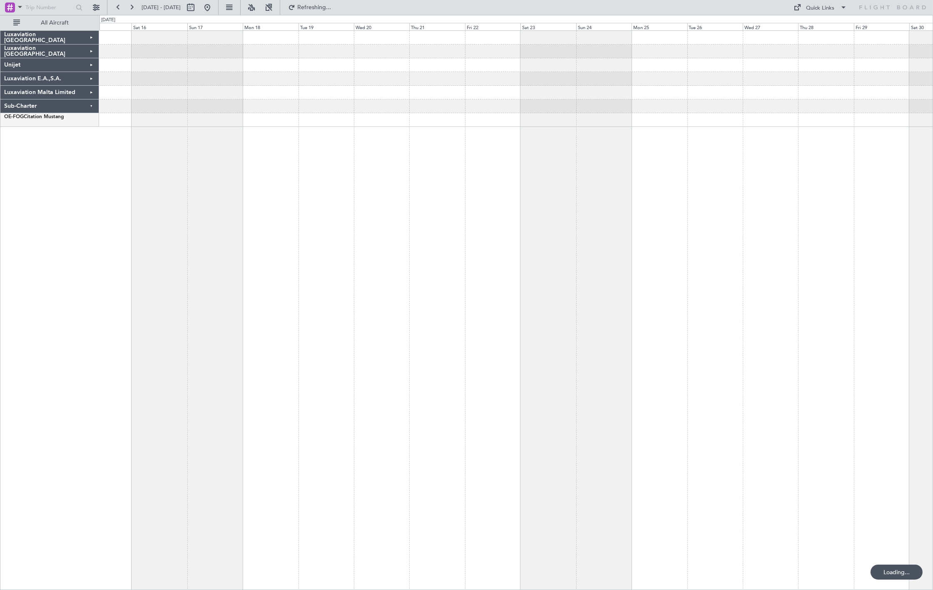
click at [417, 166] on div at bounding box center [515, 310] width 833 height 560
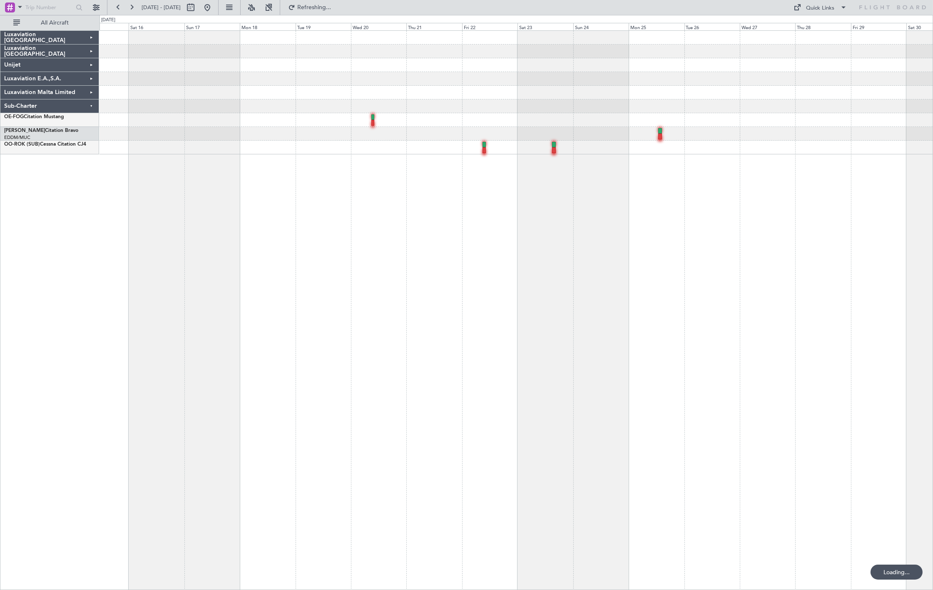
click at [568, 161] on div at bounding box center [515, 310] width 833 height 560
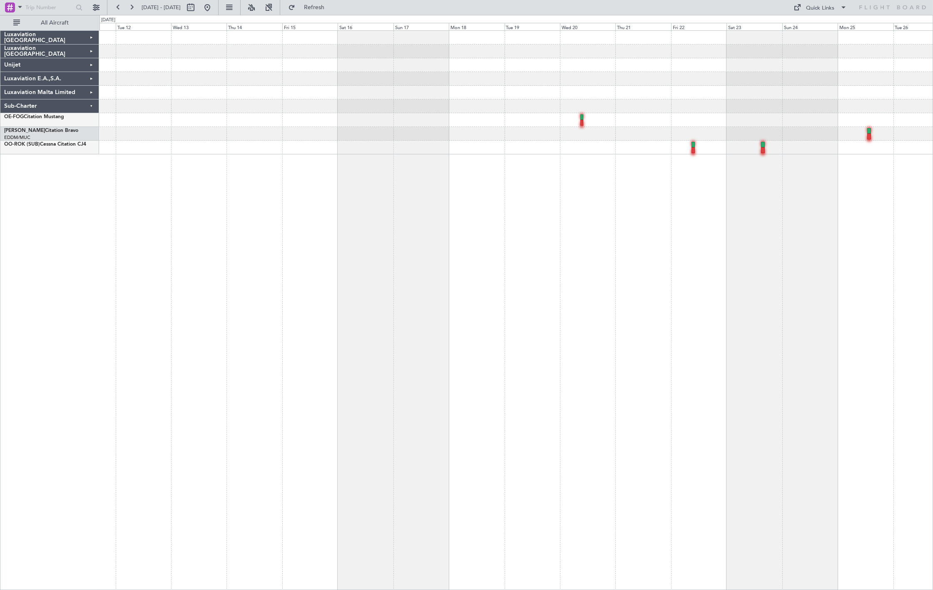
click at [605, 159] on div at bounding box center [515, 310] width 833 height 560
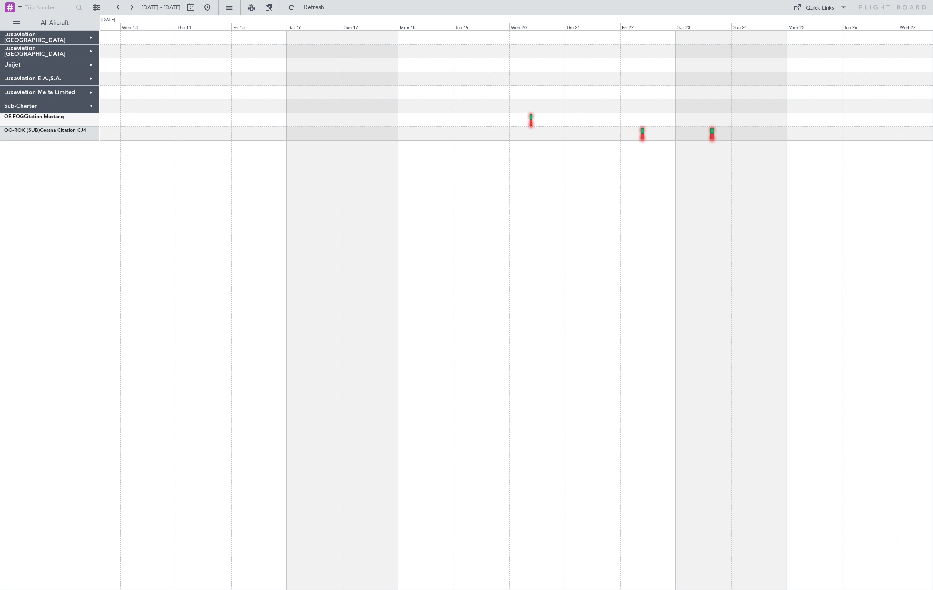
click at [450, 171] on div at bounding box center [515, 310] width 833 height 560
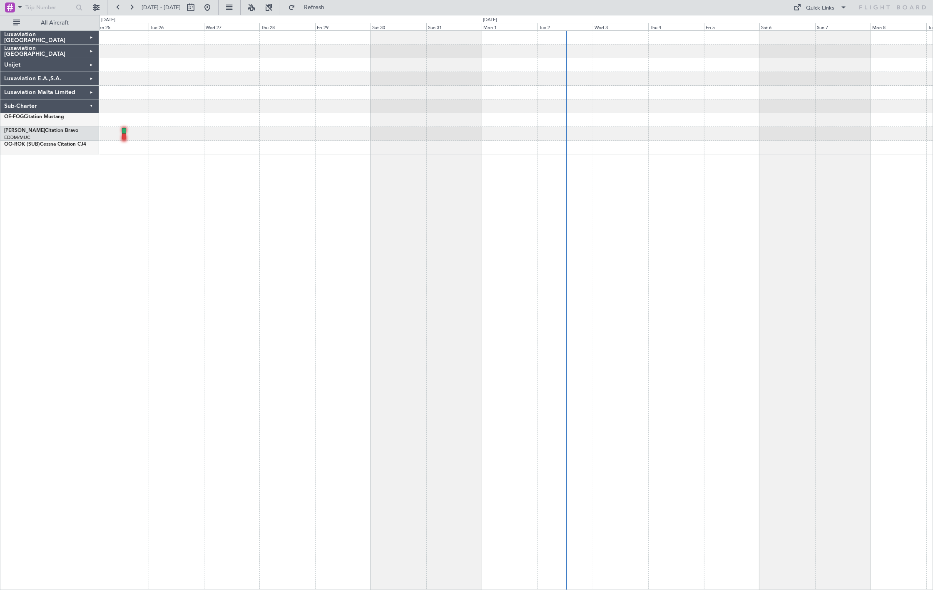
click at [151, 163] on div at bounding box center [515, 310] width 833 height 560
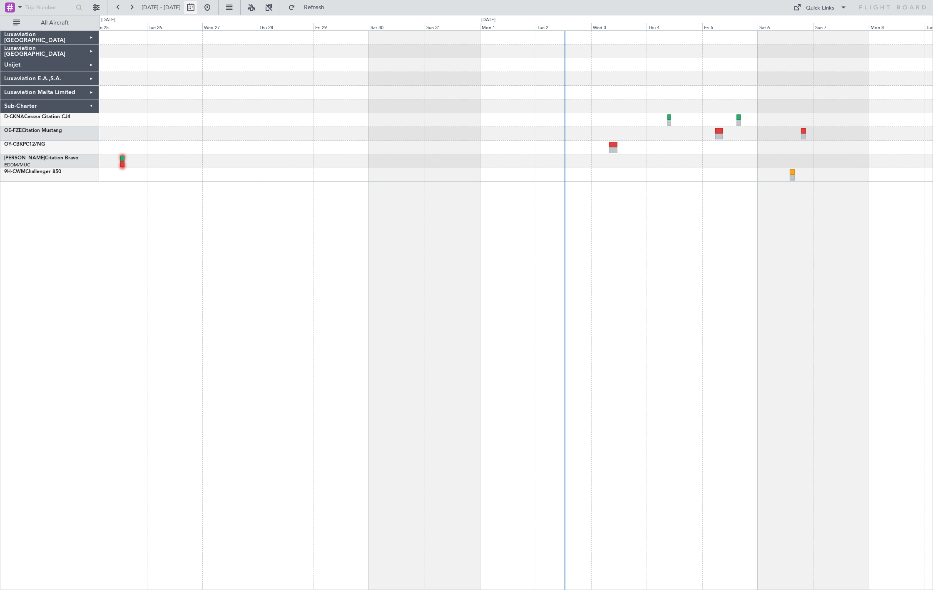
click at [197, 7] on button at bounding box center [190, 7] width 13 height 13
select select "8"
select select "2025"
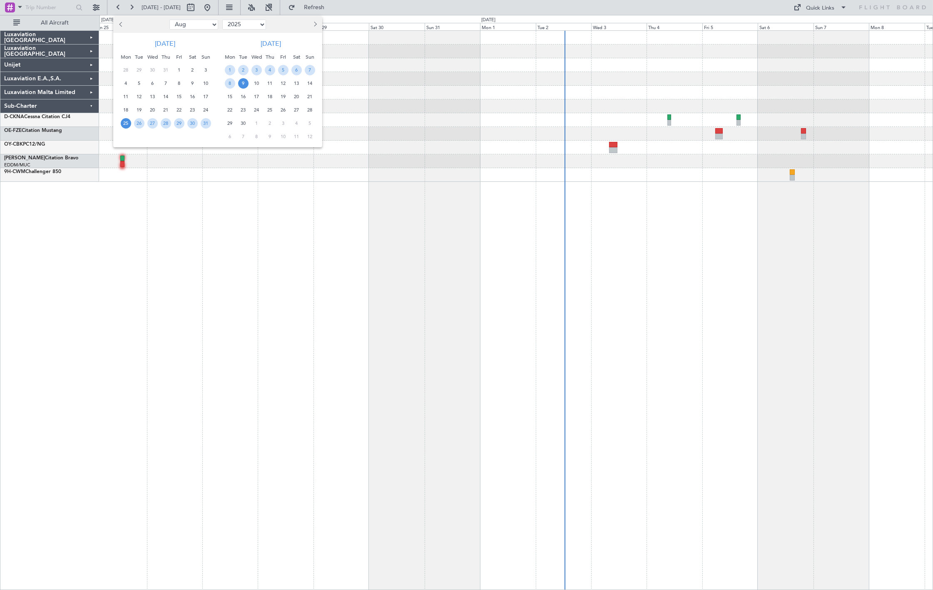
click at [185, 70] on div "1" at bounding box center [178, 70] width 13 height 13
click at [181, 69] on span "1" at bounding box center [179, 70] width 10 height 10
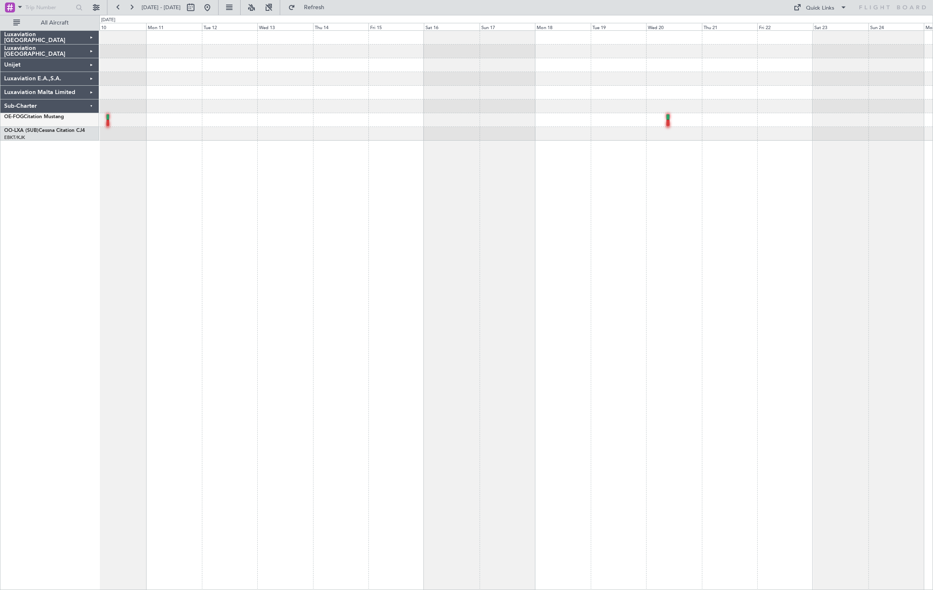
click at [144, 149] on div at bounding box center [515, 310] width 833 height 560
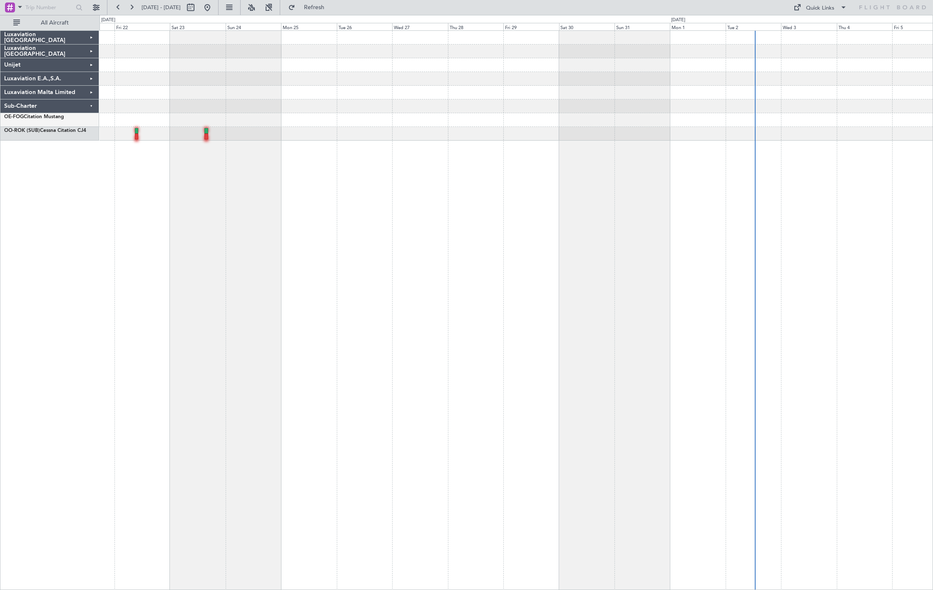
click at [171, 127] on div at bounding box center [515, 86] width 833 height 110
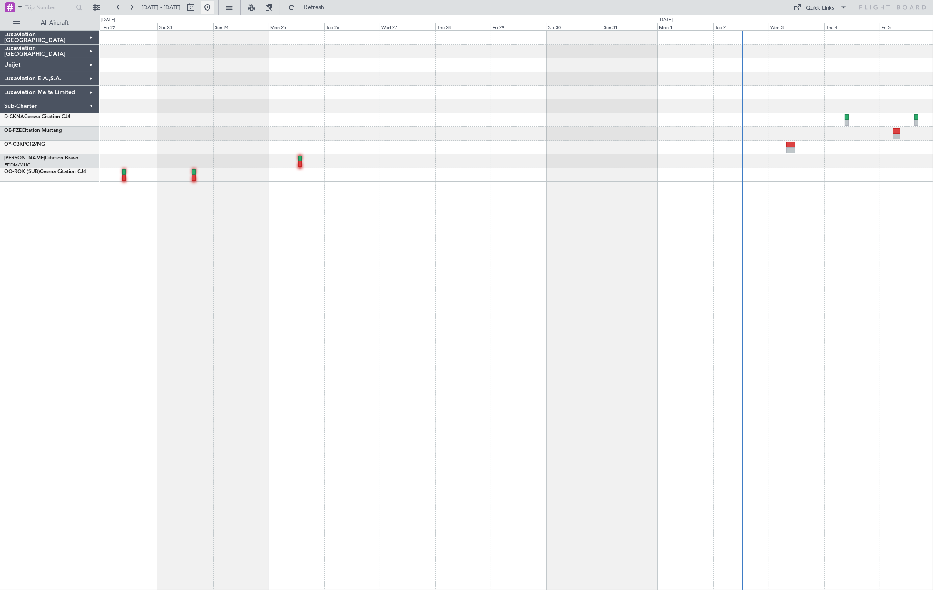
click at [214, 10] on button at bounding box center [207, 7] width 13 height 13
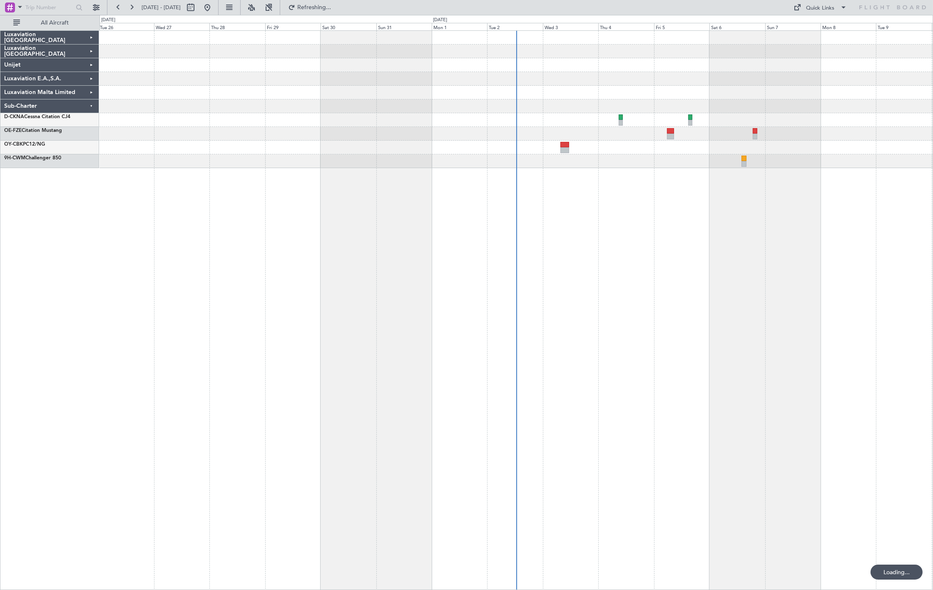
click at [90, 92] on div "Luxaviation Malta Limited" at bounding box center [49, 93] width 99 height 14
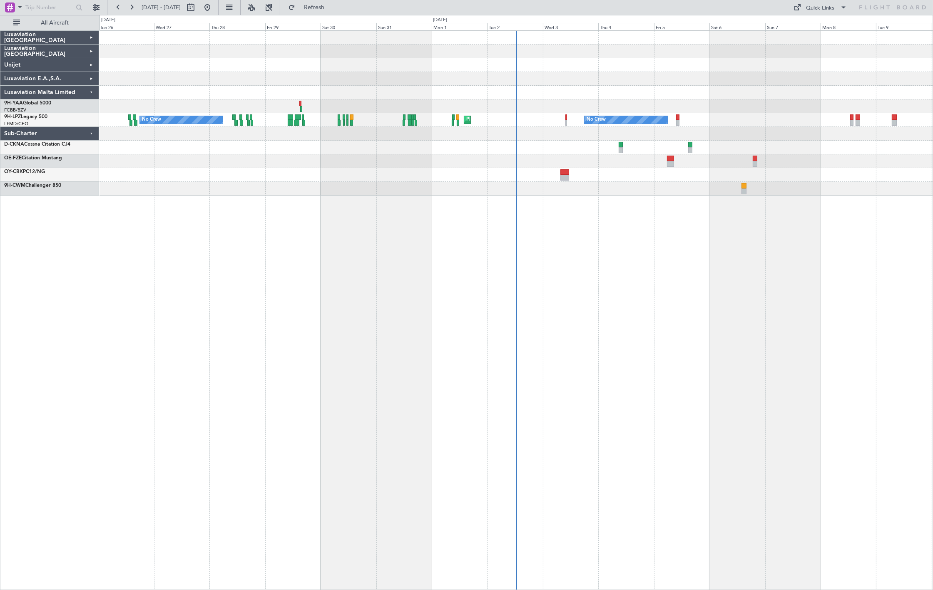
click at [89, 80] on div "Luxaviation E.A.,S.A." at bounding box center [49, 79] width 99 height 14
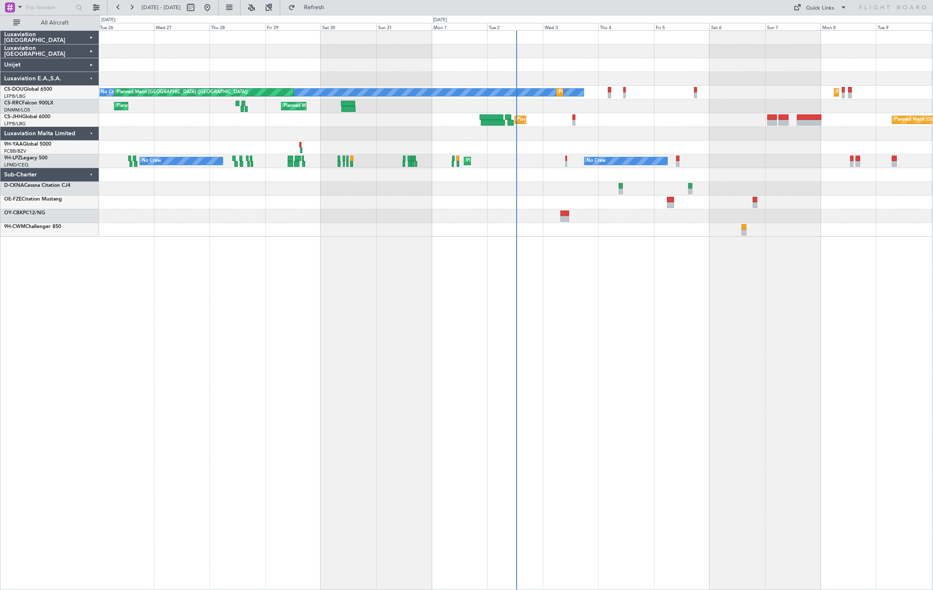
click at [92, 69] on div "Unijet" at bounding box center [49, 65] width 99 height 14
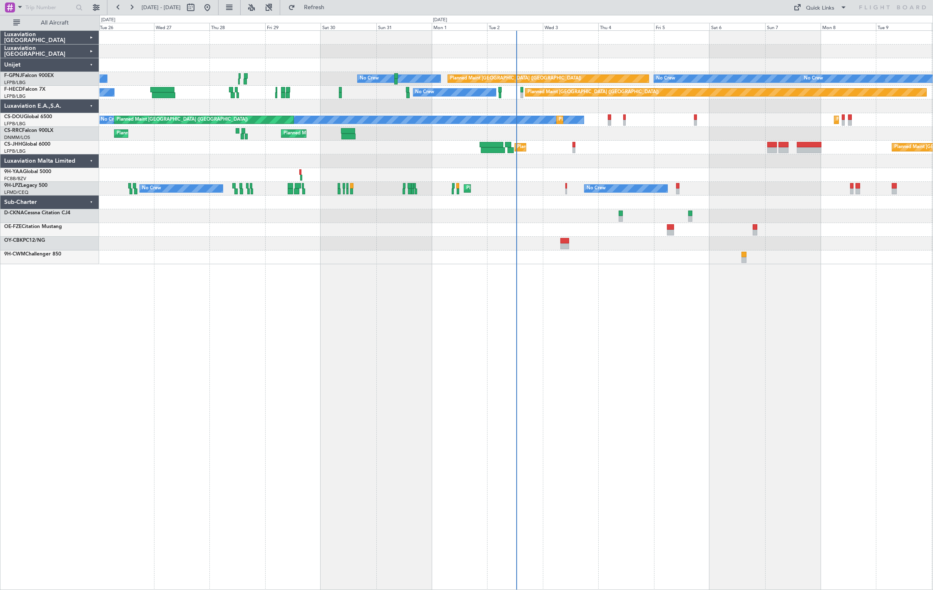
click at [92, 55] on div "Luxaviation [GEOGRAPHIC_DATA]" at bounding box center [49, 52] width 99 height 14
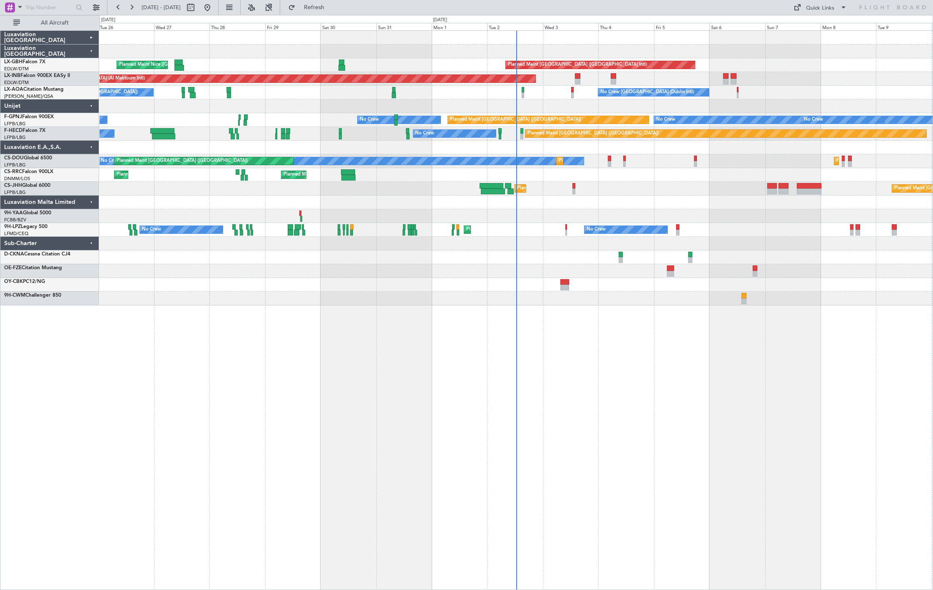
click at [89, 40] on div "Luxaviation [GEOGRAPHIC_DATA]" at bounding box center [49, 38] width 99 height 14
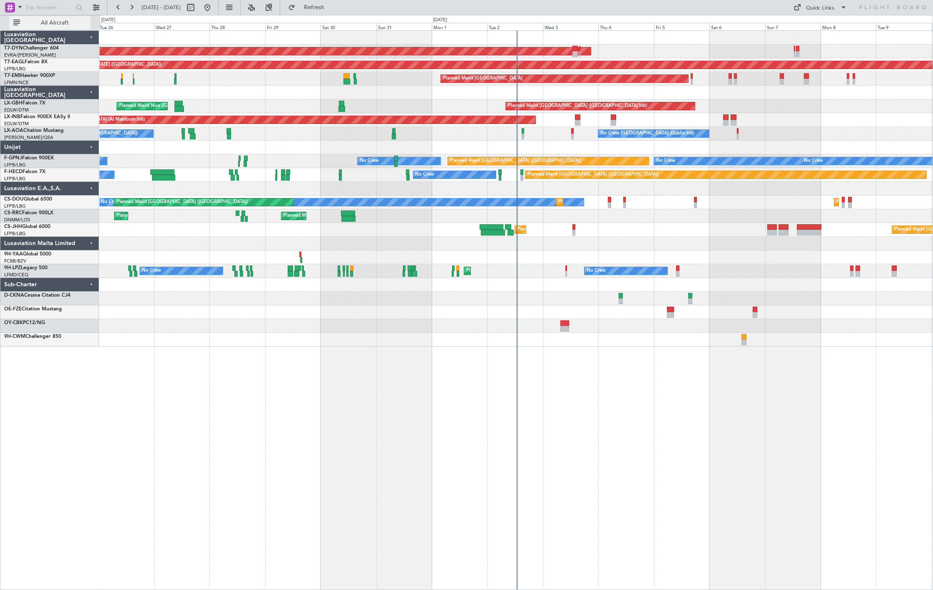
click at [55, 22] on span "All Aircraft" at bounding box center [55, 23] width 66 height 6
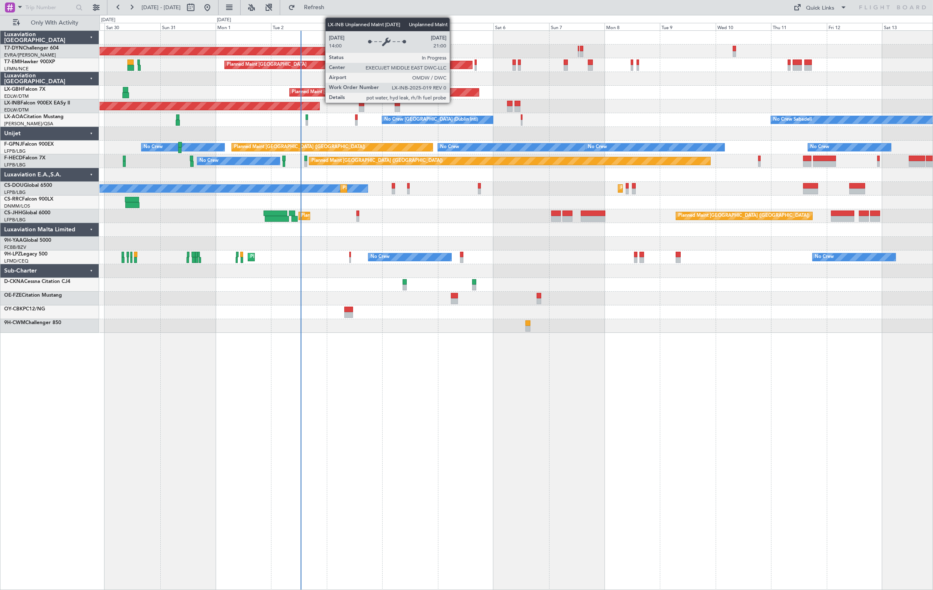
click at [238, 109] on div "Unplanned Maint [GEOGRAPHIC_DATA] (Al Maktoum Intl)" at bounding box center [61, 105] width 515 height 7
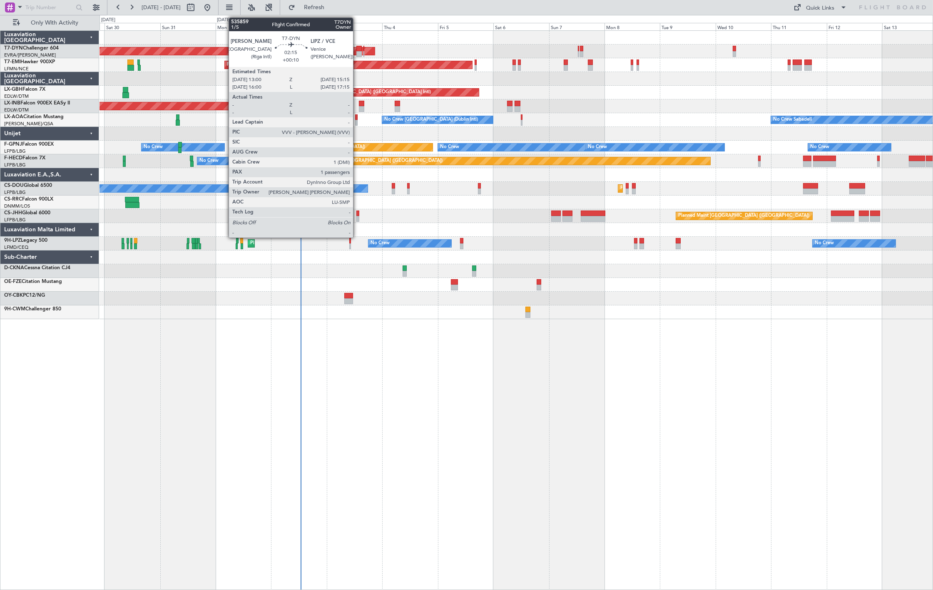
click at [357, 51] on div at bounding box center [358, 54] width 5 height 6
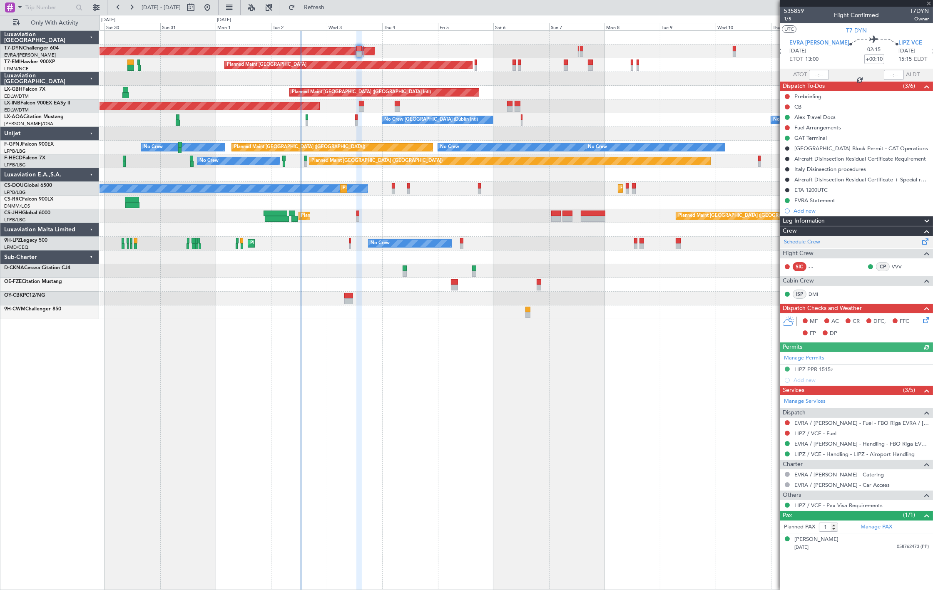
click at [812, 243] on link "Schedule Crew" at bounding box center [802, 242] width 36 height 8
click at [812, 239] on link "Schedule Crew" at bounding box center [802, 242] width 36 height 8
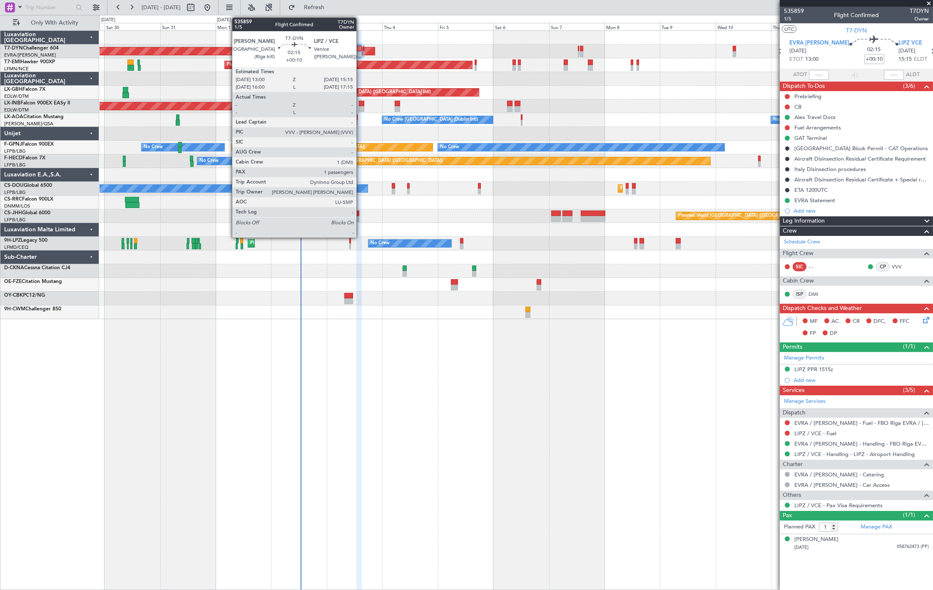
click at [360, 52] on div at bounding box center [358, 54] width 5 height 6
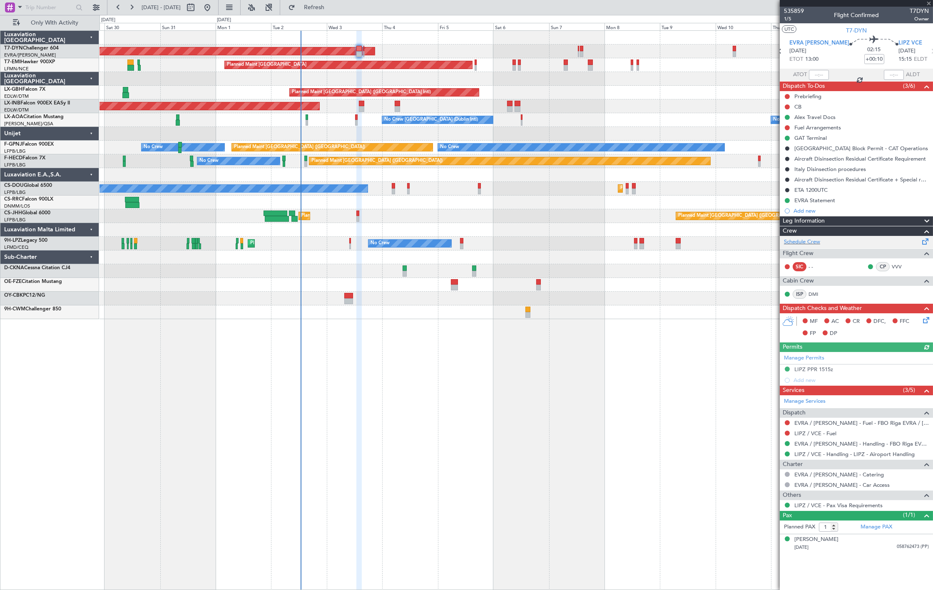
click at [825, 241] on div "Schedule Crew" at bounding box center [856, 242] width 153 height 12
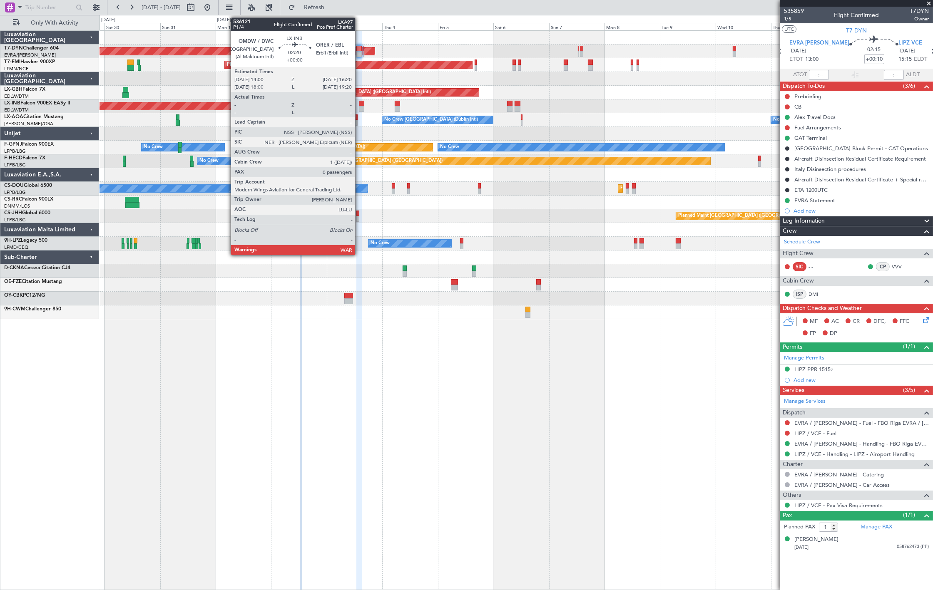
click at [361, 107] on div at bounding box center [361, 109] width 5 height 6
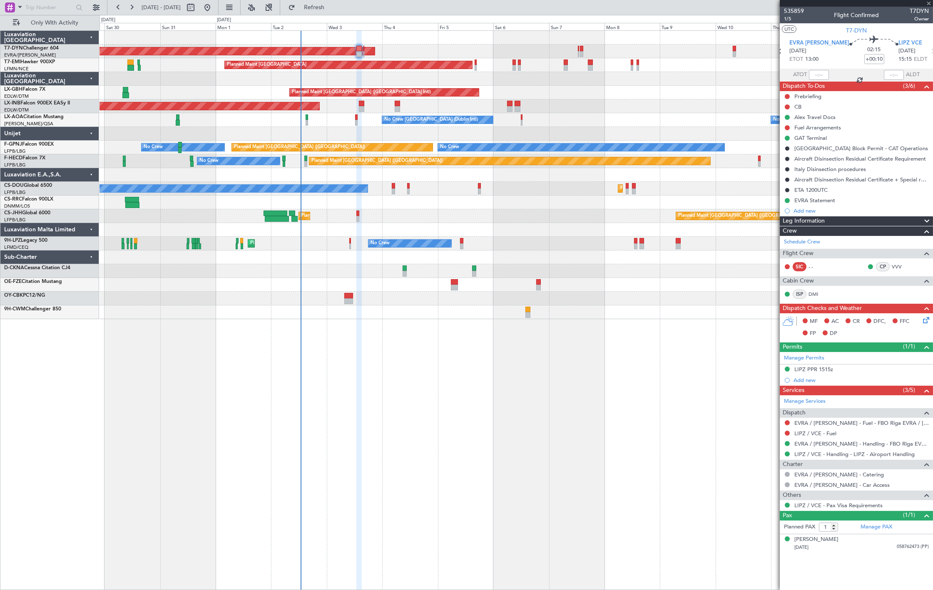
type input "0"
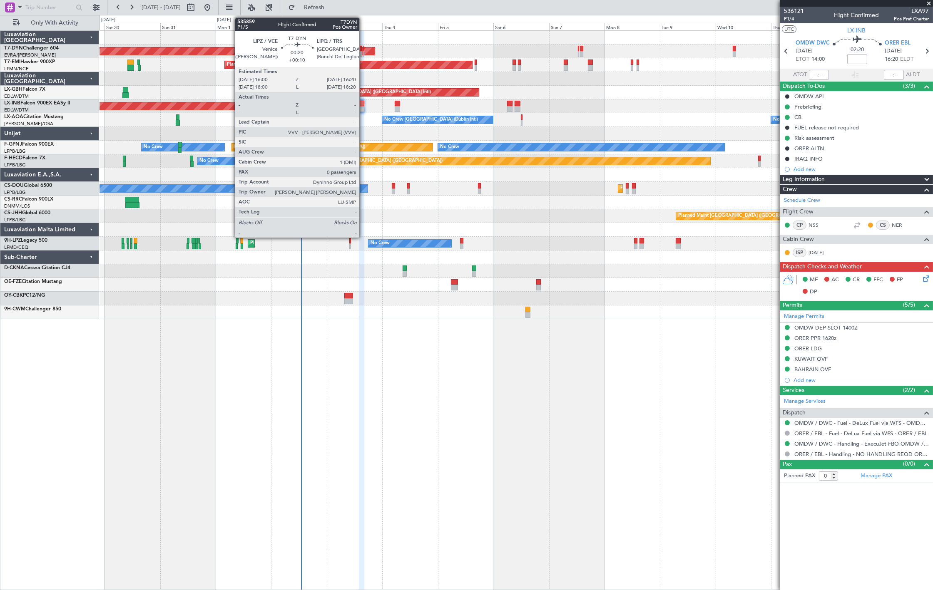
click at [363, 54] on div at bounding box center [363, 54] width 1 height 6
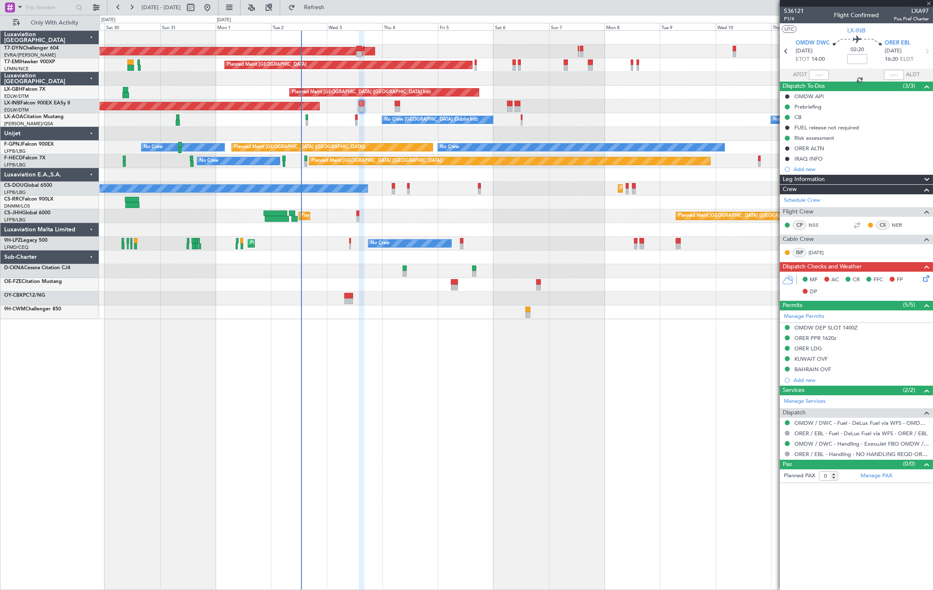
type input "+00:10"
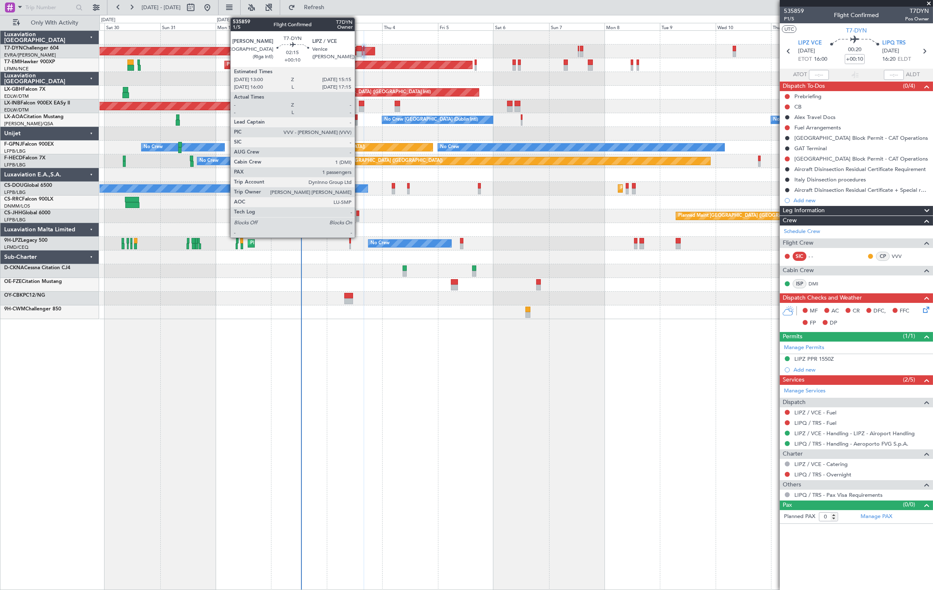
click at [359, 52] on div at bounding box center [358, 54] width 5 height 6
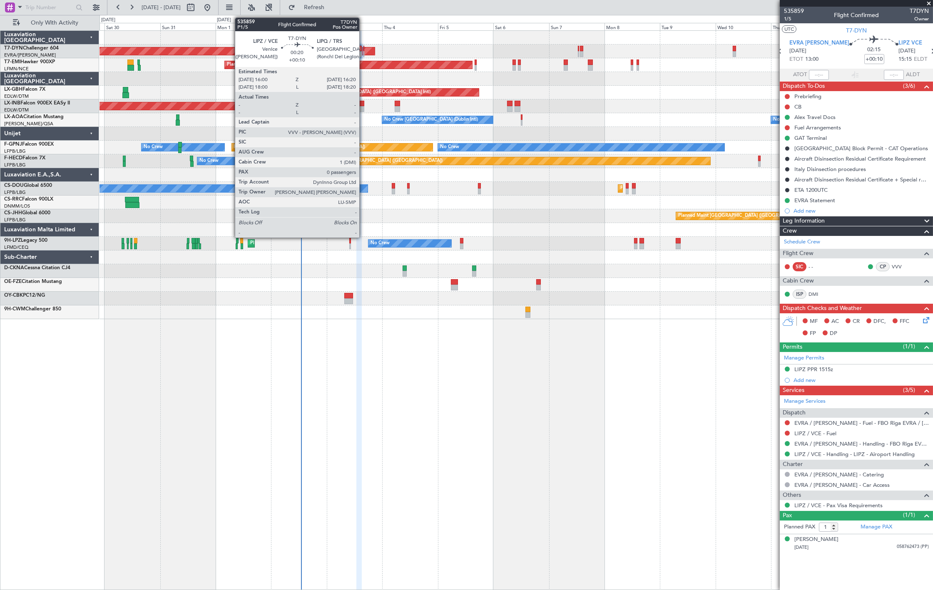
click at [363, 55] on div at bounding box center [363, 54] width 1 height 6
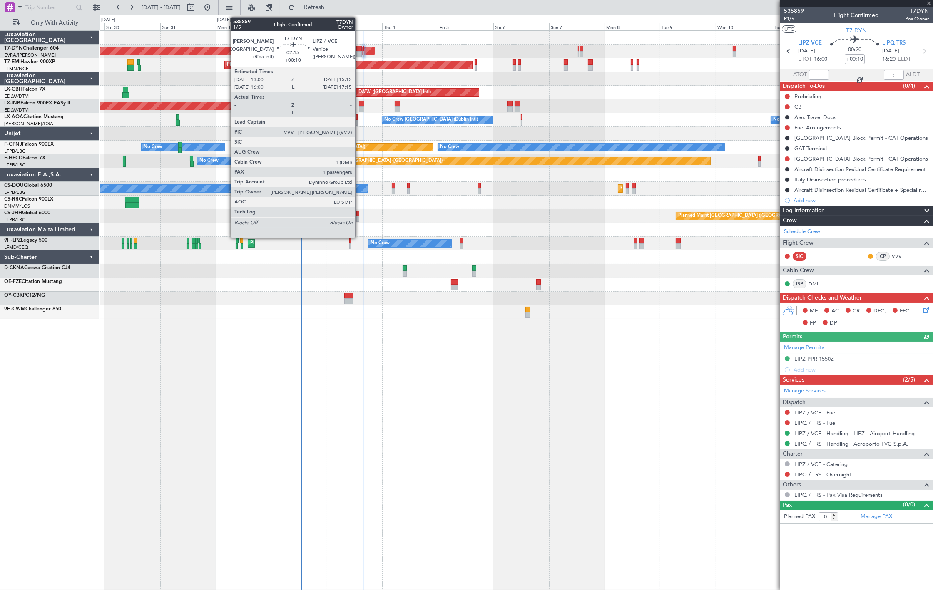
click at [359, 55] on div at bounding box center [358, 54] width 5 height 6
click at [358, 47] on div at bounding box center [358, 49] width 5 height 6
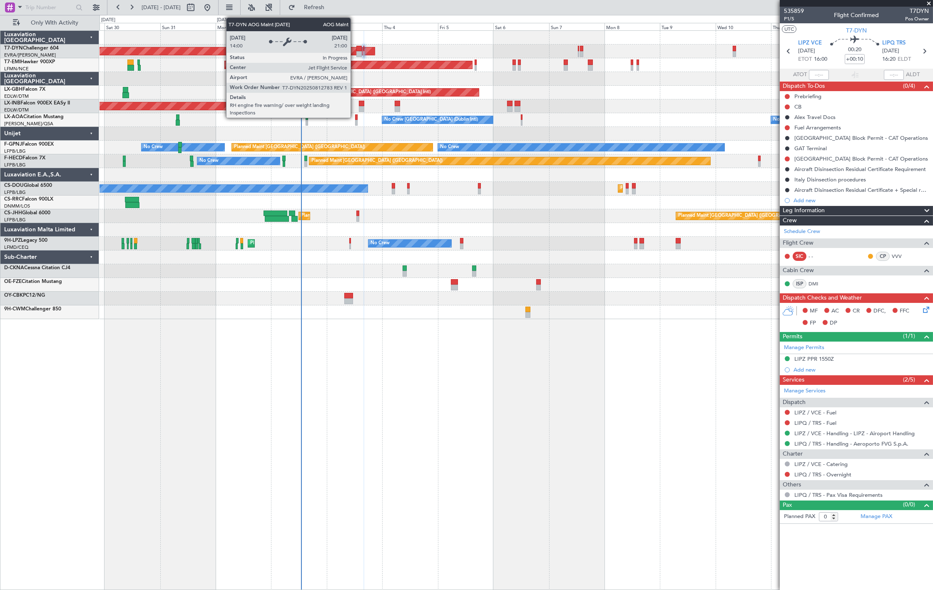
click at [355, 51] on div "AOG Maint Riga (Riga Intl)" at bounding box center [61, 50] width 626 height 7
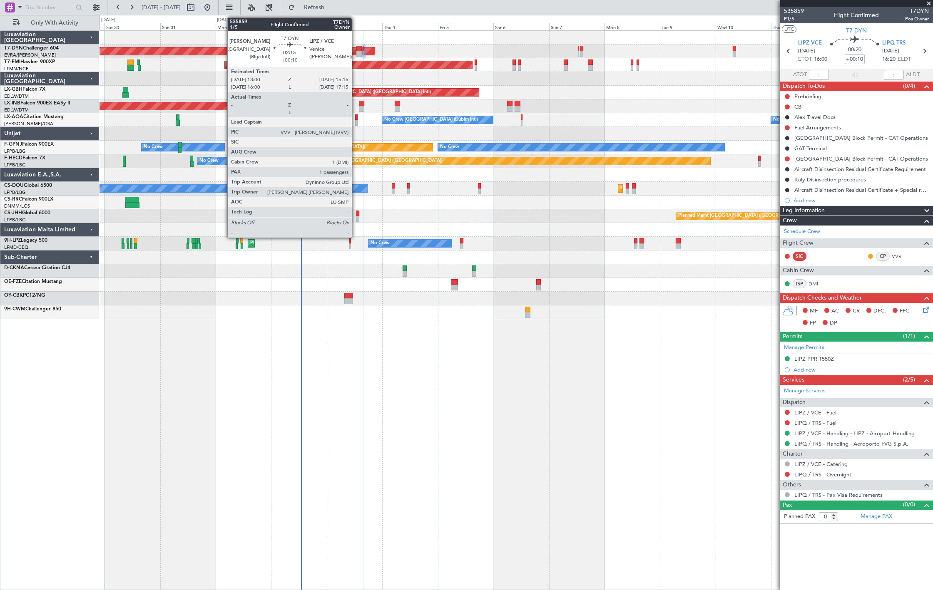
click at [357, 51] on div at bounding box center [358, 54] width 5 height 6
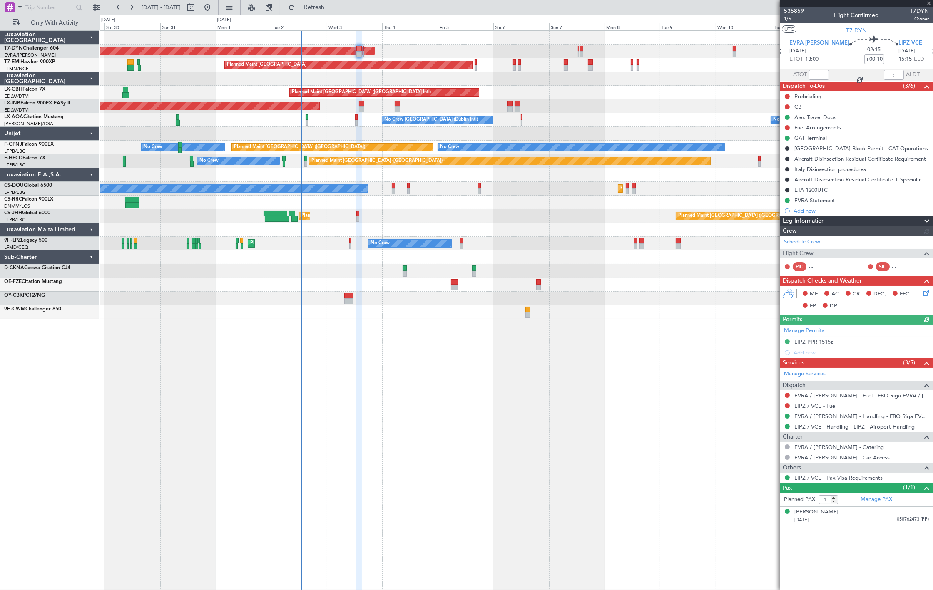
click at [793, 20] on span "1/5" at bounding box center [794, 18] width 20 height 7
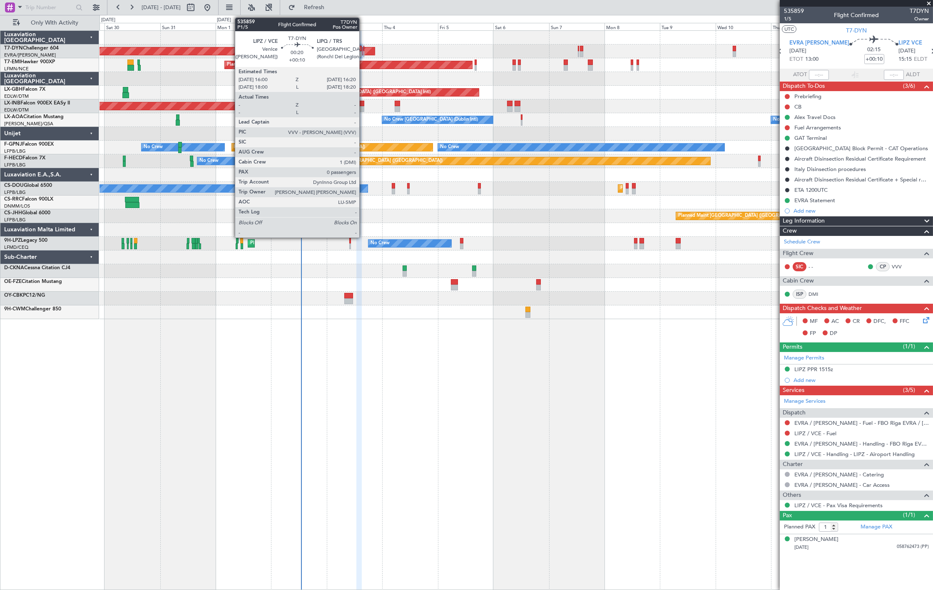
click at [363, 55] on div at bounding box center [363, 54] width 1 height 6
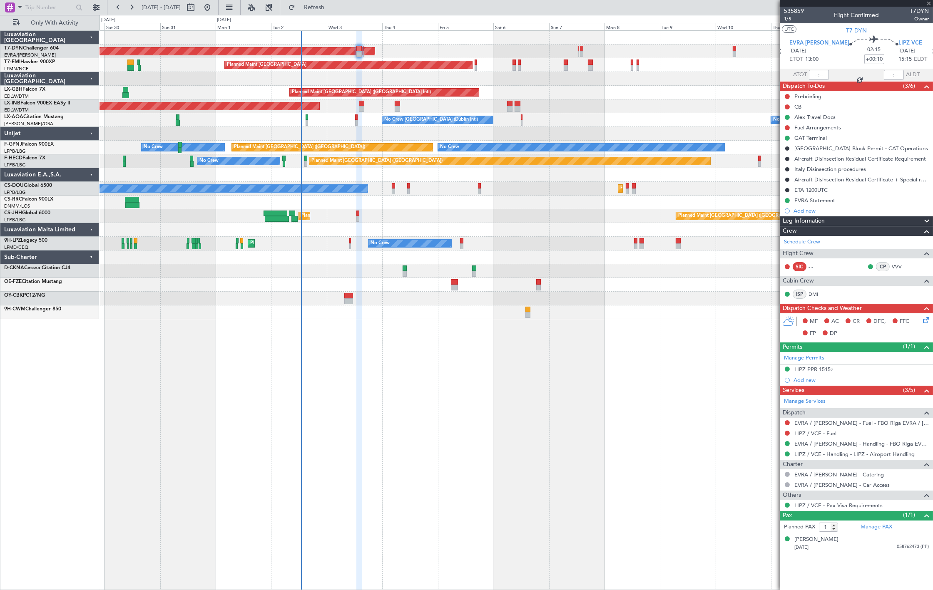
type input "0"
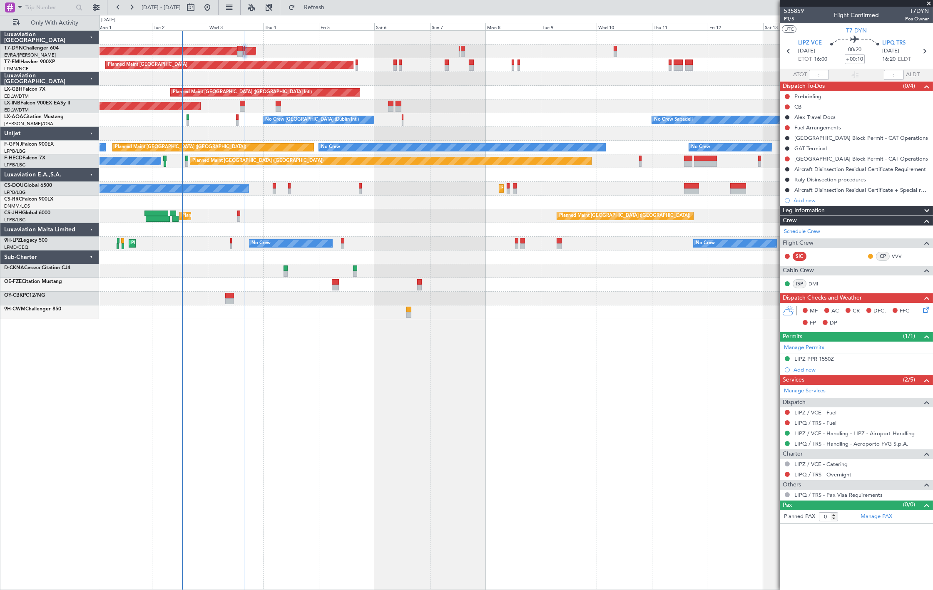
click at [365, 86] on div "AOG Maint Riga (Riga Intl) Planned Maint [GEOGRAPHIC_DATA] Planned Maint [GEOGR…" at bounding box center [515, 175] width 833 height 288
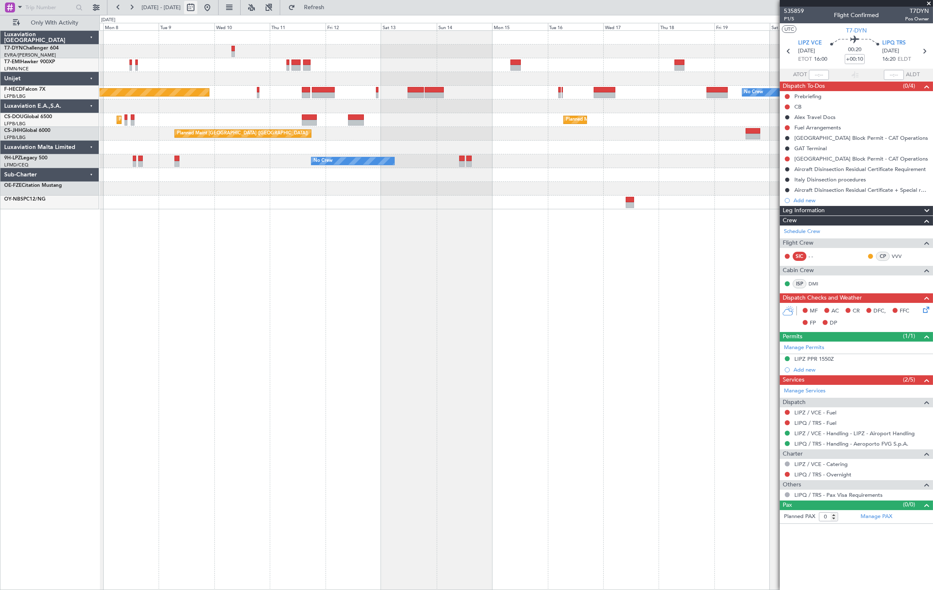
click at [197, 6] on button at bounding box center [190, 7] width 13 height 13
select select "9"
select select "2025"
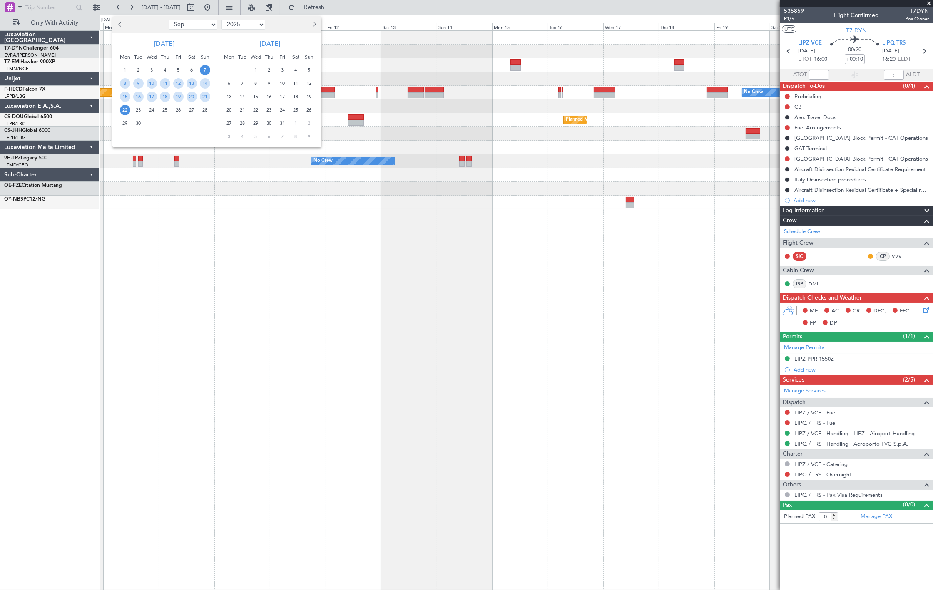
click at [418, 105] on div at bounding box center [466, 295] width 933 height 590
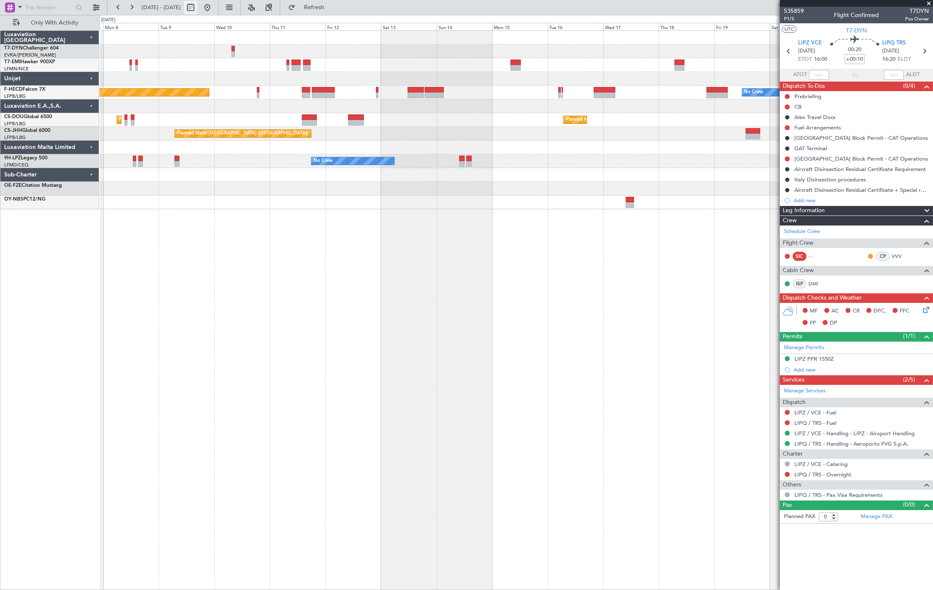
click at [197, 10] on button at bounding box center [190, 7] width 13 height 13
select select "9"
select select "2025"
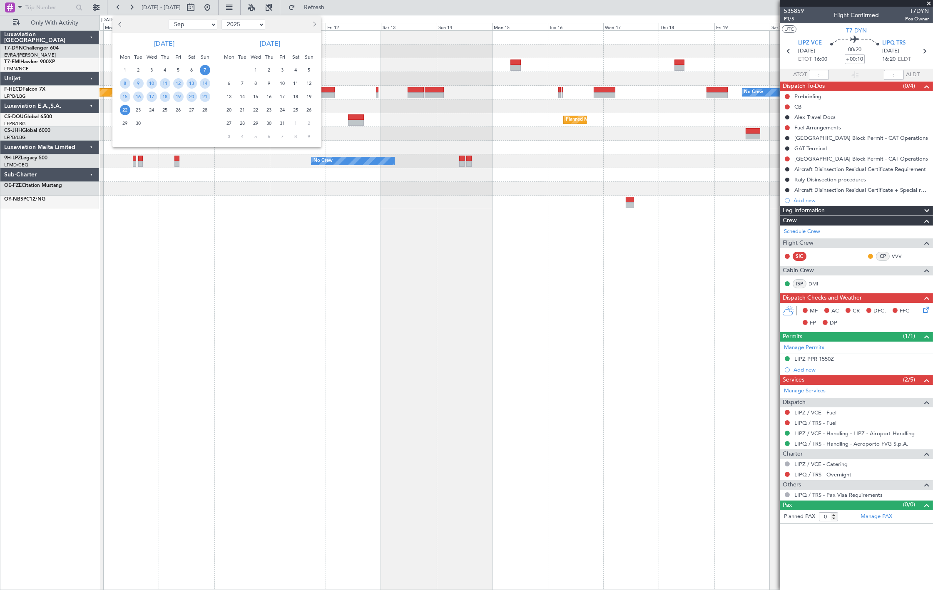
click at [200, 24] on select "Jan Feb Mar Apr May Jun [DATE] Aug Sep Oct Nov Dec" at bounding box center [193, 25] width 49 height 10
drag, startPoint x: 203, startPoint y: 24, endPoint x: 208, endPoint y: 32, distance: 9.7
click at [203, 25] on select "Jan Feb Mar Apr May Jun [DATE] Aug Sep Oct Nov Dec" at bounding box center [193, 25] width 49 height 10
drag, startPoint x: 471, startPoint y: 88, endPoint x: 468, endPoint y: 92, distance: 4.7
click at [471, 88] on div at bounding box center [466, 295] width 933 height 590
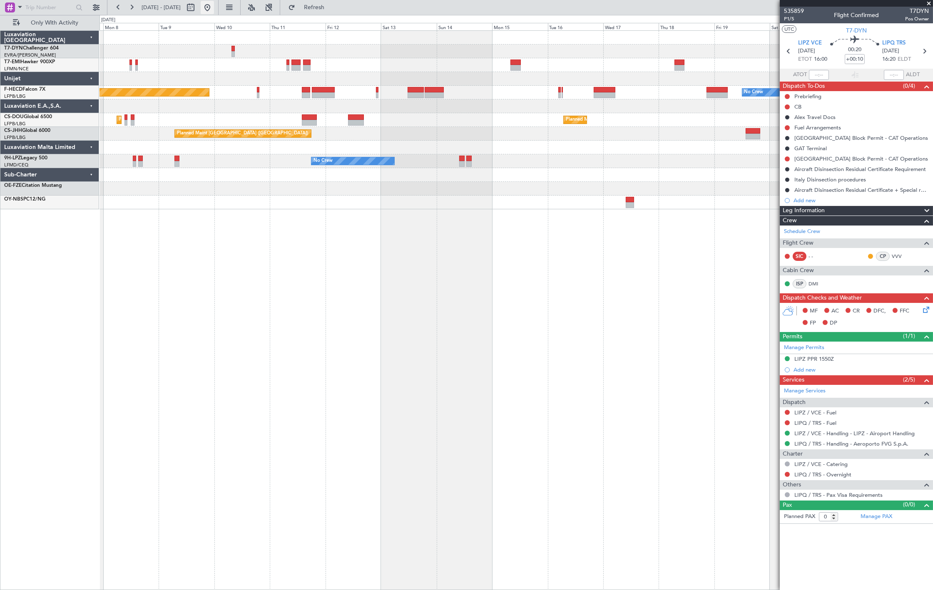
drag, startPoint x: 234, startPoint y: 10, endPoint x: 232, endPoint y: 13, distance: 4.3
click at [214, 10] on button at bounding box center [207, 7] width 13 height 13
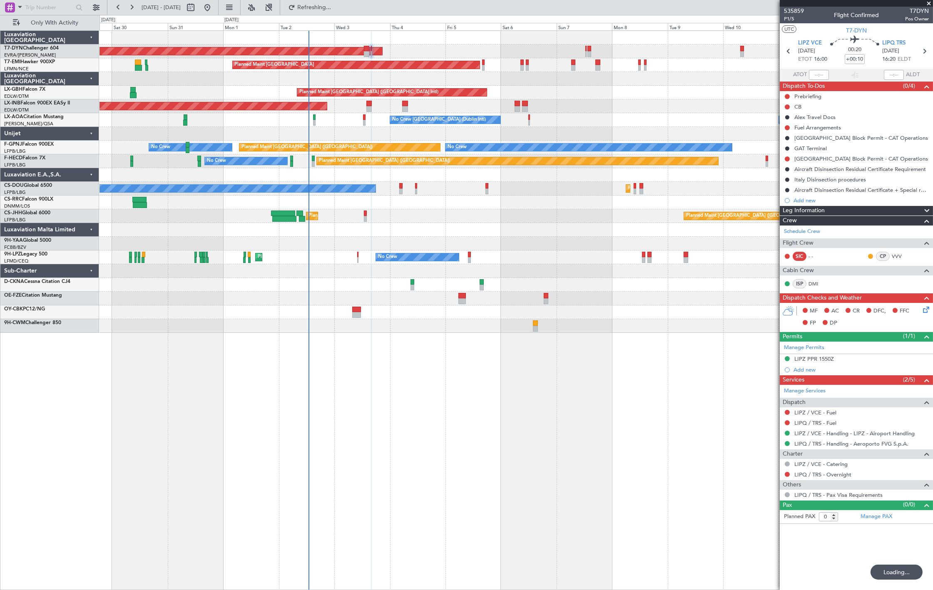
click at [306, 139] on div "AOG Maint Riga (Riga Intl) Planned Maint [GEOGRAPHIC_DATA] Planned Maint [GEOGR…" at bounding box center [515, 182] width 833 height 302
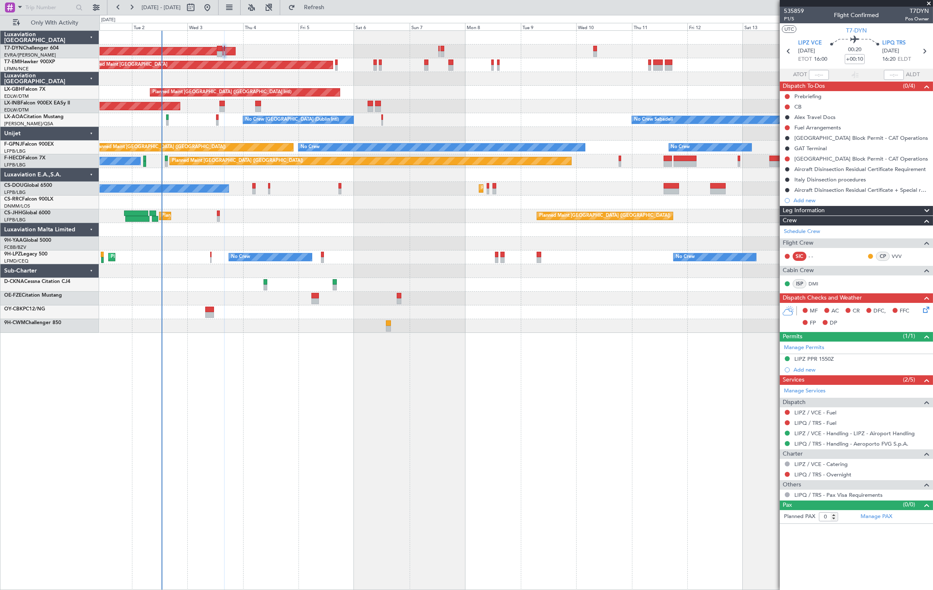
click at [346, 154] on div "AOG Maint Riga (Riga Intl) Planned Maint [GEOGRAPHIC_DATA] Planned Maint [GEOGR…" at bounding box center [515, 182] width 833 height 302
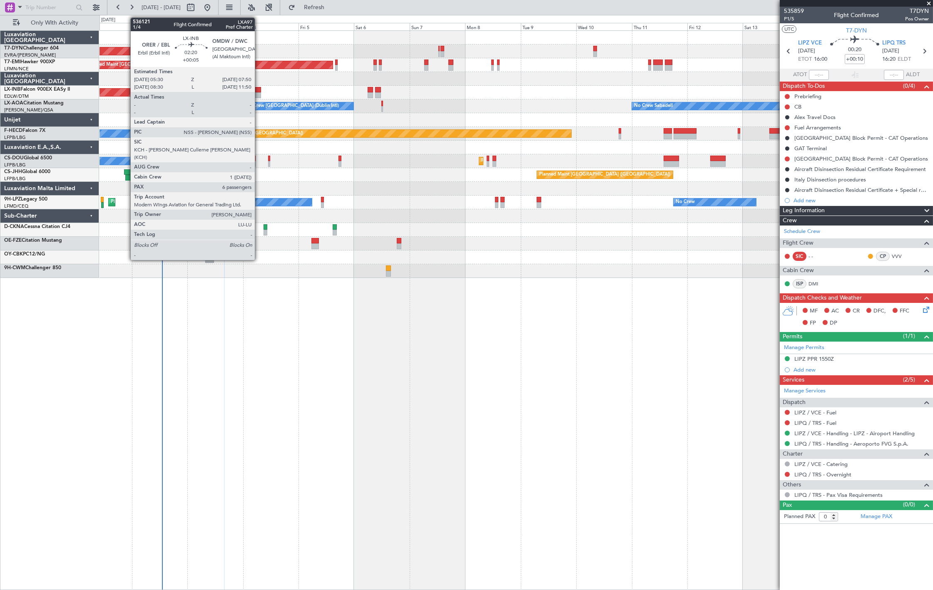
click at [259, 94] on div at bounding box center [257, 95] width 5 height 6
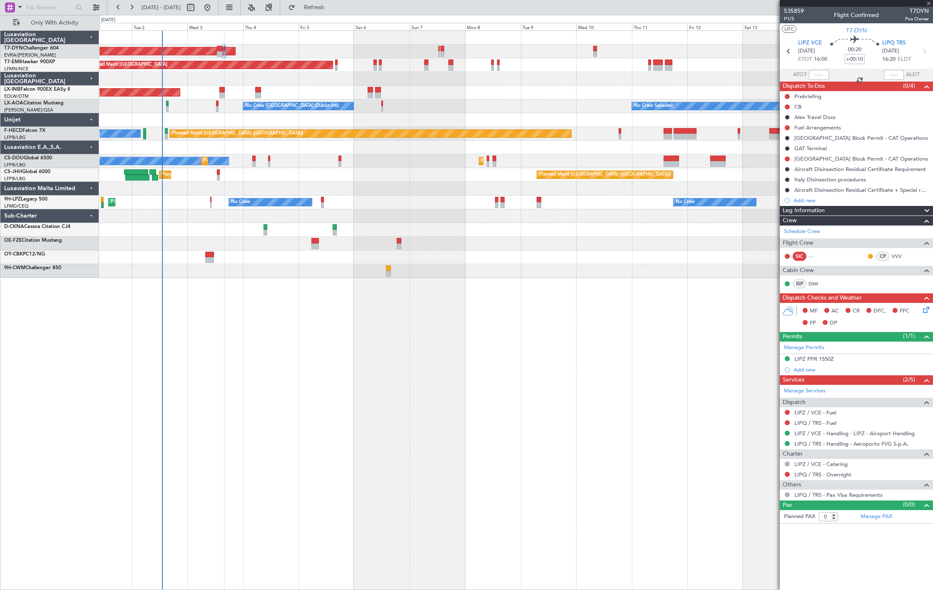
click at [215, 107] on div "No Crew Sabadell No Crew Dublin (Dublin Intl)" at bounding box center [515, 106] width 833 height 14
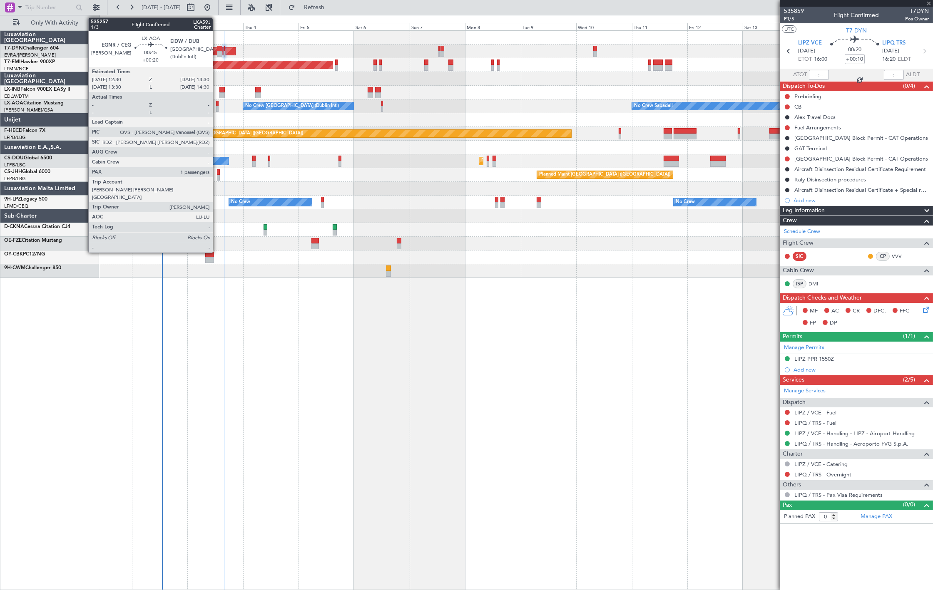
type input "+00:05"
type input "6"
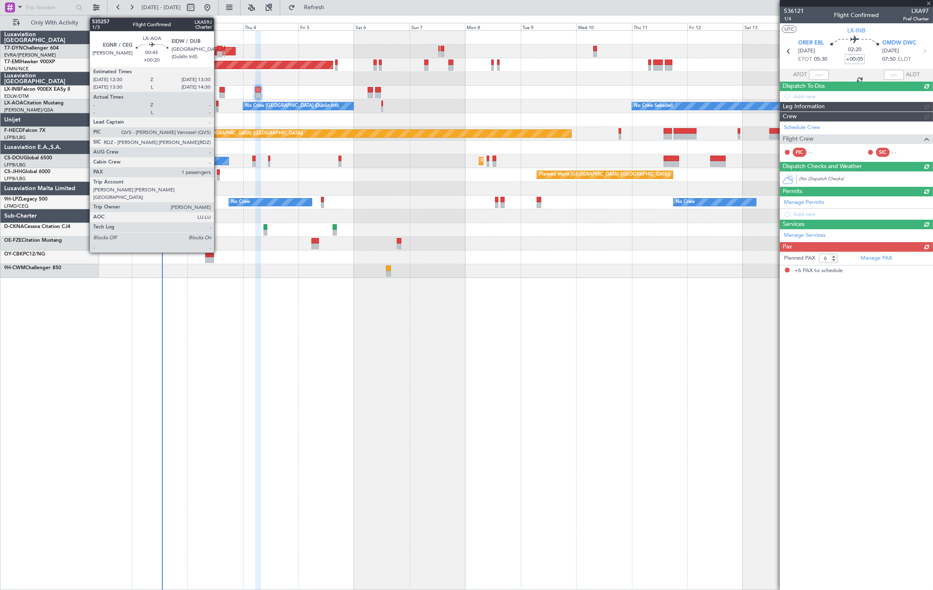
click at [218, 107] on div at bounding box center [217, 109] width 2 height 6
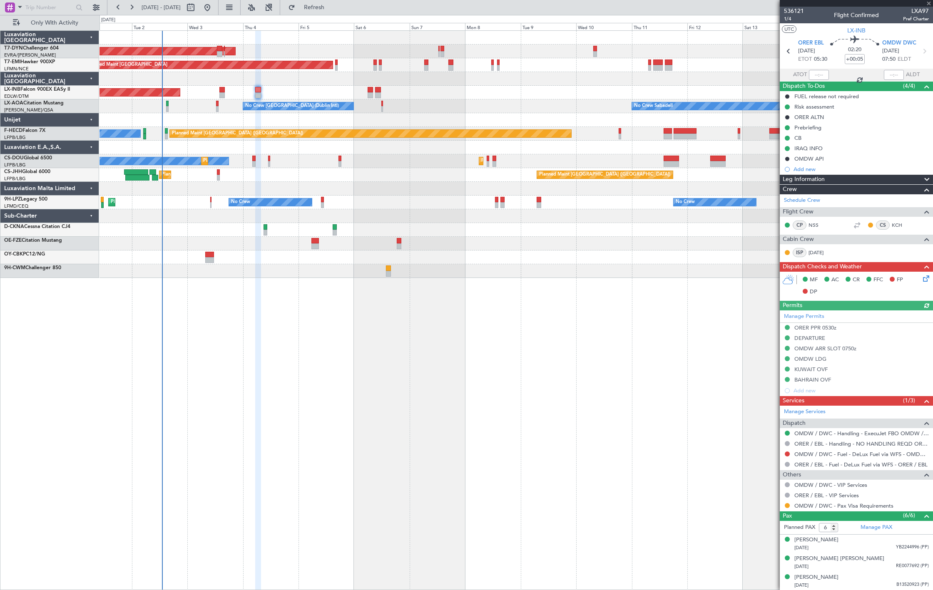
type input "+00:20"
type input "1"
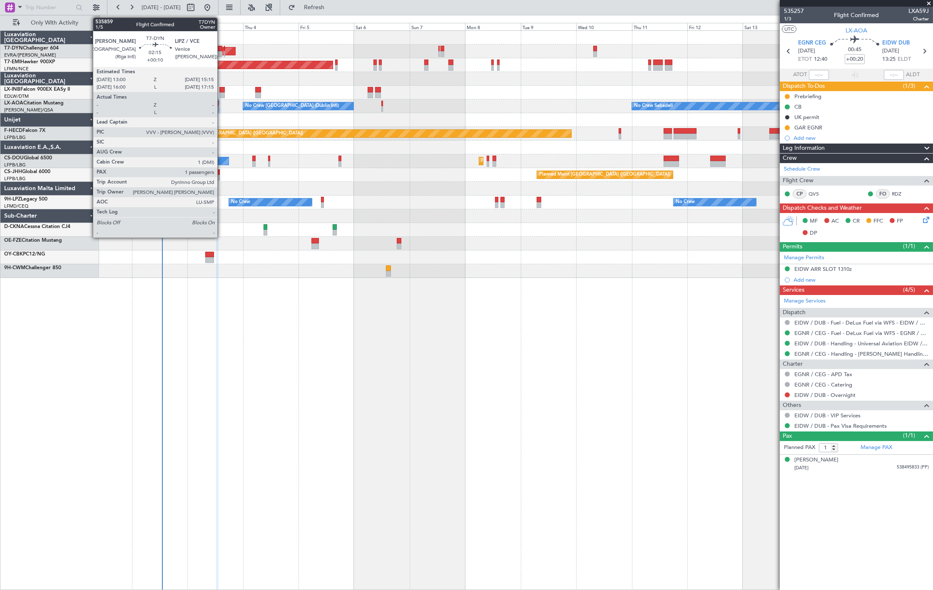
click at [221, 47] on div at bounding box center [219, 49] width 5 height 6
type input "+00:10"
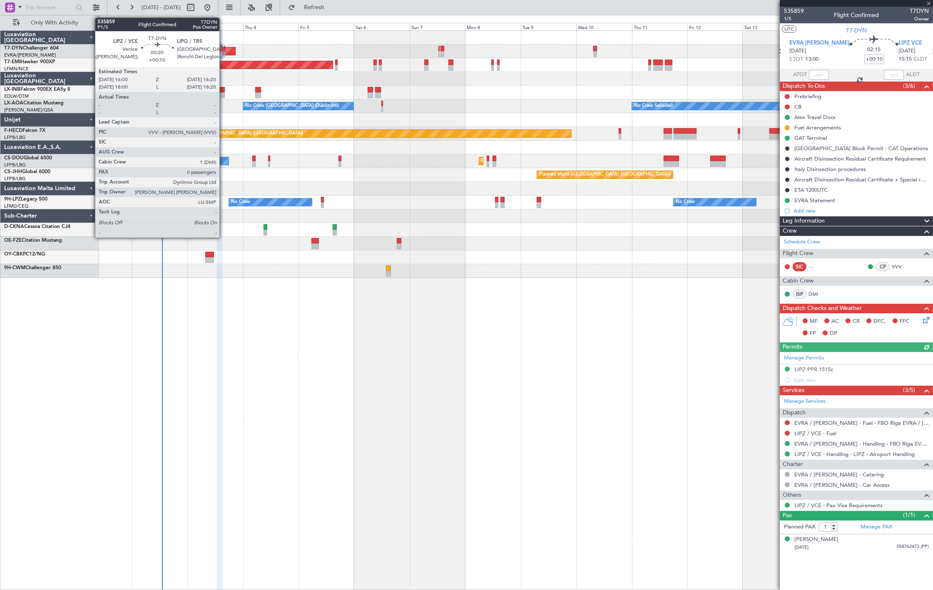
click at [224, 52] on div at bounding box center [224, 54] width 1 height 6
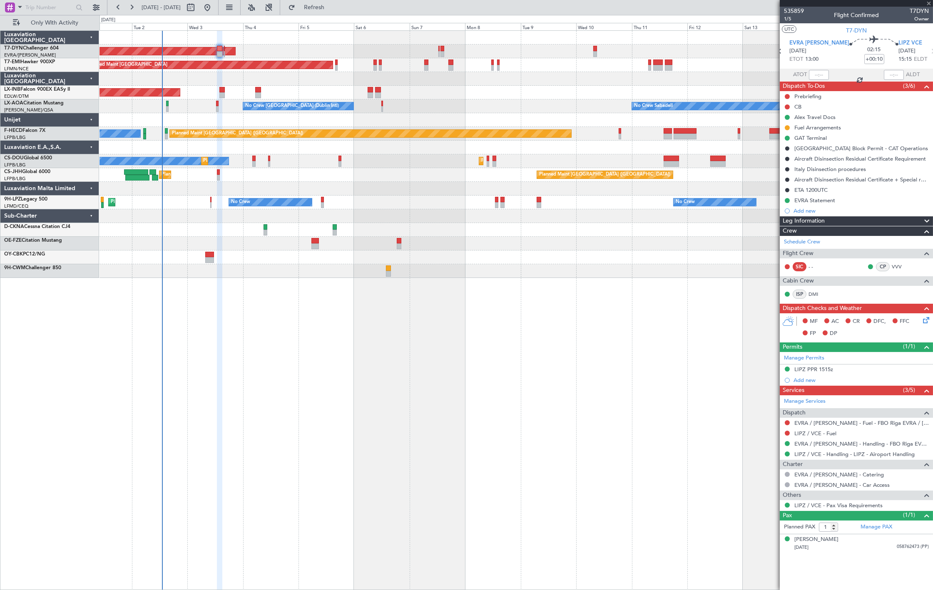
type input "0"
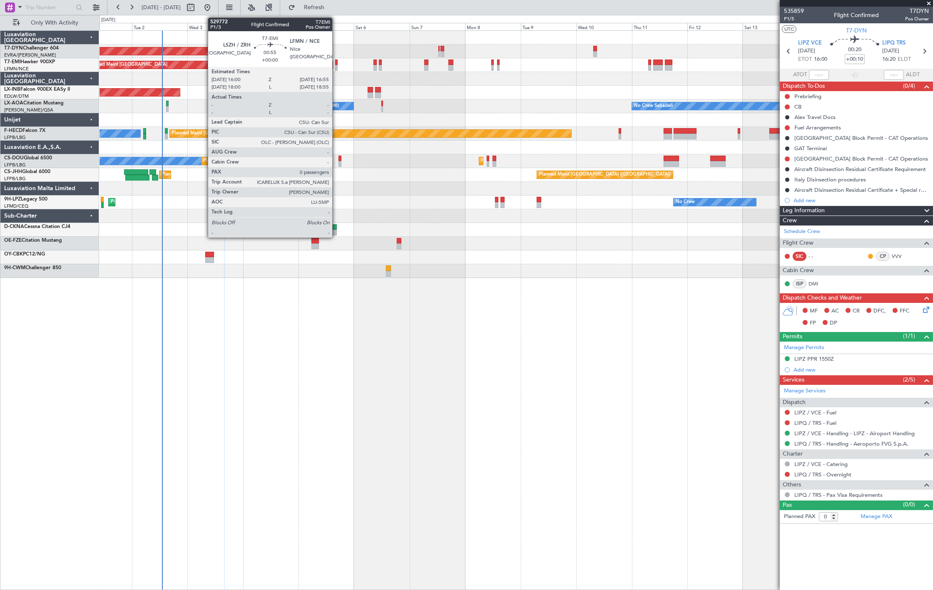
click at [336, 70] on div at bounding box center [336, 68] width 2 height 6
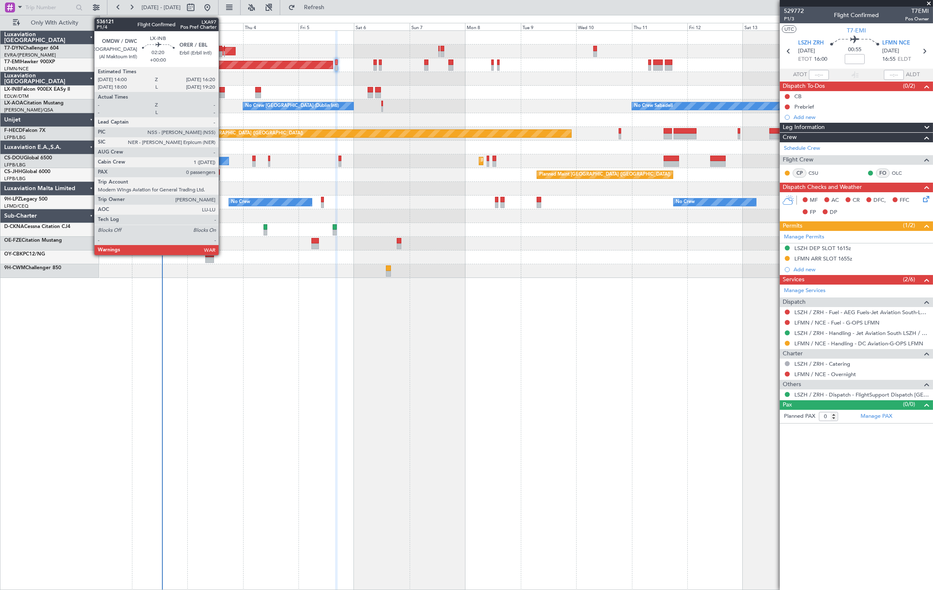
click at [223, 89] on div at bounding box center [221, 90] width 5 height 6
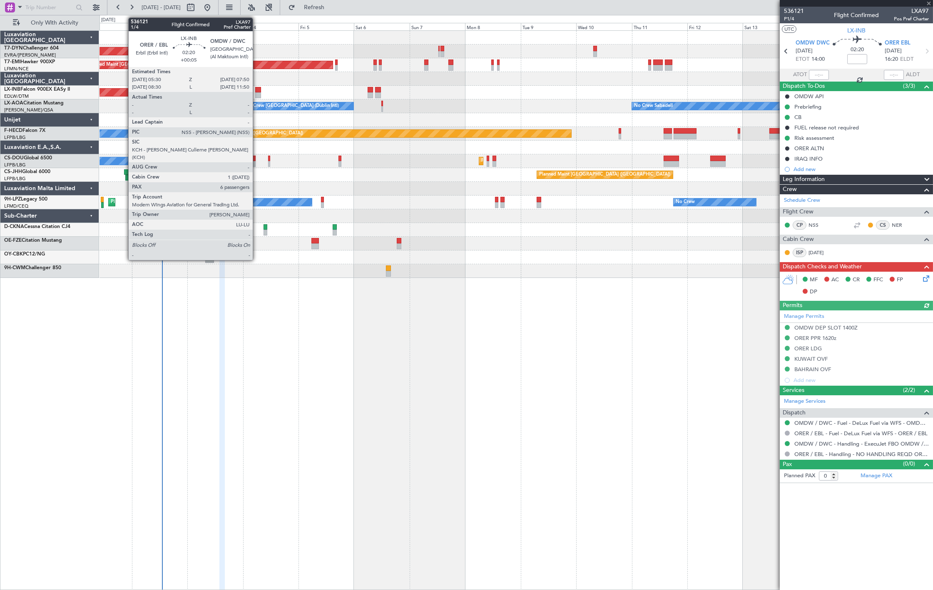
click at [257, 93] on div at bounding box center [257, 95] width 5 height 6
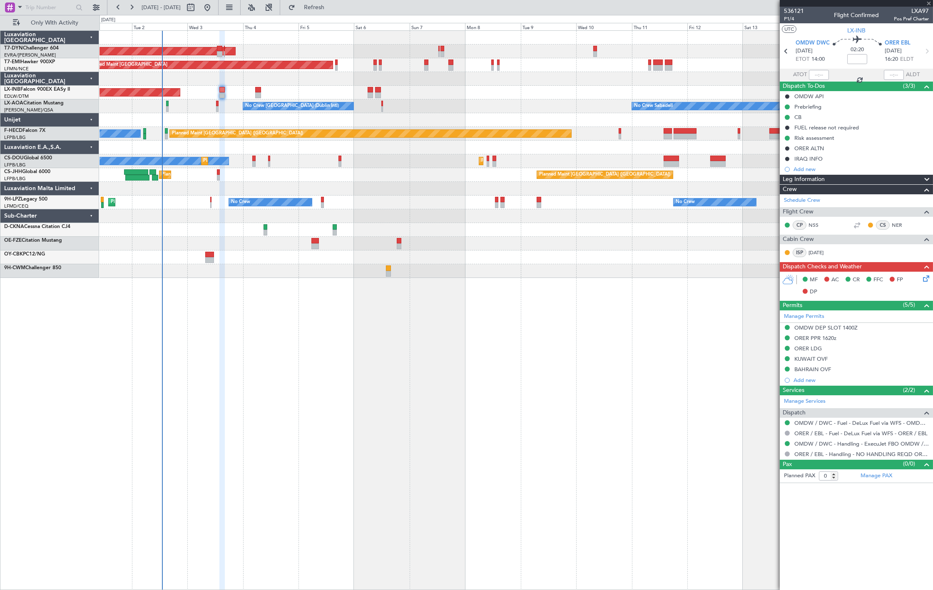
type input "+00:05"
type input "6"
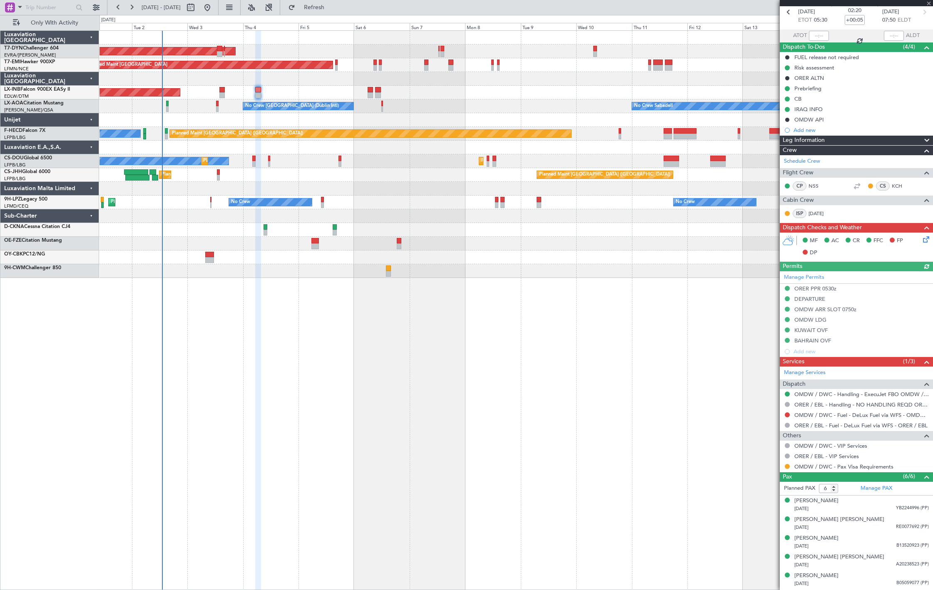
scroll to position [56, 0]
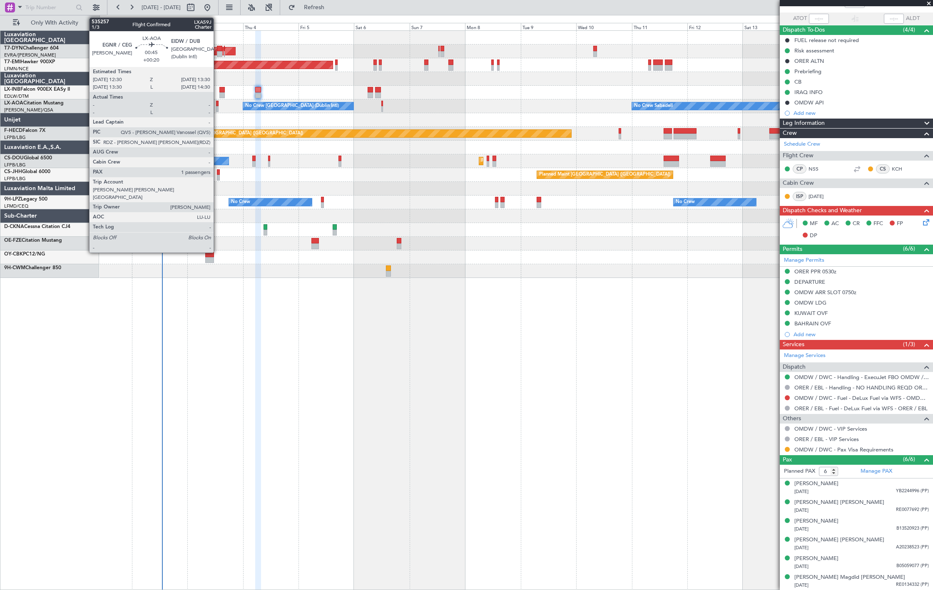
click at [218, 106] on div at bounding box center [217, 109] width 2 height 6
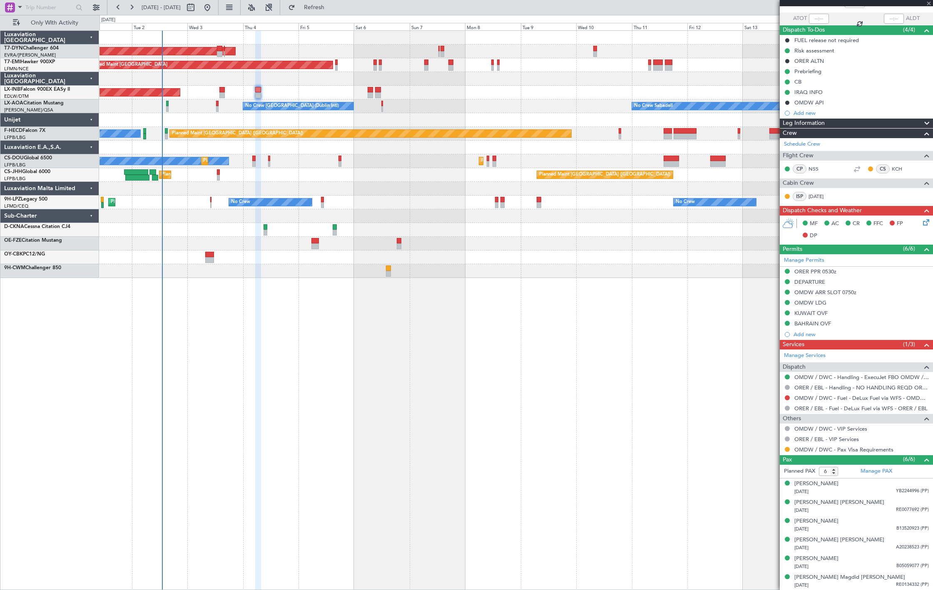
type input "+00:20"
type input "1"
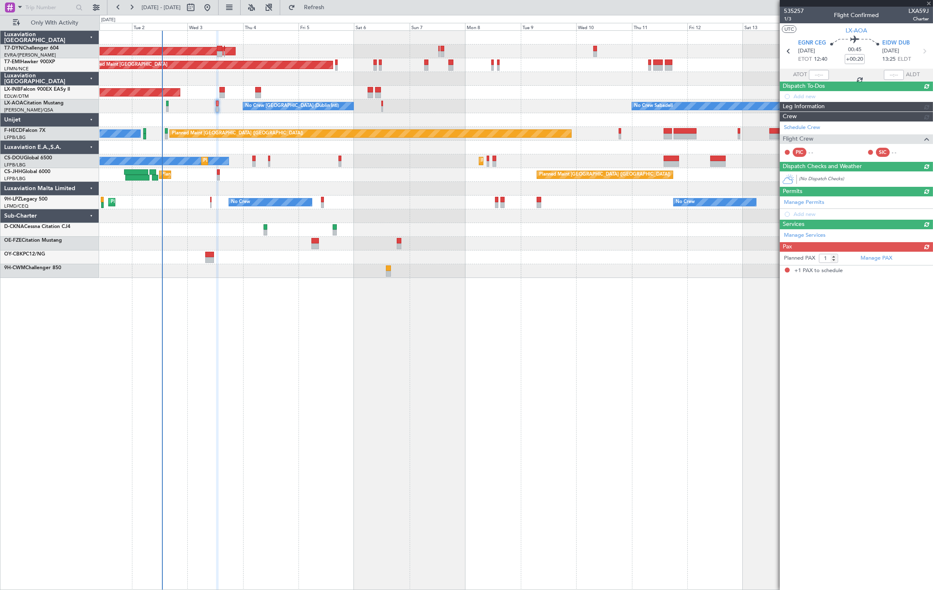
scroll to position [0, 0]
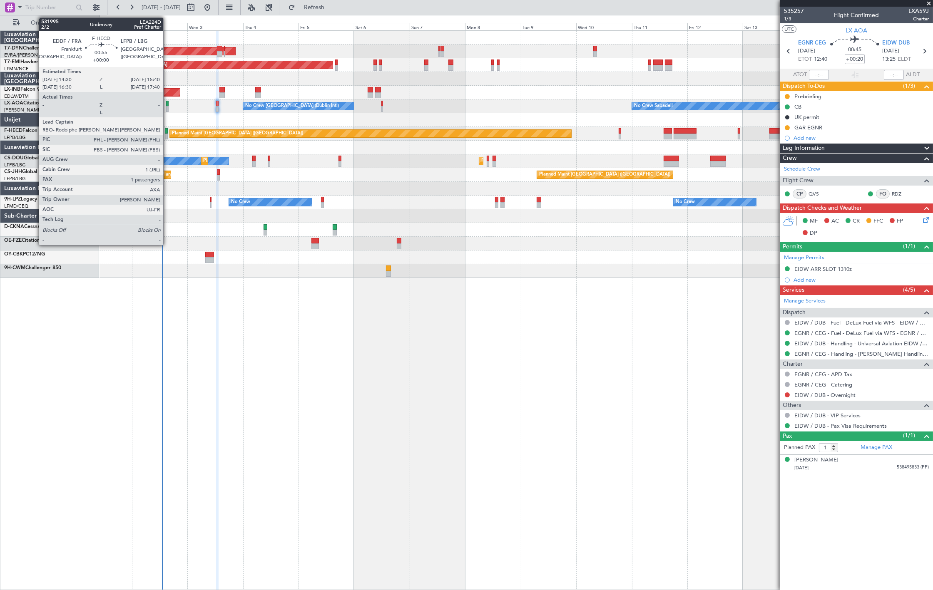
click at [167, 134] on div at bounding box center [166, 137] width 3 height 6
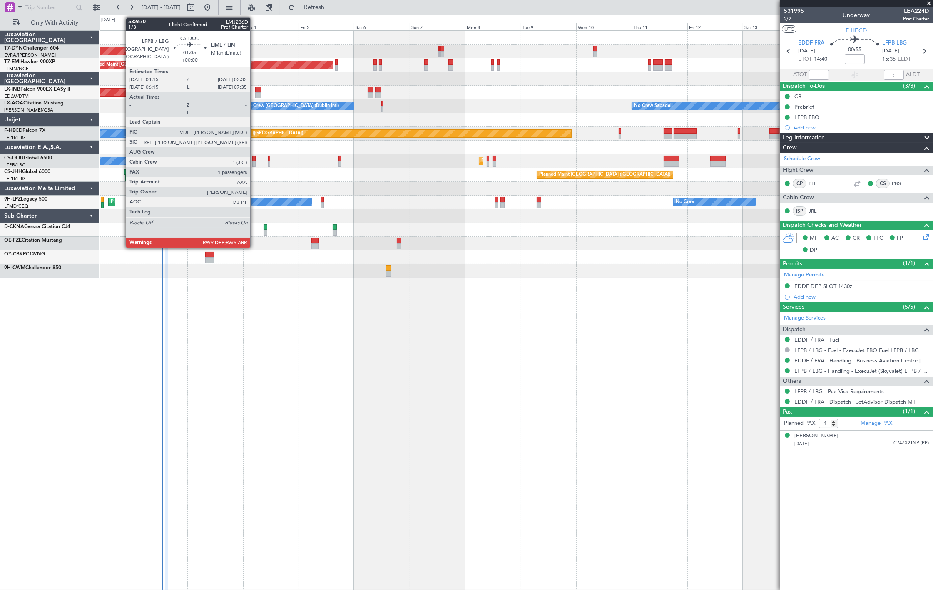
click at [254, 161] on div at bounding box center [253, 164] width 3 height 6
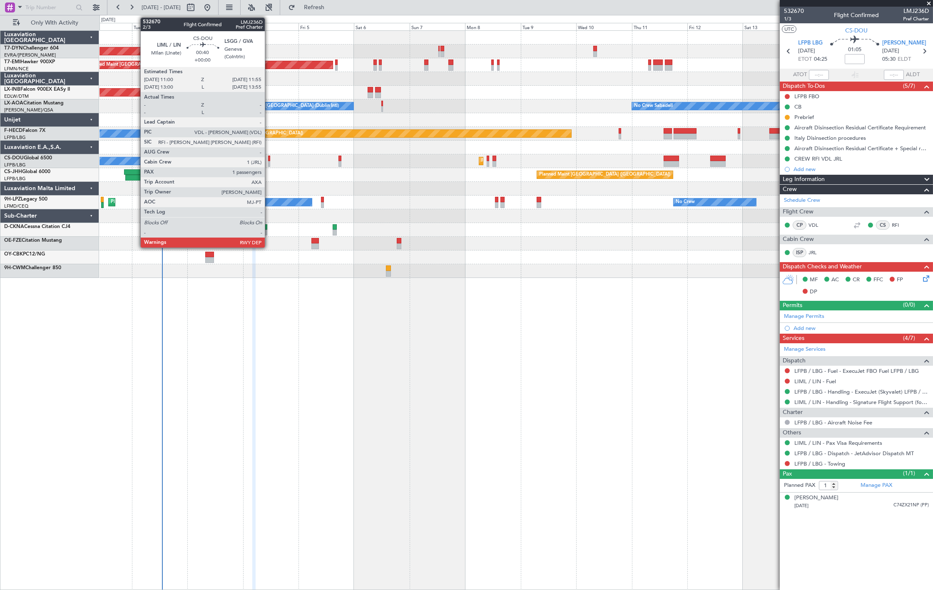
click at [269, 162] on div at bounding box center [269, 164] width 2 height 6
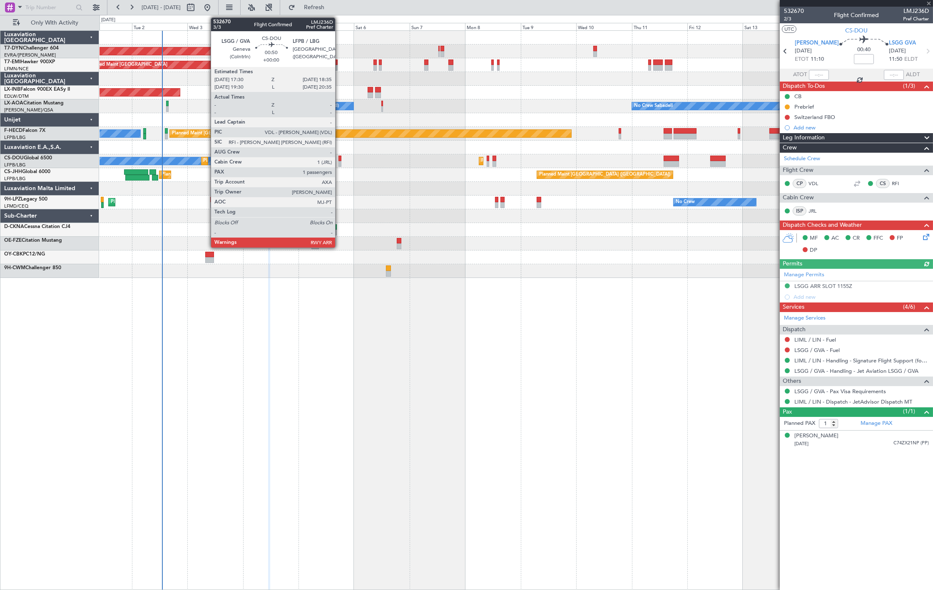
click at [339, 161] on div at bounding box center [339, 164] width 3 height 6
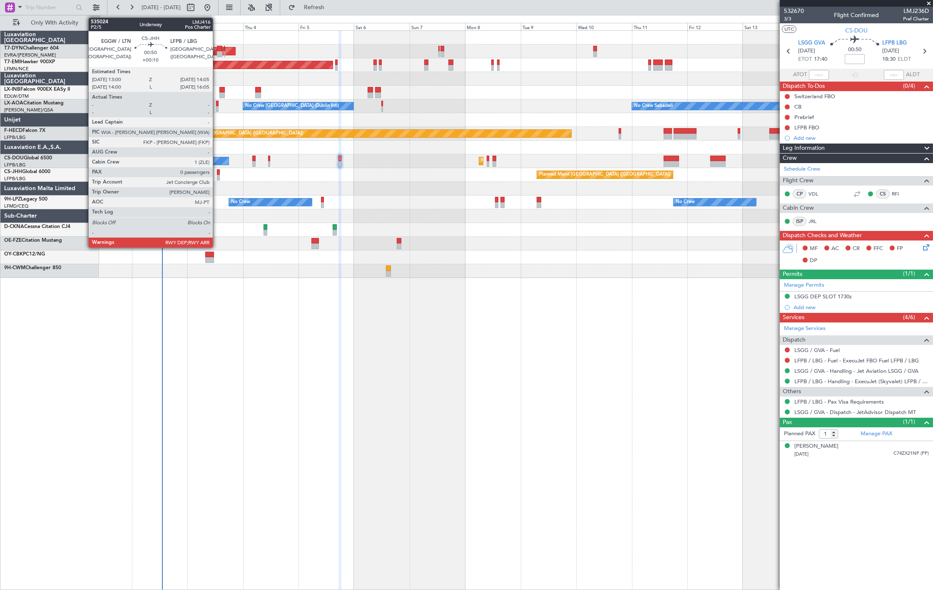
click at [217, 173] on div at bounding box center [218, 172] width 3 height 6
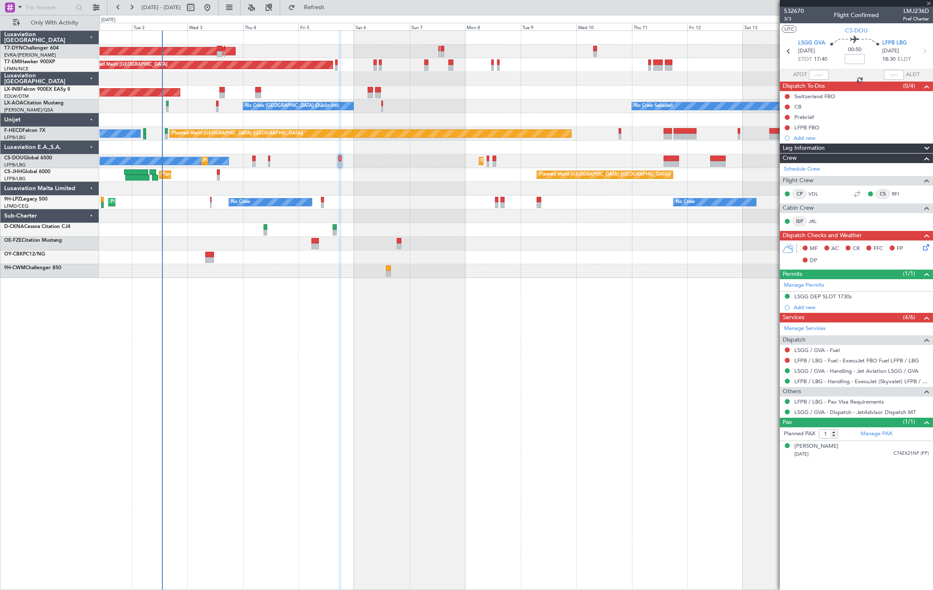
type input "+00:10"
type input "0"
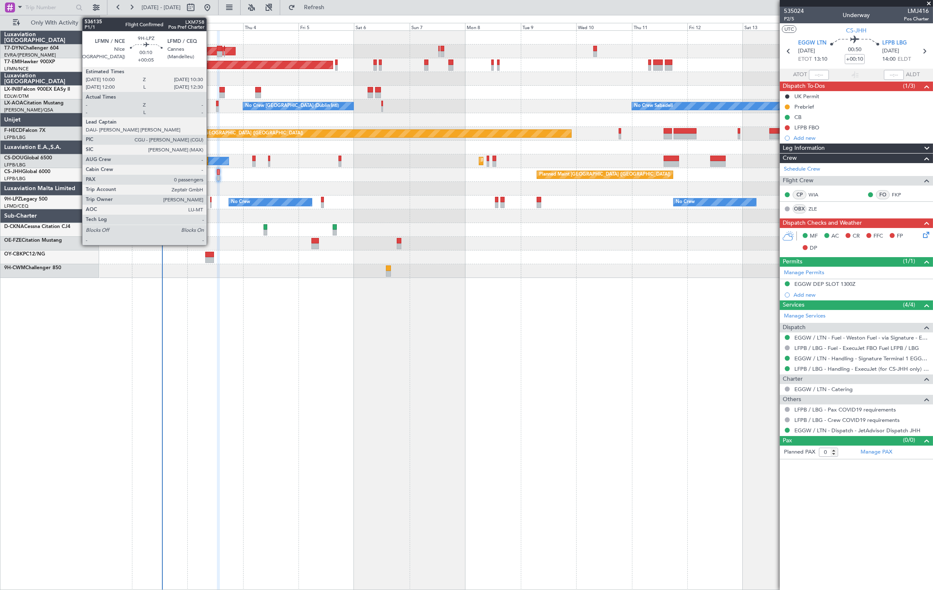
click at [211, 201] on div at bounding box center [210, 200] width 1 height 6
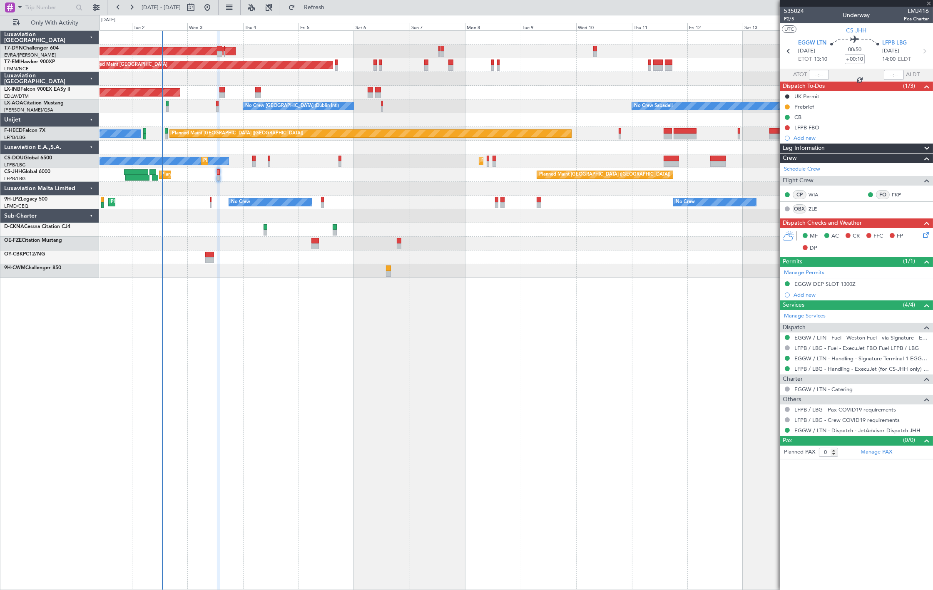
type input "+00:05"
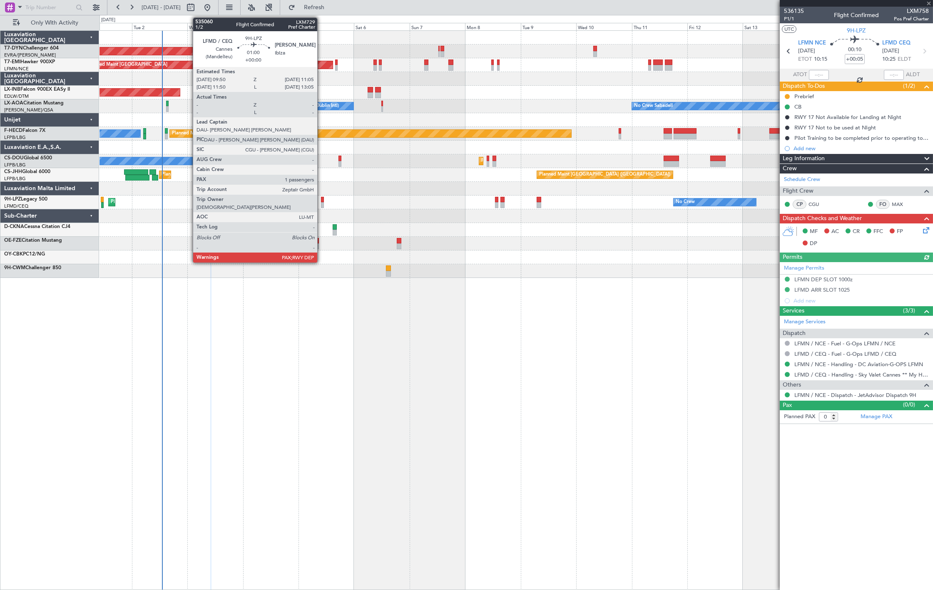
click at [321, 202] on div at bounding box center [322, 205] width 3 height 6
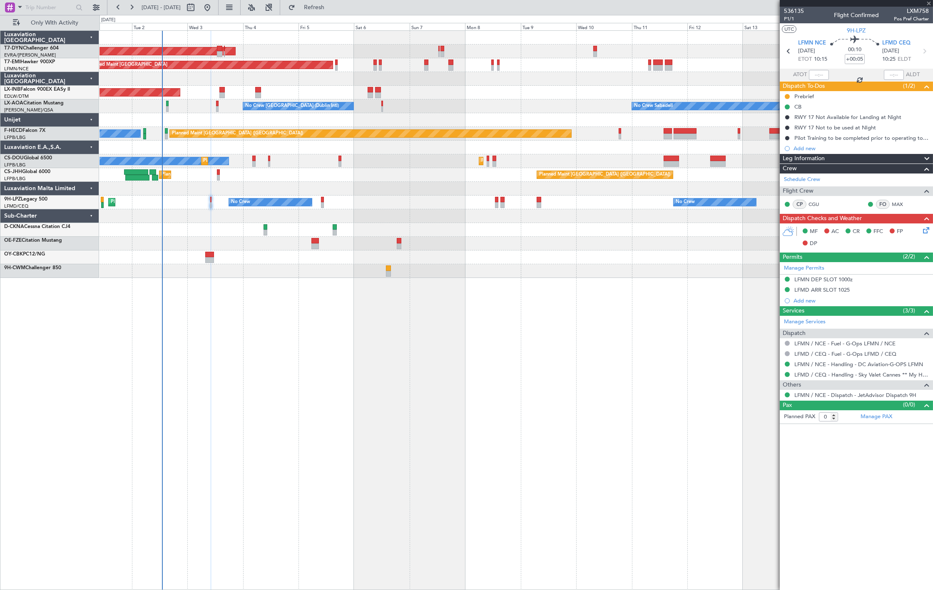
type input "1"
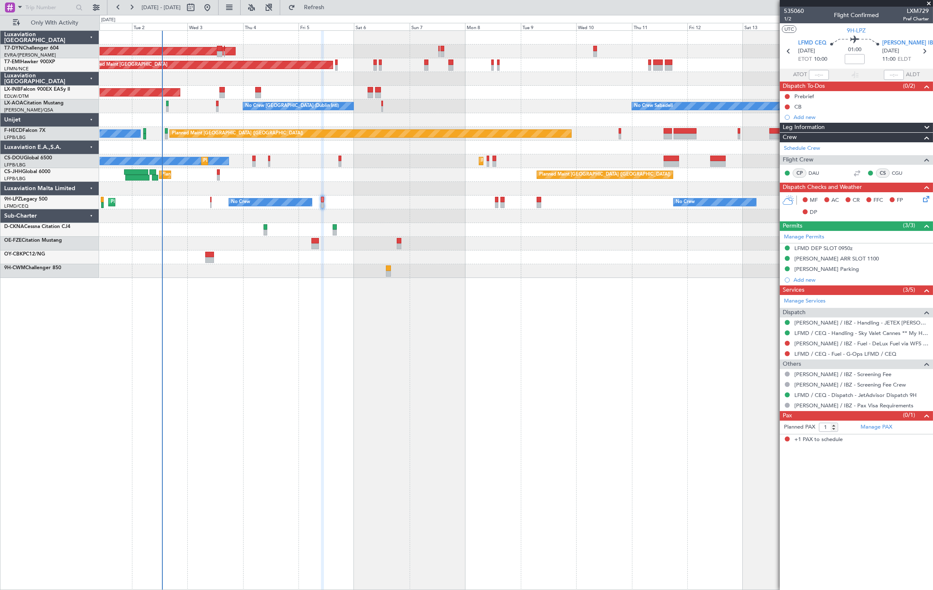
click at [263, 230] on div at bounding box center [515, 230] width 833 height 14
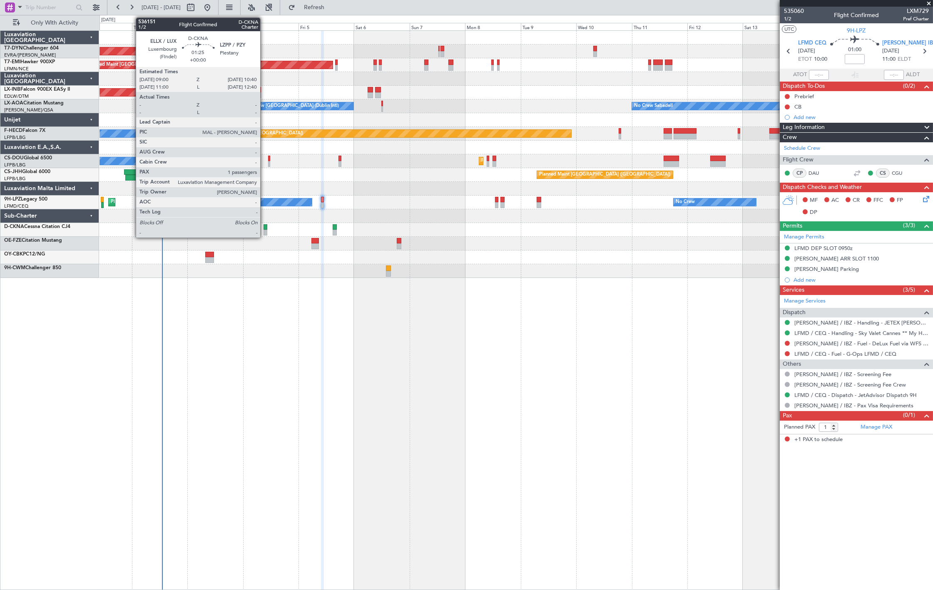
click at [264, 231] on div at bounding box center [265, 233] width 4 height 6
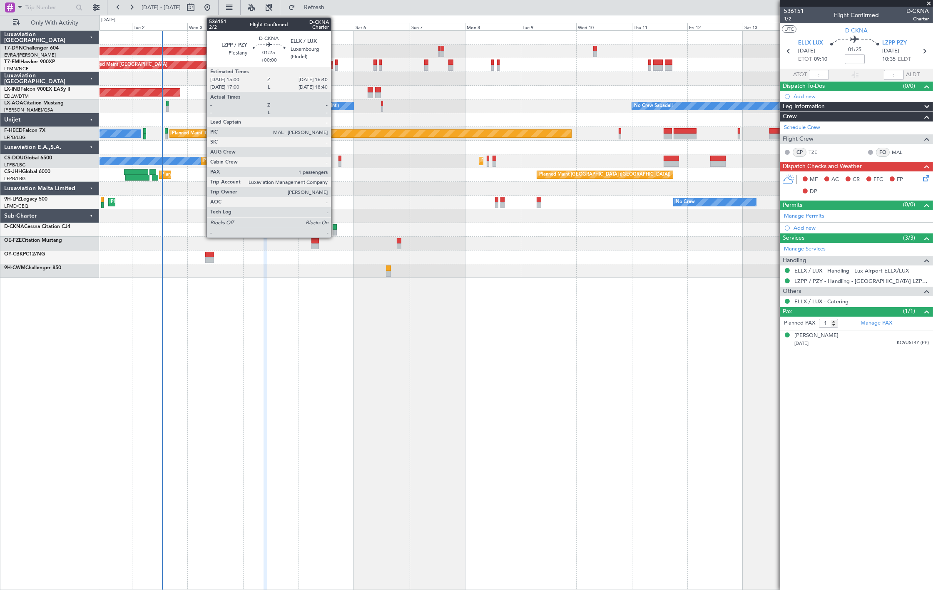
click at [335, 229] on div at bounding box center [335, 227] width 4 height 6
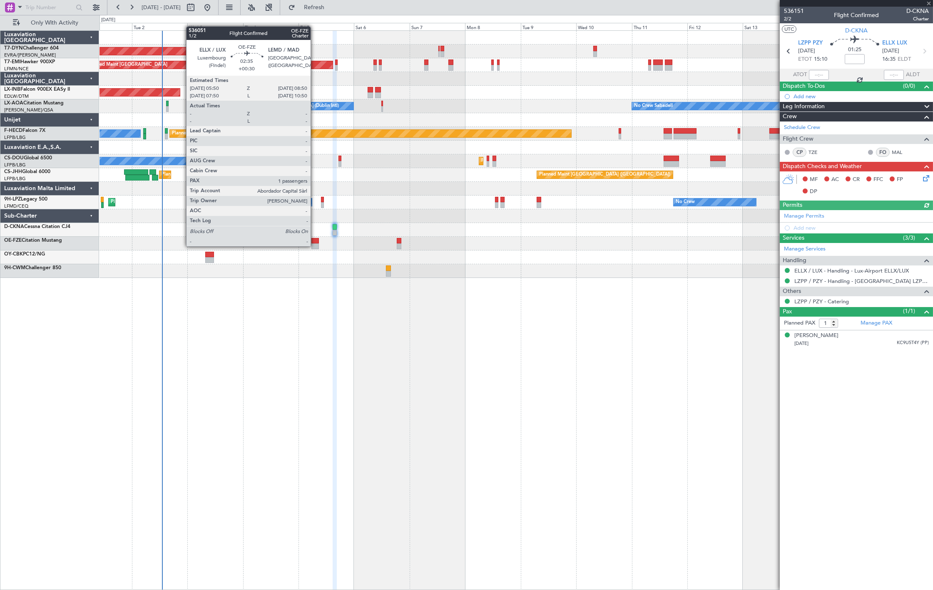
click at [315, 246] on div at bounding box center [314, 246] width 7 height 6
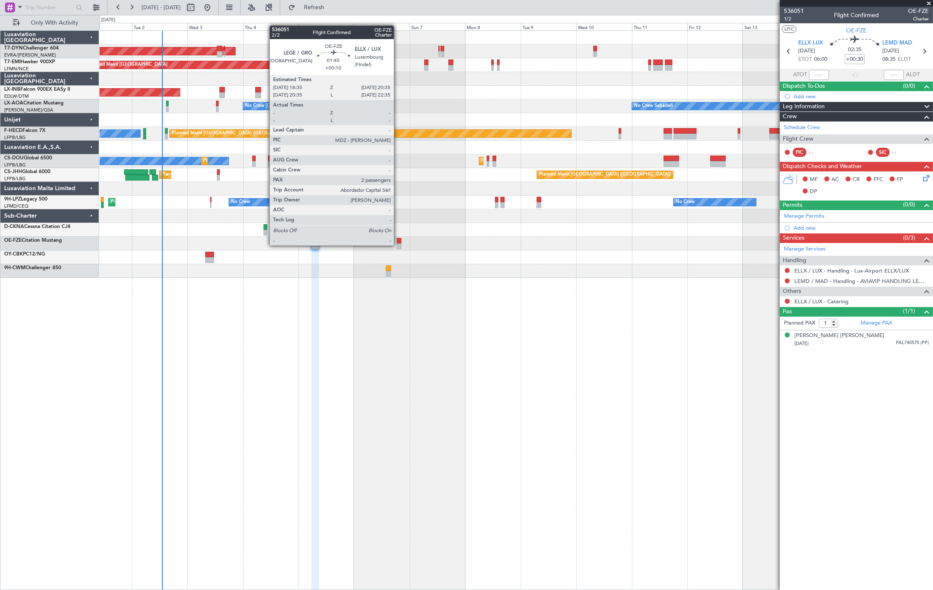
click at [398, 245] on div at bounding box center [399, 246] width 5 height 6
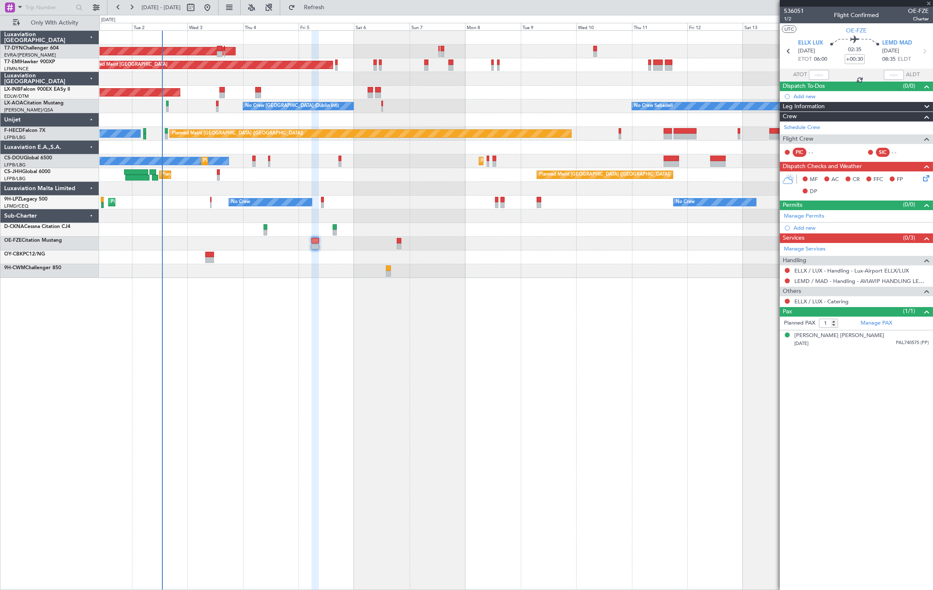
type input "+00:10"
type input "2"
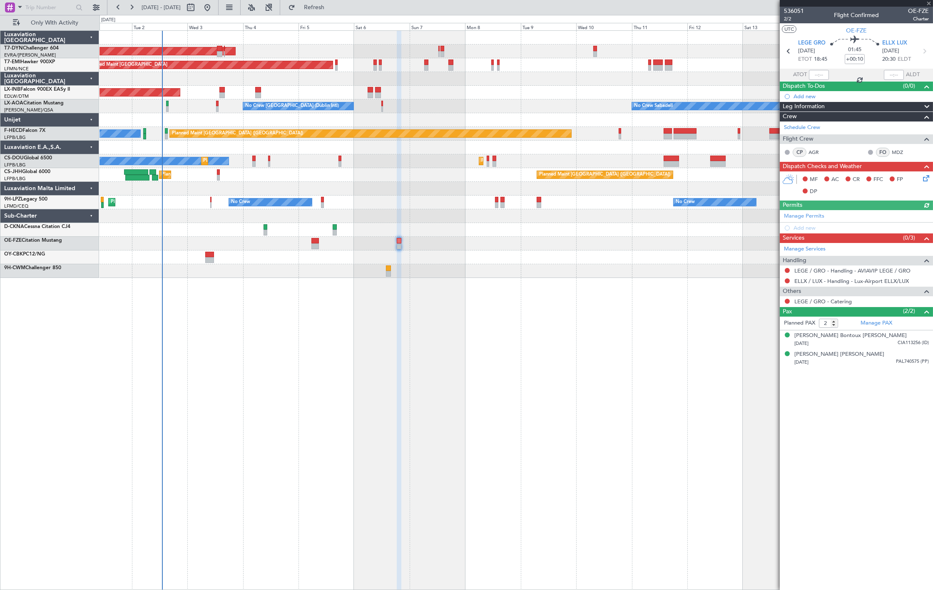
click at [215, 256] on div at bounding box center [515, 258] width 833 height 14
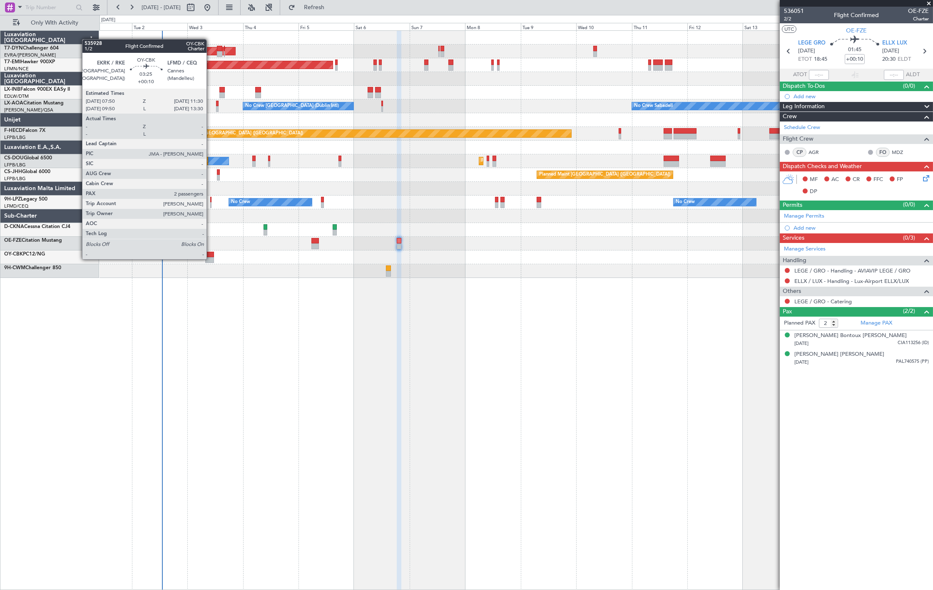
click at [211, 258] on div at bounding box center [209, 260] width 9 height 6
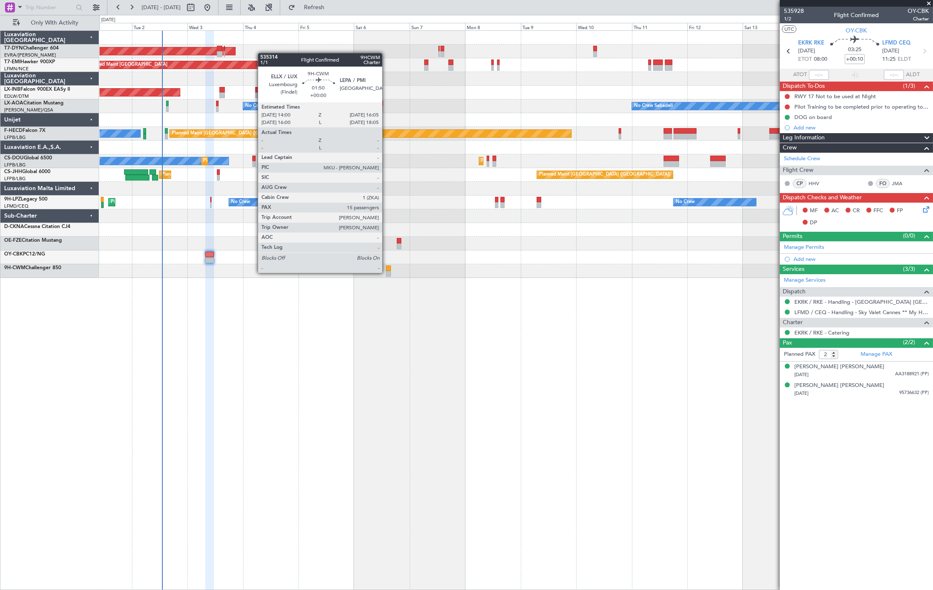
click at [386, 272] on div at bounding box center [388, 274] width 5 height 6
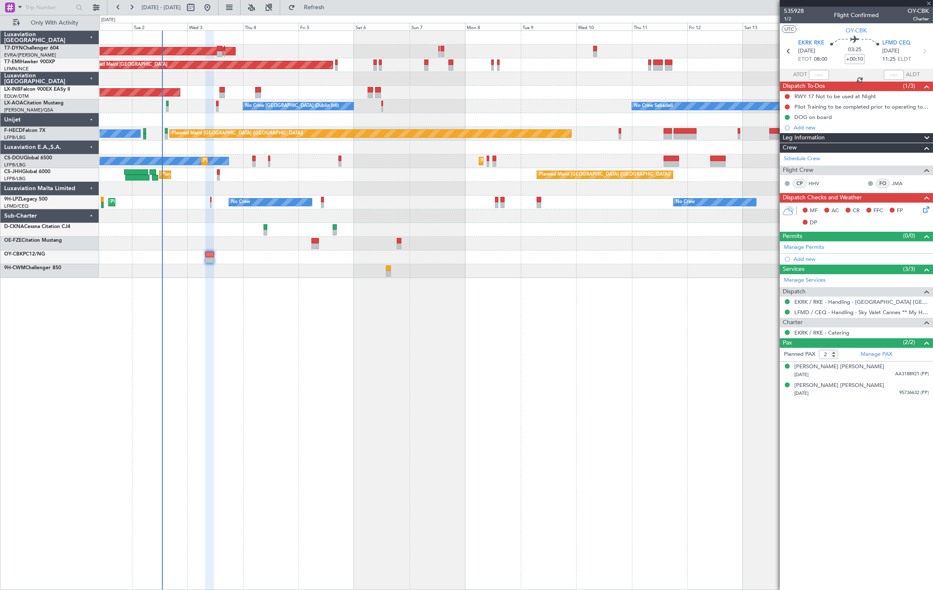
type input "15"
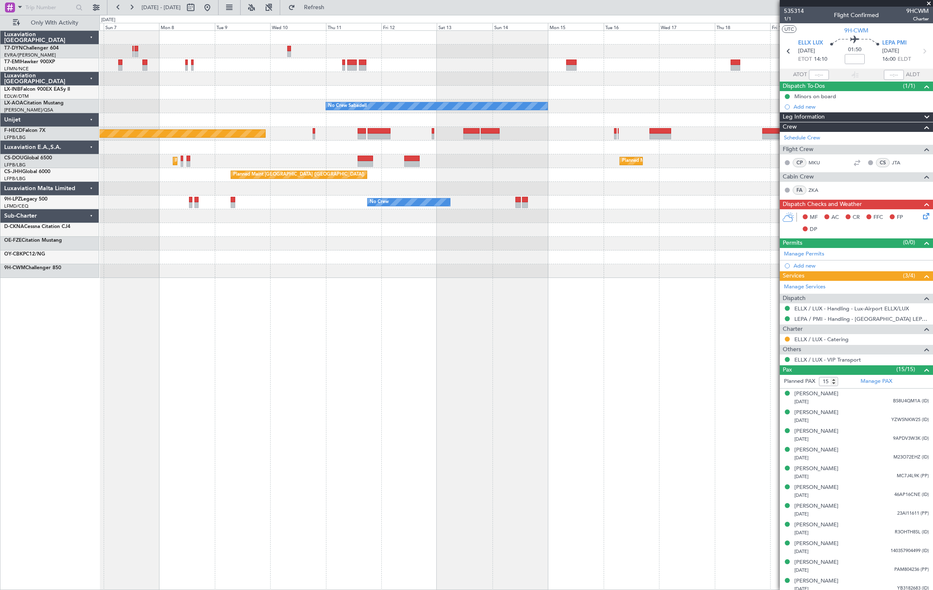
click at [310, 280] on div "AOG Maint Riga (Riga Intl) Planned Maint Zurich No Crew Sabadell No Crew Dublin…" at bounding box center [515, 310] width 833 height 560
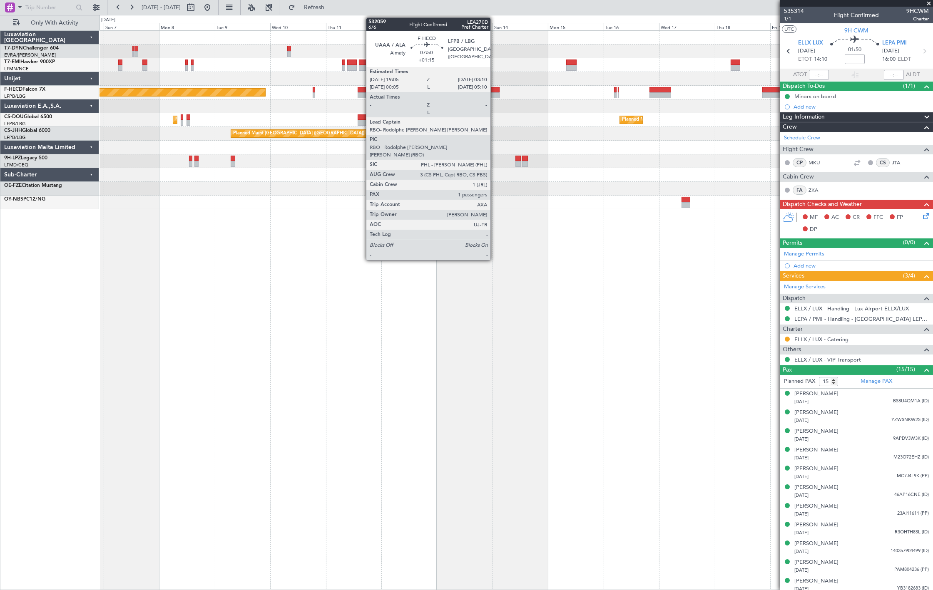
click at [494, 90] on div at bounding box center [490, 90] width 19 height 6
type input "+01:15"
type input "1"
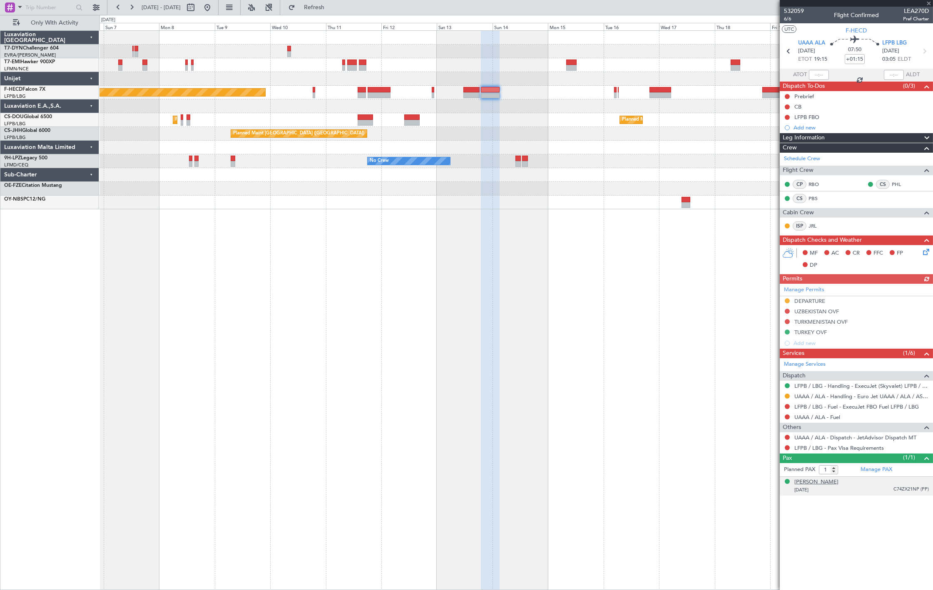
click at [802, 483] on div "[PERSON_NAME]" at bounding box center [816, 482] width 44 height 8
click at [214, 6] on button at bounding box center [207, 7] width 13 height 13
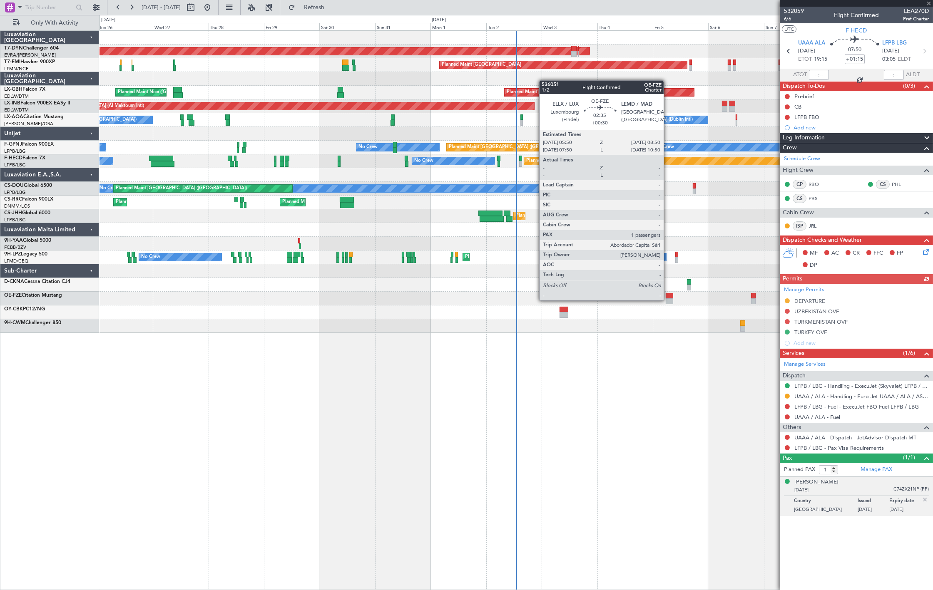
click at [668, 300] on div at bounding box center [669, 301] width 7 height 6
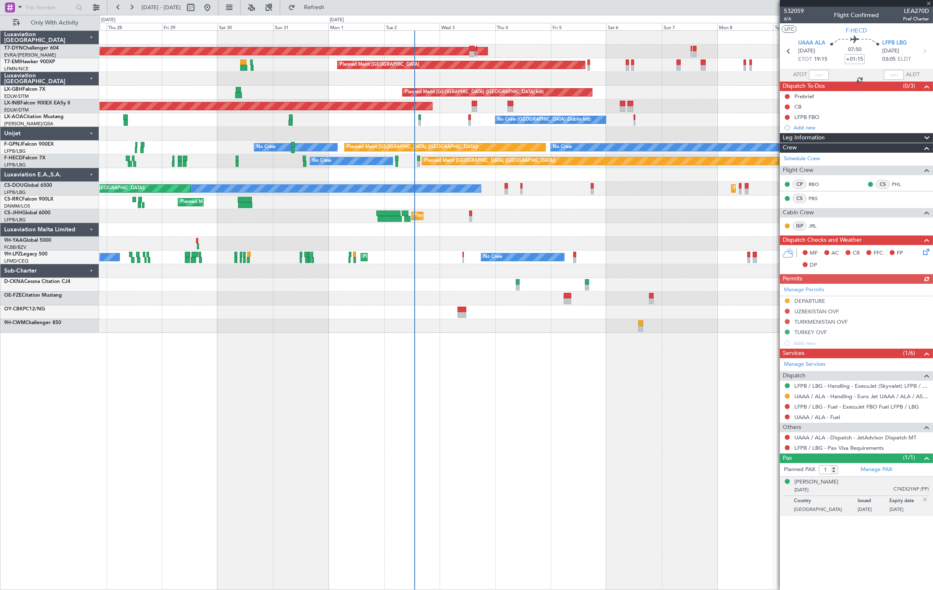
click at [470, 329] on div "AOG Maint Riga (Riga Intl) Planned Maint Zurich Planned Maint Dubai (Dubai Intl…" at bounding box center [515, 182] width 833 height 302
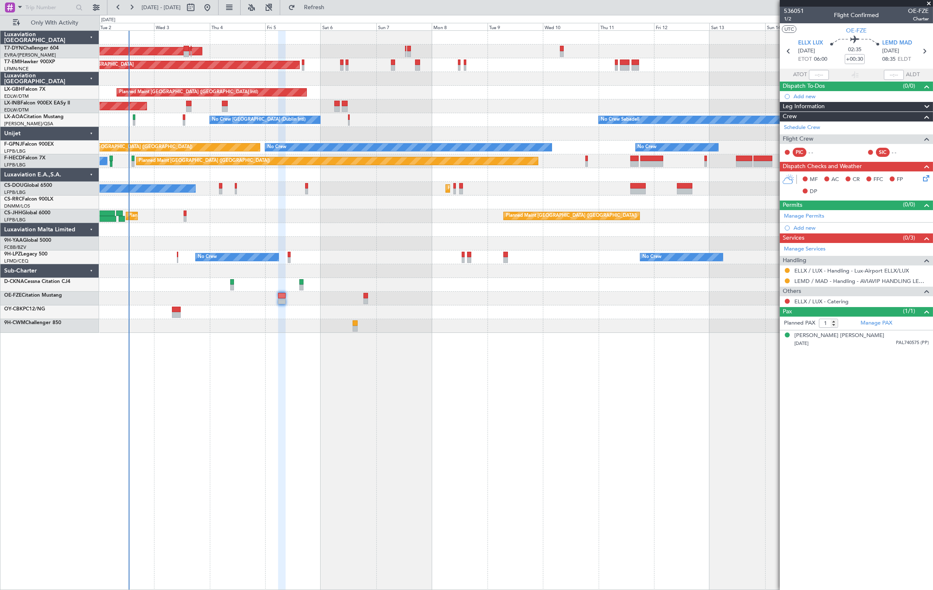
click at [155, 435] on div "AOG Maint Riga (Riga Intl) Planned Maint Zurich Planned Maint Dubai (Dubai Intl…" at bounding box center [515, 310] width 833 height 560
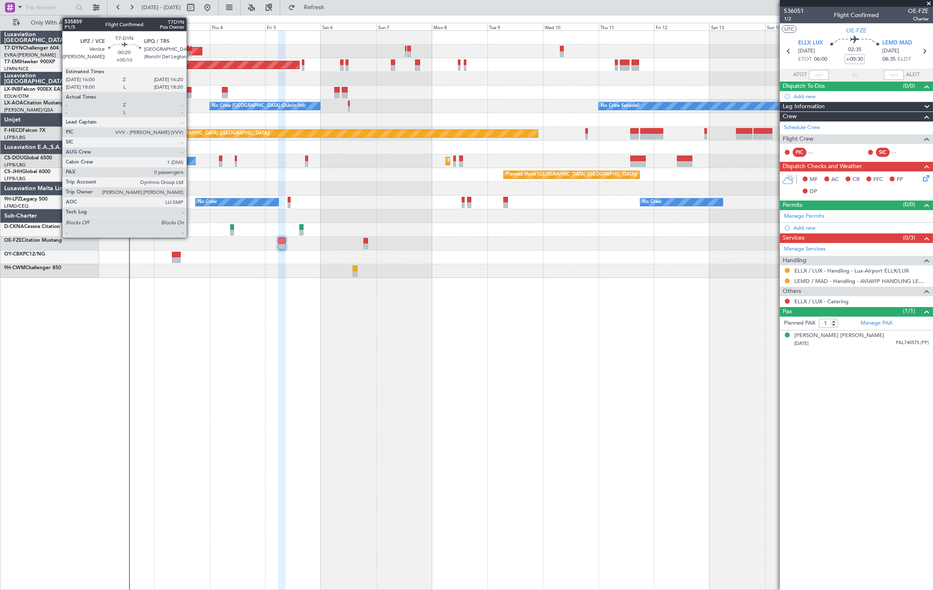
click at [191, 52] on div at bounding box center [191, 54] width 1 height 6
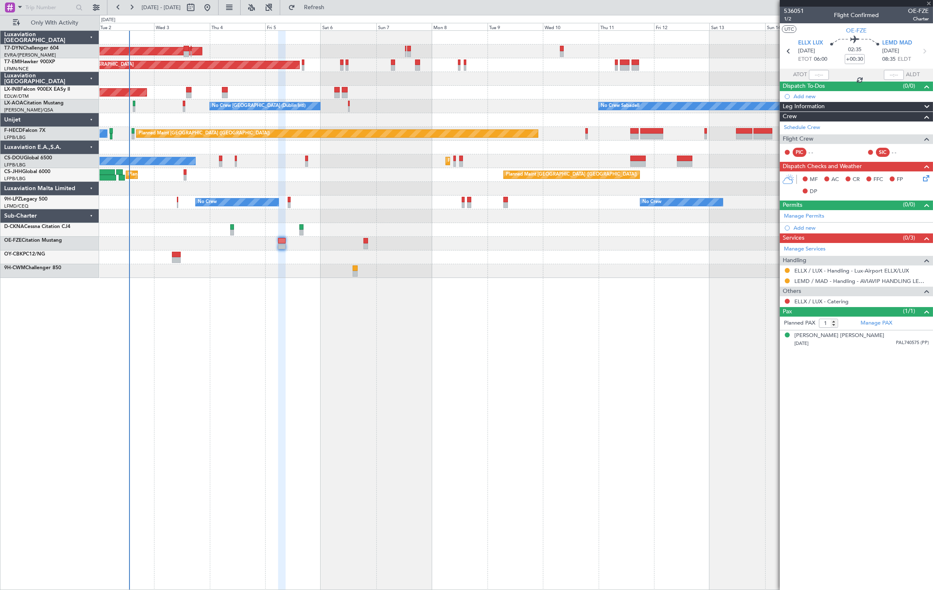
type input "+00:10"
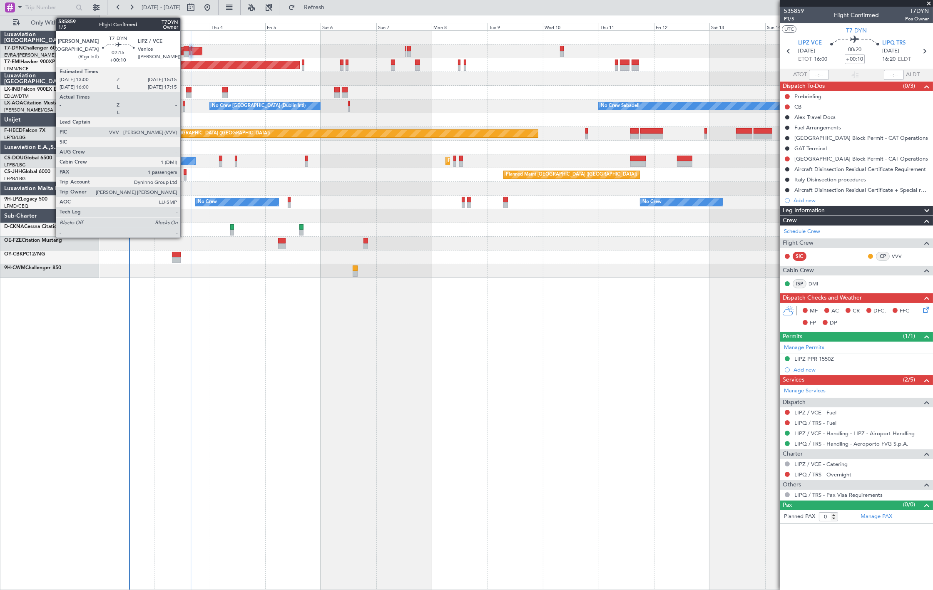
click at [184, 49] on div at bounding box center [186, 49] width 5 height 6
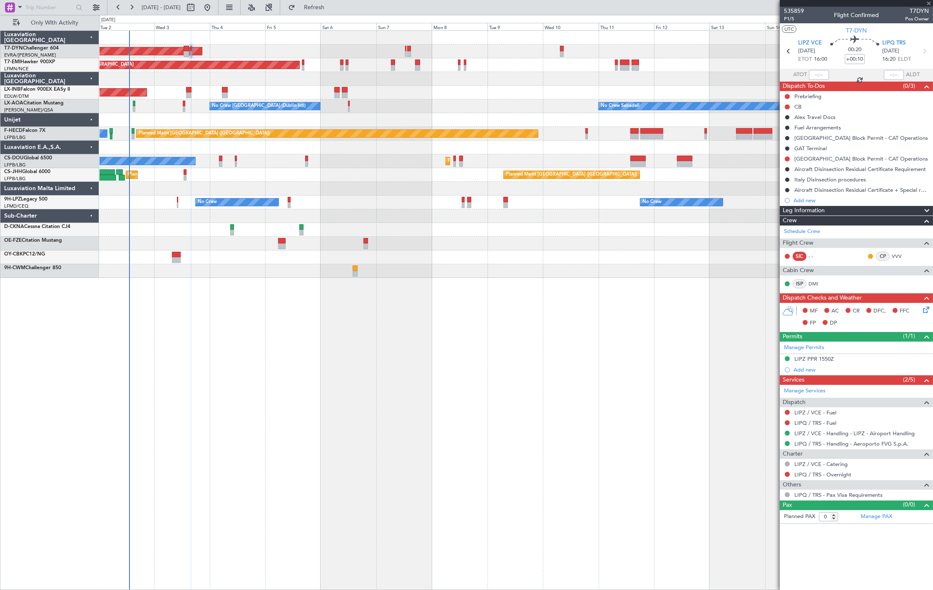
type input "1"
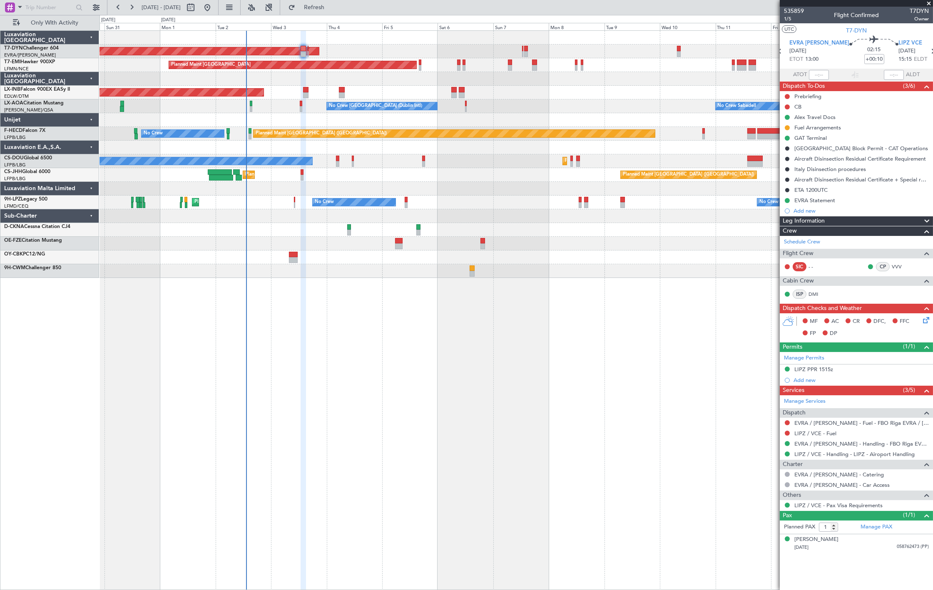
click at [444, 215] on div "AOG Maint Riga (Riga Intl) Planned Maint Zurich Unplanned Maint Dubai (Al Makto…" at bounding box center [515, 154] width 833 height 247
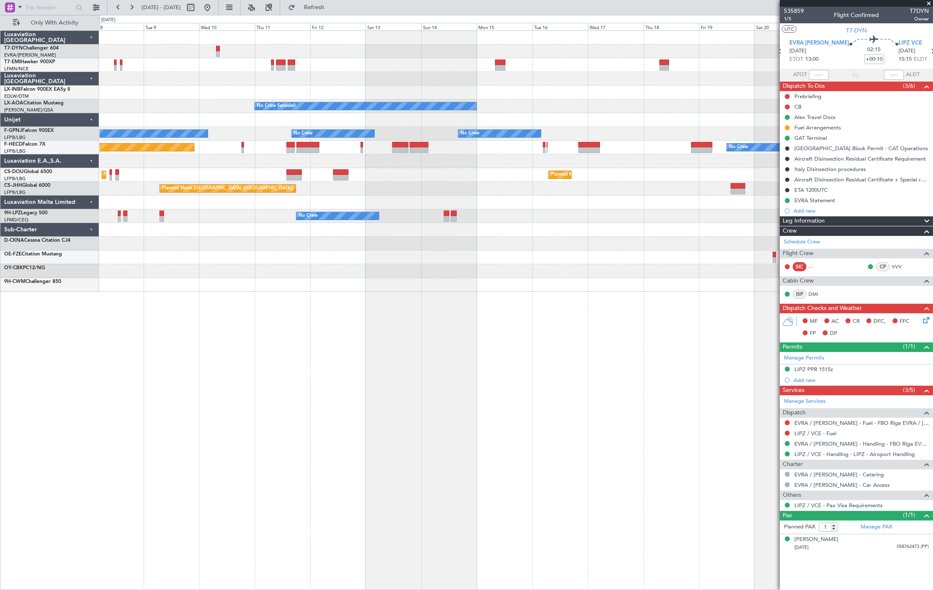
click at [153, 159] on div "Planned Maint Zurich No Crew Sabadell No Crew Sabadell No Crew Dublin (Dublin I…" at bounding box center [515, 161] width 833 height 261
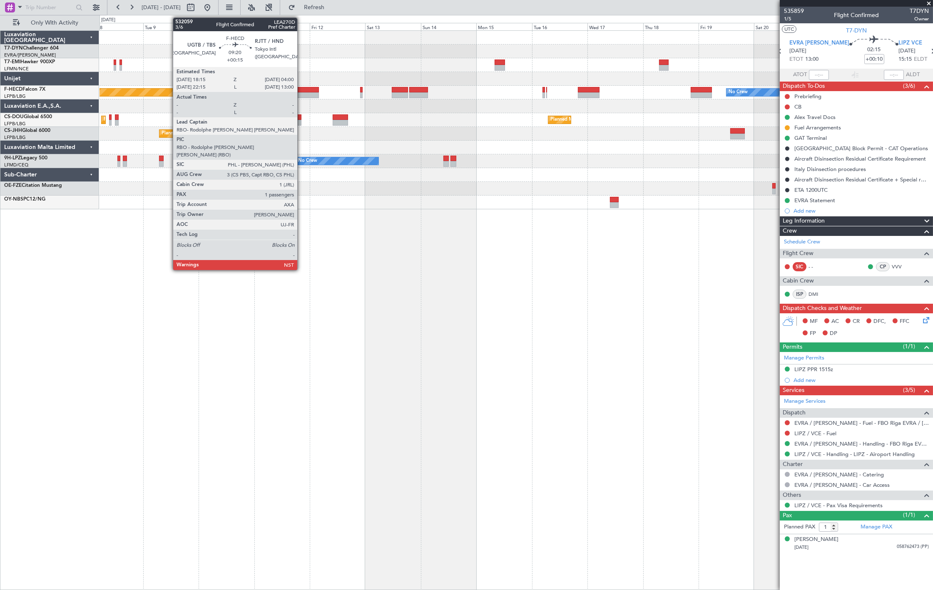
click at [301, 96] on div at bounding box center [307, 95] width 23 height 6
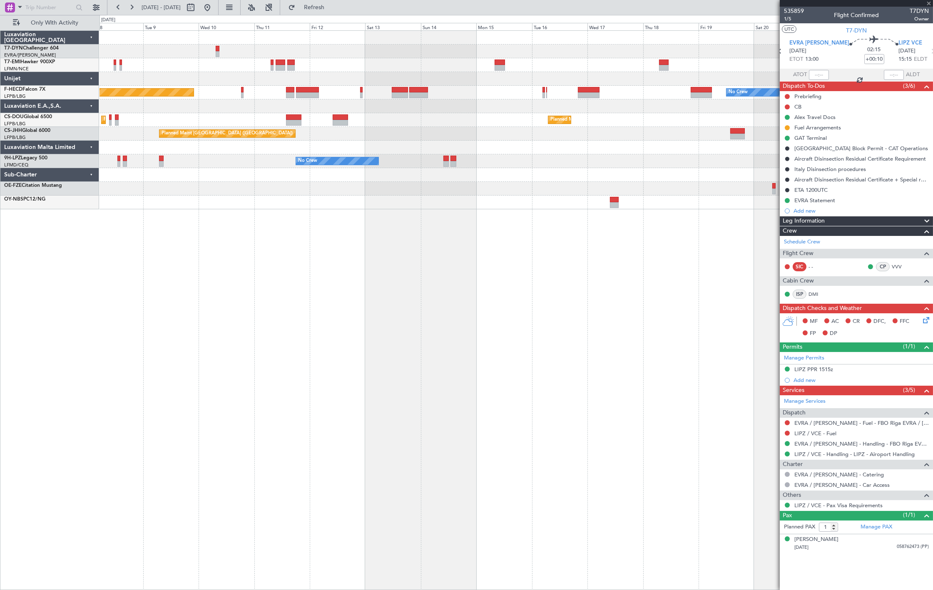
type input "+00:15"
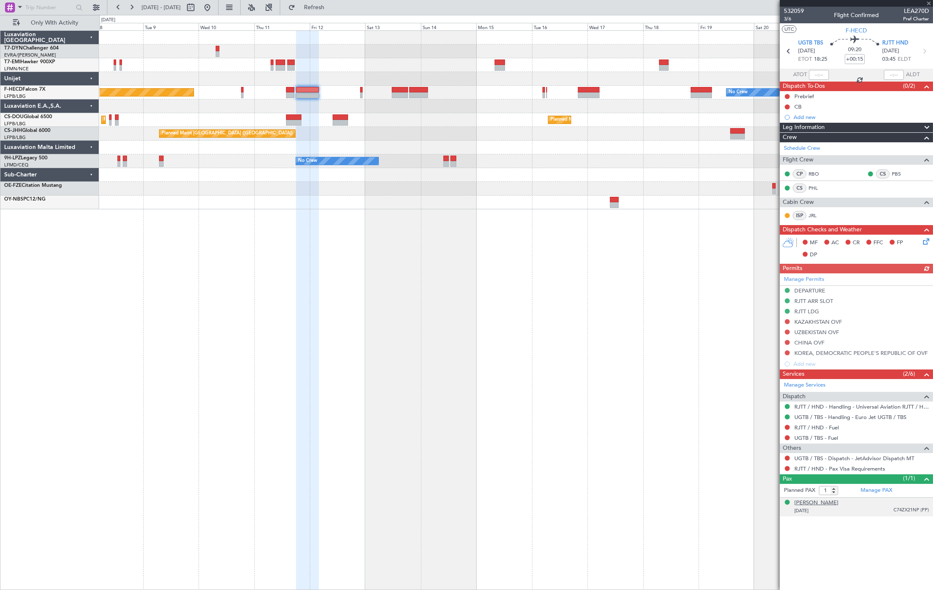
click at [813, 503] on div "[PERSON_NAME]" at bounding box center [816, 503] width 44 height 8
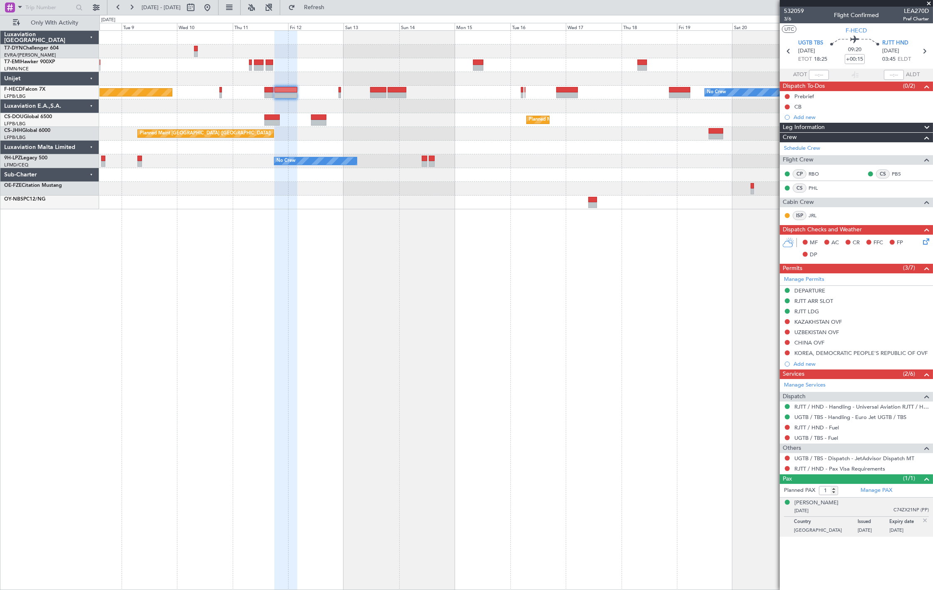
click at [454, 94] on div "Planned Maint Zurich Planned Maint Paris (Le Bourget) No Crew Planned Maint Par…" at bounding box center [515, 120] width 833 height 179
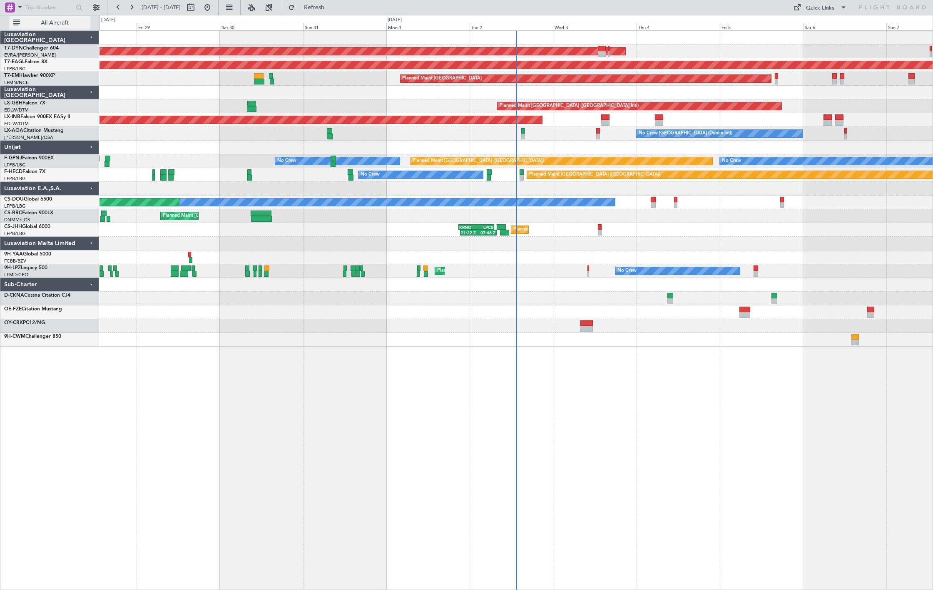
drag, startPoint x: 58, startPoint y: 22, endPoint x: 65, endPoint y: 22, distance: 6.2
click at [58, 22] on span "All Aircraft" at bounding box center [55, 23] width 66 height 6
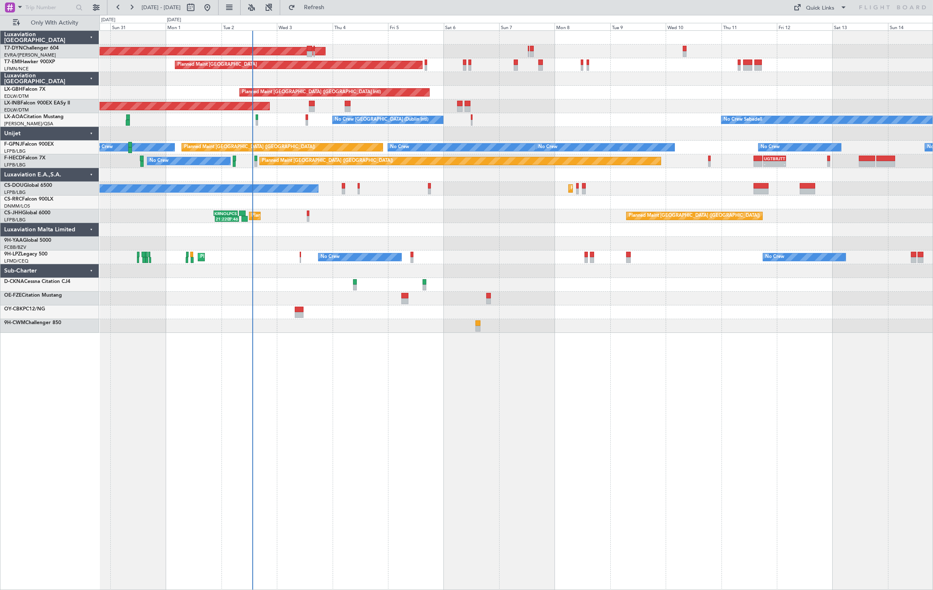
click at [277, 230] on div "AOG Maint Riga (Riga Intl) Planned Maint [GEOGRAPHIC_DATA] Planned Maint [GEOGR…" at bounding box center [515, 182] width 833 height 302
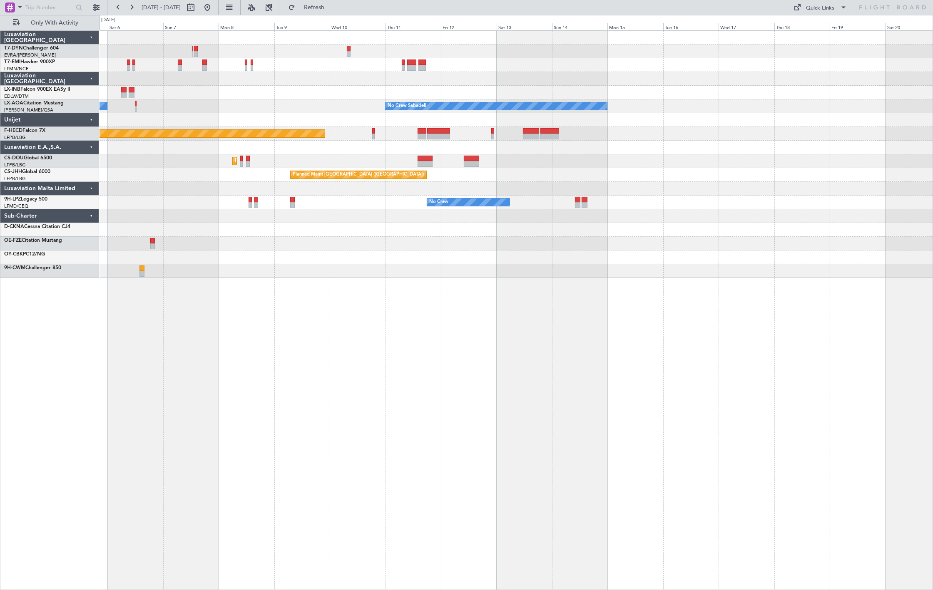
click at [285, 226] on div "AOG Maint Riga (Riga Intl) Planned Maint [GEOGRAPHIC_DATA] Unplanned Maint [GEO…" at bounding box center [515, 154] width 833 height 247
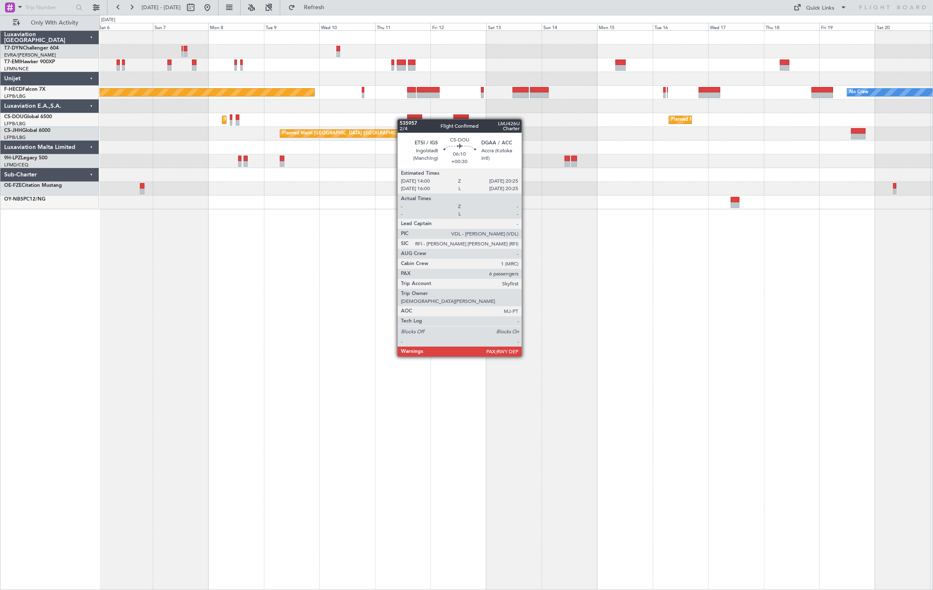
click at [410, 121] on div "AOG Maint Riga (Riga Intl) Planned Maint [GEOGRAPHIC_DATA] Planned Maint [GEOGR…" at bounding box center [515, 120] width 833 height 179
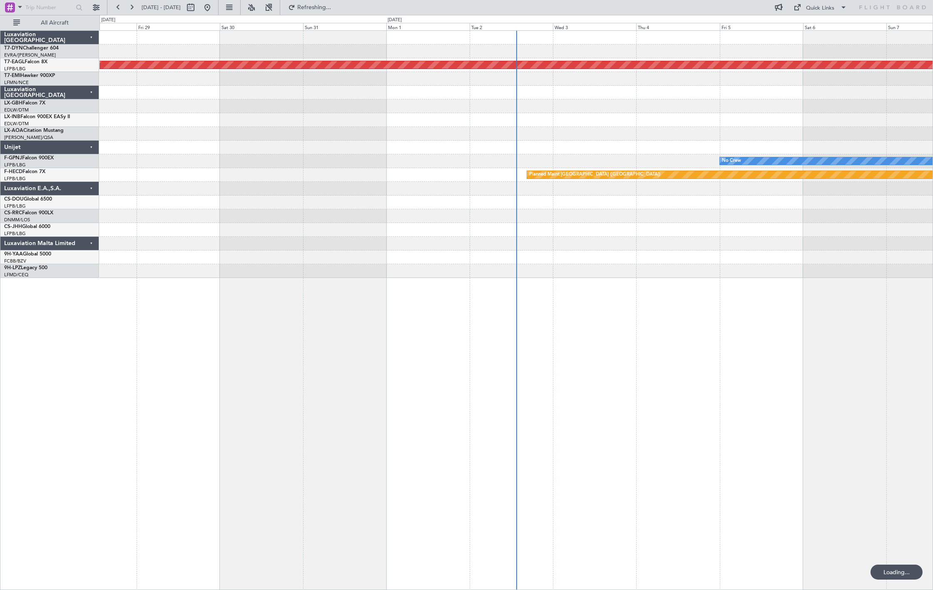
drag, startPoint x: 65, startPoint y: 21, endPoint x: 109, endPoint y: 42, distance: 48.4
click at [65, 21] on span "All Aircraft" at bounding box center [55, 23] width 66 height 6
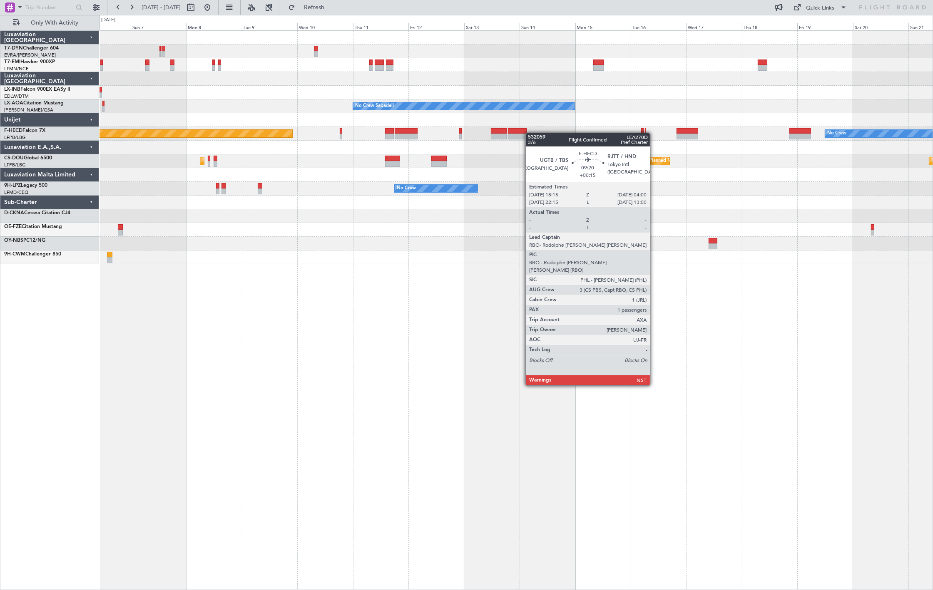
click at [387, 133] on div "Planned Maint [GEOGRAPHIC_DATA] ([GEOGRAPHIC_DATA]) No Crew Planned Maint [GEOG…" at bounding box center [515, 134] width 833 height 14
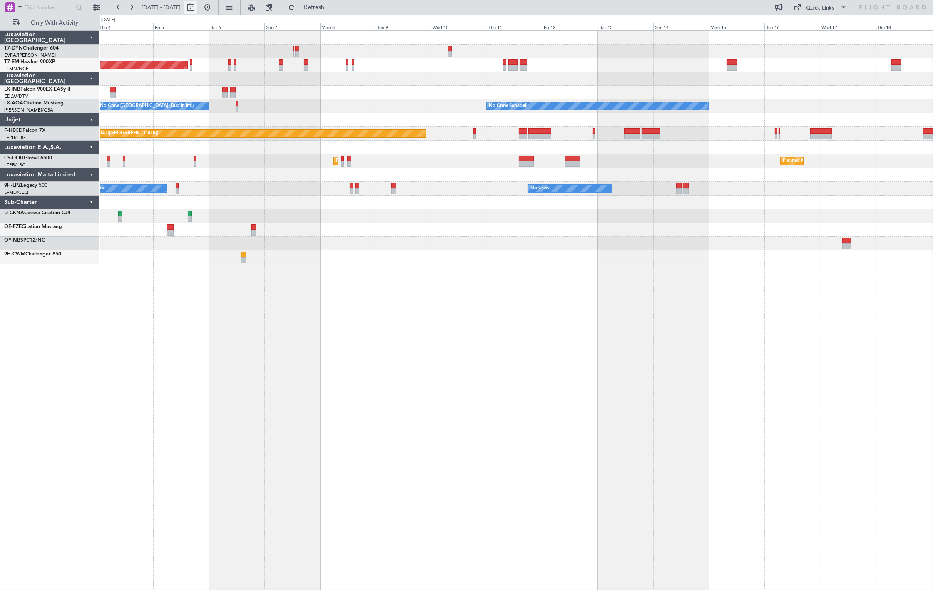
click at [197, 11] on button at bounding box center [190, 7] width 13 height 13
select select "9"
select select "2025"
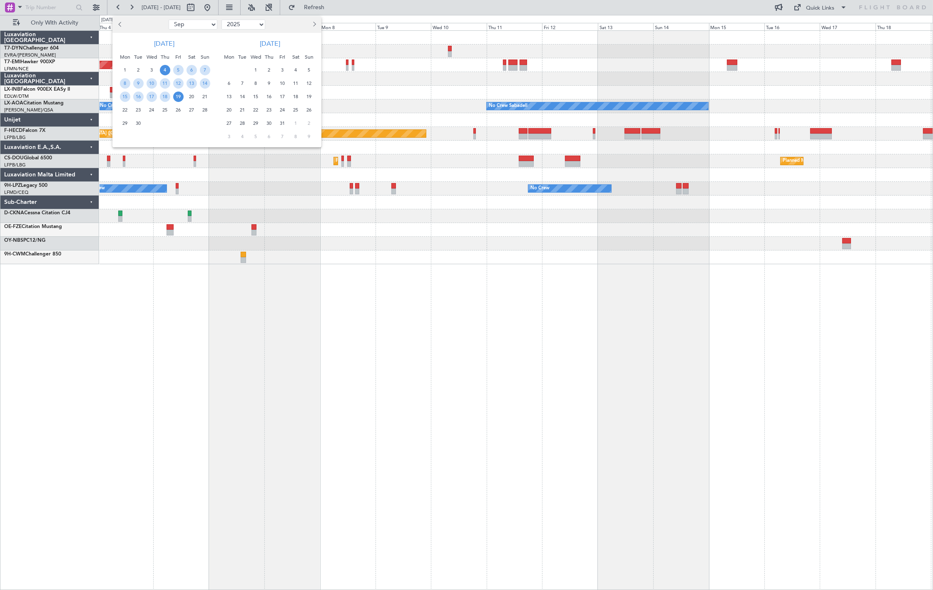
click at [209, 27] on select "Jan Feb Mar Apr May Jun [DATE] Aug Sep Oct Nov Dec" at bounding box center [193, 25] width 49 height 10
select select "10"
click at [169, 20] on select "Jan Feb Mar Apr May Jun [DATE] Aug Sep Oct Nov Dec" at bounding box center [193, 25] width 49 height 10
click at [166, 80] on span "9" at bounding box center [165, 83] width 10 height 10
click at [166, 82] on span "9" at bounding box center [165, 83] width 10 height 10
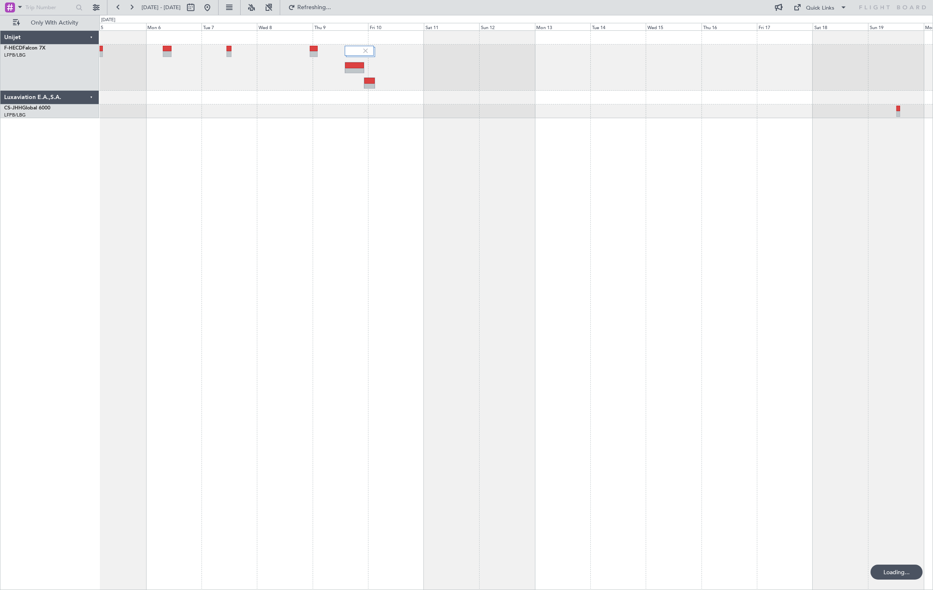
click at [450, 137] on div at bounding box center [515, 310] width 833 height 560
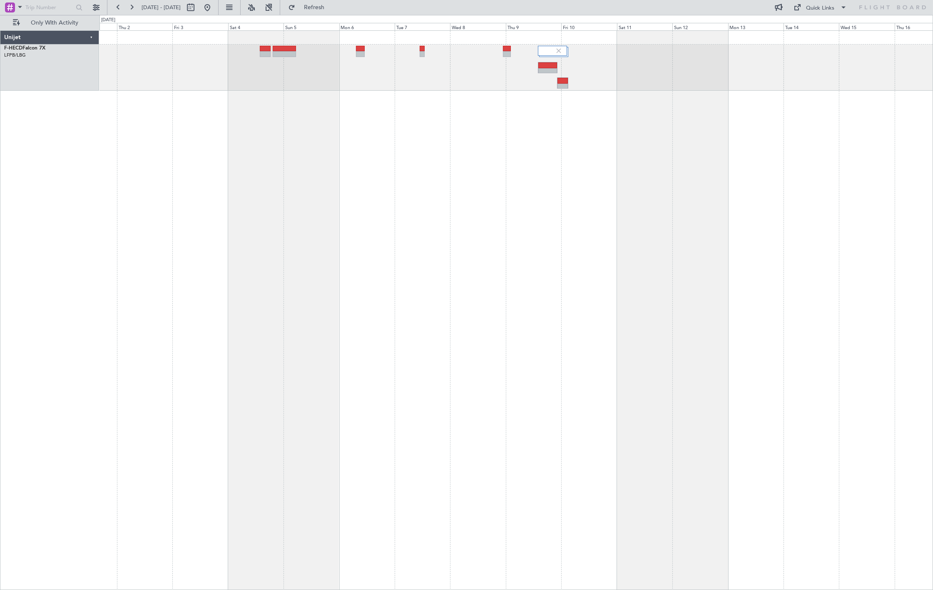
click at [360, 107] on div at bounding box center [515, 310] width 833 height 560
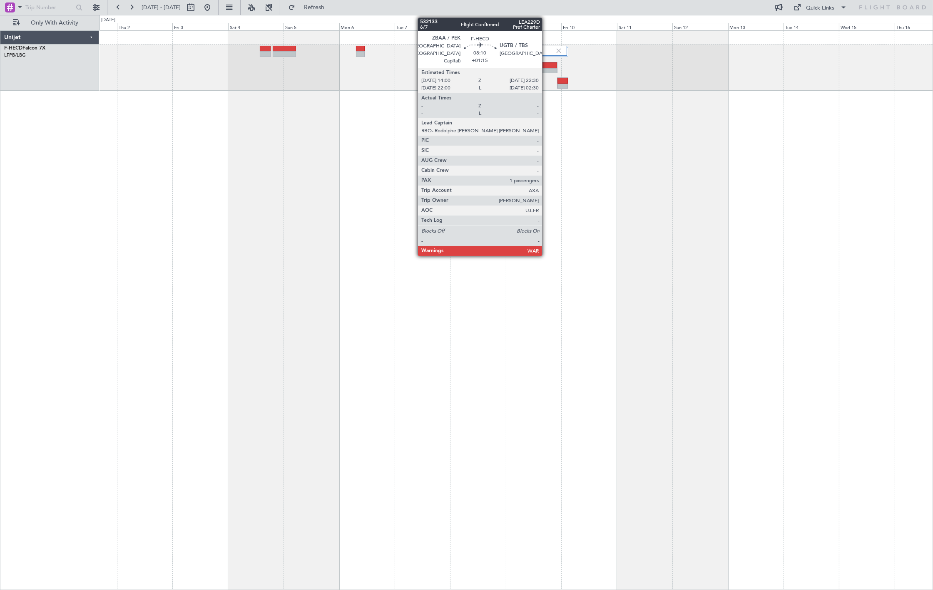
click at [546, 66] on div at bounding box center [547, 65] width 19 height 6
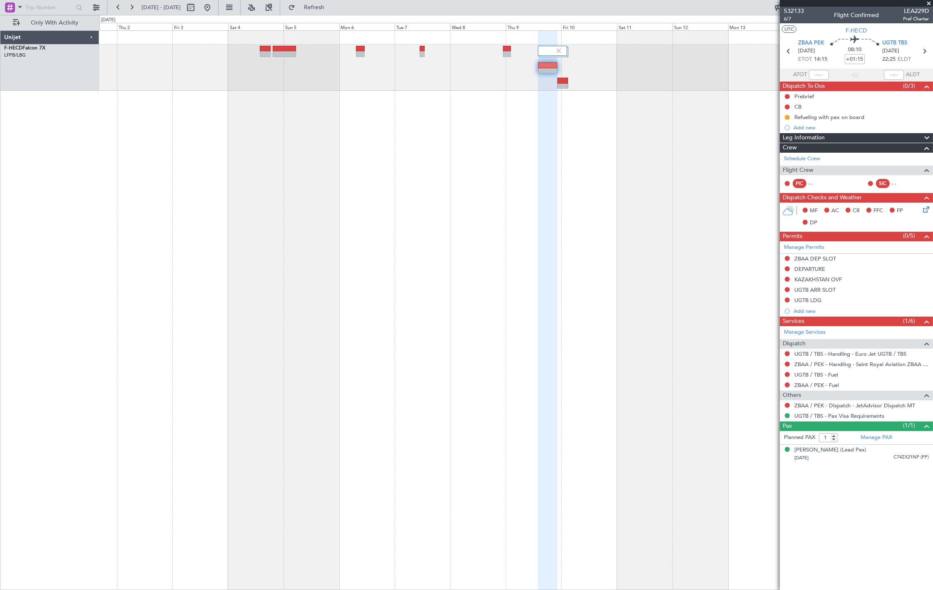
drag, startPoint x: 232, startPoint y: 10, endPoint x: 244, endPoint y: 23, distance: 17.7
click at [214, 10] on button at bounding box center [207, 7] width 13 height 13
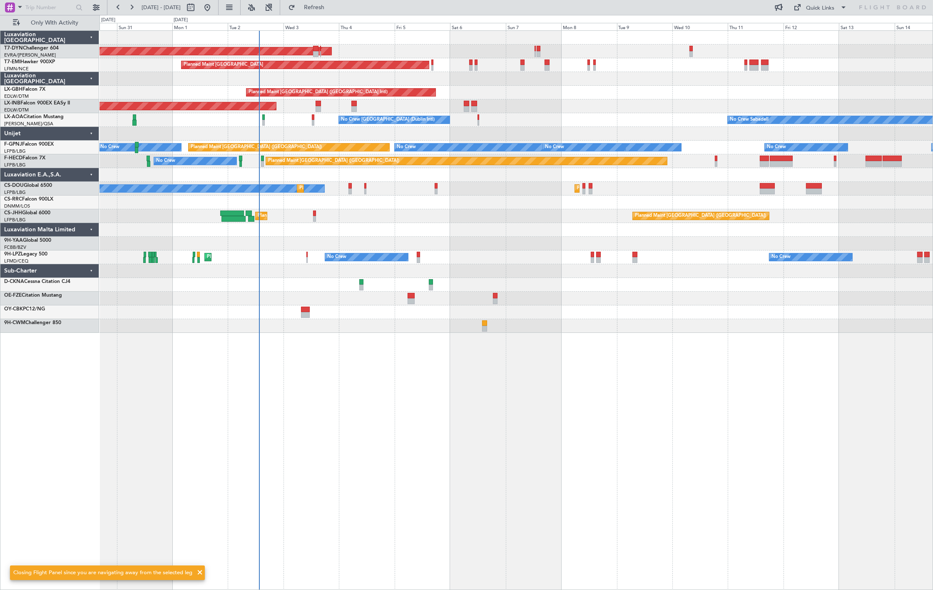
click at [331, 207] on div "AOG Maint Riga (Riga Intl) Planned Maint [GEOGRAPHIC_DATA] Planned Maint [GEOGR…" at bounding box center [515, 182] width 833 height 302
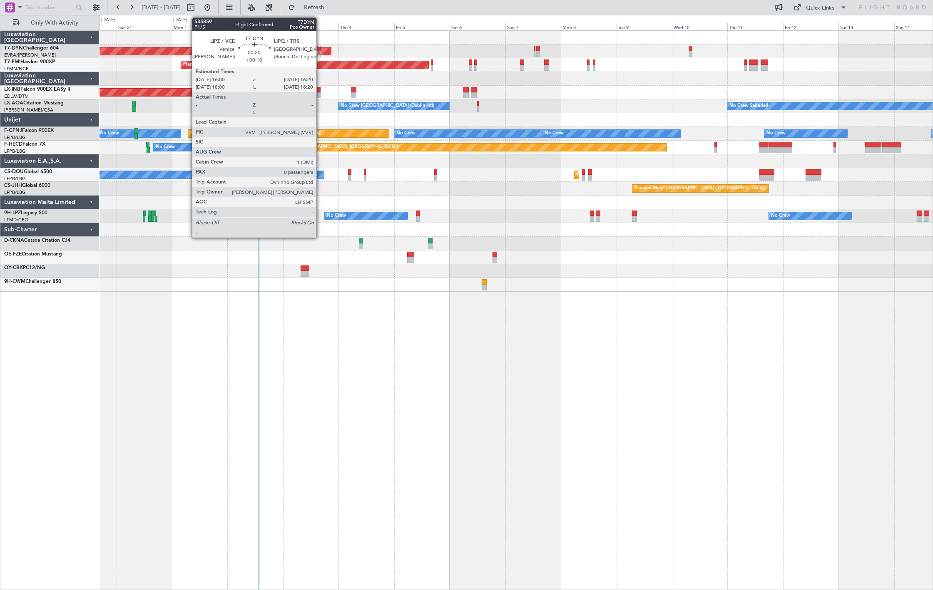
click at [320, 53] on div at bounding box center [320, 54] width 1 height 6
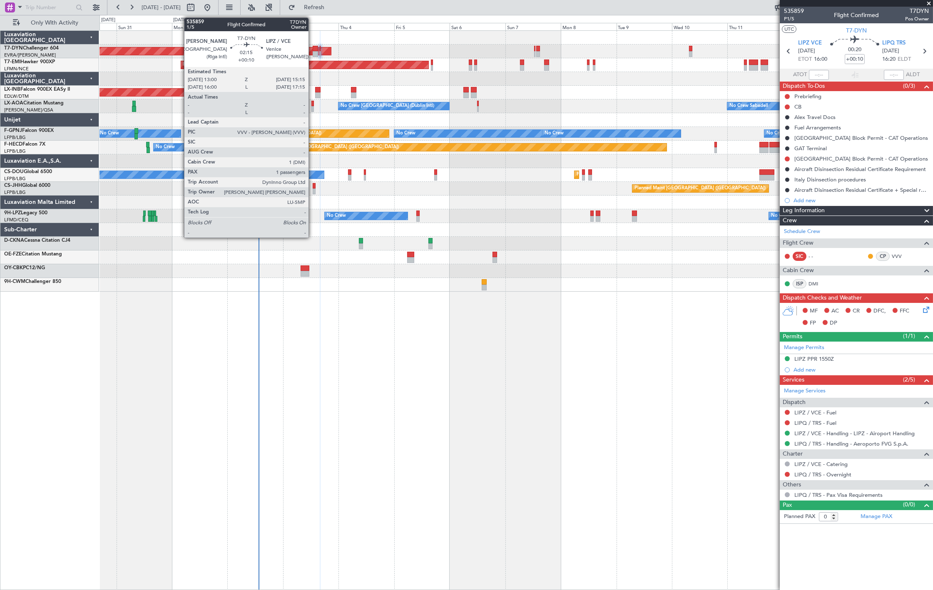
click at [312, 50] on div "AOG Maint Riga (Riga Intl)" at bounding box center [515, 52] width 833 height 14
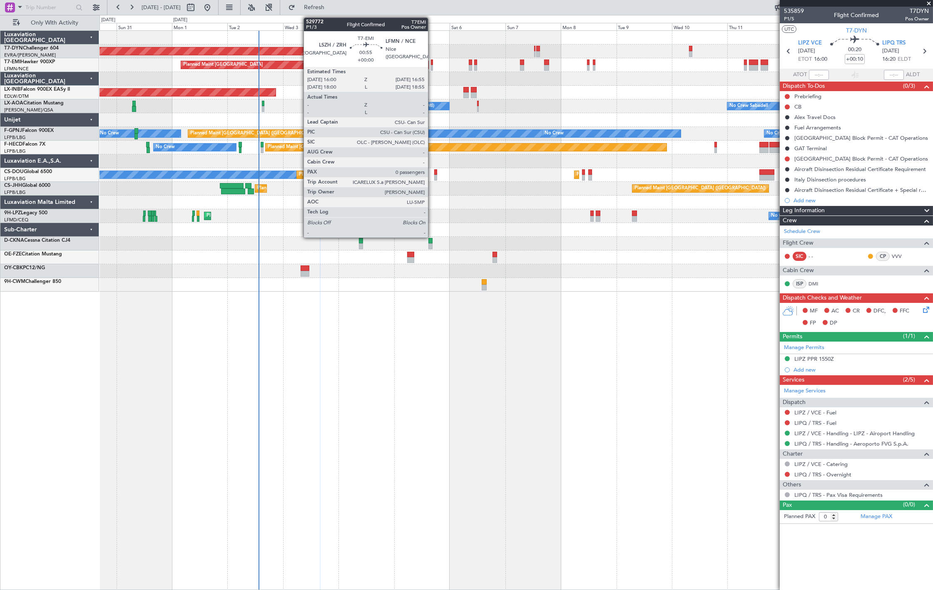
click at [432, 67] on div at bounding box center [432, 68] width 2 height 6
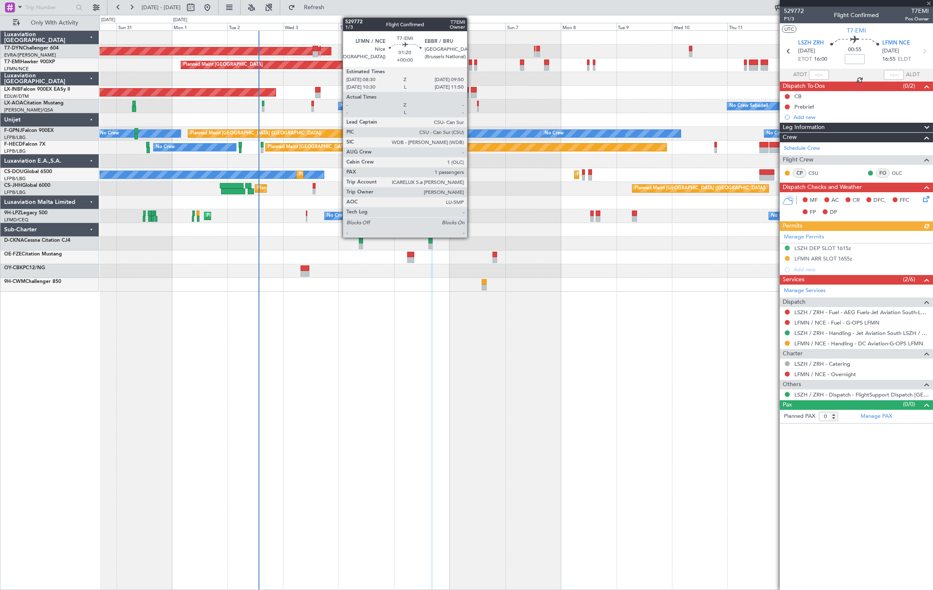
click at [471, 66] on div at bounding box center [470, 68] width 3 height 6
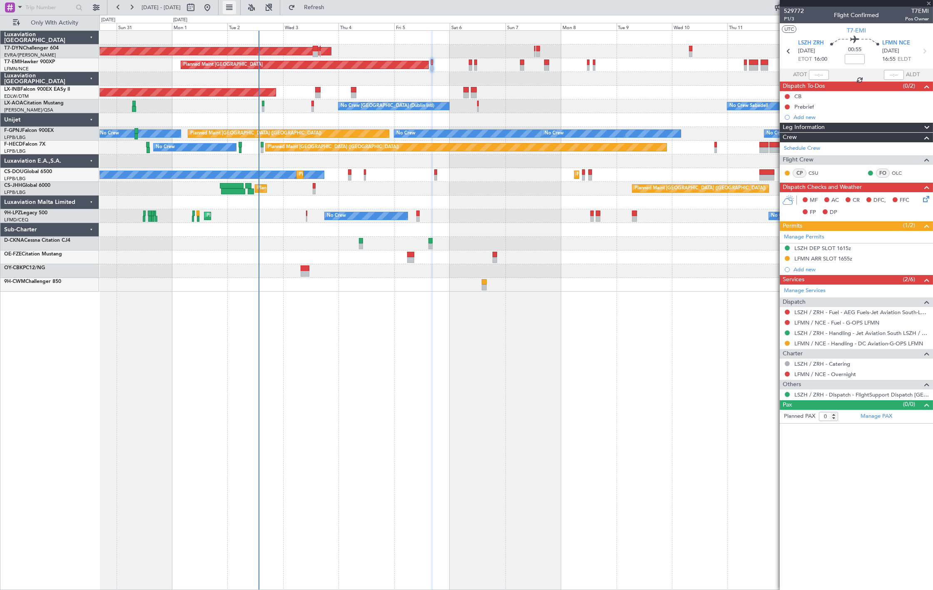
type input "1"
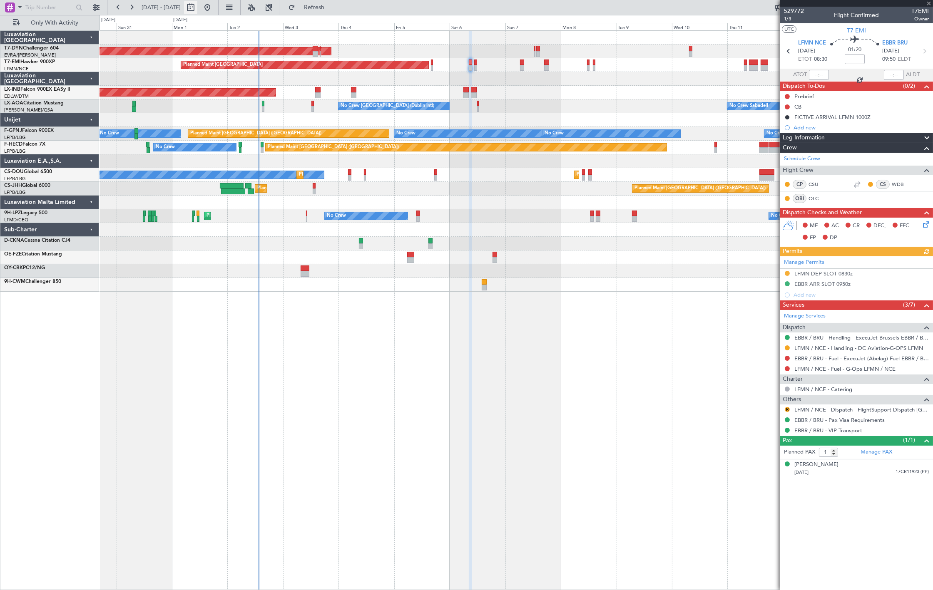
click at [197, 9] on button at bounding box center [190, 7] width 13 height 13
select select "8"
select select "2025"
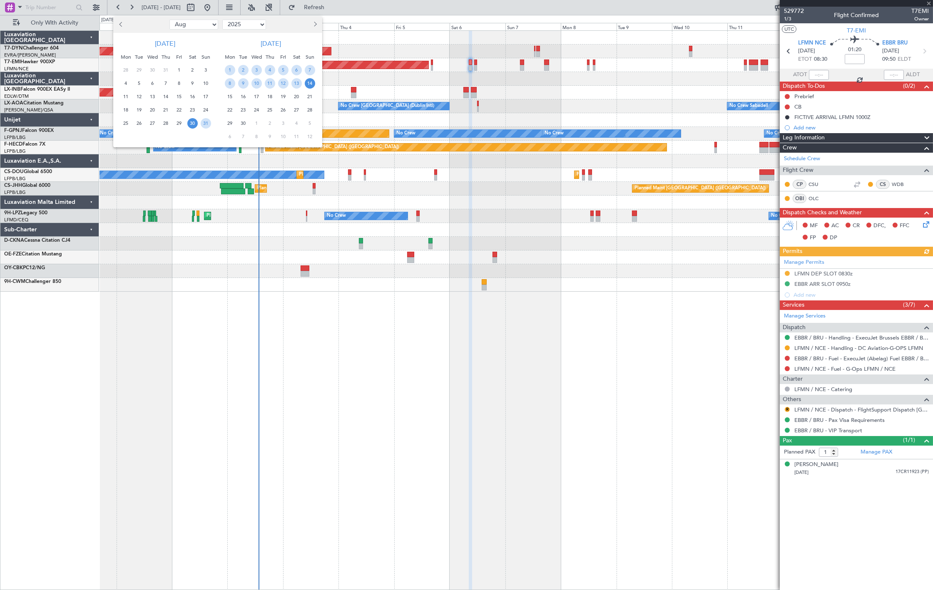
click at [193, 30] on ngb-datepicker-navigation "Jan Feb Mar Apr May Jun [DATE] Aug Sep Oct Nov [DATE] 2016 2017 2018 2019 2020 …" at bounding box center [217, 24] width 209 height 13
click at [198, 23] on select "Jan Feb Mar Apr May Jun [DATE] Aug Sep Oct Nov Dec" at bounding box center [193, 25] width 49 height 10
select select "10"
click at [169, 20] on select "Jan Feb Mar Apr May Jun [DATE] Aug Sep Oct Nov Dec" at bounding box center [193, 25] width 49 height 10
click at [164, 84] on span "9" at bounding box center [166, 83] width 10 height 10
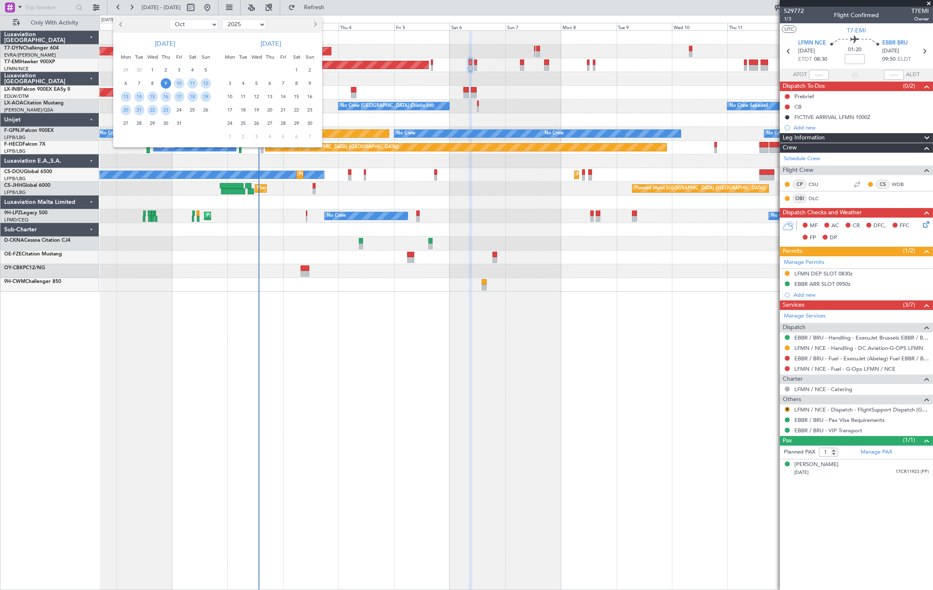
click at [166, 84] on span "9" at bounding box center [166, 83] width 10 height 10
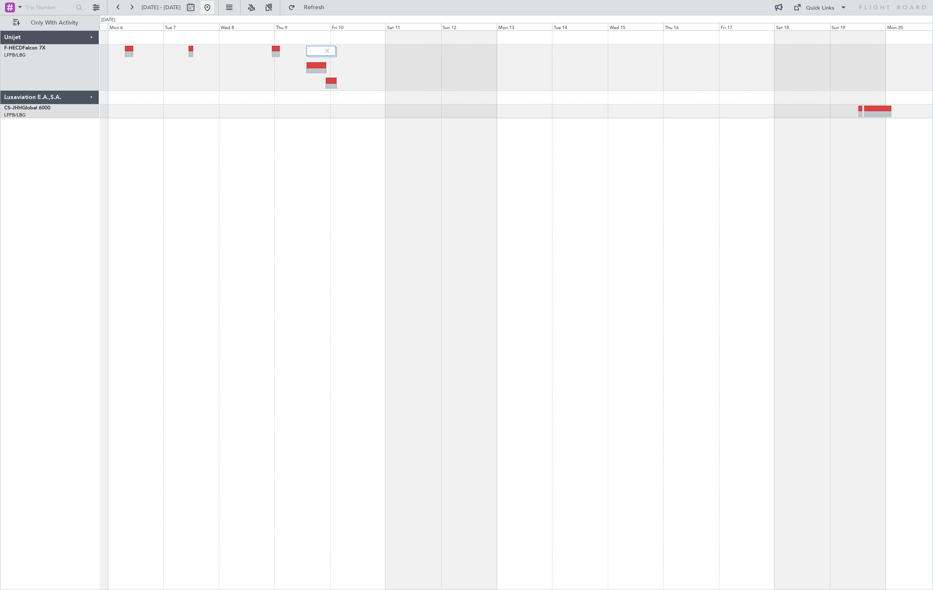
click at [214, 10] on button at bounding box center [207, 7] width 13 height 13
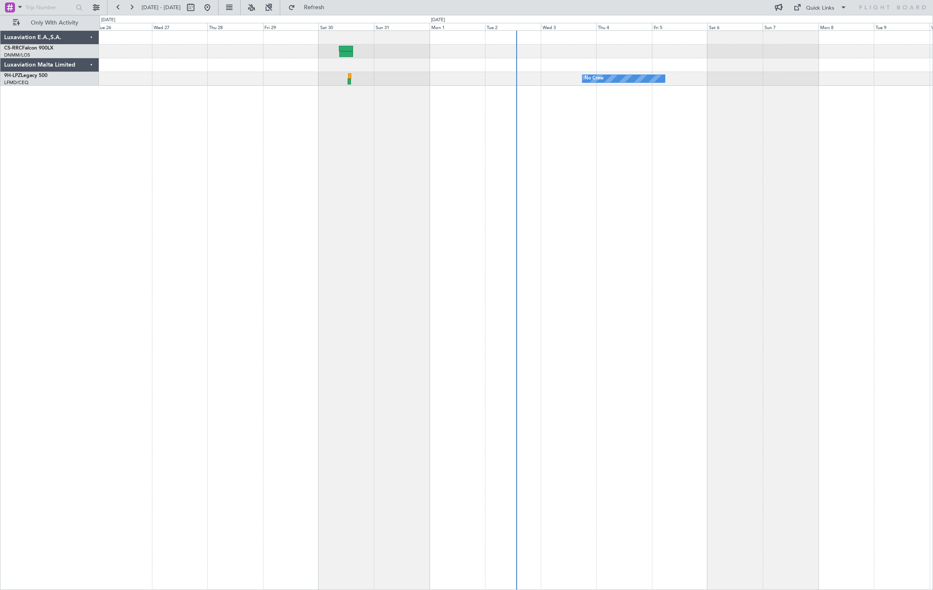
click at [236, 14] on mat-tooltip-component "Go to [DATE]" at bounding box center [235, 25] width 43 height 22
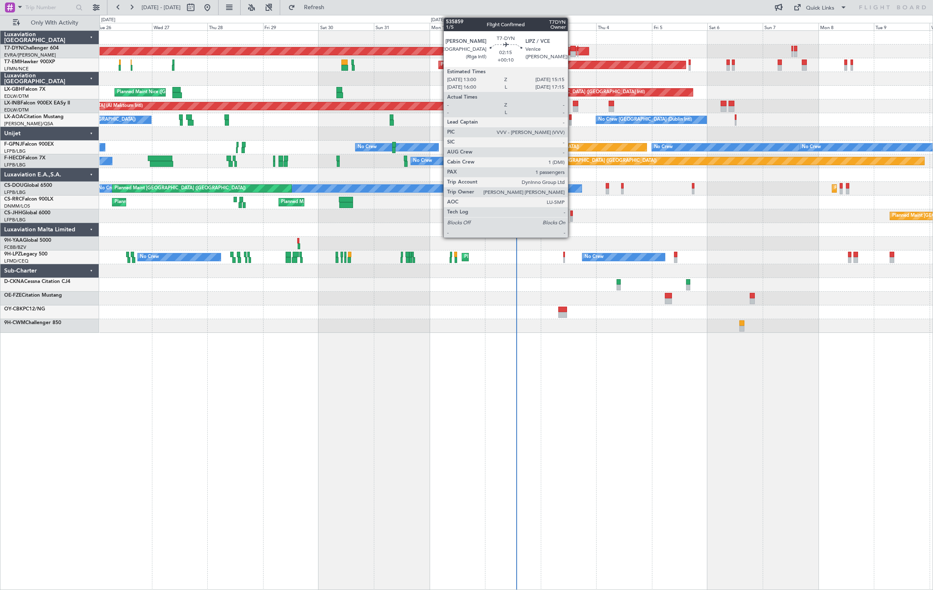
click at [572, 49] on div at bounding box center [572, 49] width 5 height 6
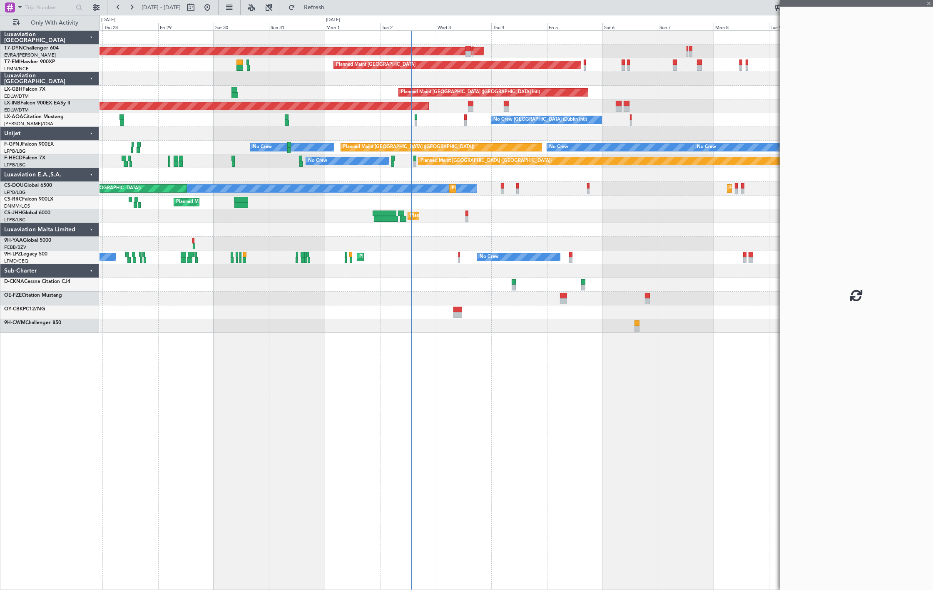
click at [447, 114] on div "AOG Maint Riga (Riga Intl) Planned Maint [GEOGRAPHIC_DATA] Planned Maint [GEOGR…" at bounding box center [515, 182] width 833 height 302
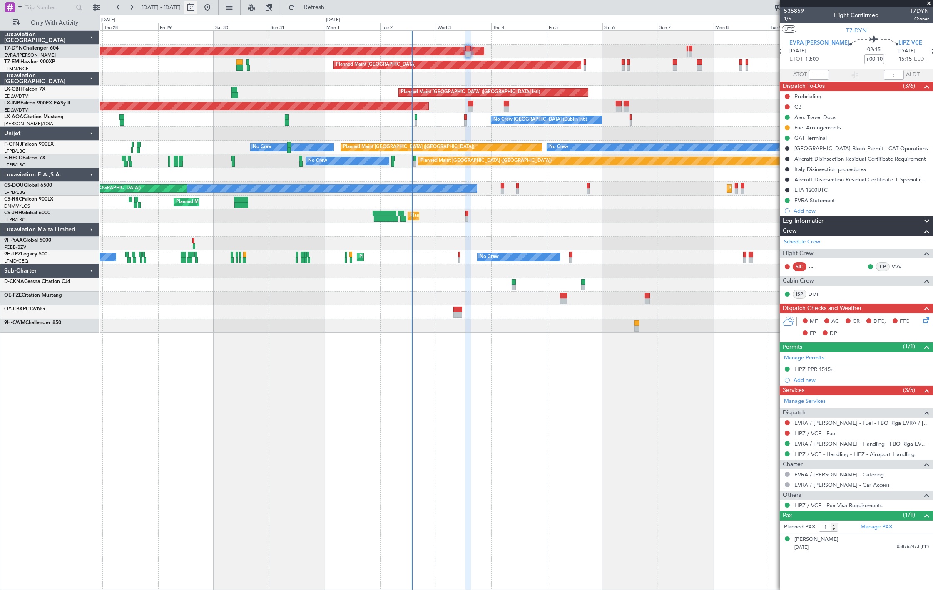
click at [197, 10] on button at bounding box center [190, 7] width 13 height 13
select select "8"
select select "2025"
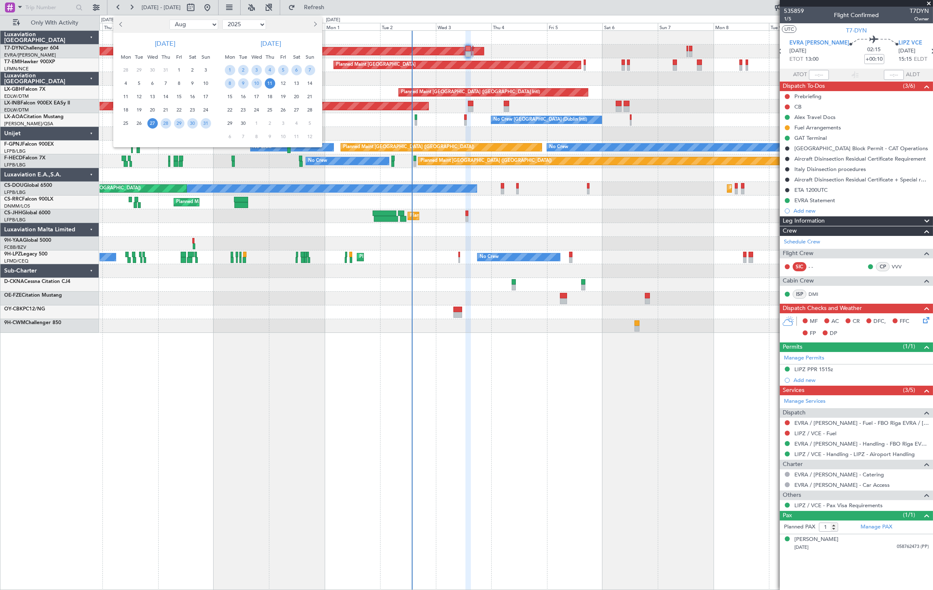
click at [191, 26] on select "Jan Feb Mar Apr May Jun [DATE] Aug Sep Oct Nov Dec" at bounding box center [193, 25] width 49 height 10
select select "10"
click at [169, 20] on select "Jan Feb Mar Apr May Jun [DATE] Aug Sep Oct Nov Dec" at bounding box center [193, 25] width 49 height 10
click at [194, 71] on span "4" at bounding box center [192, 70] width 10 height 10
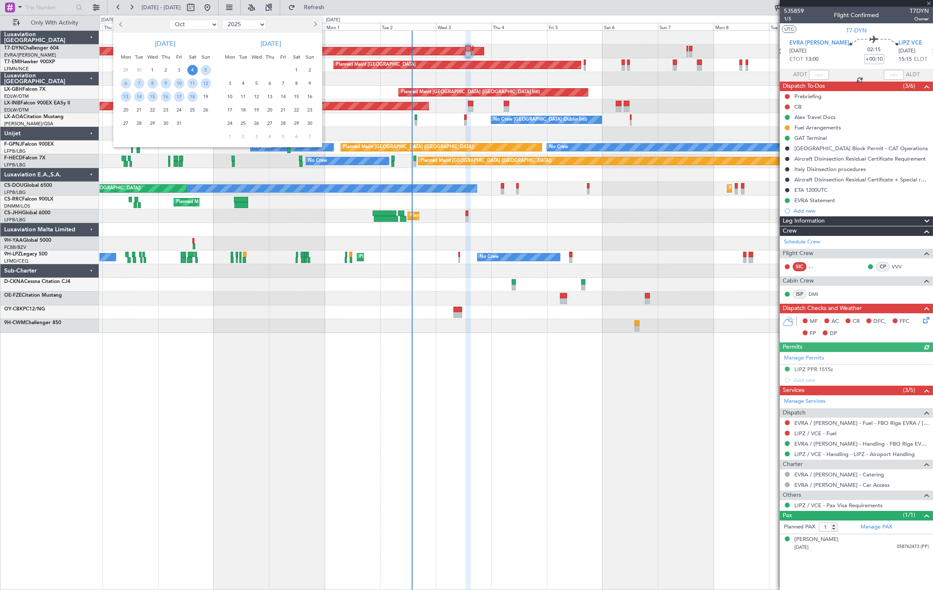
click at [190, 73] on span "4" at bounding box center [192, 70] width 10 height 10
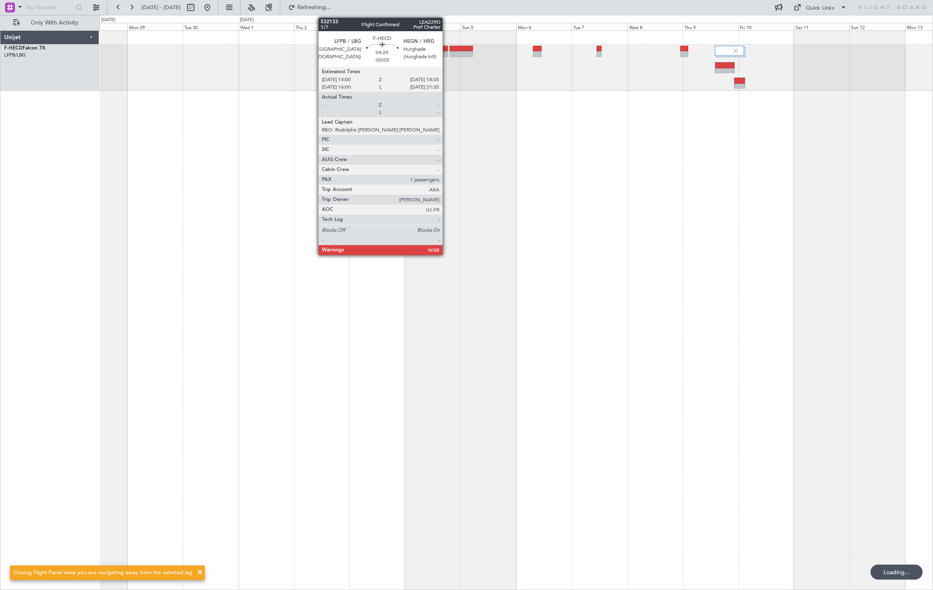
click at [445, 52] on div at bounding box center [442, 54] width 11 height 6
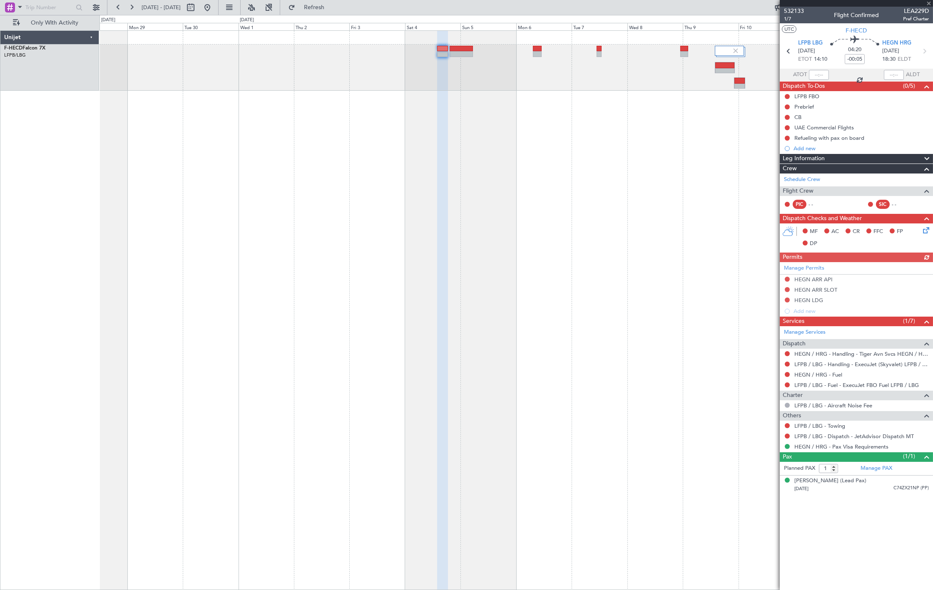
click at [462, 50] on div at bounding box center [461, 49] width 23 height 6
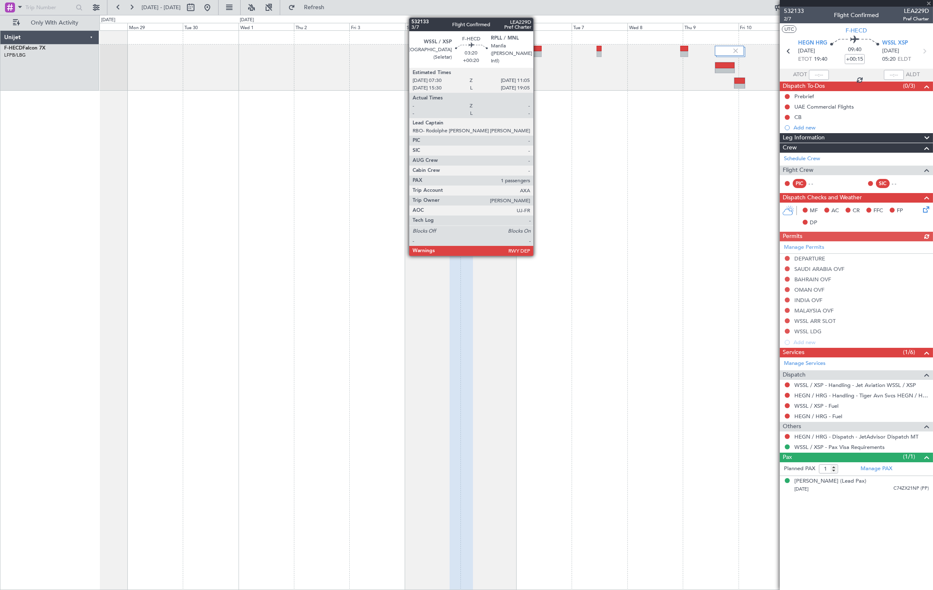
click at [537, 55] on div at bounding box center [537, 54] width 8 height 6
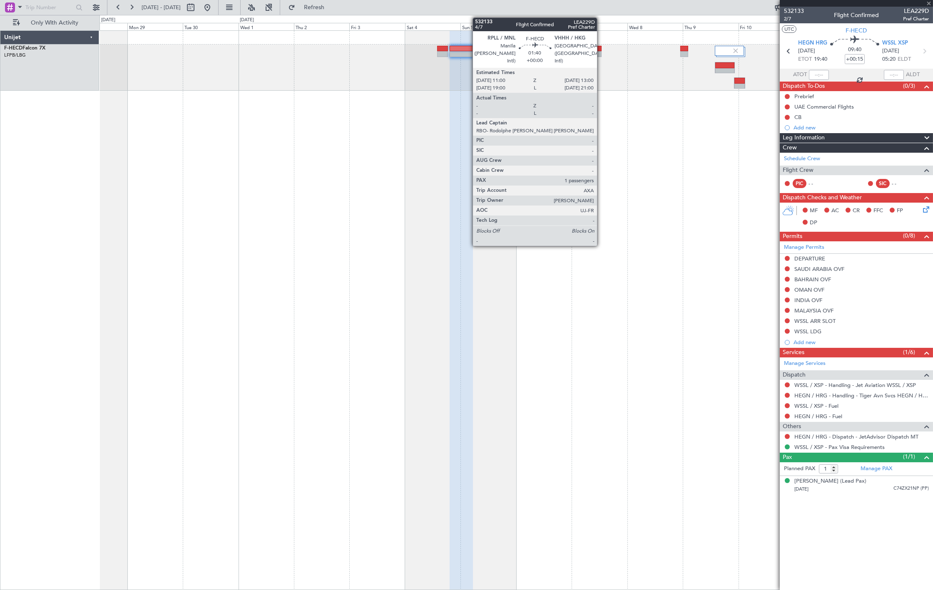
type input "+00:20"
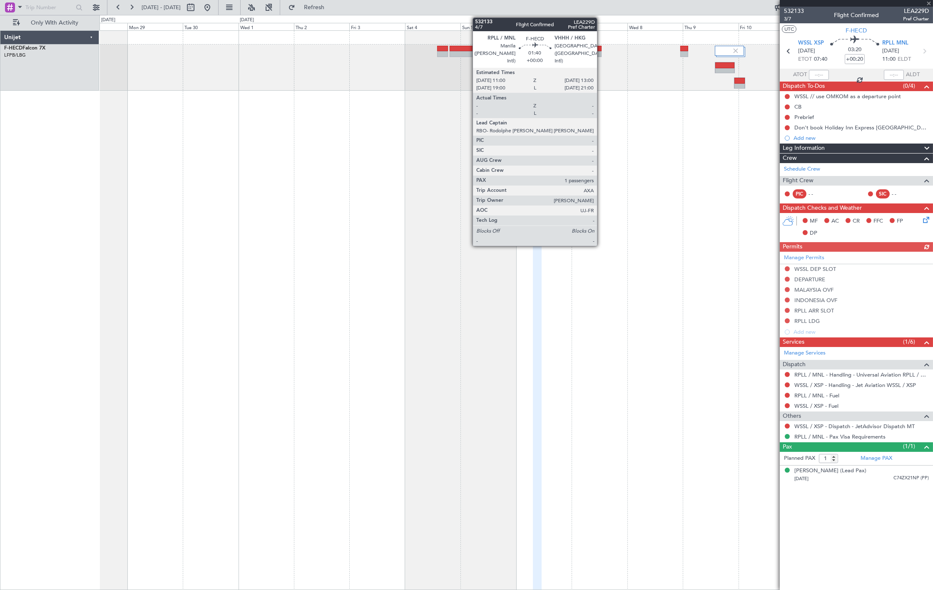
click at [601, 52] on div at bounding box center [598, 54] width 5 height 6
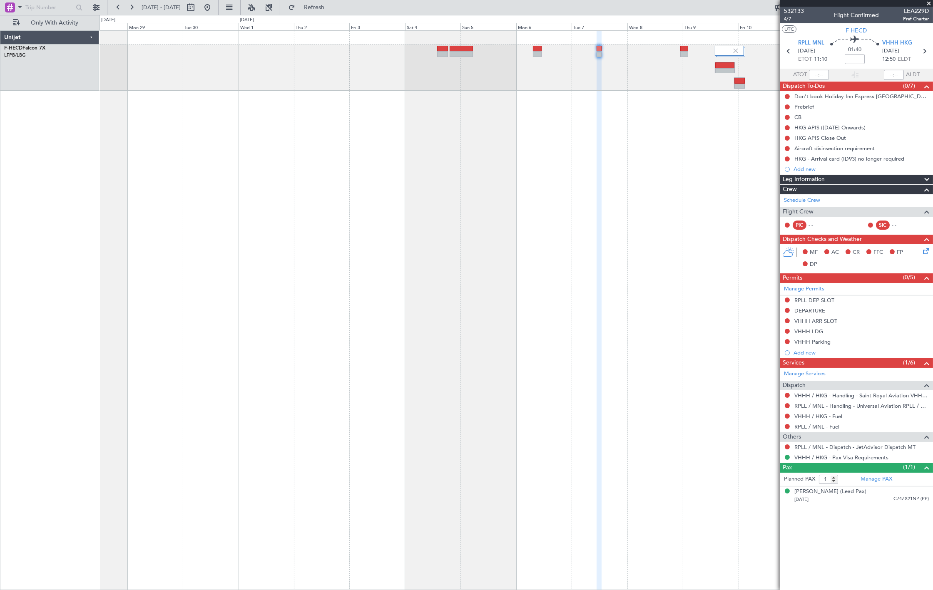
drag, startPoint x: 229, startPoint y: 6, endPoint x: 226, endPoint y: 13, distance: 8.2
click at [214, 6] on button at bounding box center [207, 7] width 13 height 13
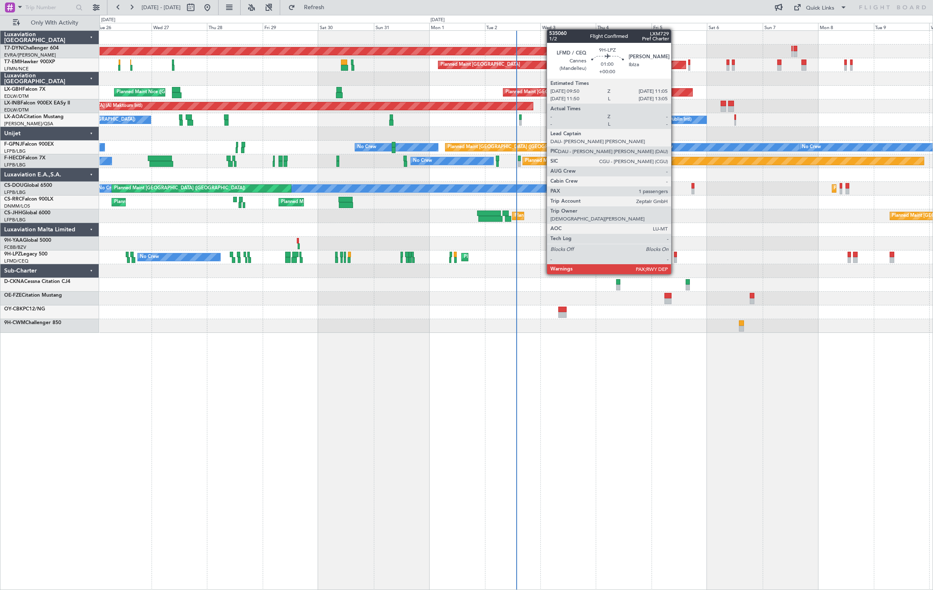
click at [676, 258] on div at bounding box center [675, 260] width 3 height 6
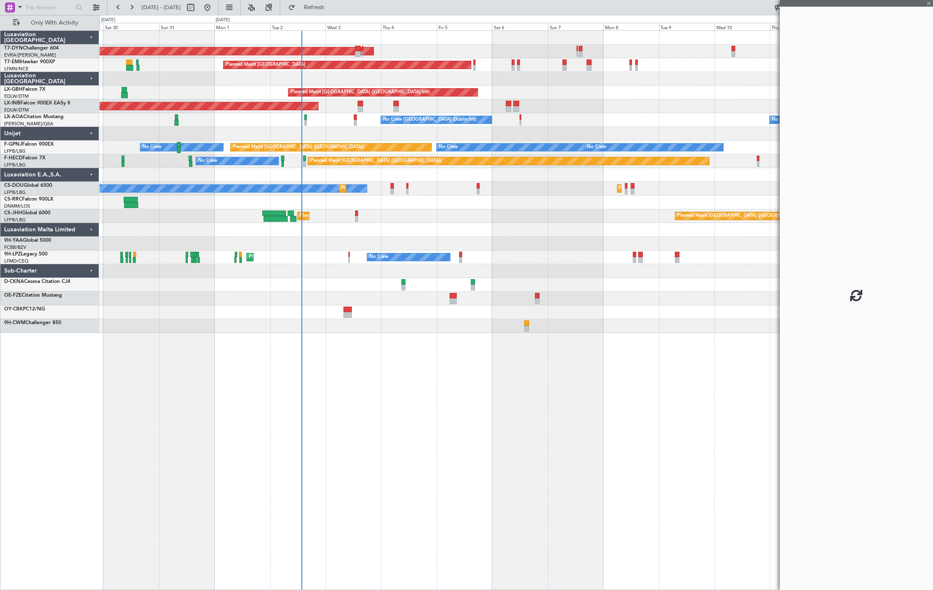
click at [518, 259] on div "No Crew [GEOGRAPHIC_DATA] ([GEOGRAPHIC_DATA]) No Crew No Crew" at bounding box center [515, 258] width 833 height 14
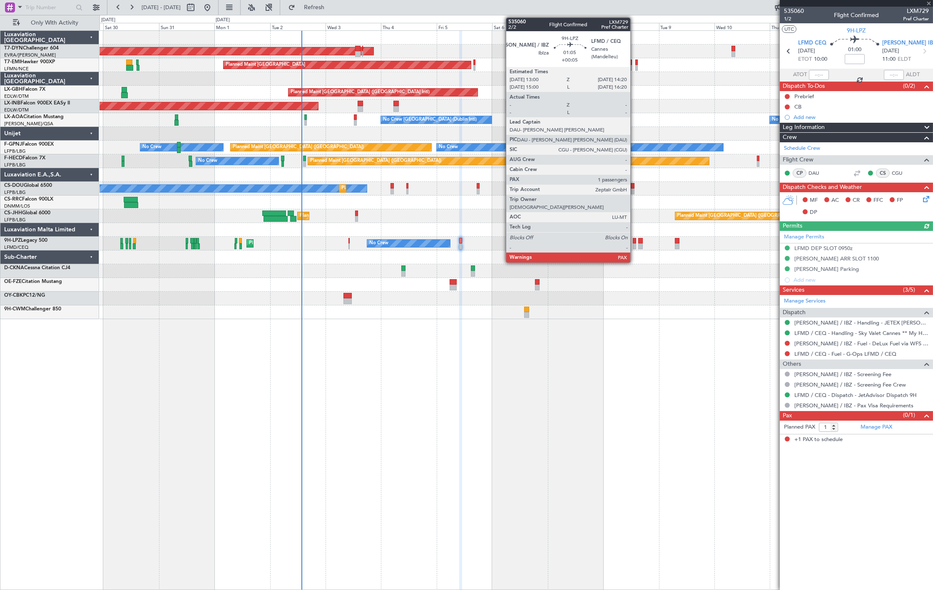
click at [634, 246] on div at bounding box center [634, 246] width 3 height 6
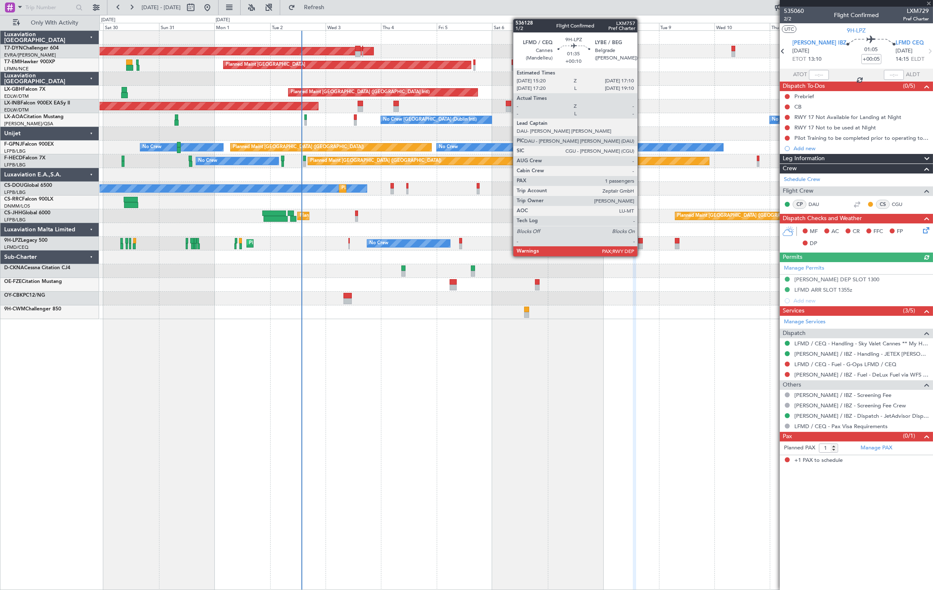
click at [641, 248] on div at bounding box center [640, 246] width 5 height 6
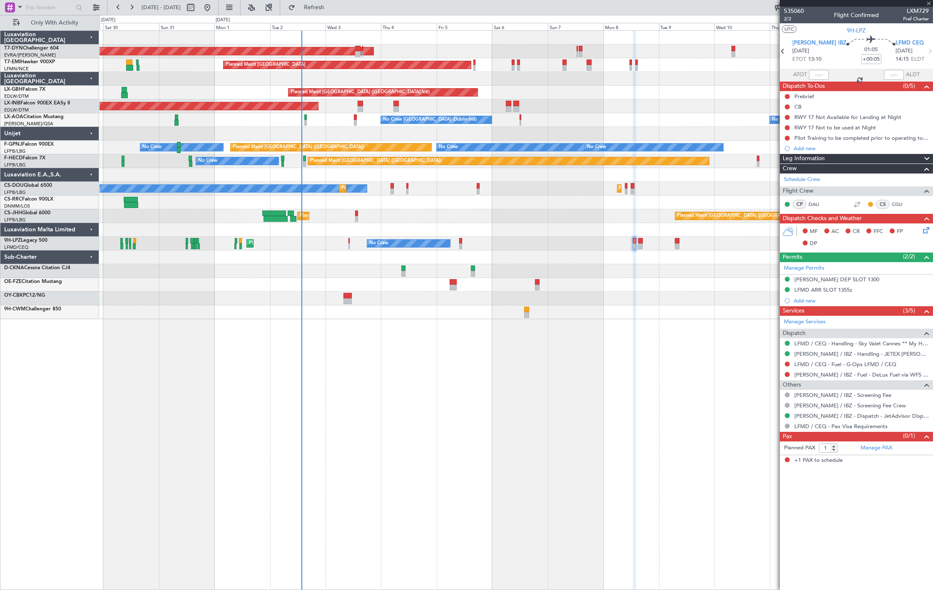
type input "+00:10"
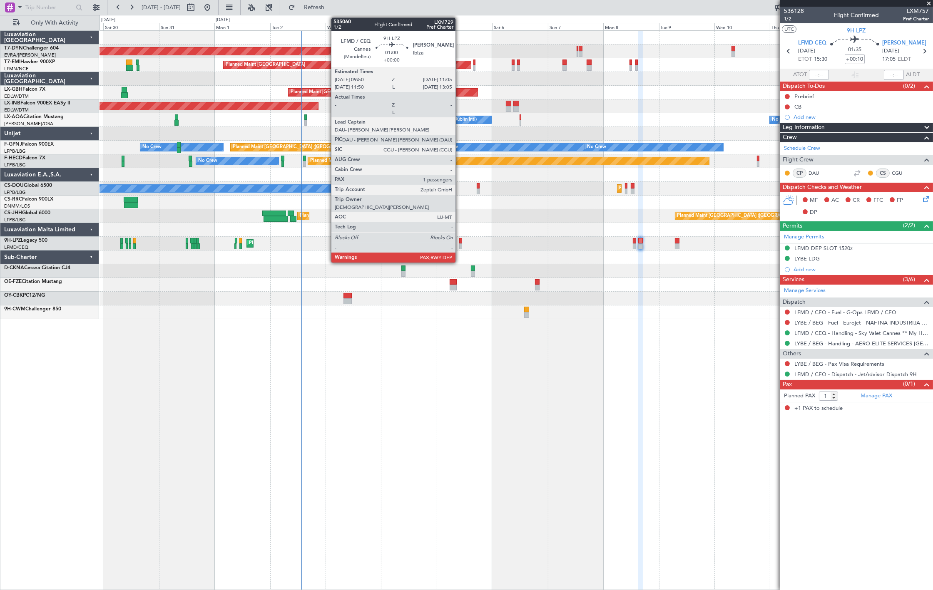
click at [460, 245] on div at bounding box center [460, 246] width 3 height 6
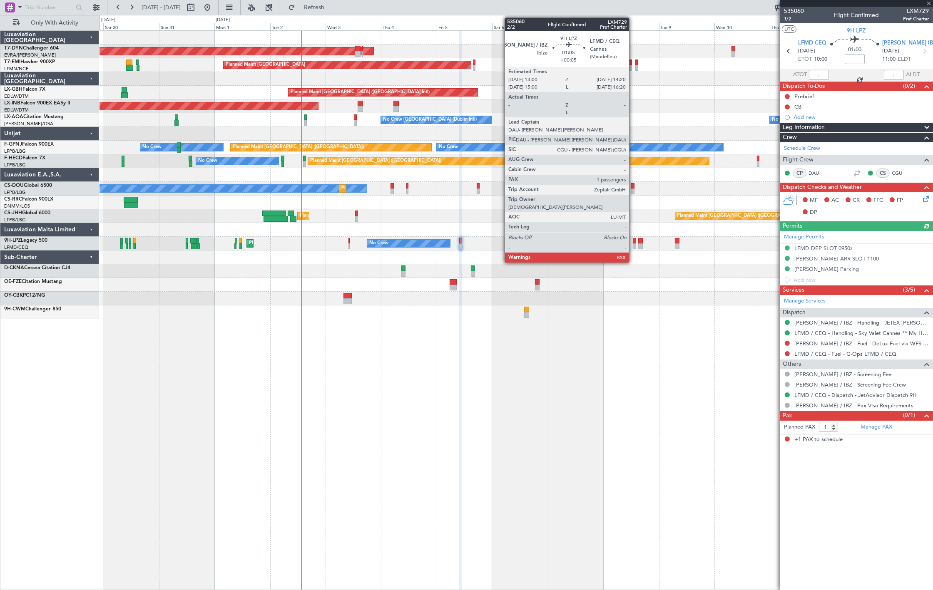
click at [633, 243] on div at bounding box center [634, 246] width 3 height 6
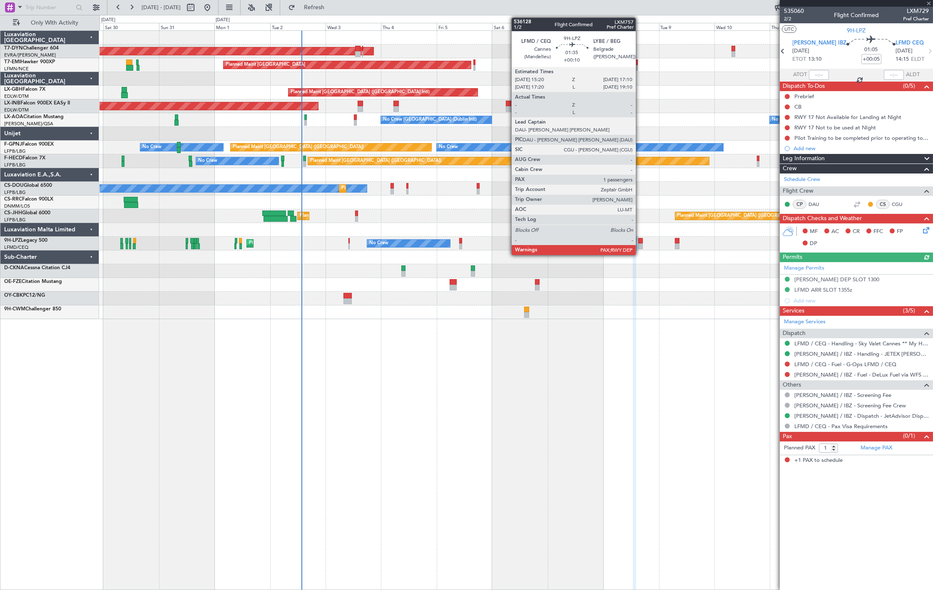
click at [638, 244] on div at bounding box center [640, 246] width 5 height 6
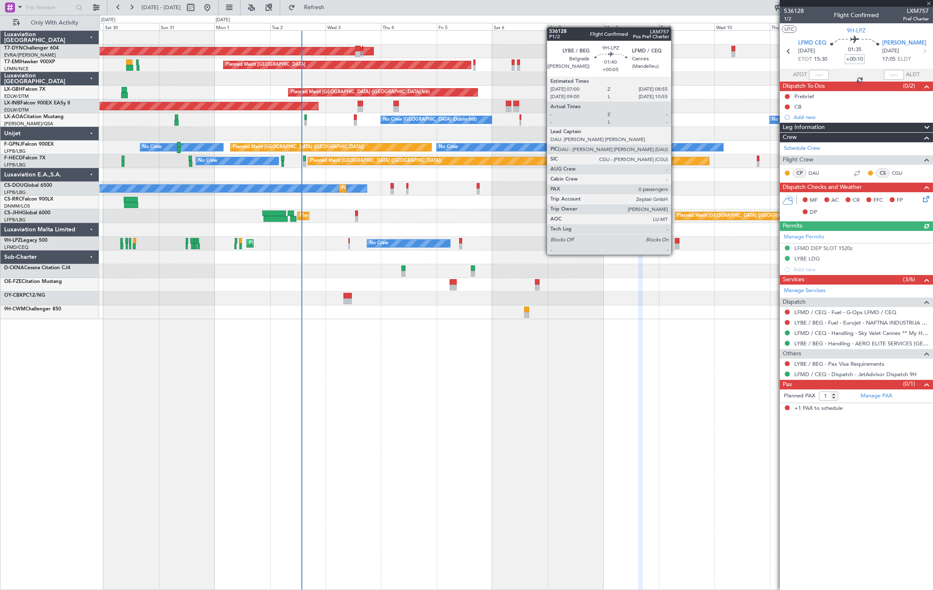
click at [675, 246] on div at bounding box center [677, 246] width 5 height 6
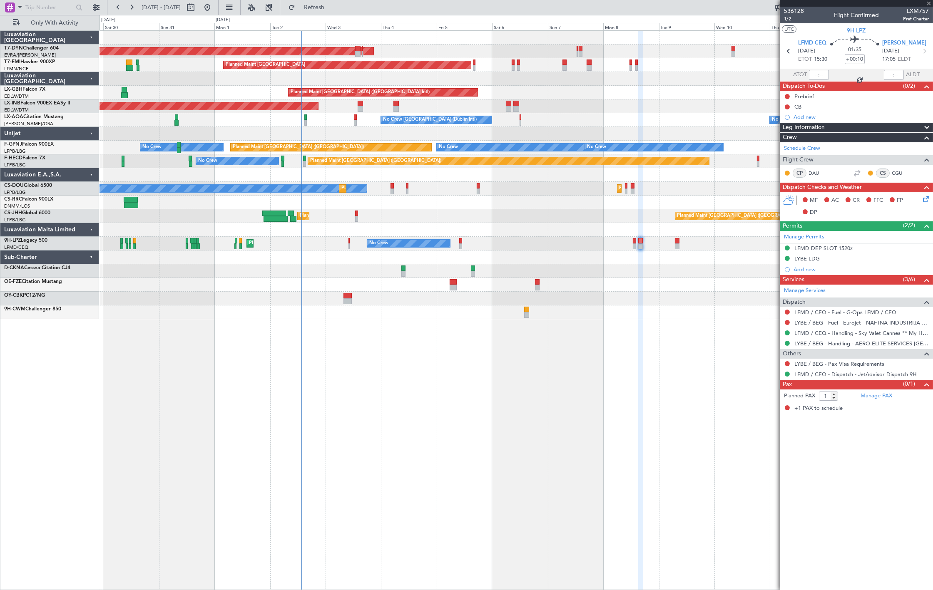
type input "+00:05"
type input "0"
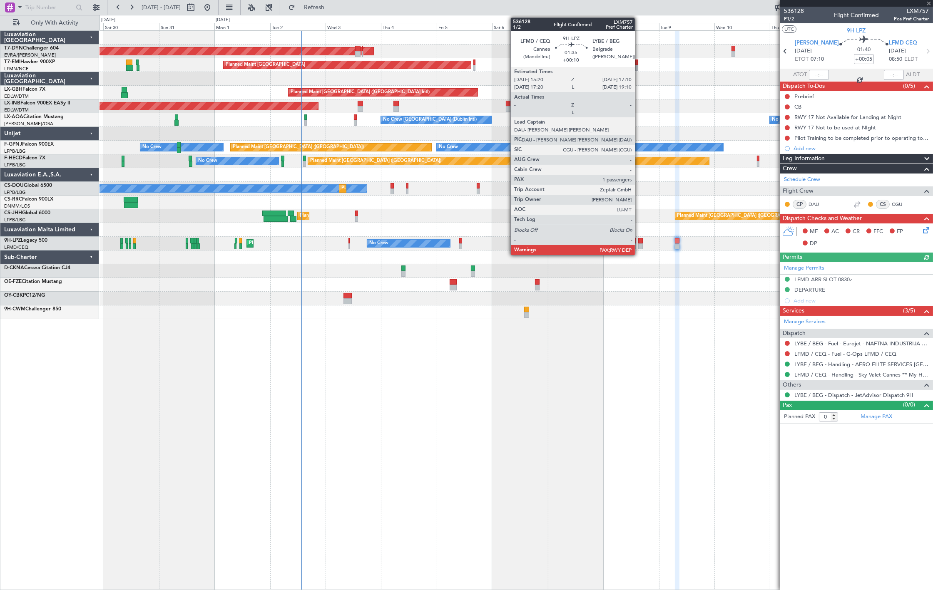
click at [640, 243] on div at bounding box center [640, 246] width 5 height 6
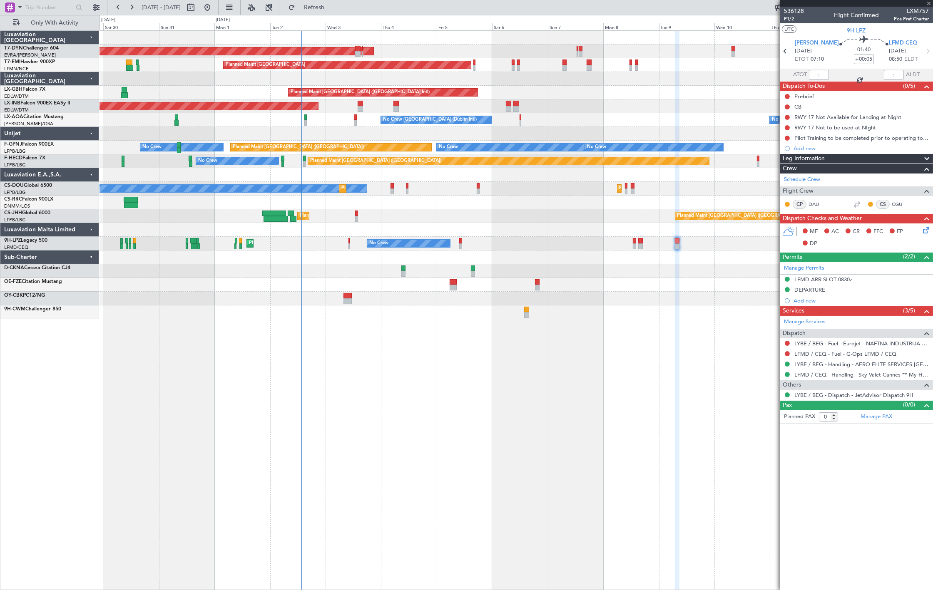
type input "+00:10"
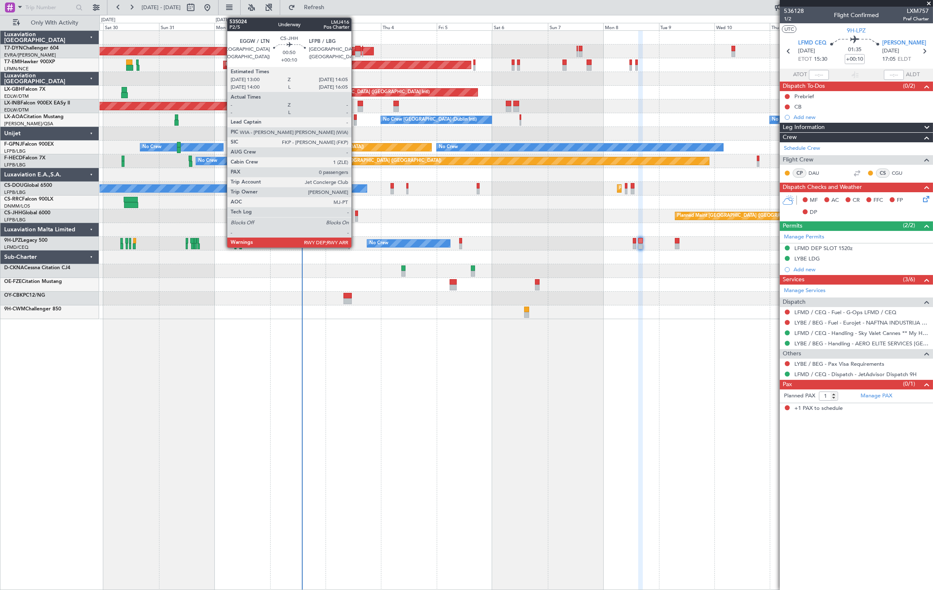
click at [355, 219] on div at bounding box center [356, 219] width 3 height 6
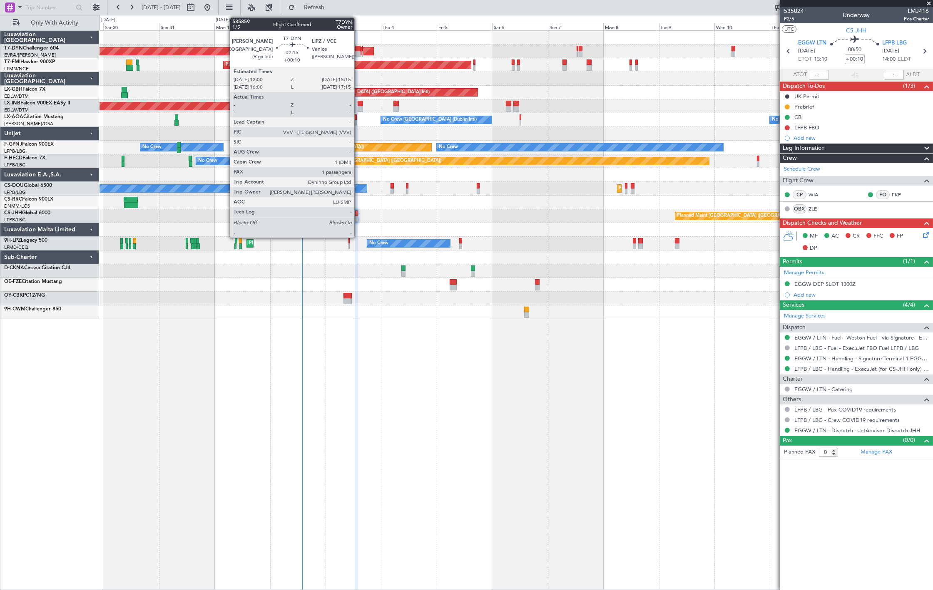
click at [358, 53] on div at bounding box center [357, 54] width 5 height 6
type input "1"
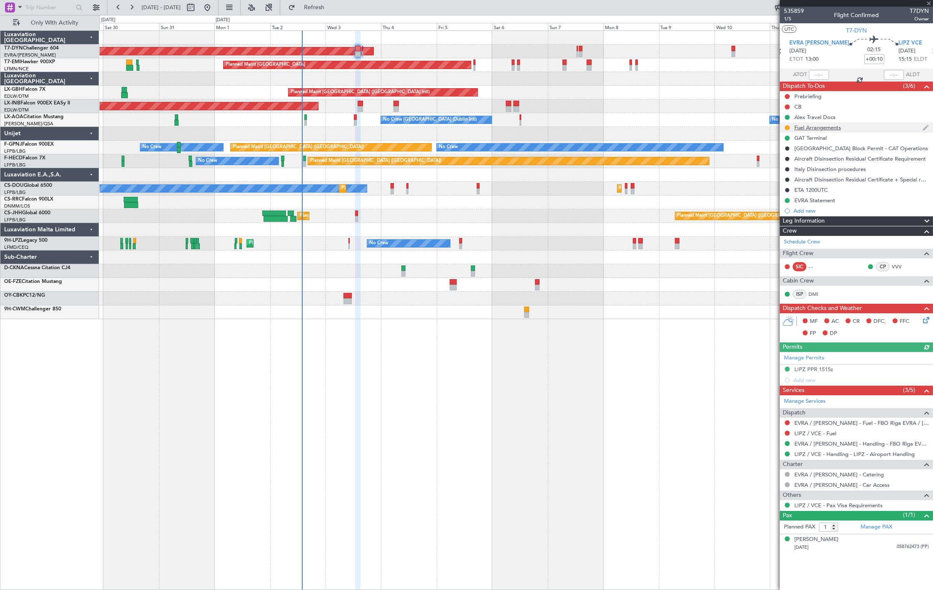
click at [812, 126] on div "Fuel Arrangements" at bounding box center [817, 127] width 47 height 7
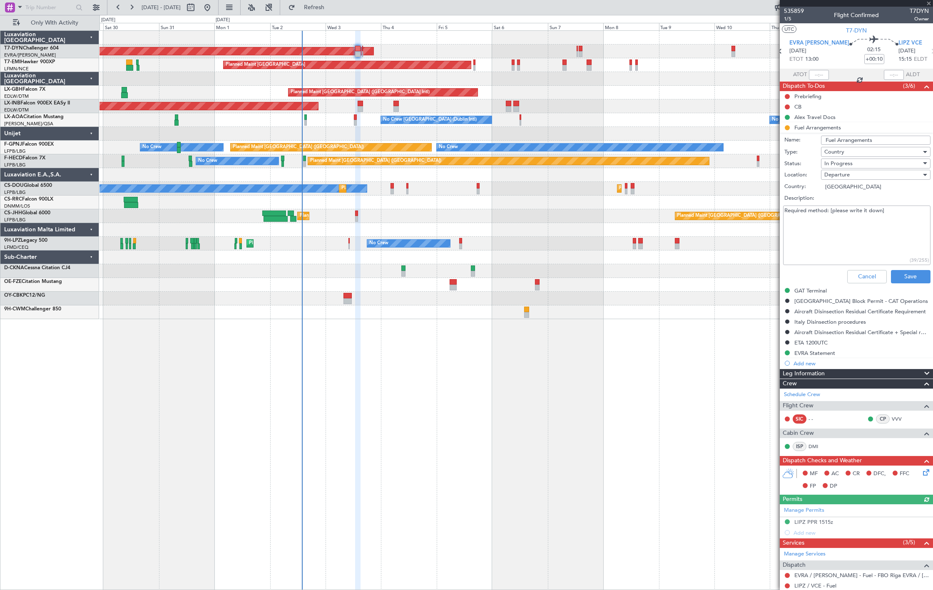
click at [884, 218] on textarea "Required method: [please write it down]" at bounding box center [856, 236] width 147 height 60
type textarea "SENT TO HANDLERS"
click at [900, 277] on button "Save" at bounding box center [911, 276] width 40 height 13
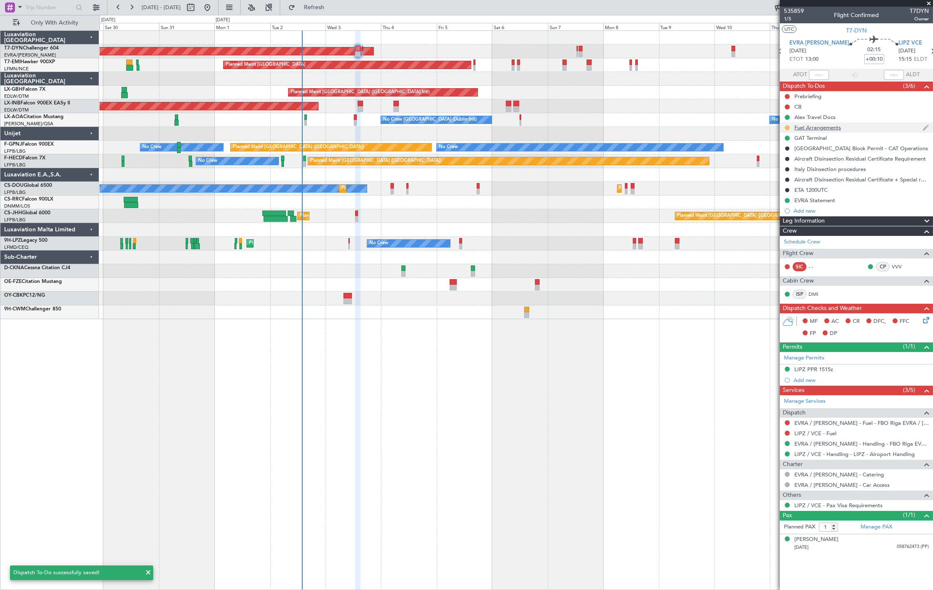
click at [789, 126] on button at bounding box center [787, 127] width 5 height 5
click at [790, 167] on span "Completed" at bounding box center [790, 164] width 27 height 8
click at [805, 238] on link "Schedule Crew" at bounding box center [802, 242] width 36 height 8
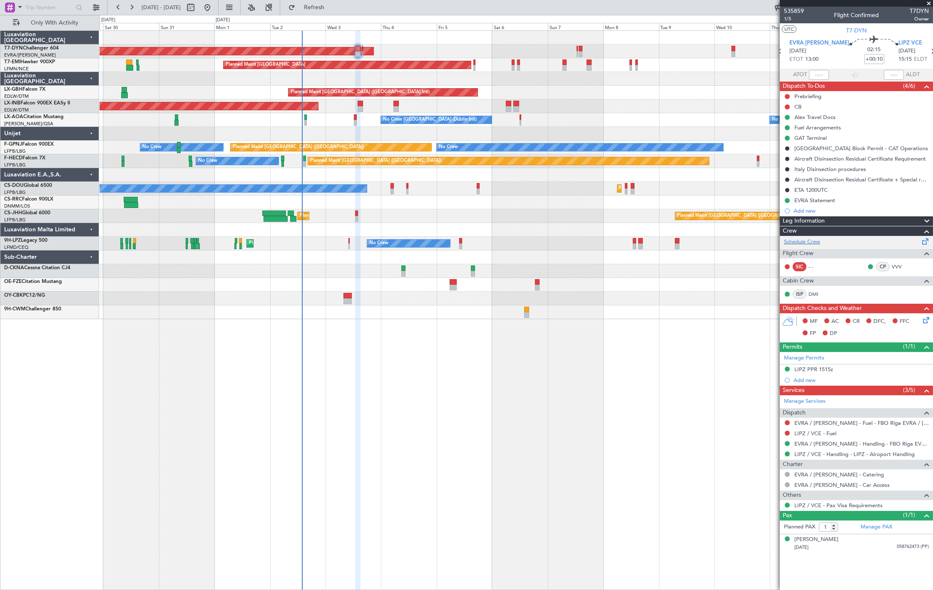
click at [822, 245] on div "Schedule Crew" at bounding box center [856, 242] width 153 height 12
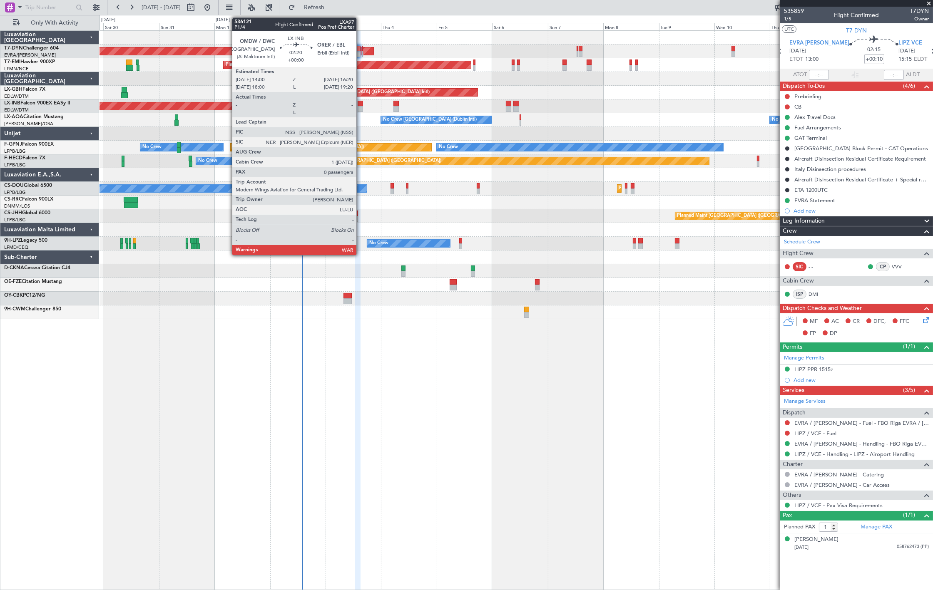
click at [360, 105] on div "Unplanned Maint [GEOGRAPHIC_DATA] (Al Maktoum Intl)" at bounding box center [515, 106] width 833 height 14
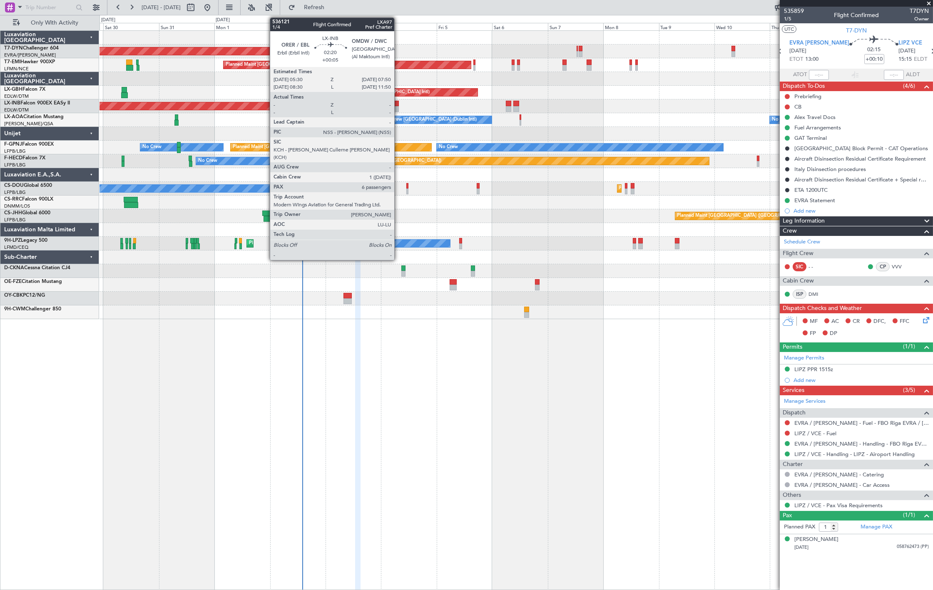
click at [398, 107] on div at bounding box center [395, 109] width 5 height 6
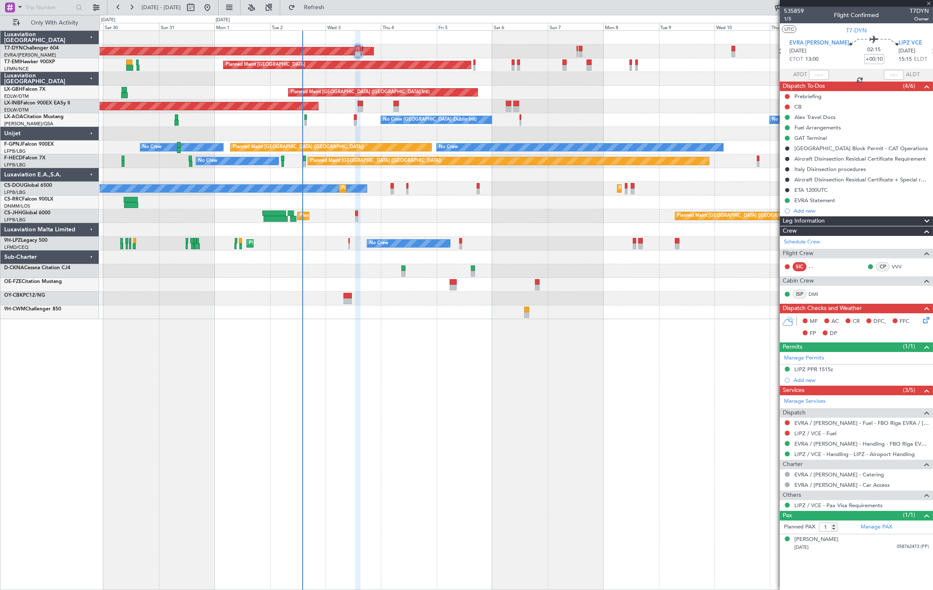
type input "+00:05"
type input "6"
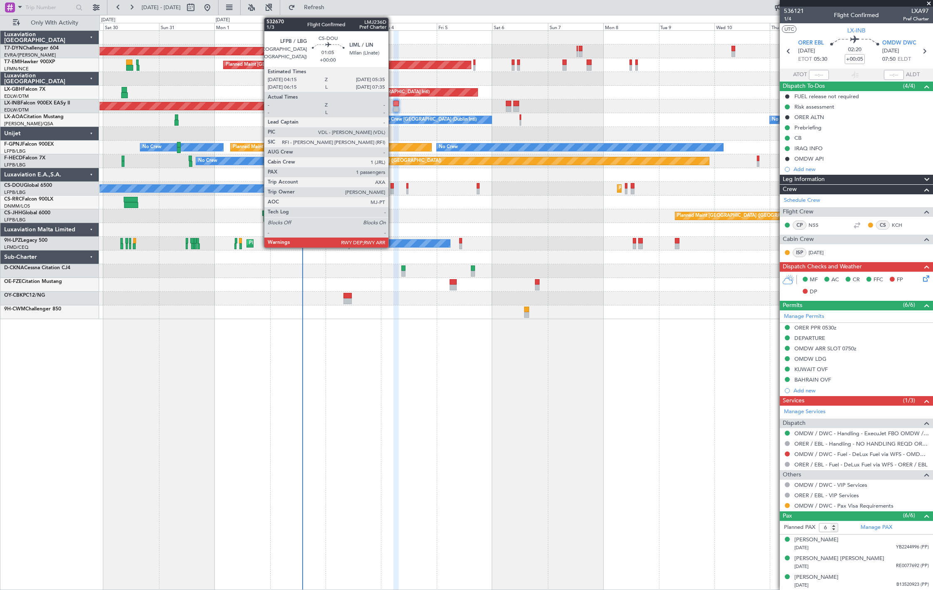
click at [393, 185] on div at bounding box center [391, 186] width 3 height 6
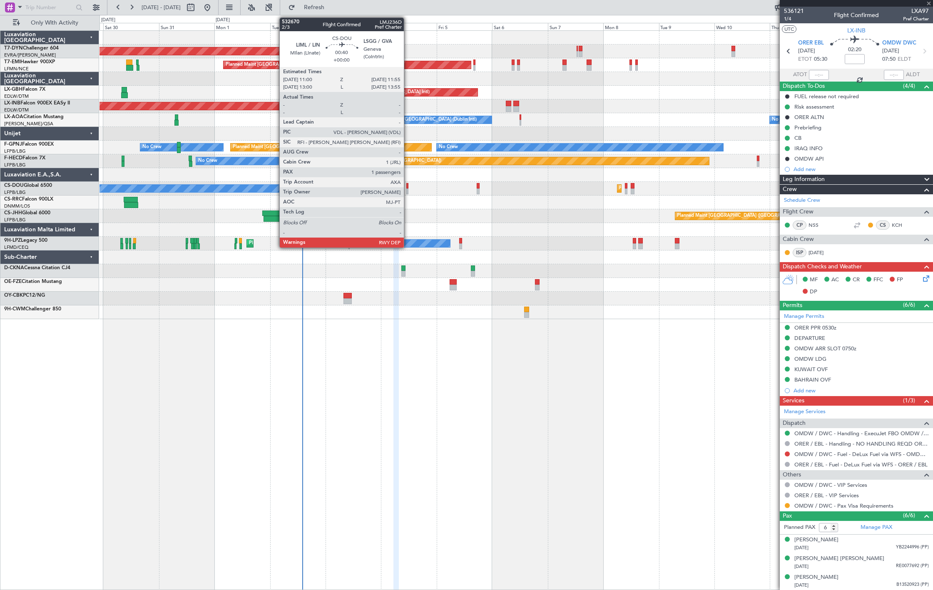
type input "1"
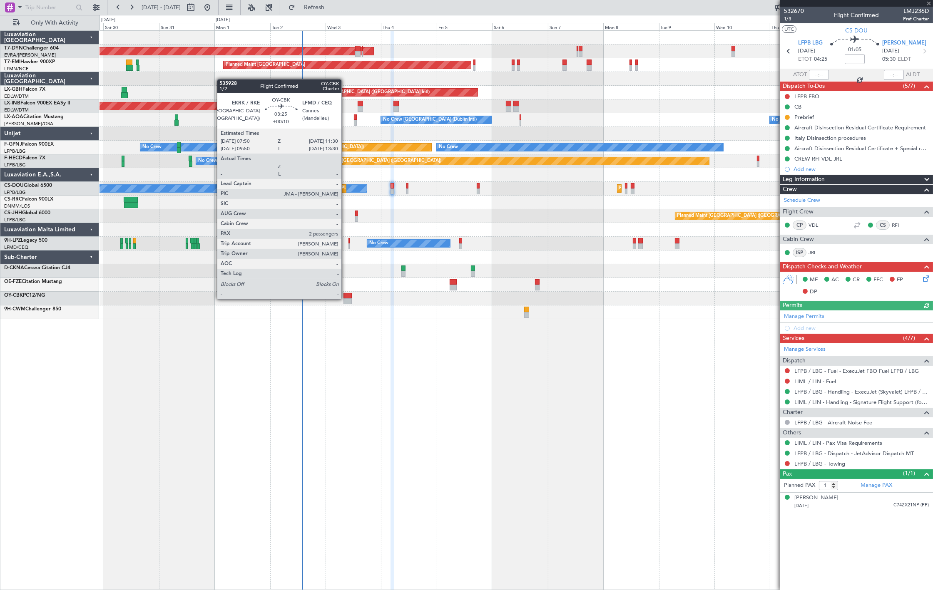
click at [345, 298] on div at bounding box center [347, 301] width 9 height 6
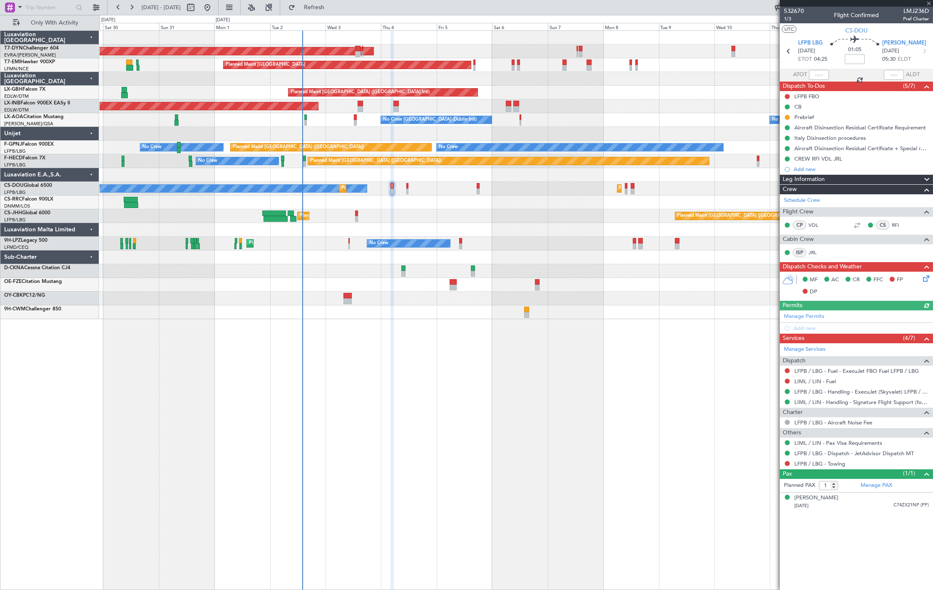
type input "+00:10"
type input "2"
